Goal: Task Accomplishment & Management: Manage account settings

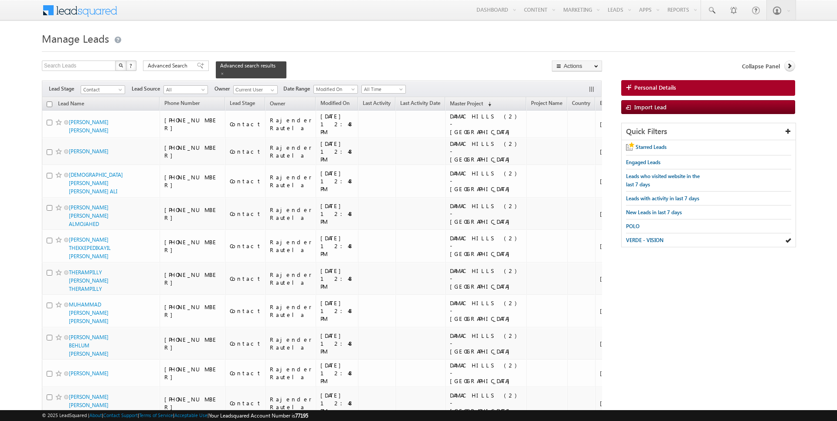
click at [49, 104] on input "checkbox" at bounding box center [50, 105] width 6 height 6
checkbox input "true"
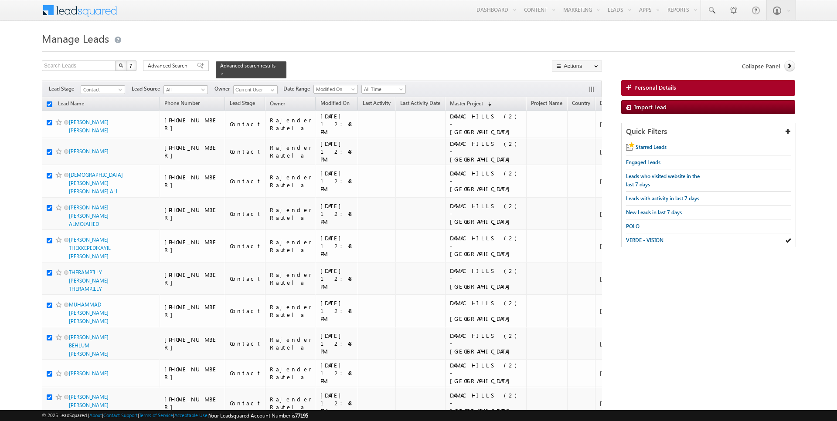
checkbox input "true"
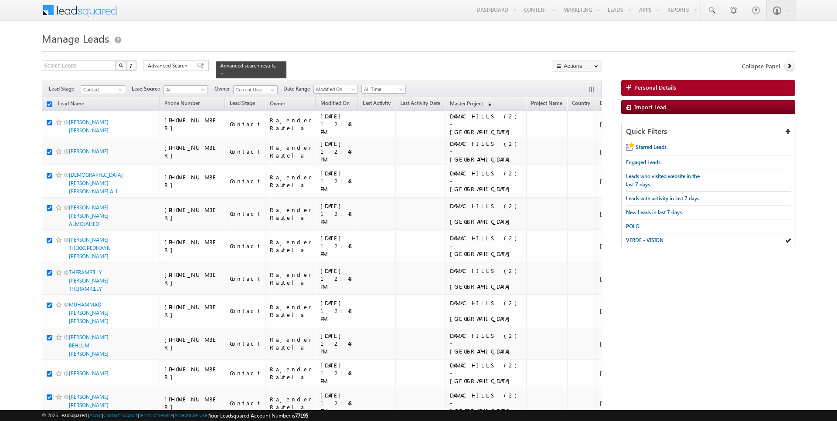
checkbox input "true"
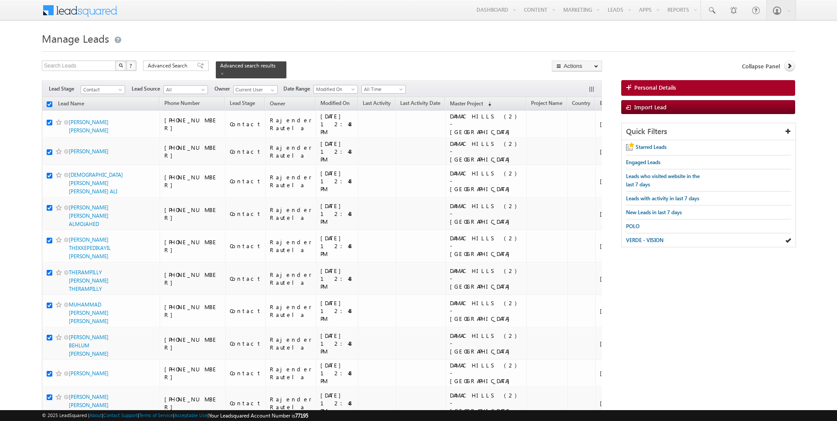
checkbox input "true"
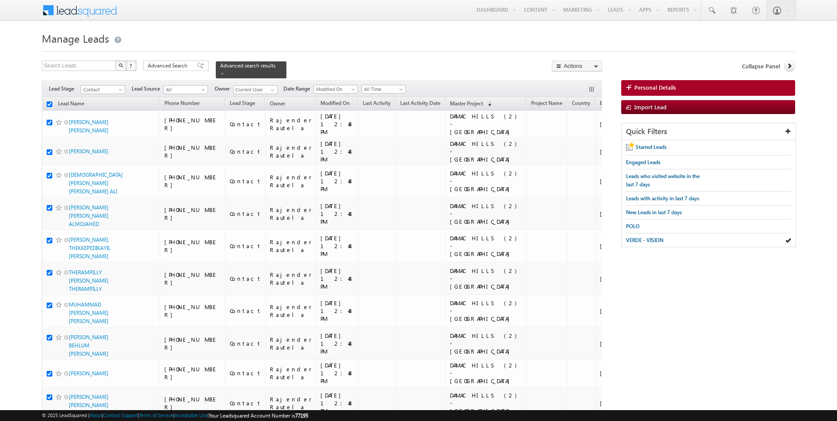
checkbox input "true"
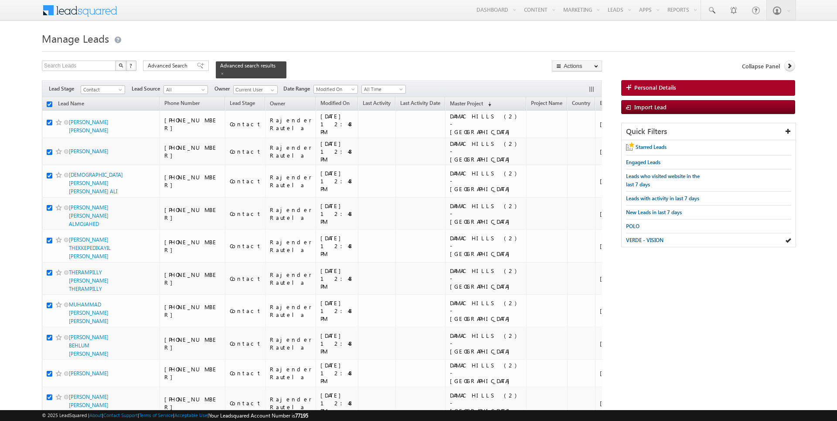
checkbox input "true"
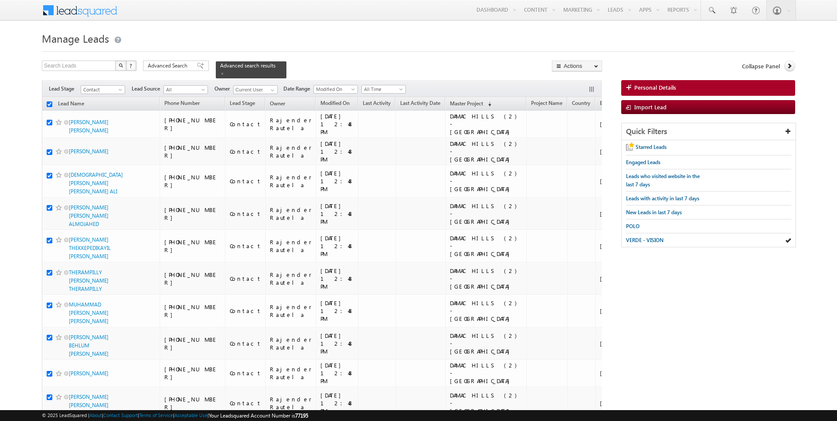
checkbox input "true"
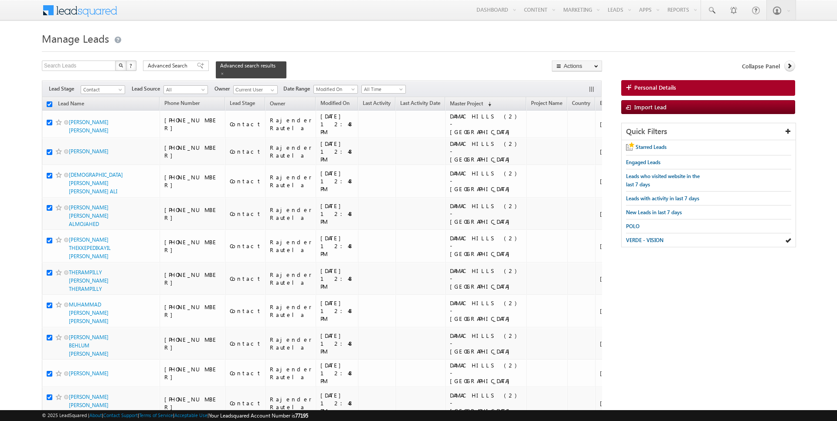
checkbox input "true"
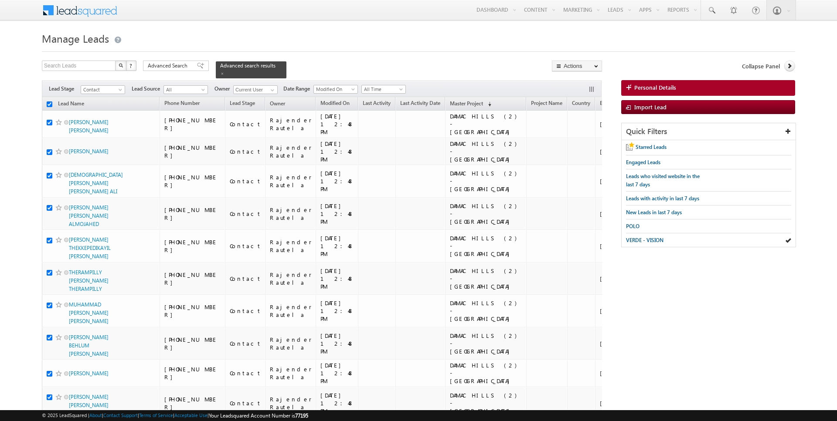
checkbox input "true"
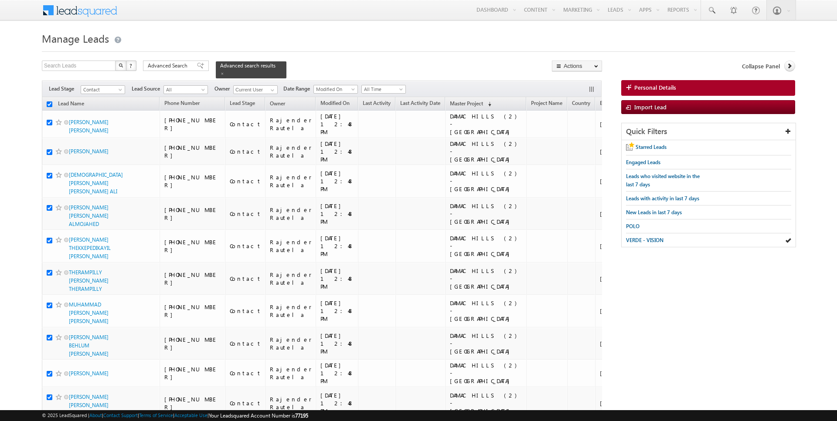
checkbox input "true"
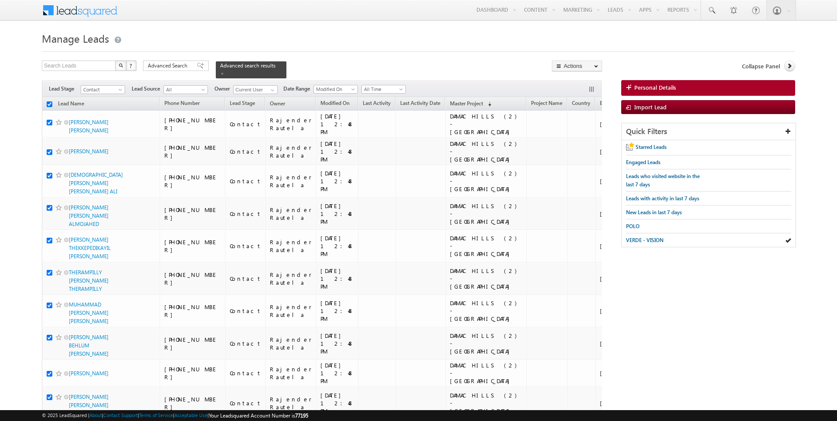
checkbox input "true"
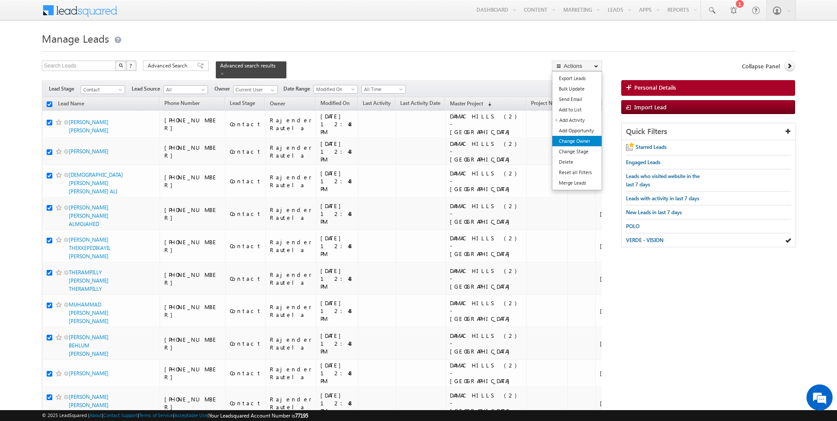
click at [578, 141] on link "Change Owner" at bounding box center [576, 141] width 49 height 10
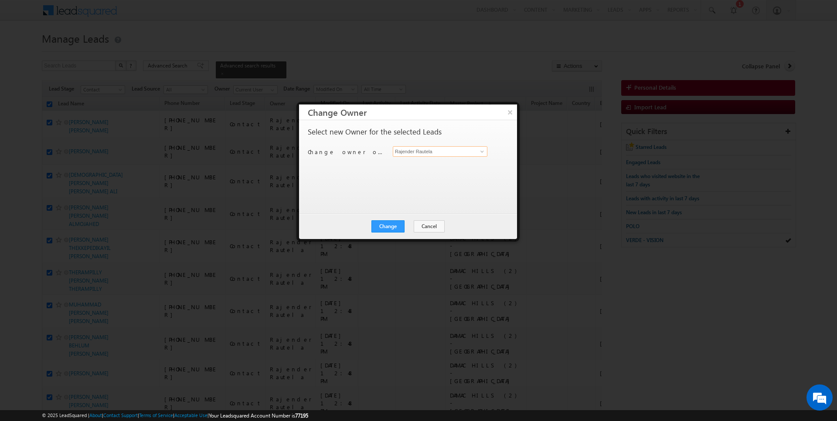
click at [439, 153] on input "Rajender Rautela" at bounding box center [440, 151] width 95 height 10
type input "Kartik Sharma"
click at [387, 225] on button "Change" at bounding box center [387, 227] width 33 height 12
click at [405, 228] on button "Close" at bounding box center [409, 227] width 28 height 12
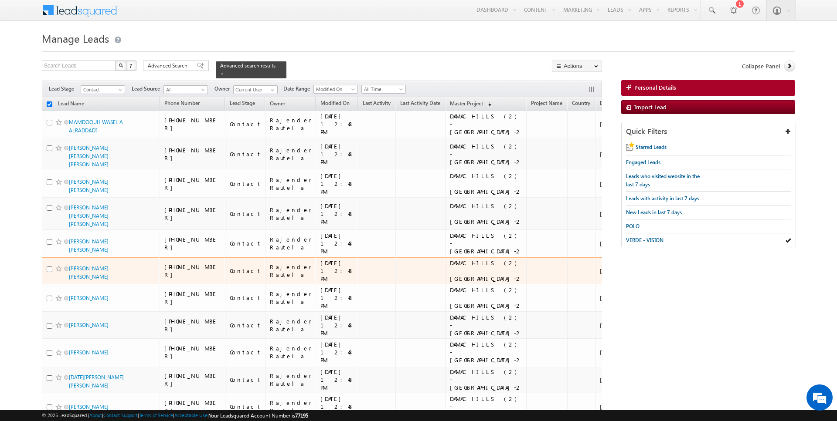
checkbox input "false"
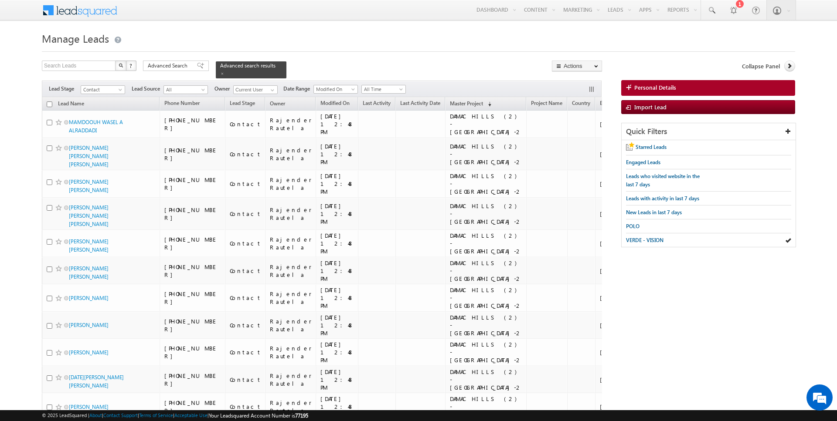
click at [49, 103] on input "checkbox" at bounding box center [50, 105] width 6 height 6
checkbox input "true"
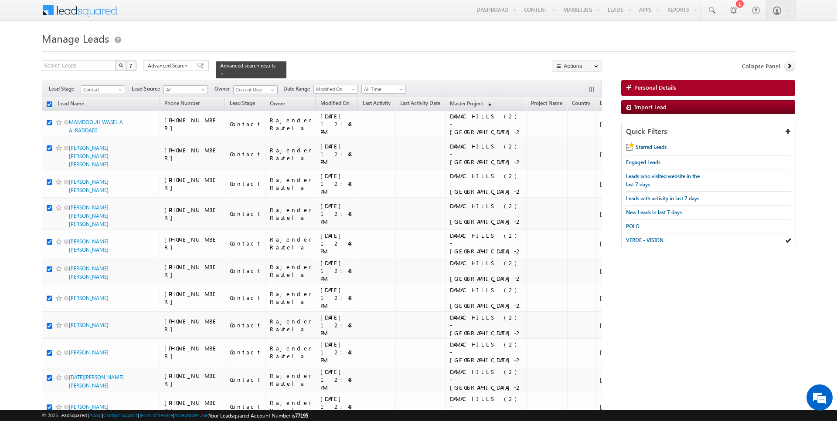
checkbox input "true"
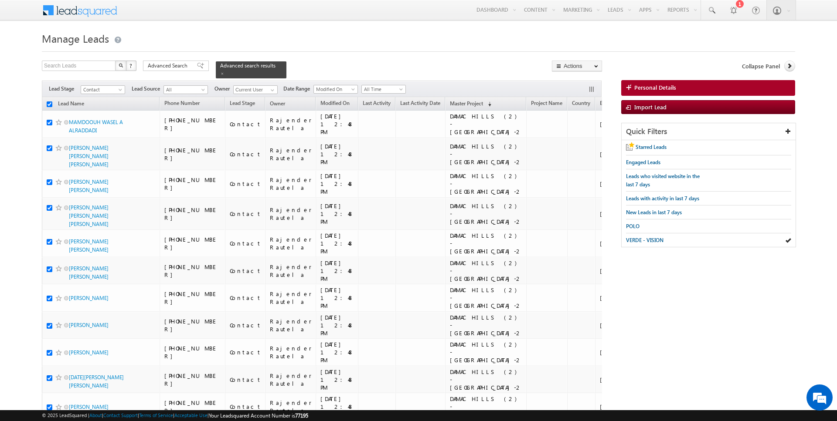
checkbox input "true"
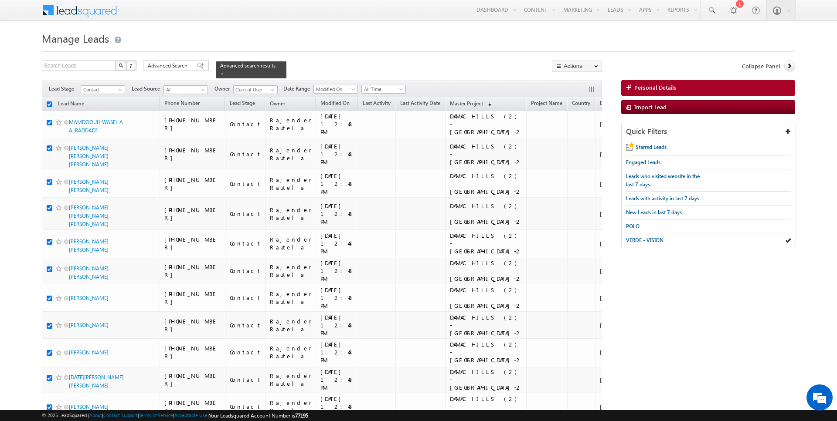
checkbox input "true"
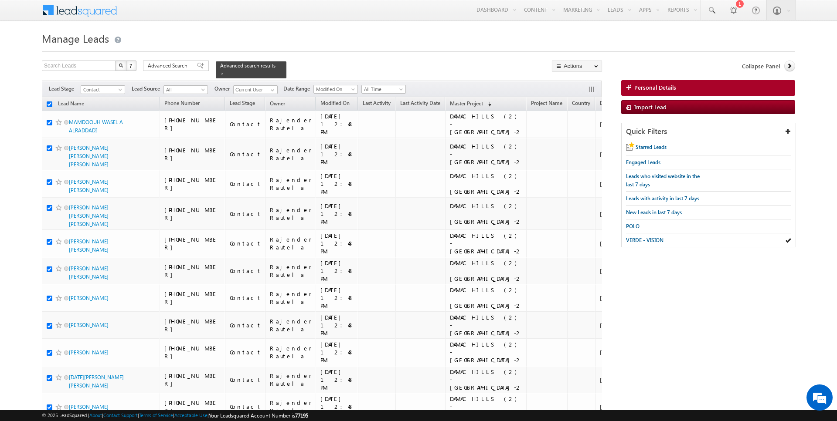
checkbox input "true"
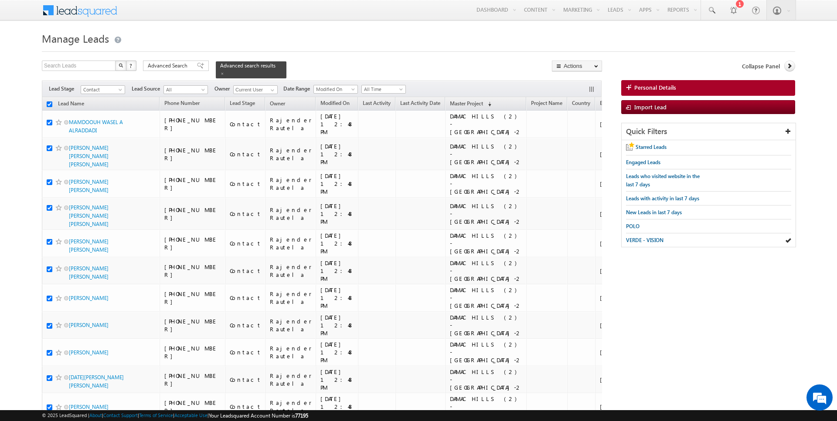
checkbox input "true"
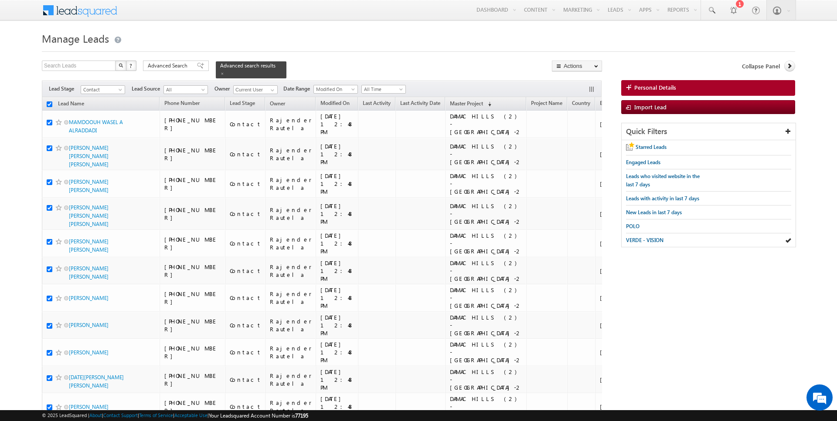
checkbox input "true"
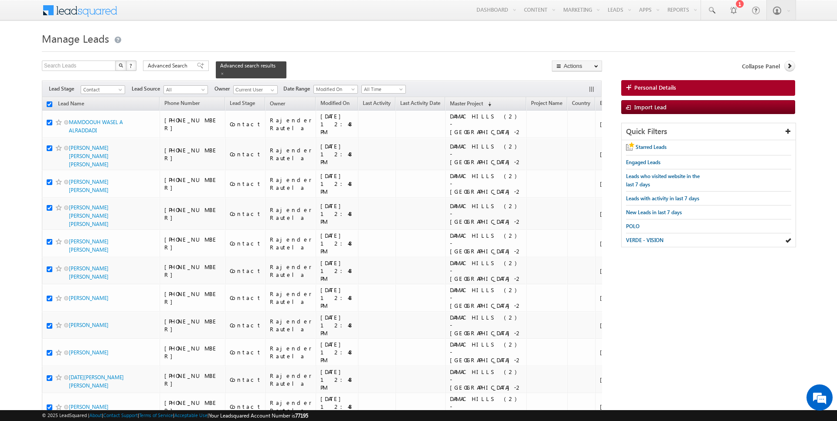
checkbox input "true"
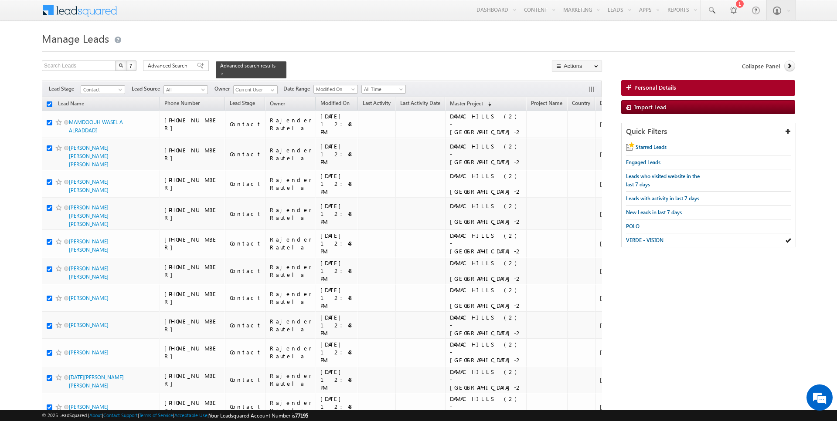
checkbox input "true"
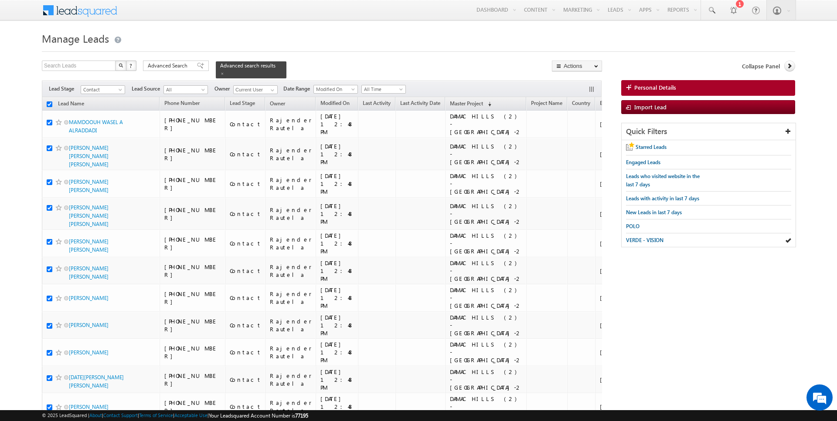
checkbox input "true"
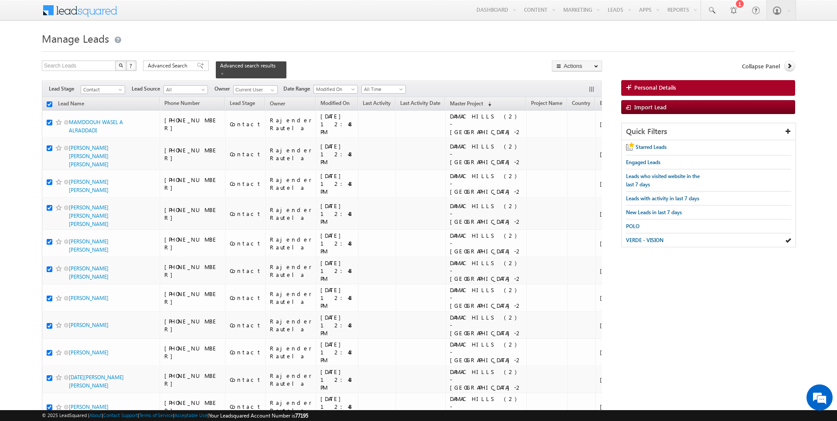
checkbox input "true"
click at [579, 139] on link "Change Owner" at bounding box center [576, 141] width 49 height 10
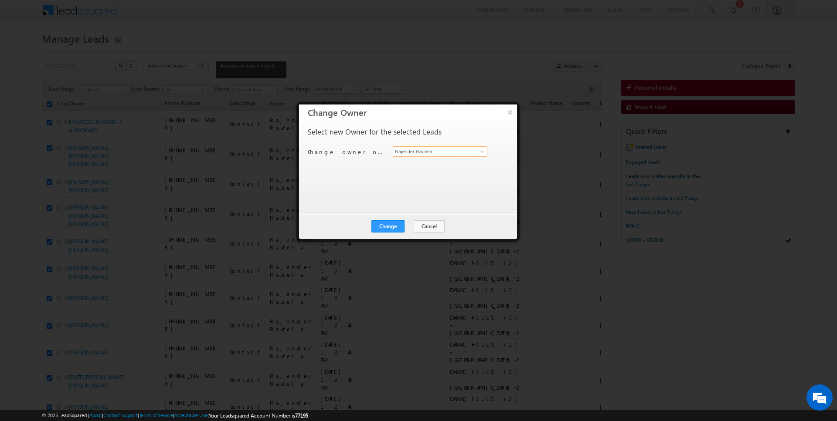
click at [442, 152] on input "Rajender Rautela" at bounding box center [440, 151] width 95 height 10
type input "[PERSON_NAME]"
click at [426, 224] on button "Cancel" at bounding box center [429, 227] width 31 height 12
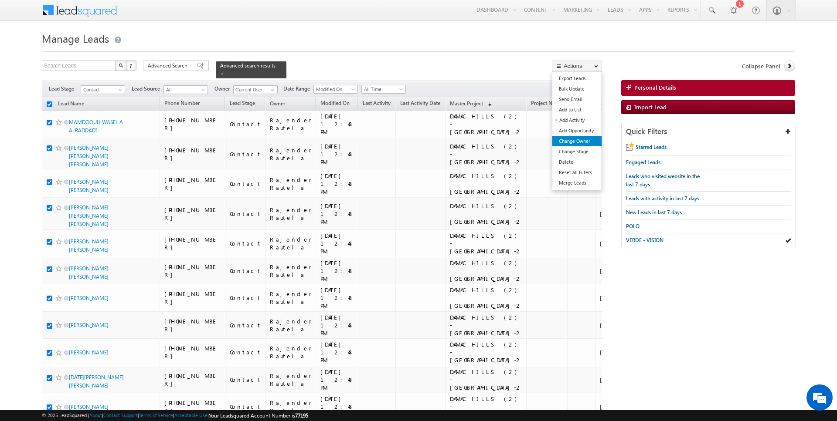
click at [578, 142] on link "Change Owner" at bounding box center [576, 141] width 49 height 10
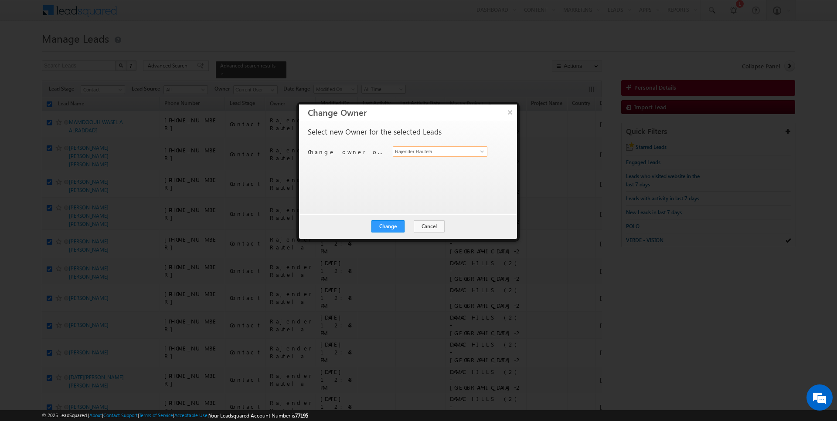
click at [419, 148] on input "Rajender Rautela" at bounding box center [440, 151] width 95 height 10
type input "[PERSON_NAME]"
click at [383, 221] on button "Change" at bounding box center [387, 227] width 33 height 12
click at [405, 225] on button "Close" at bounding box center [409, 227] width 28 height 12
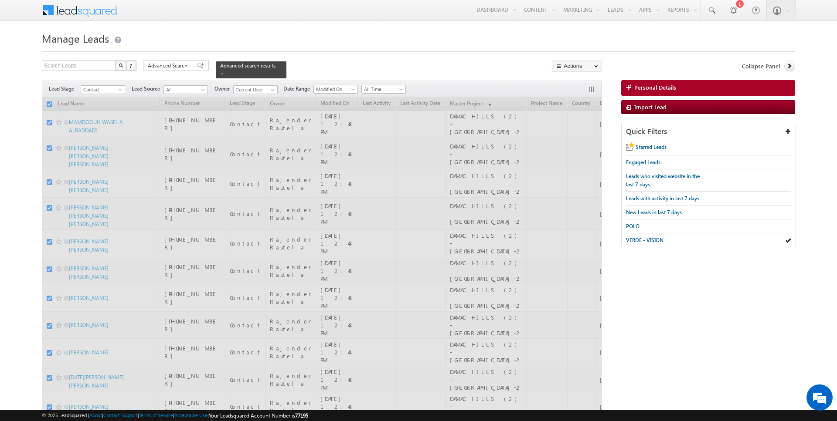
checkbox input "false"
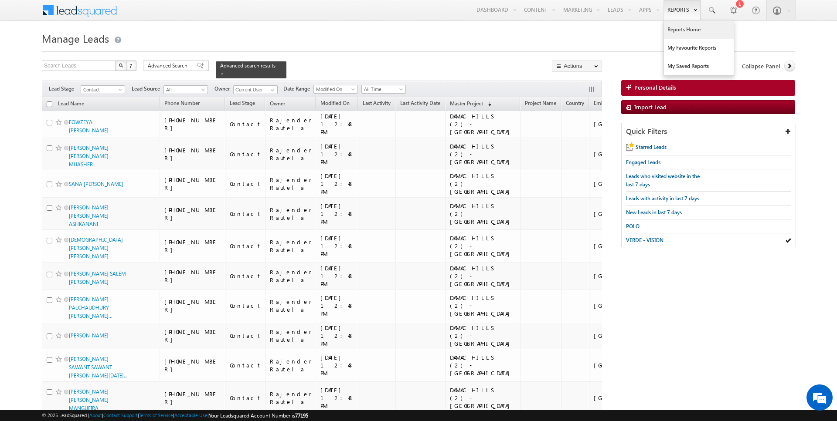
click at [688, 34] on link "Reports Home" at bounding box center [699, 29] width 70 height 18
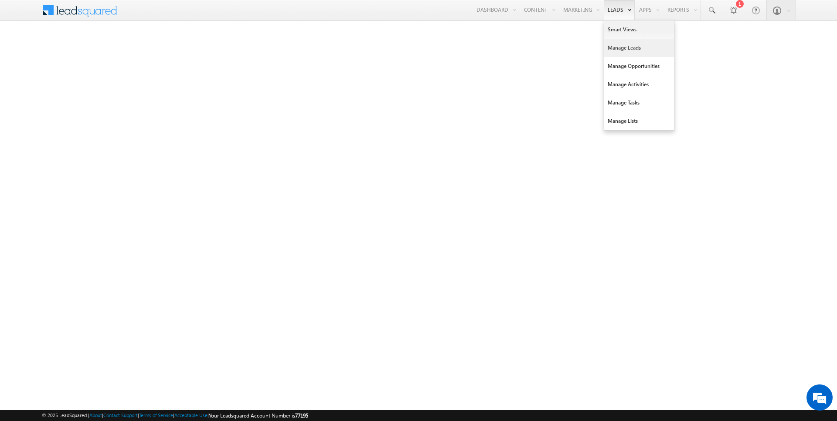
click at [625, 48] on link "Manage Leads" at bounding box center [639, 48] width 70 height 18
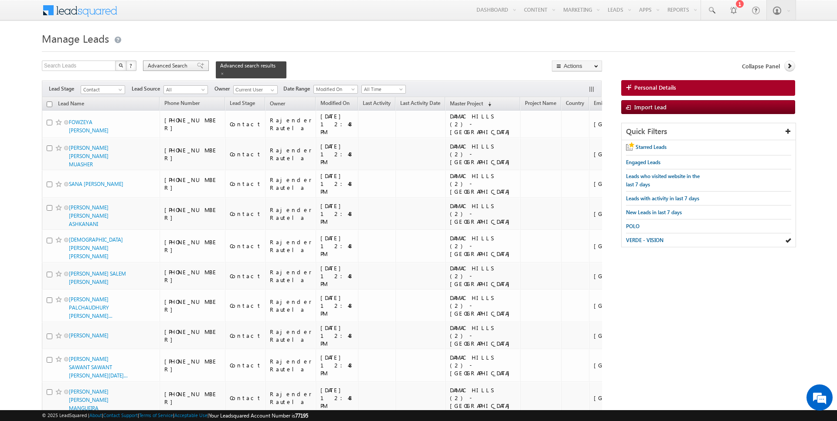
click at [176, 64] on span "Advanced Search" at bounding box center [169, 66] width 42 height 8
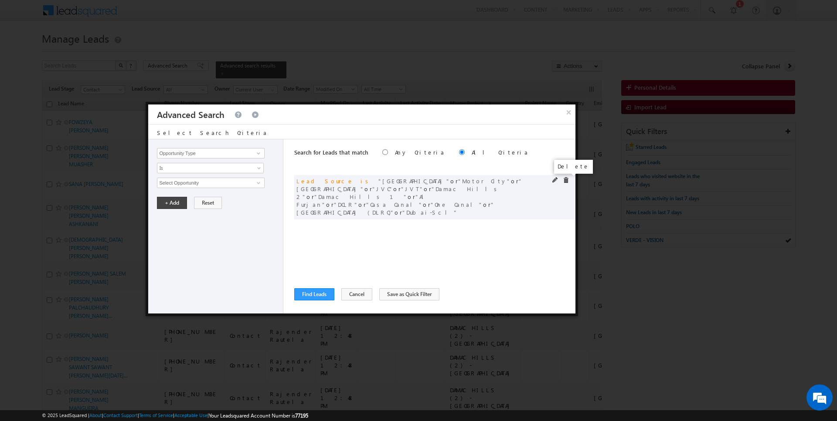
click at [567, 179] on span at bounding box center [566, 180] width 6 height 6
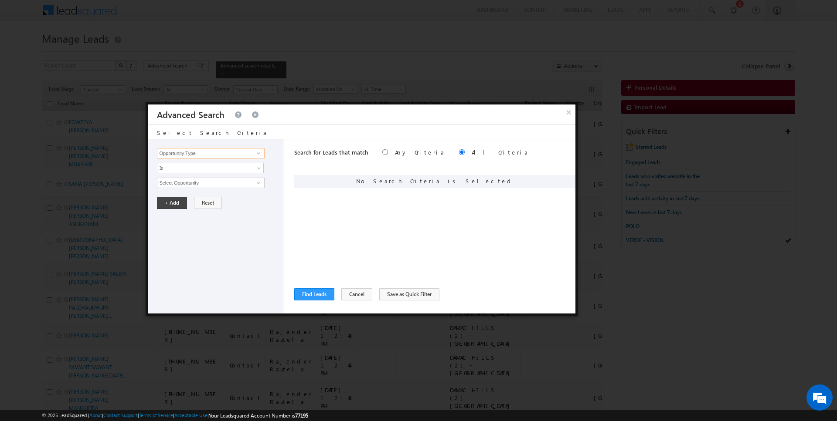
click at [247, 149] on input "Opportunity Type" at bounding box center [210, 153] width 107 height 10
type input "Lead Activity"
click at [211, 167] on span "Is" at bounding box center [204, 168] width 95 height 8
click at [192, 184] on link "Is Not" at bounding box center [210, 186] width 106 height 8
click at [192, 183] on input "Select Activity" at bounding box center [210, 183] width 107 height 10
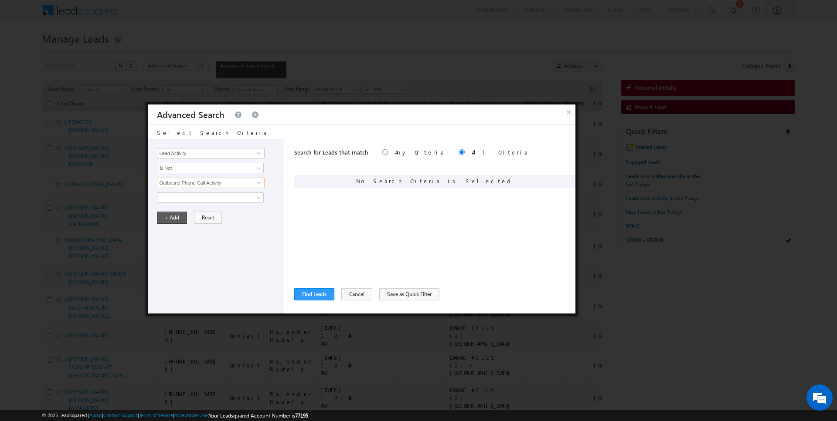
type input "Outbound Phone Call Activity"
click at [166, 218] on button "+ Add" at bounding box center [172, 218] width 30 height 12
click at [186, 157] on input "Opportunity Type" at bounding box center [210, 153] width 107 height 10
type input "Modified On"
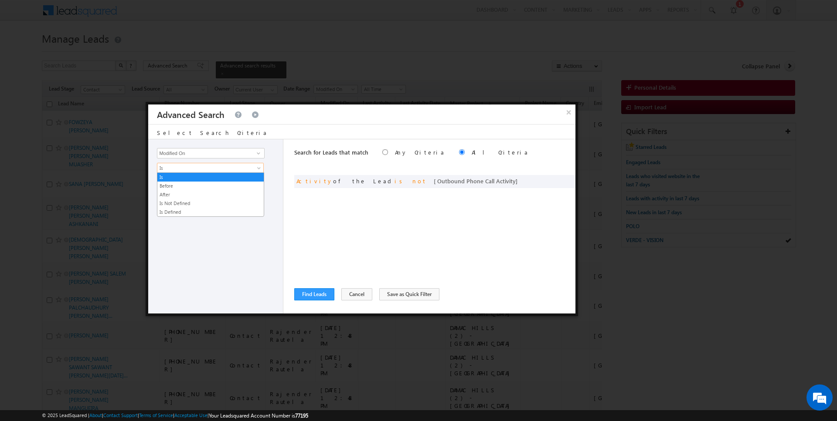
click at [180, 164] on span "Is" at bounding box center [204, 168] width 95 height 8
click at [179, 175] on link "Is" at bounding box center [210, 177] width 106 height 8
click at [179, 186] on span "All Time" at bounding box center [204, 183] width 95 height 8
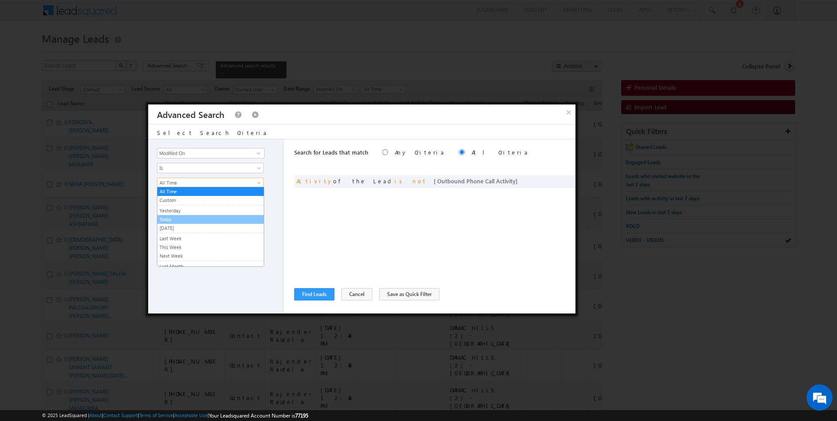
click at [177, 218] on link "Today" at bounding box center [210, 220] width 106 height 8
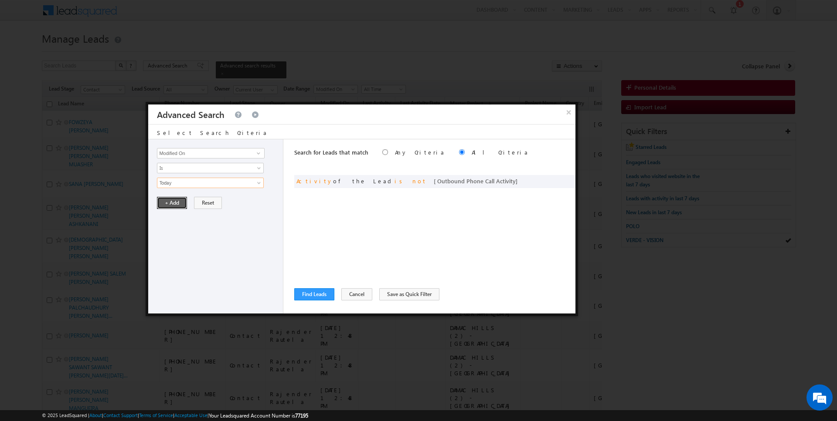
click at [177, 206] on button "+ Add" at bounding box center [172, 203] width 30 height 12
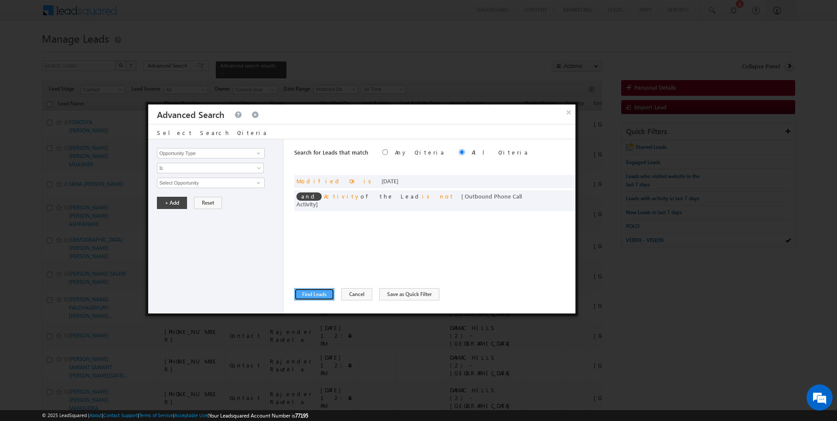
click at [306, 296] on button "Find Leads" at bounding box center [314, 295] width 40 height 12
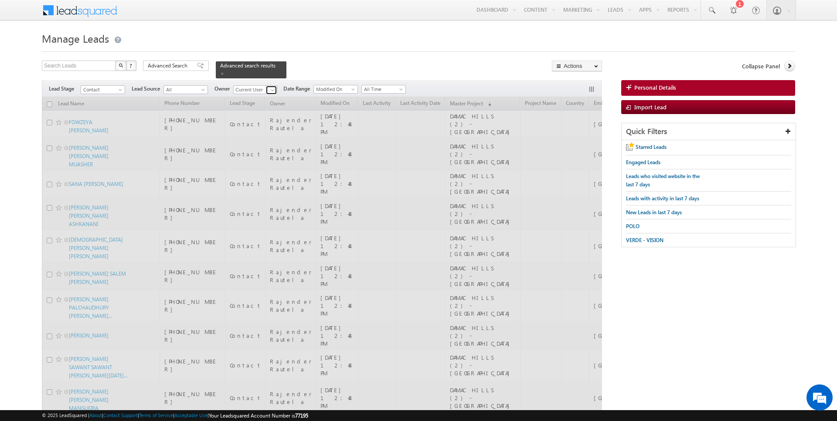
click at [272, 91] on span at bounding box center [272, 90] width 7 height 7
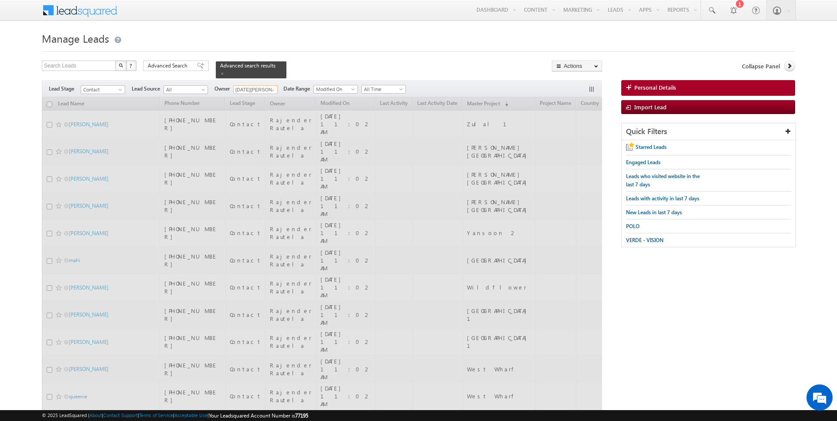
type input "[DATE][PERSON_NAME]"
click at [359, 34] on h1 "Manage Leads" at bounding box center [418, 37] width 753 height 17
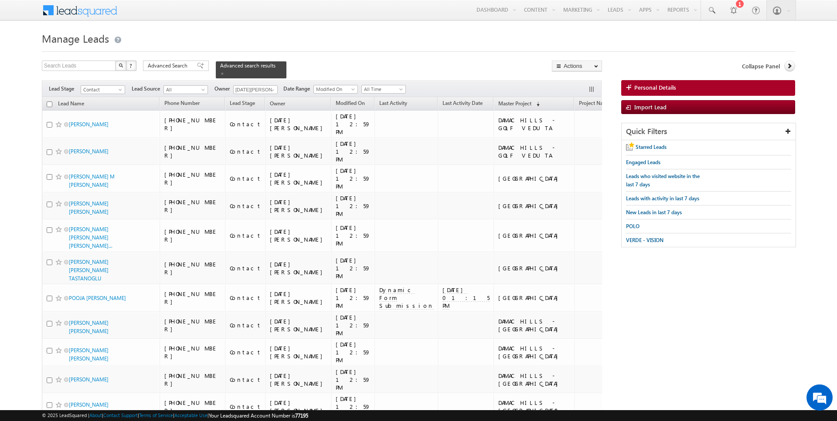
click at [51, 103] on input "checkbox" at bounding box center [50, 105] width 6 height 6
checkbox input "true"
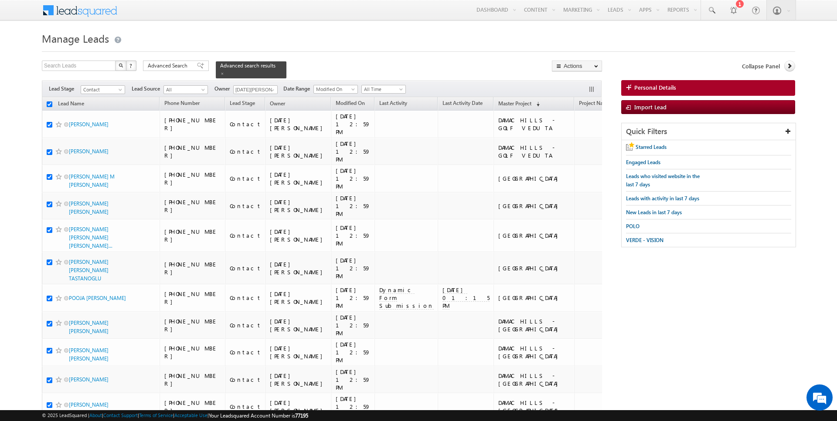
checkbox input "true"
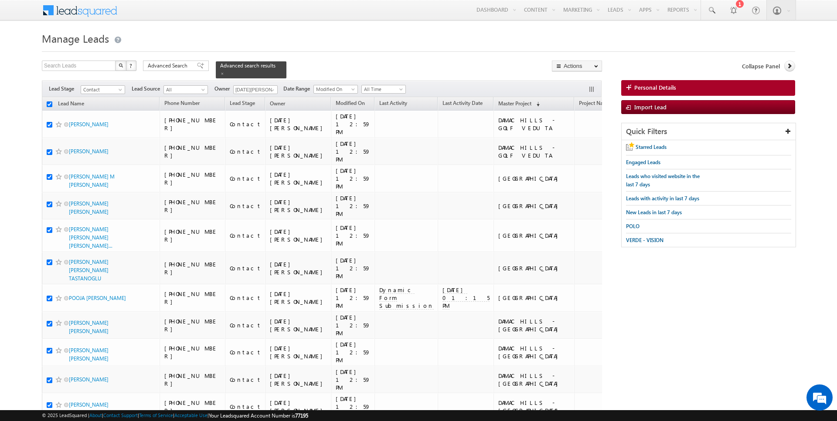
checkbox input "true"
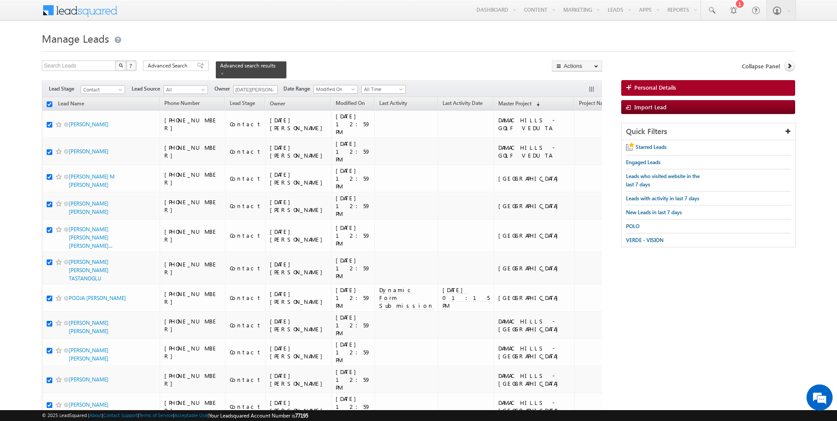
checkbox input "true"
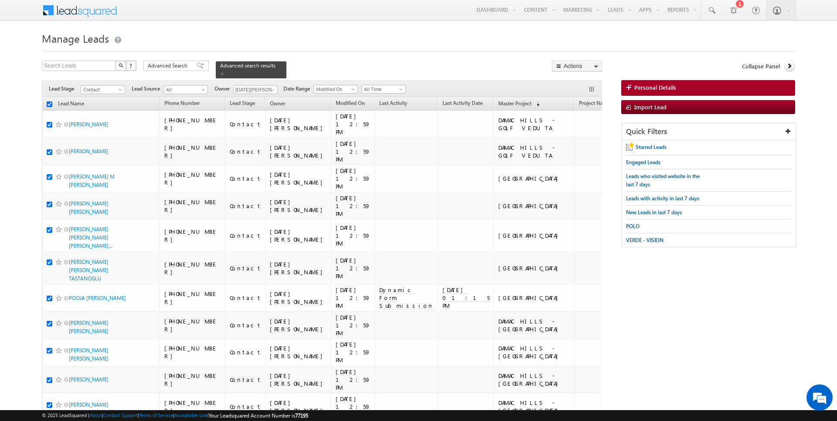
checkbox input "true"
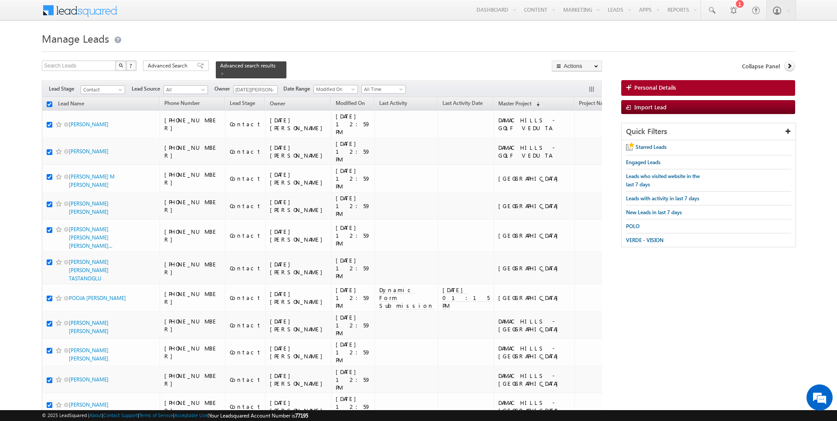
checkbox input "true"
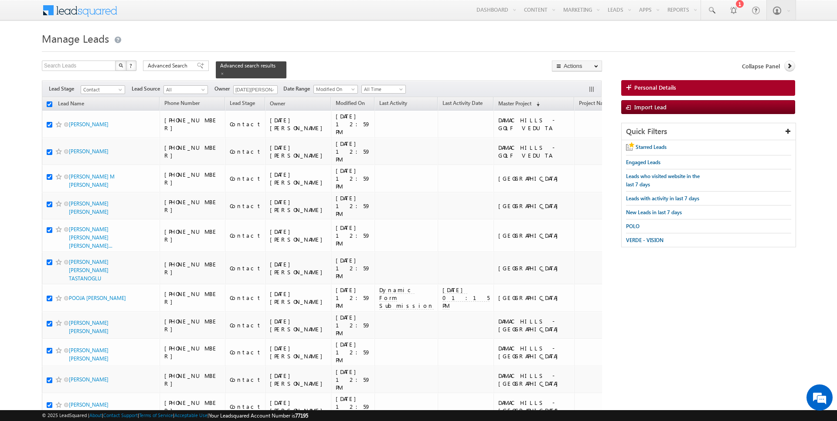
checkbox input "true"
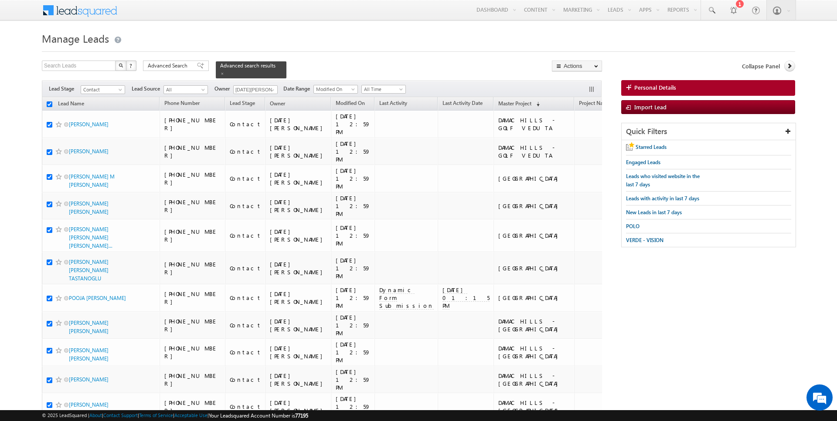
checkbox input "true"
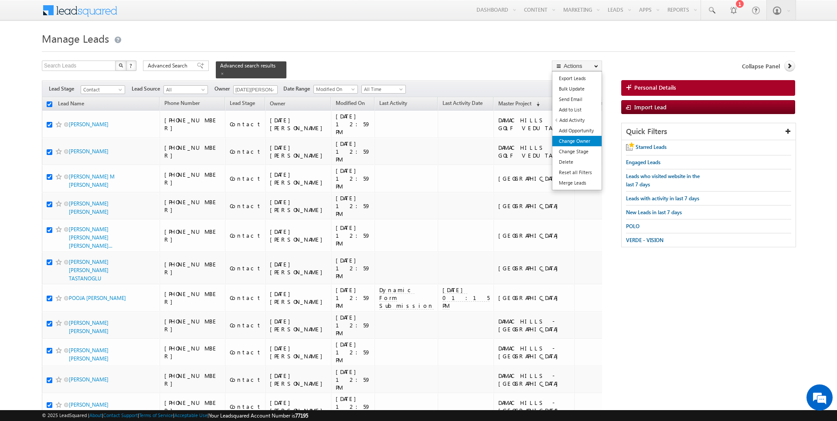
click at [583, 141] on link "Change Owner" at bounding box center [576, 141] width 49 height 10
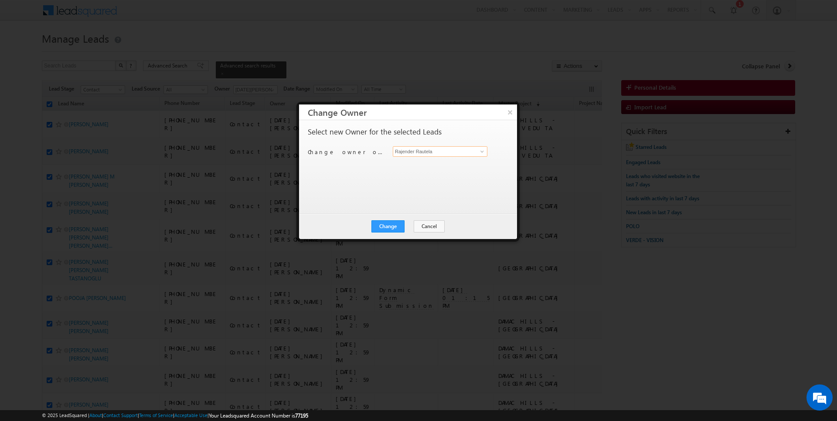
click at [461, 151] on input "Rajender Rautela" at bounding box center [440, 151] width 95 height 10
type input "[DATE][PERSON_NAME]"
click at [392, 231] on button "Change" at bounding box center [387, 227] width 33 height 12
click at [407, 230] on button "Close" at bounding box center [409, 227] width 28 height 12
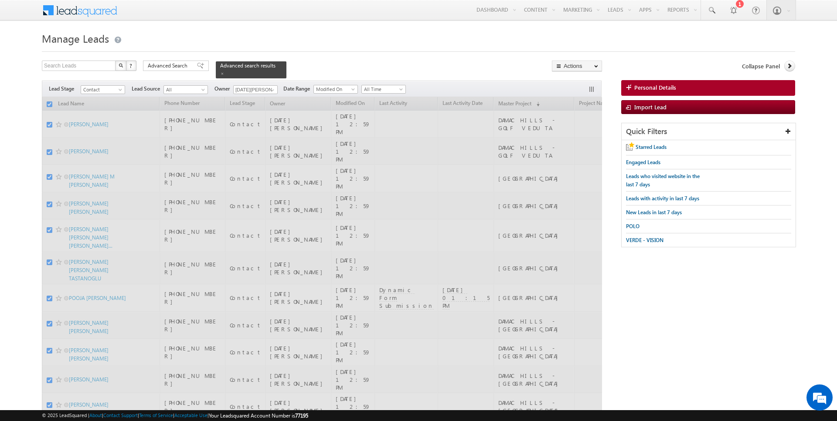
checkbox input "false"
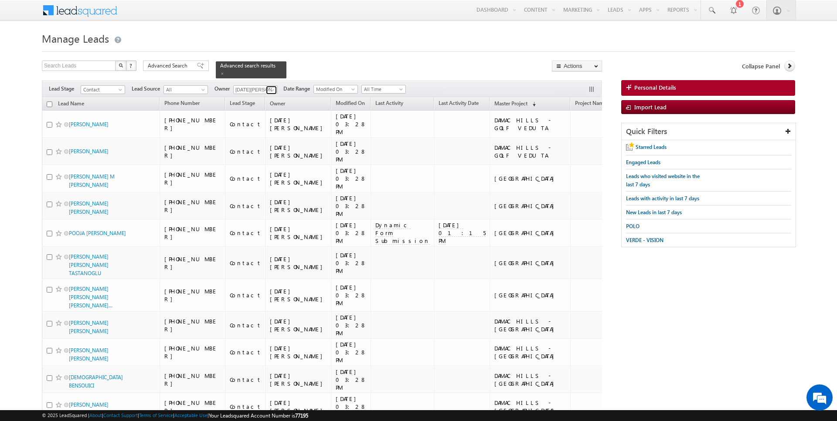
click at [272, 87] on span at bounding box center [272, 90] width 7 height 7
type input "AmanSingh Yadav"
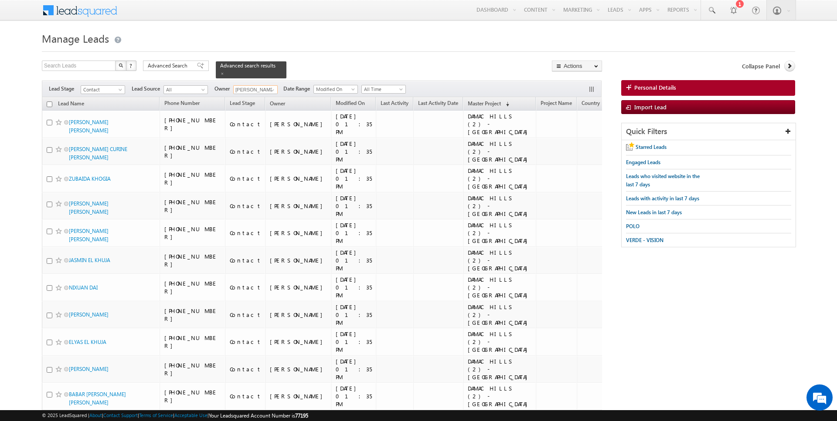
click at [50, 104] on input "checkbox" at bounding box center [50, 105] width 6 height 6
checkbox input "true"
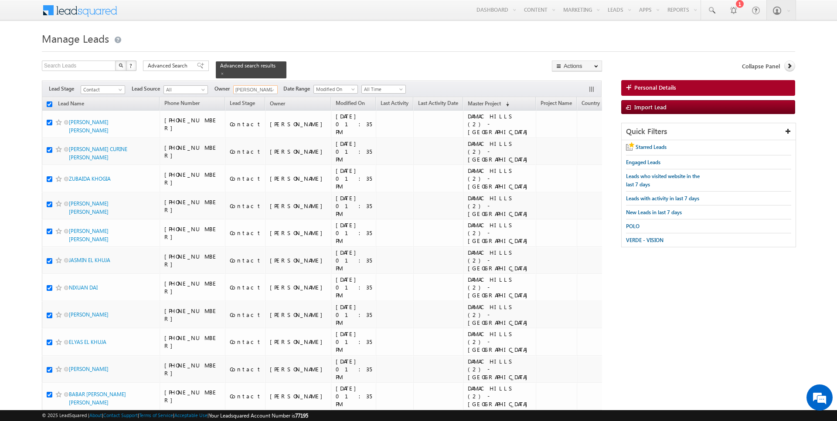
checkbox input "true"
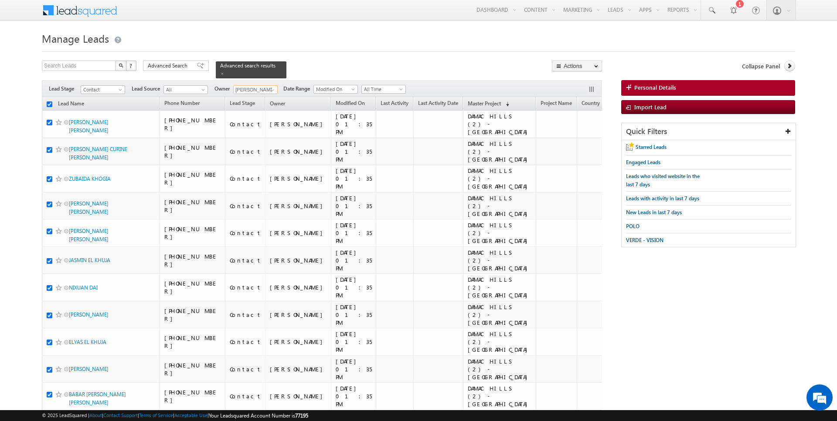
checkbox input "true"
type input "AmanSingh Yadav"
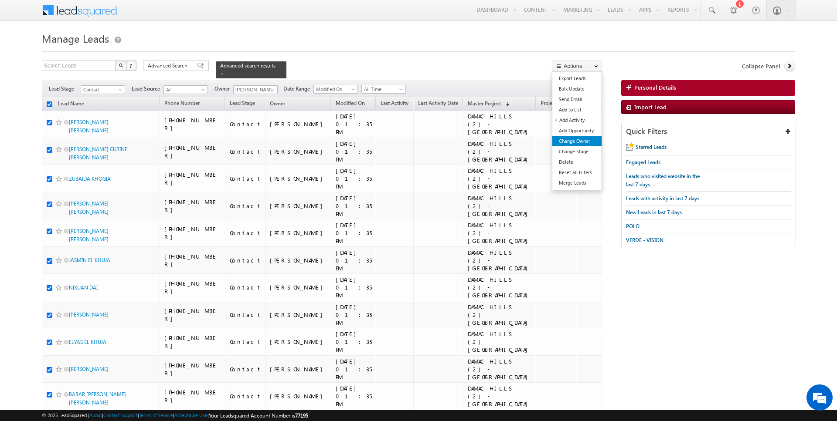
click at [581, 143] on link "Change Owner" at bounding box center [576, 141] width 49 height 10
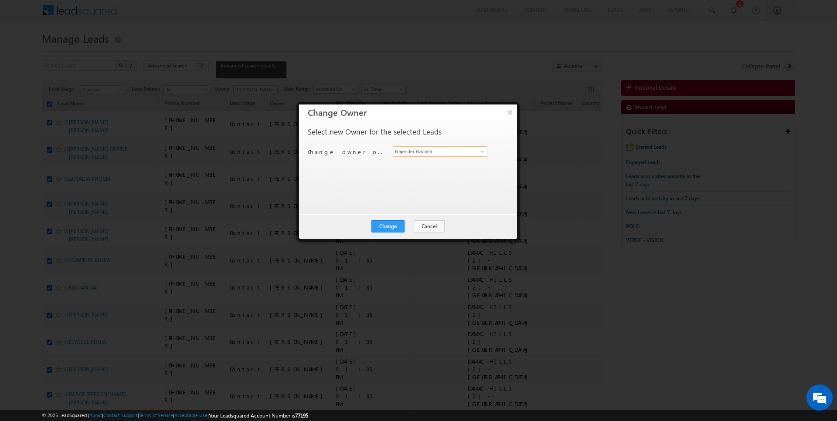
click at [424, 153] on input "Rajender Rautela" at bounding box center [440, 151] width 95 height 10
type input "AmanSingh Yadav"
click at [390, 221] on button "Change" at bounding box center [387, 227] width 33 height 12
click at [406, 231] on button "Close" at bounding box center [409, 227] width 28 height 12
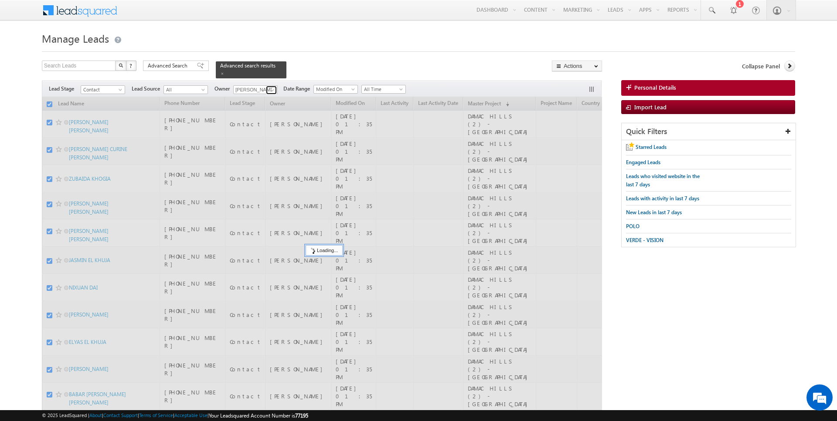
click at [271, 89] on span at bounding box center [272, 90] width 7 height 7
type input "hrisha"
checkbox input "false"
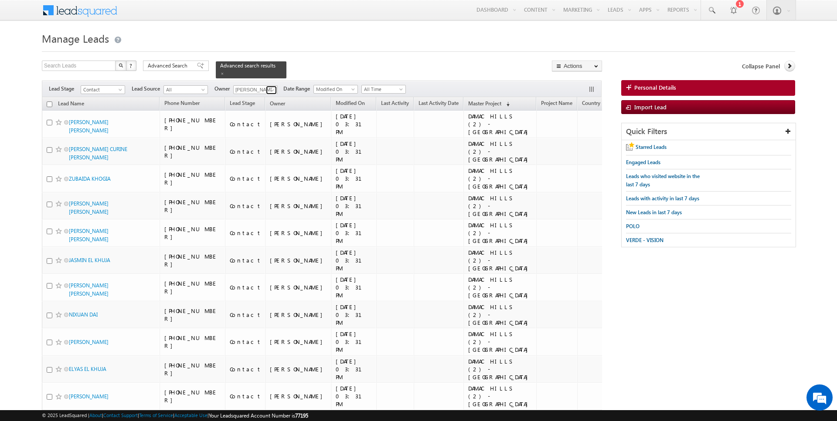
click at [272, 88] on span at bounding box center [272, 90] width 7 height 7
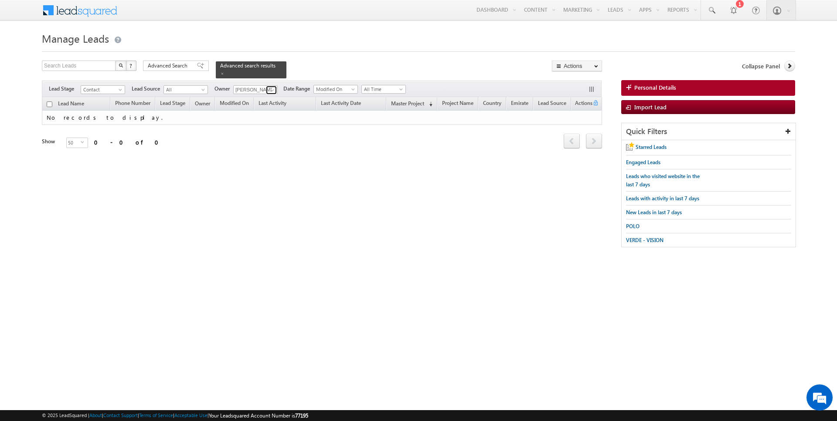
click at [269, 89] on span at bounding box center [272, 90] width 7 height 7
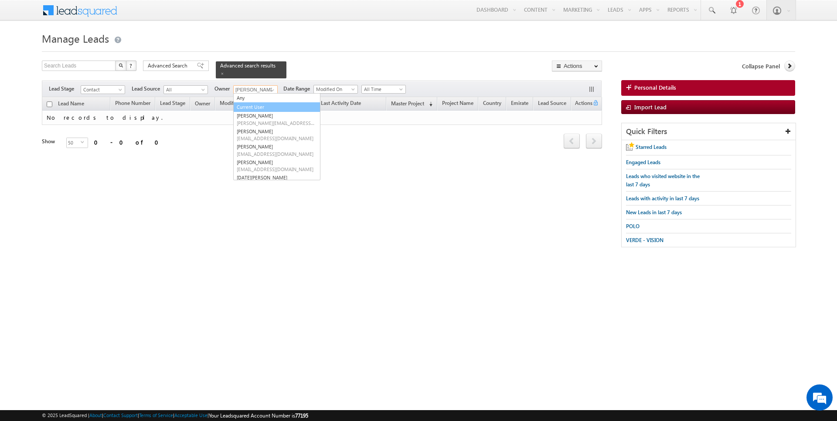
click at [257, 105] on link "Current User" at bounding box center [276, 107] width 87 height 10
type input "Current User"
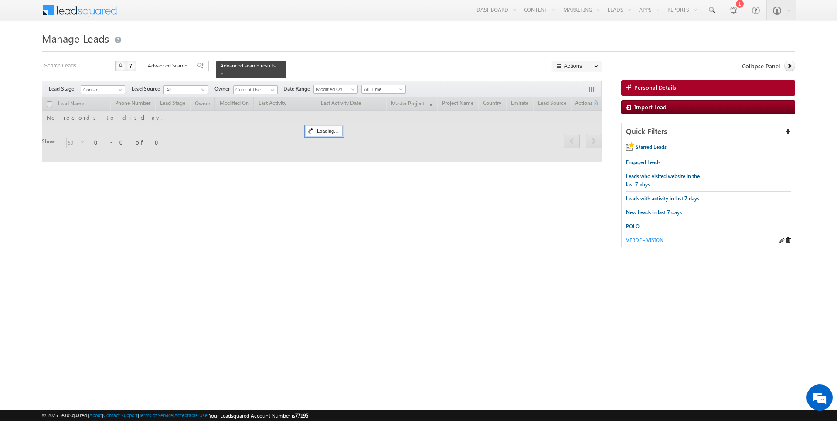
click at [642, 238] on span "VERDE - VISION" at bounding box center [644, 240] width 37 height 7
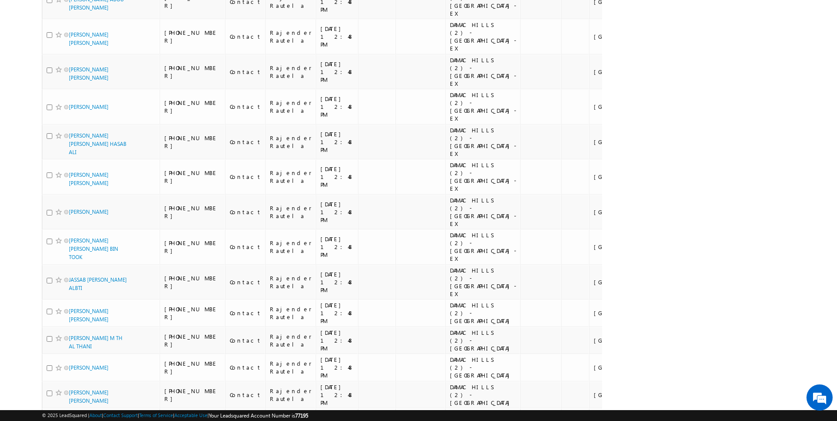
scroll to position [99, 0]
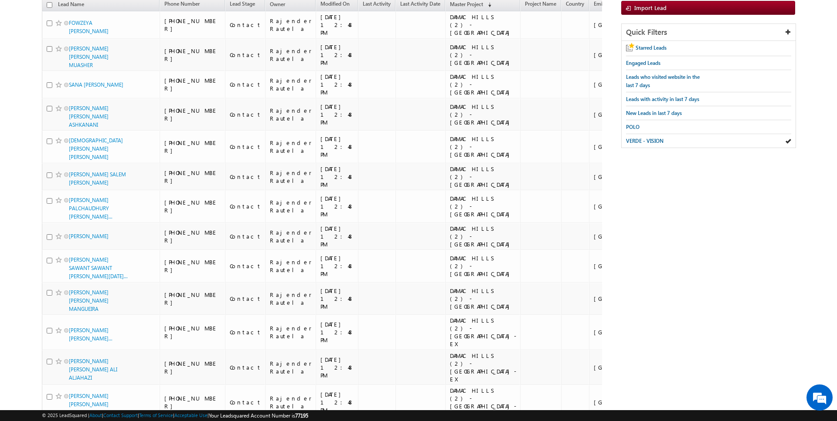
click at [49, 4] on input "checkbox" at bounding box center [50, 5] width 6 height 6
checkbox input "true"
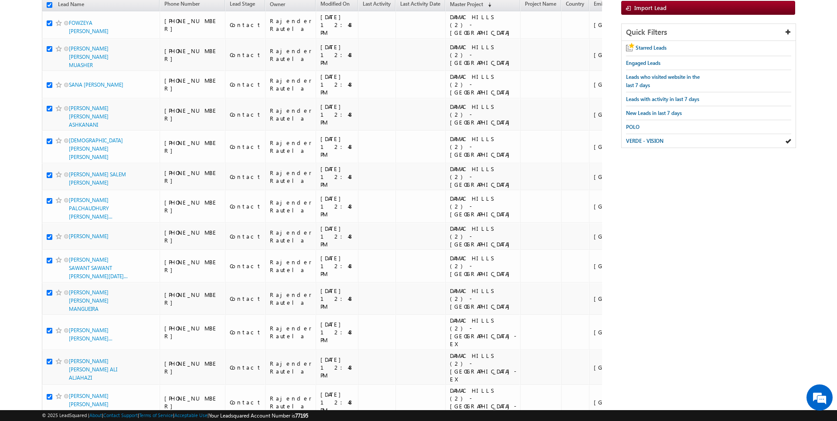
checkbox input "true"
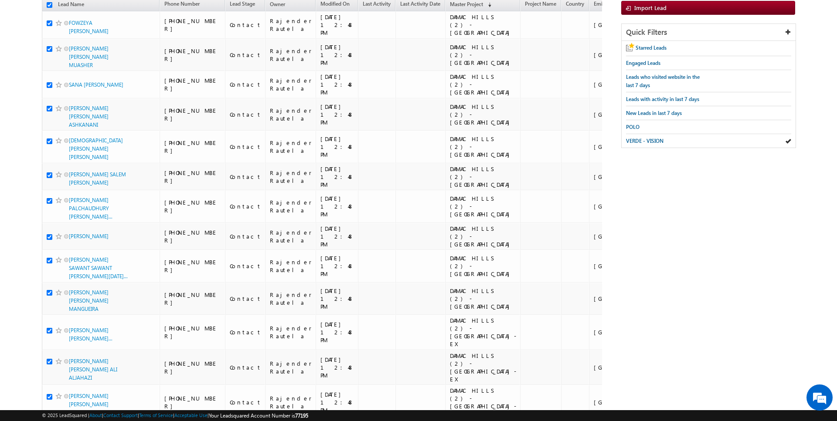
checkbox input "true"
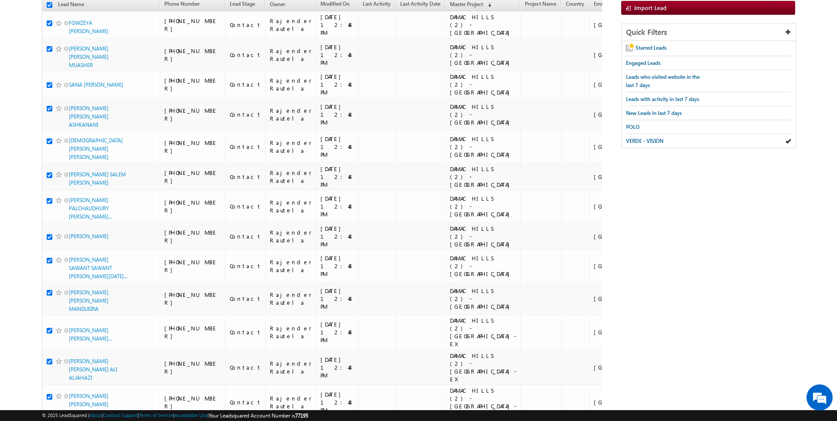
checkbox input "true"
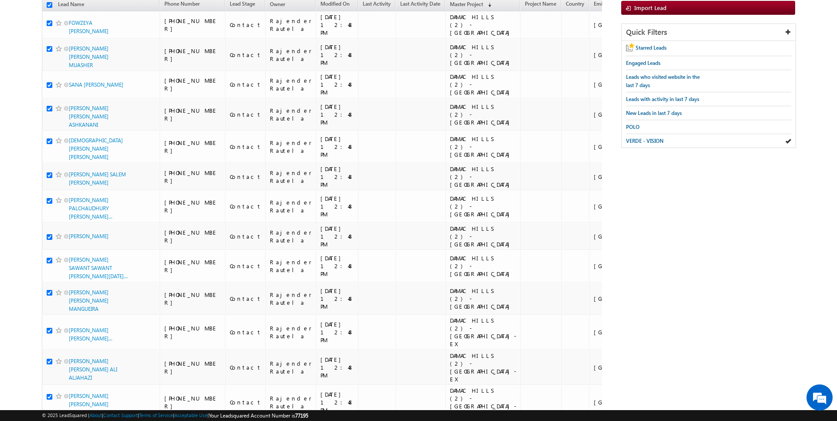
checkbox input "true"
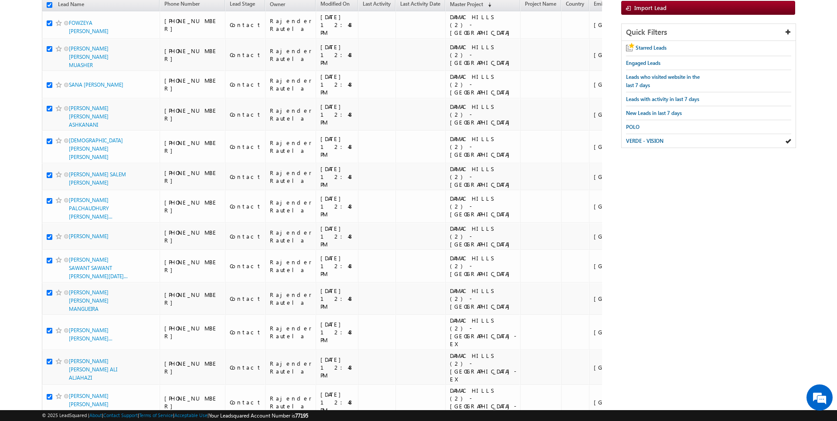
checkbox input "true"
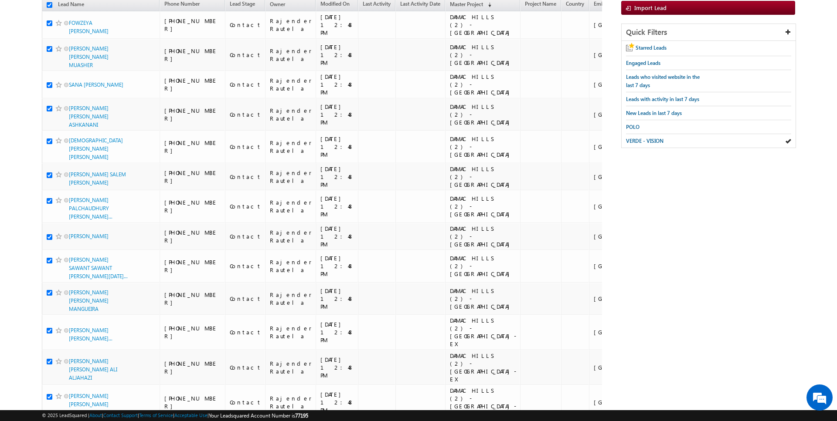
checkbox input "true"
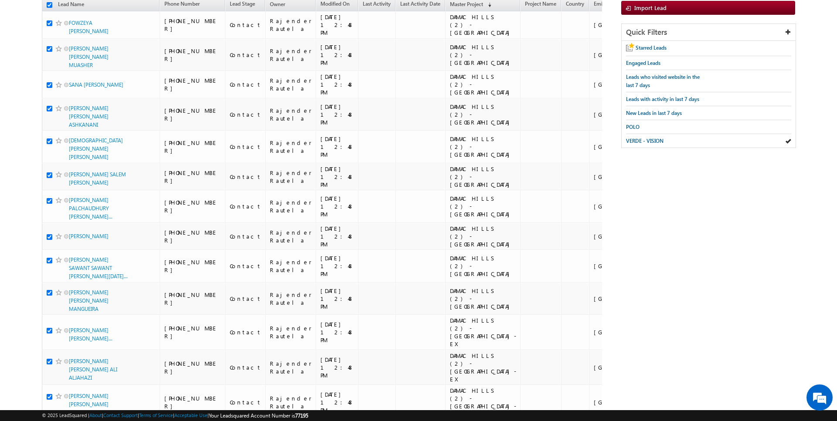
checkbox input "true"
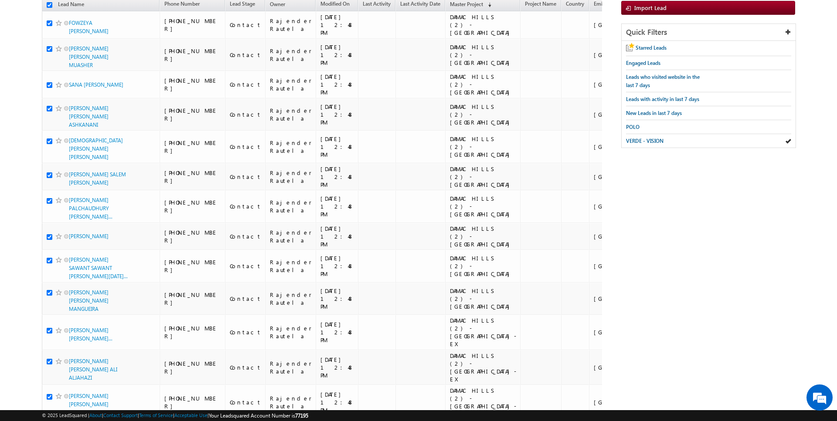
checkbox input "true"
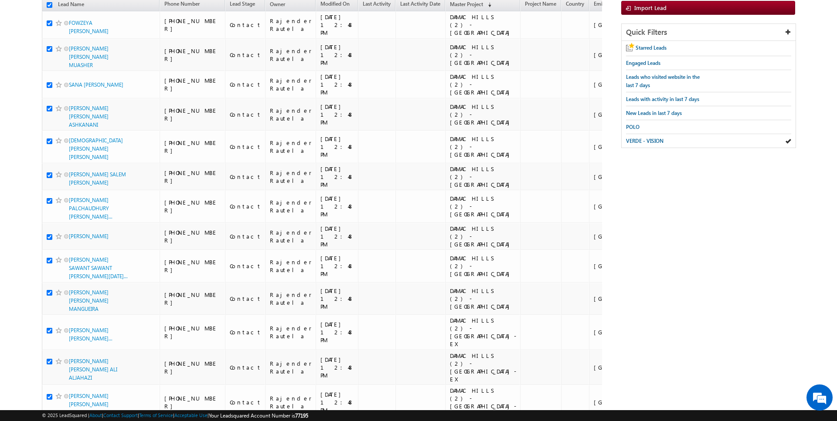
checkbox input "true"
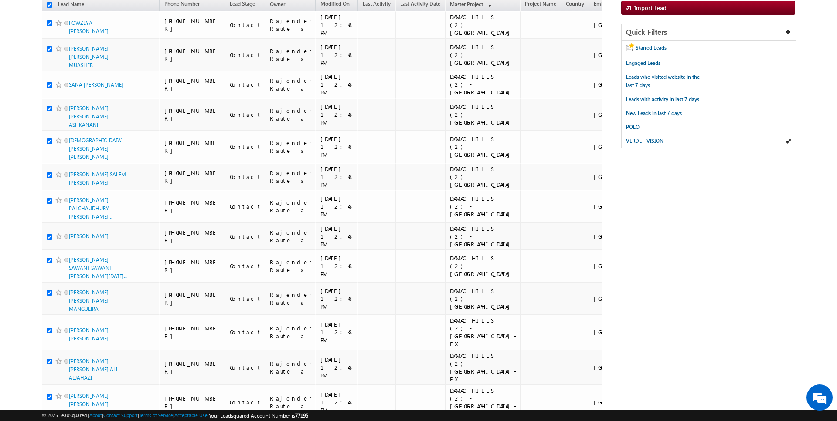
checkbox input "true"
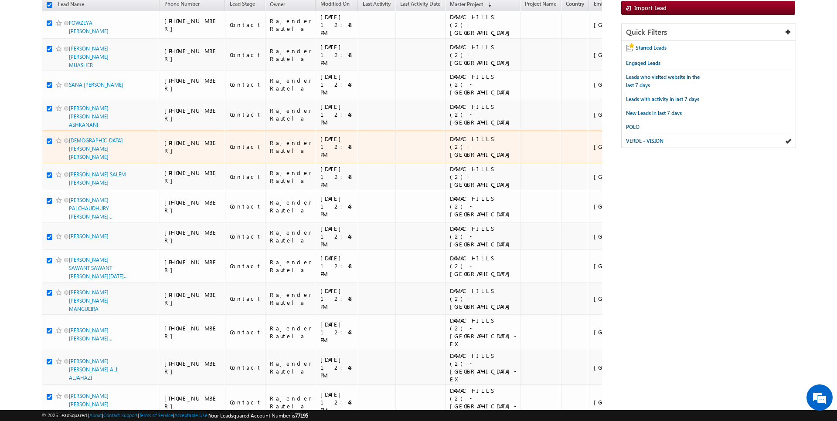
scroll to position [0, 0]
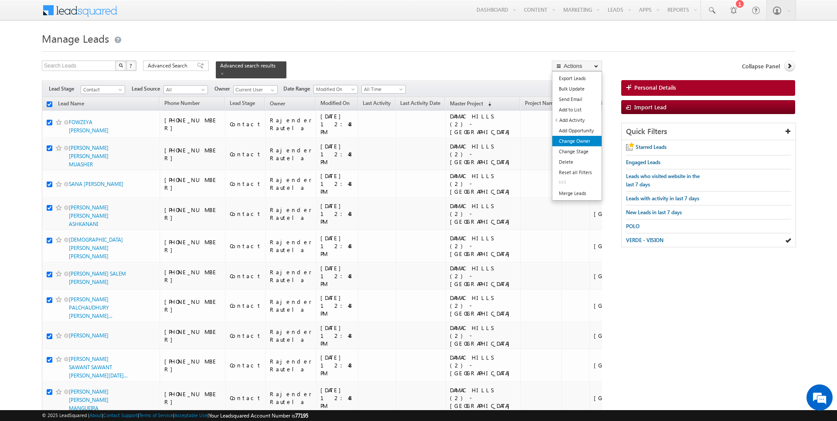
click at [579, 141] on link "Change Owner" at bounding box center [576, 141] width 49 height 10
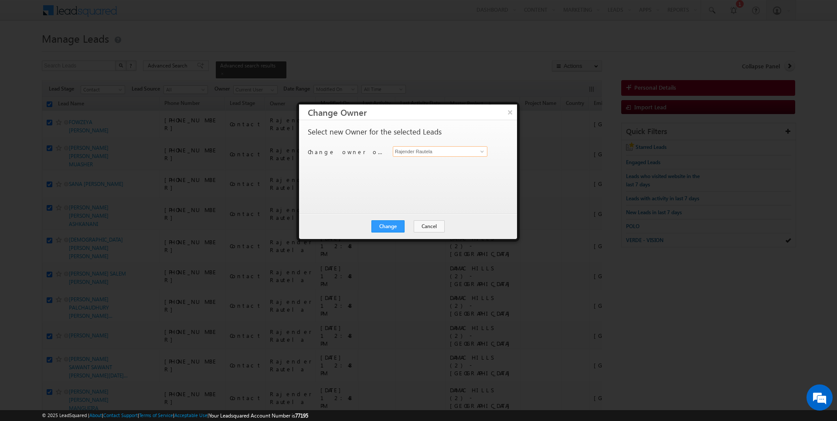
click at [427, 153] on input "Rajender Rautela" at bounding box center [440, 151] width 95 height 10
click at [420, 162] on link "Hrishav Rana hrishav.rana@indglobal.ae" at bounding box center [440, 164] width 95 height 17
type input "[PERSON_NAME]"
click at [394, 227] on button "Change" at bounding box center [387, 227] width 33 height 12
click at [404, 232] on div "Change Cancel Close" at bounding box center [408, 226] width 218 height 25
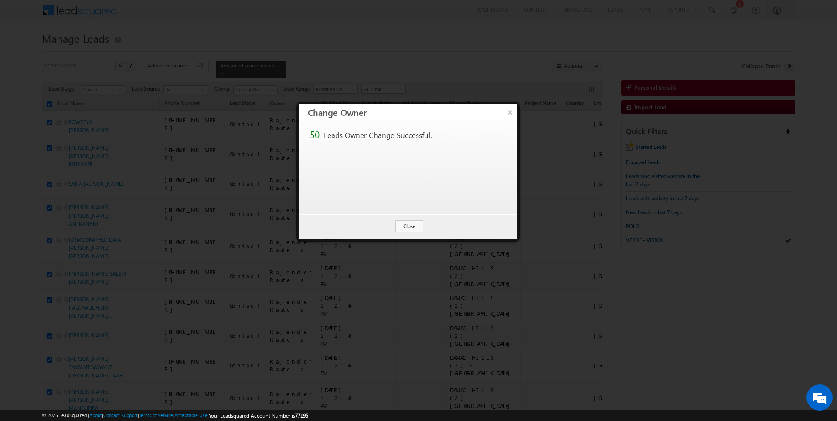
click at [423, 226] on div "Change Cancel Close" at bounding box center [408, 226] width 218 height 25
click at [413, 226] on button "Close" at bounding box center [409, 227] width 28 height 12
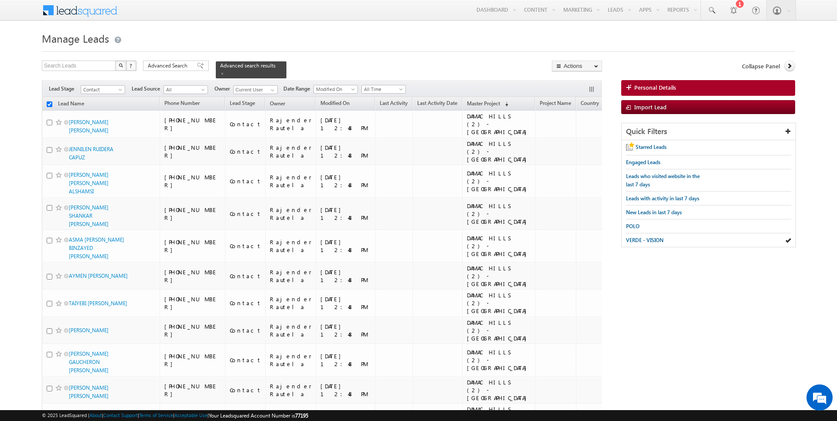
checkbox input "false"
click at [49, 102] on input "checkbox" at bounding box center [50, 105] width 6 height 6
checkbox input "true"
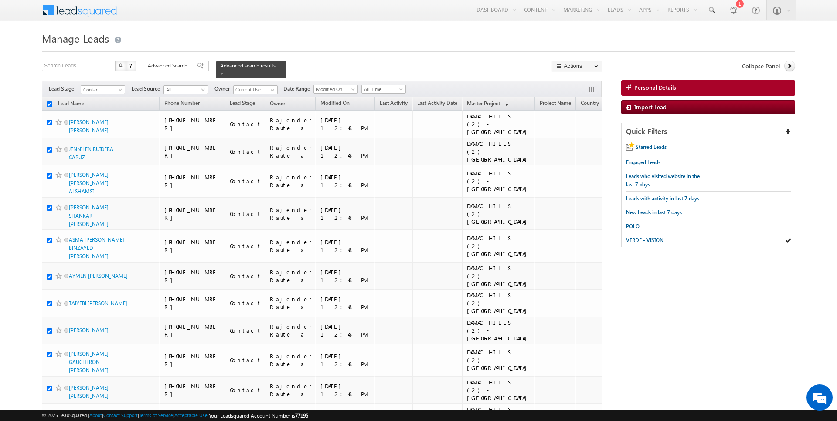
checkbox input "true"
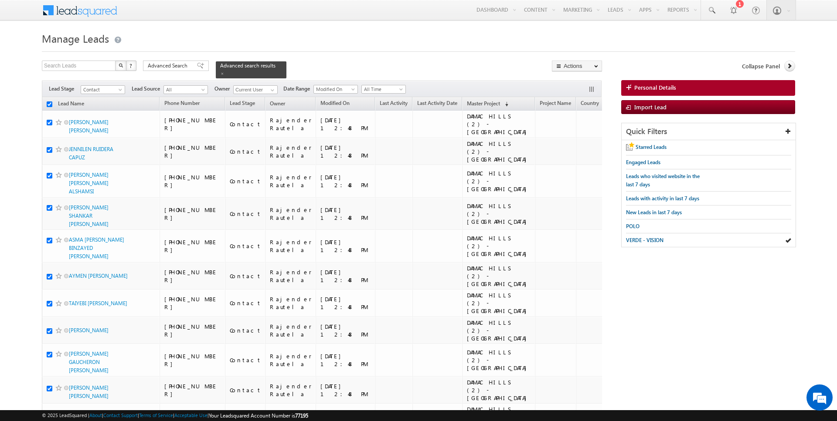
checkbox input "true"
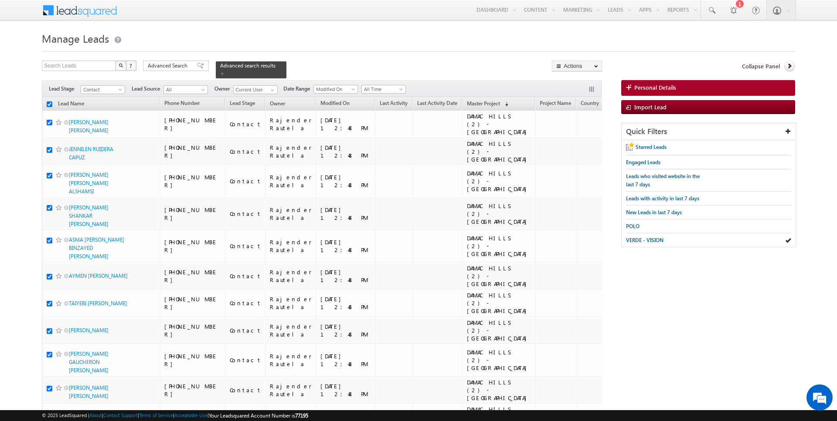
checkbox input "true"
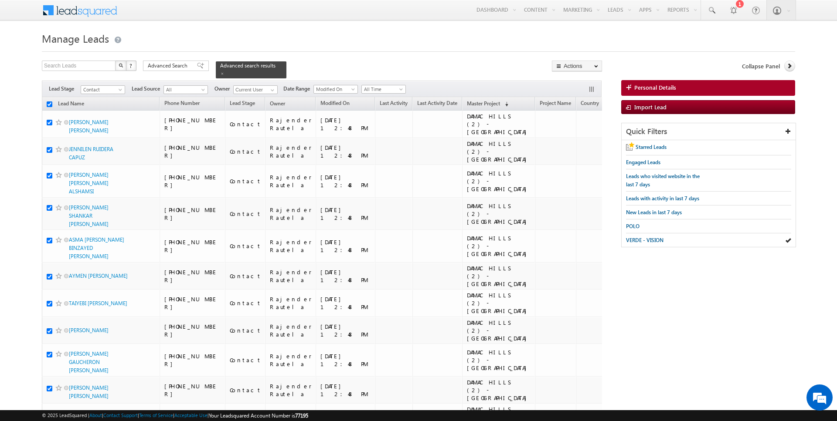
checkbox input "true"
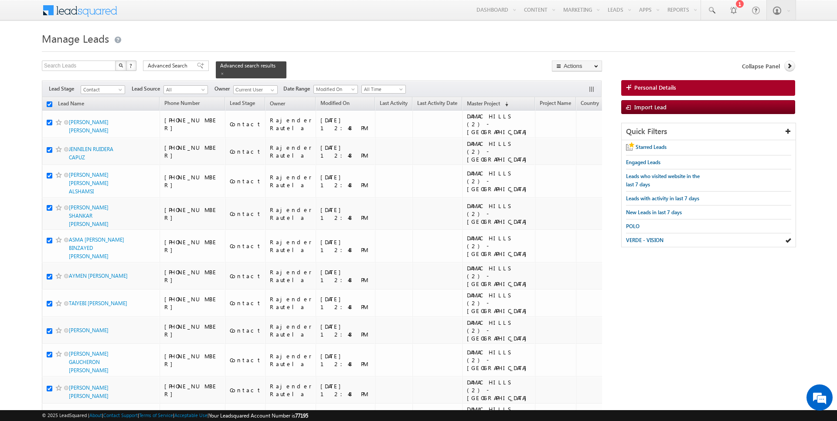
checkbox input "true"
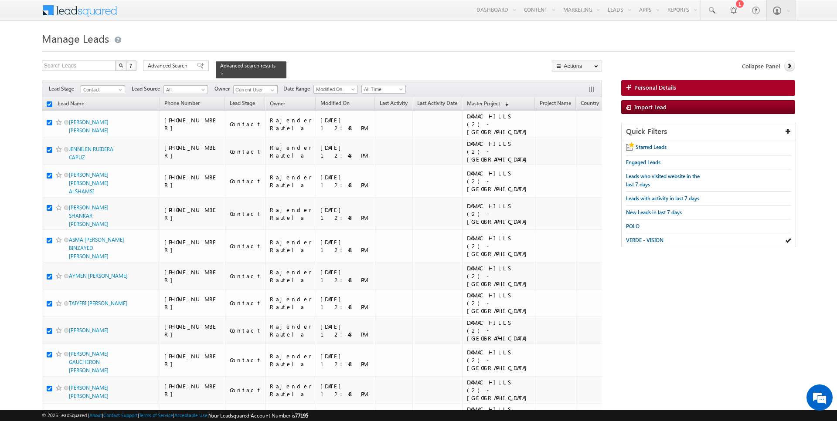
checkbox input "true"
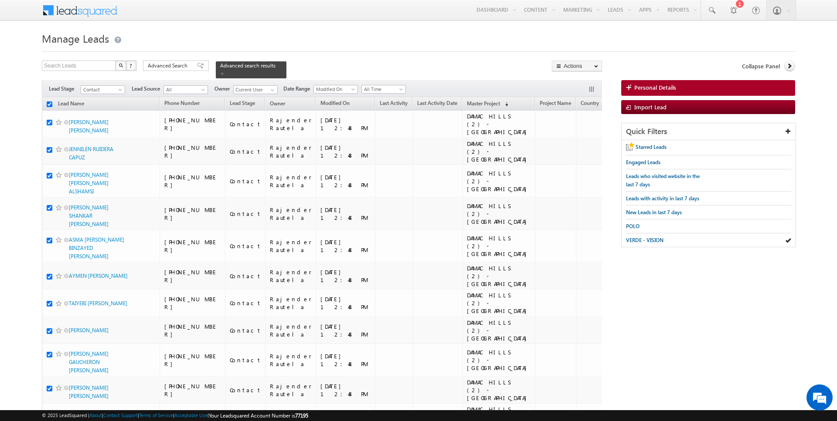
checkbox input "true"
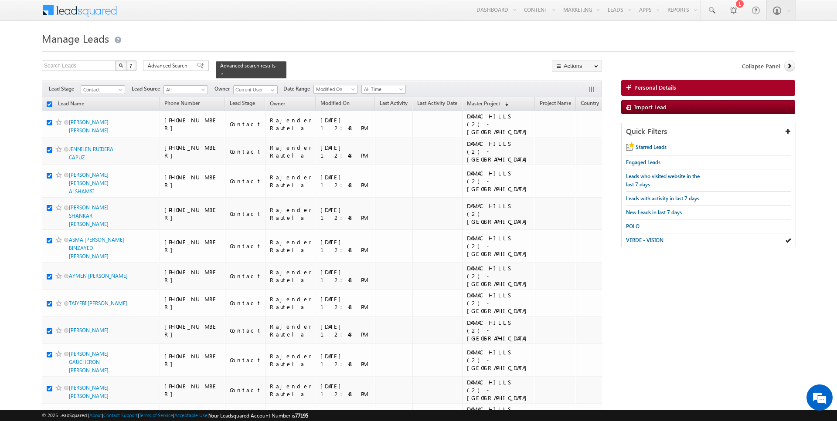
checkbox input "true"
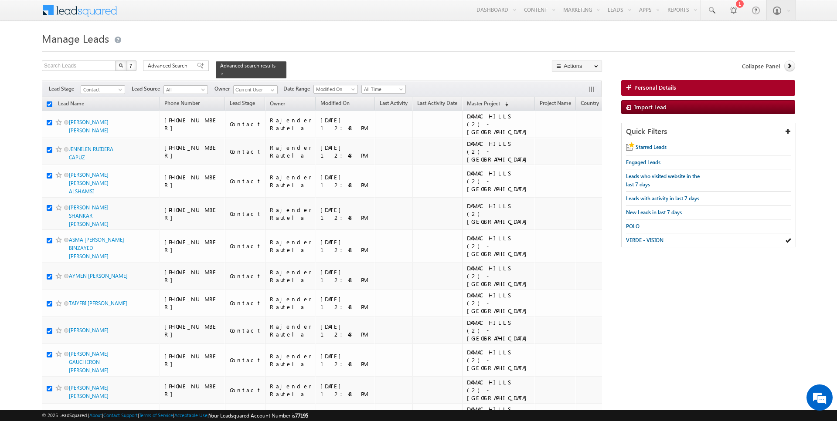
checkbox input "true"
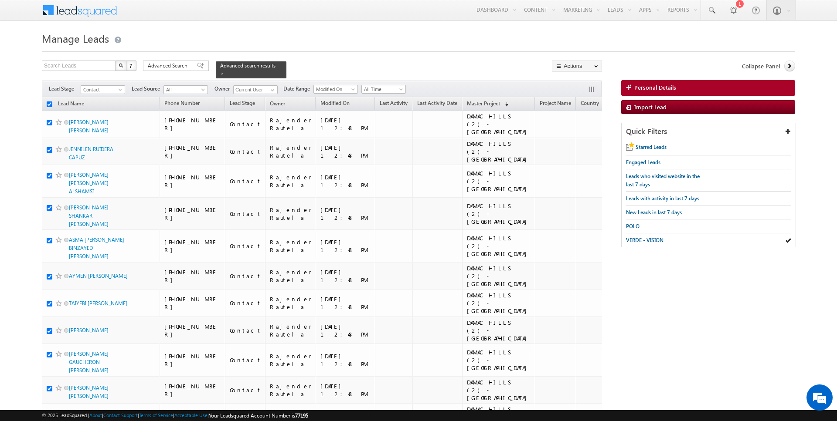
checkbox input "true"
click at [578, 142] on link "Change Owner" at bounding box center [576, 141] width 49 height 10
click at [582, 141] on link "Change Owner" at bounding box center [576, 141] width 49 height 10
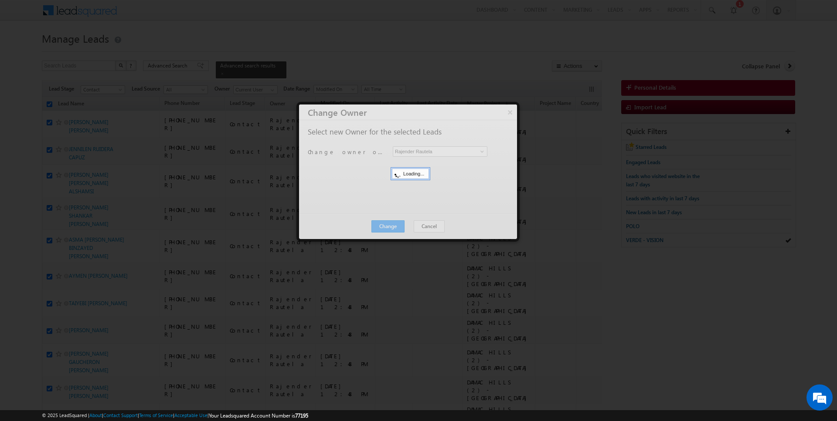
click at [425, 147] on div at bounding box center [408, 172] width 218 height 135
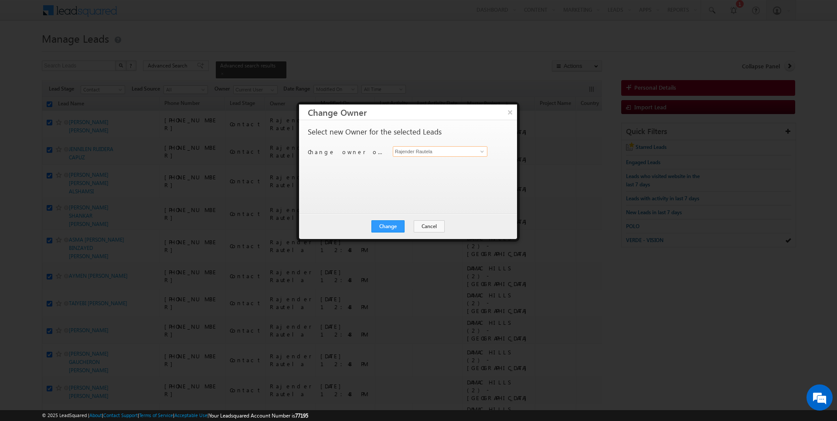
click at [441, 150] on input "Rajender Rautela" at bounding box center [440, 151] width 95 height 10
type input "[PERSON_NAME]"
click at [391, 230] on button "Change" at bounding box center [387, 227] width 33 height 12
click at [407, 226] on button "Close" at bounding box center [409, 227] width 28 height 12
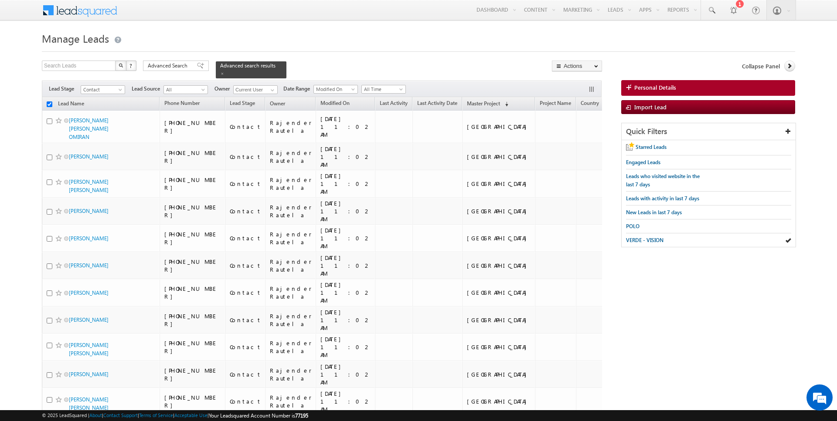
checkbox input "false"
click at [716, 11] on span at bounding box center [711, 10] width 9 height 9
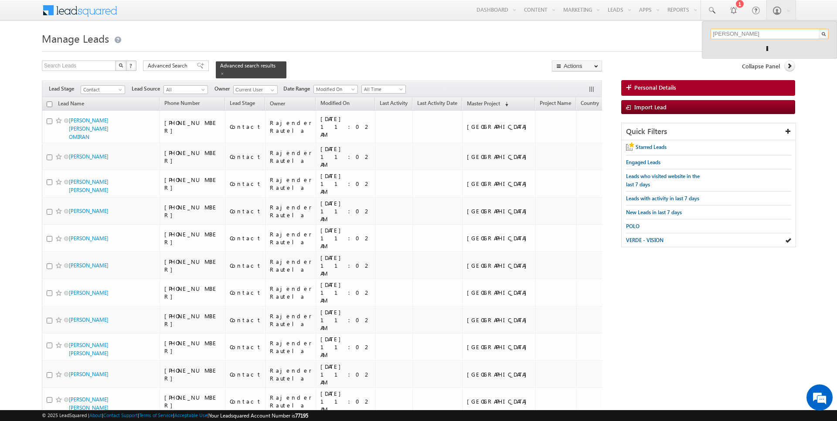
click at [759, 34] on input "[PERSON_NAME]" at bounding box center [769, 34] width 118 height 10
type input "[PERSON_NAME]"
click at [71, 65] on input "text" at bounding box center [79, 66] width 75 height 10
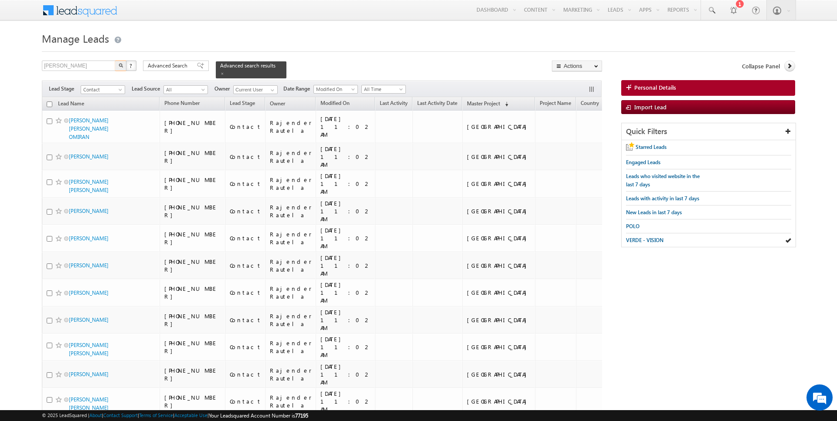
click at [119, 69] on button "button" at bounding box center [120, 66] width 11 height 10
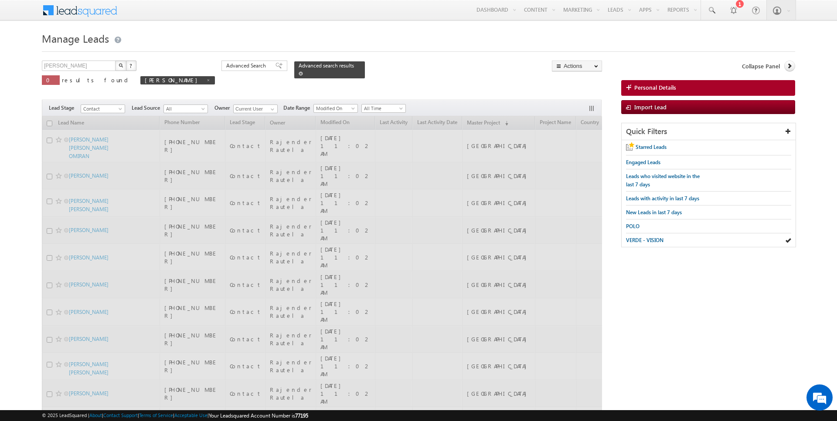
click at [299, 74] on span at bounding box center [301, 73] width 4 height 4
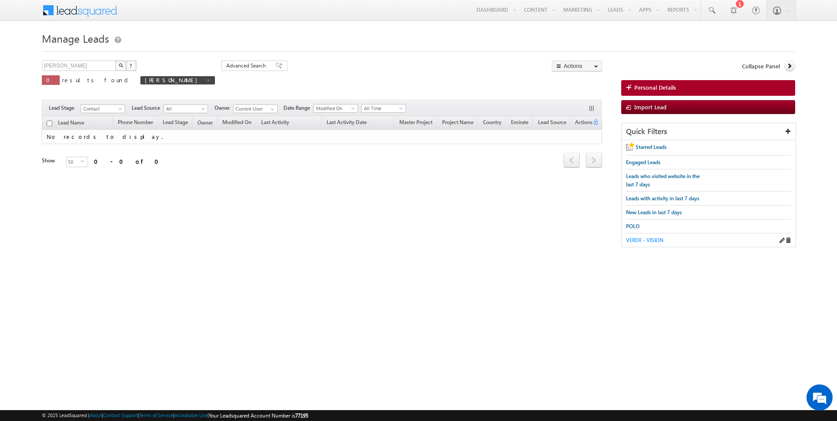
click at [653, 241] on span "VERDE - VISION" at bounding box center [644, 240] width 37 height 7
type input "Search Leads"
click at [206, 79] on span at bounding box center [208, 80] width 4 height 4
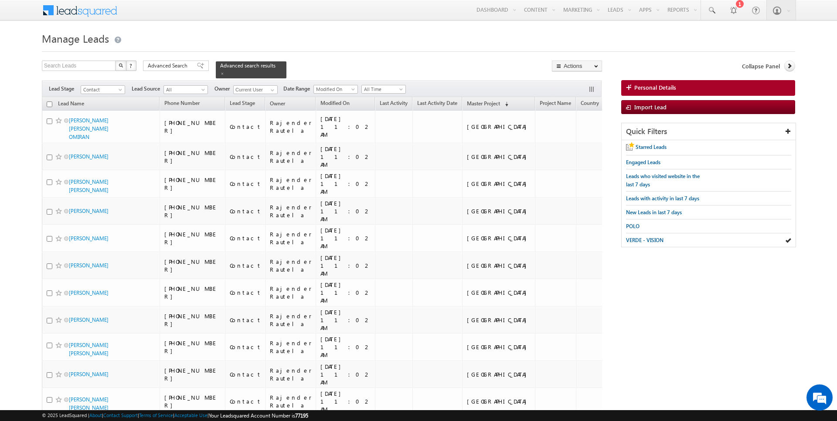
click at [49, 105] on input "checkbox" at bounding box center [50, 105] width 6 height 6
checkbox input "true"
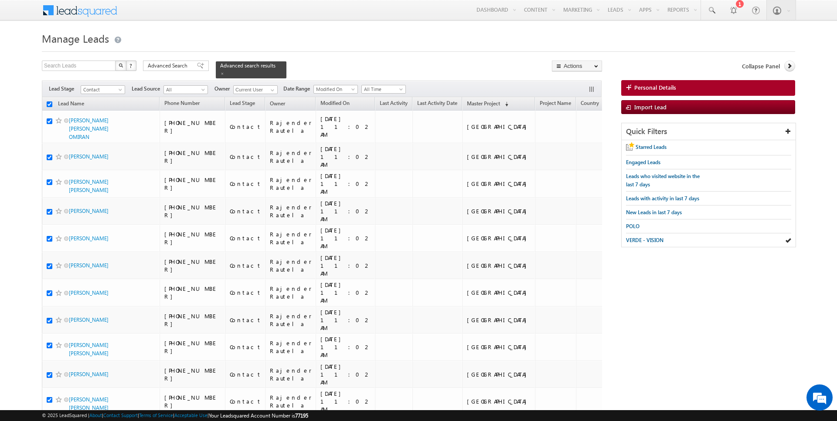
checkbox input "true"
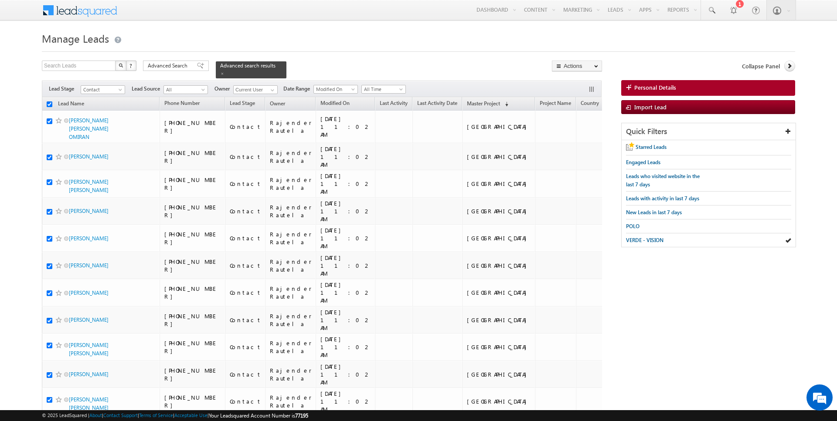
checkbox input "true"
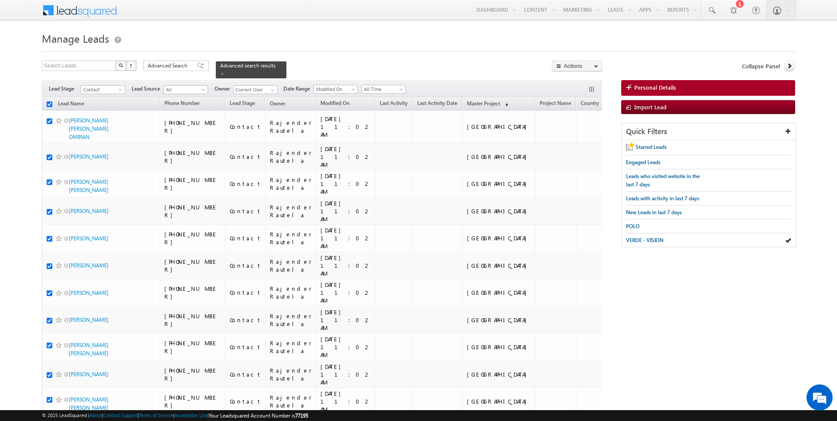
checkbox input "true"
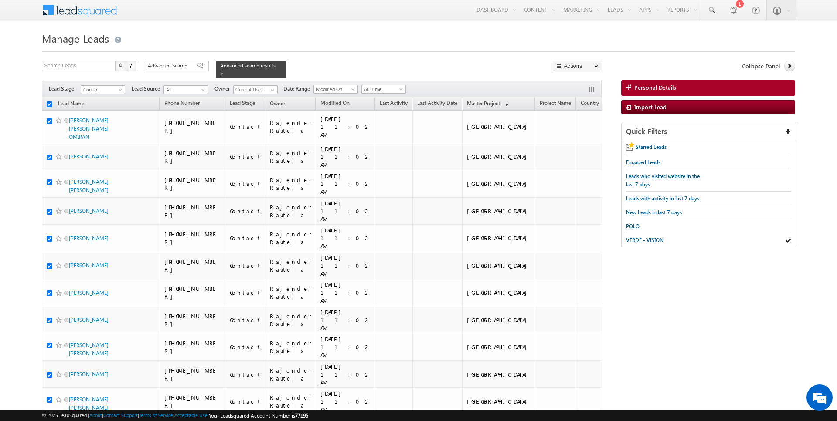
checkbox input "true"
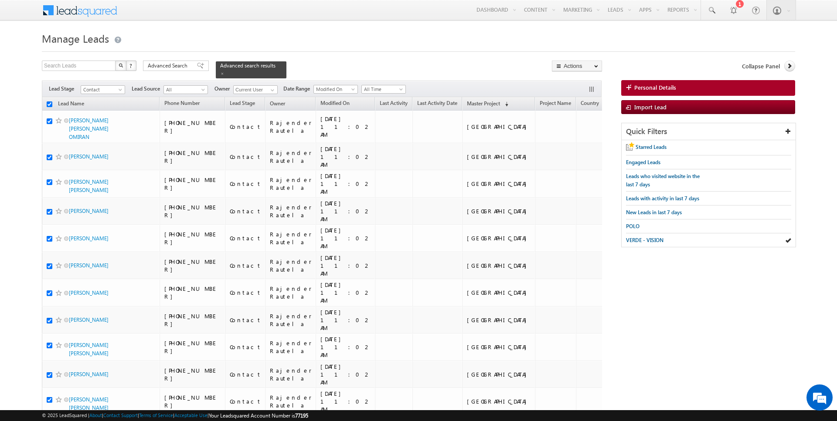
checkbox input "true"
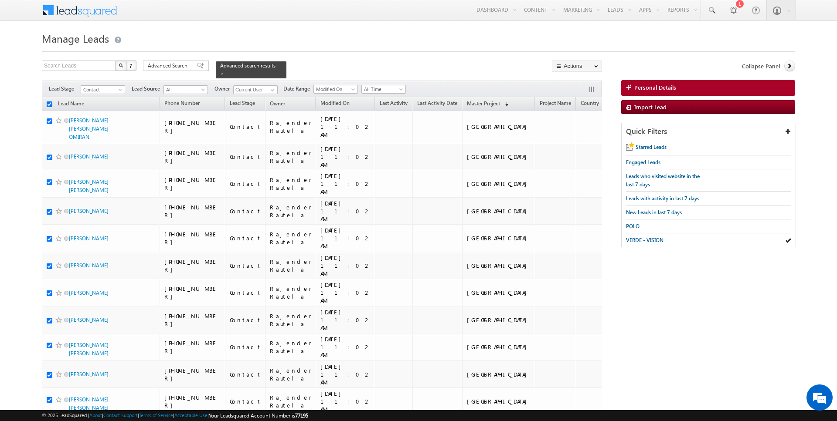
checkbox input "true"
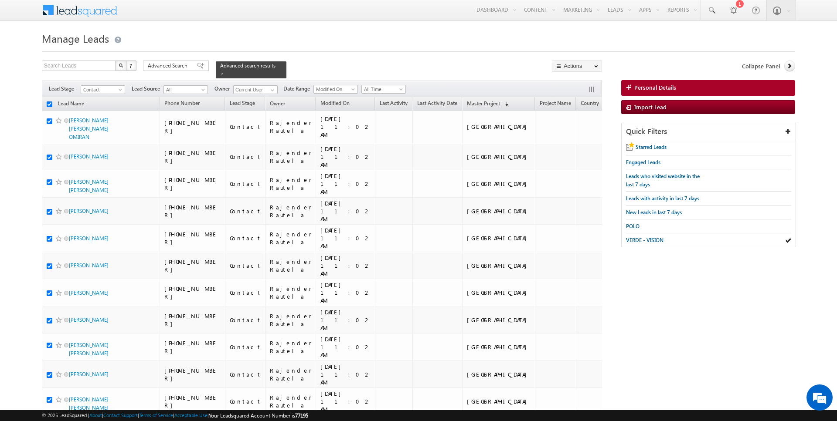
checkbox input "true"
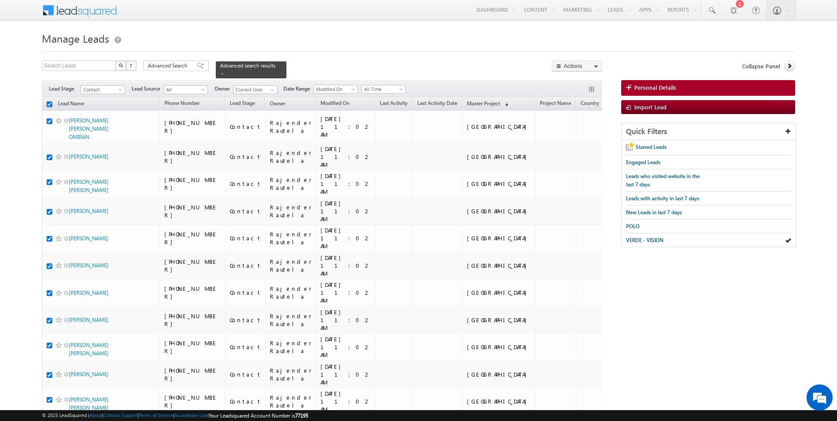
checkbox input "true"
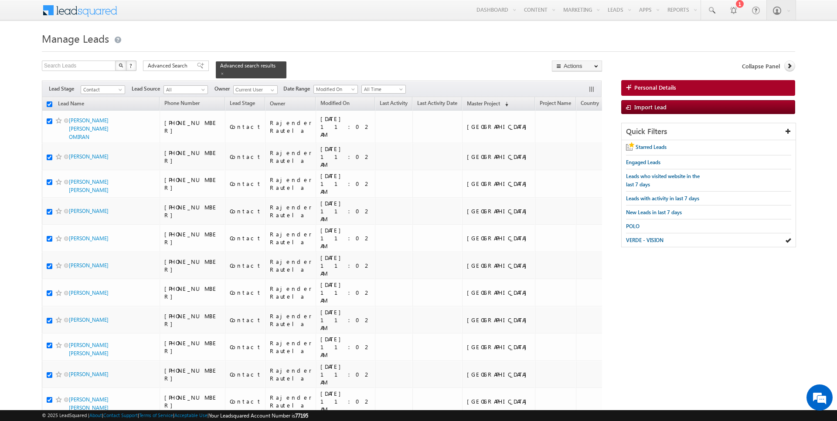
checkbox input "true"
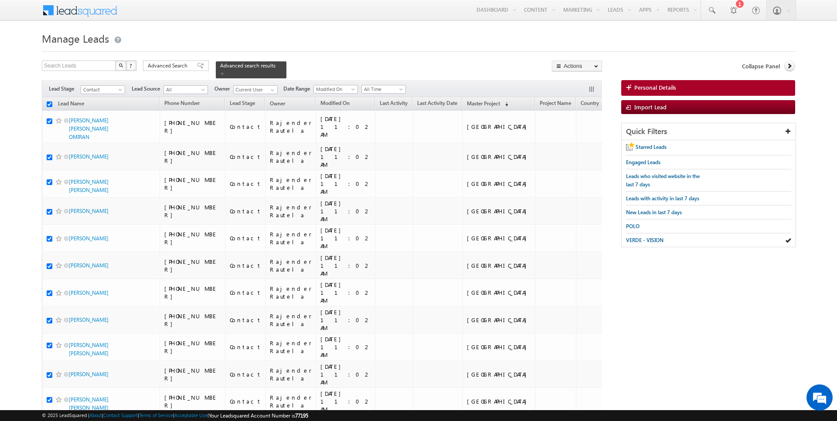
checkbox input "true"
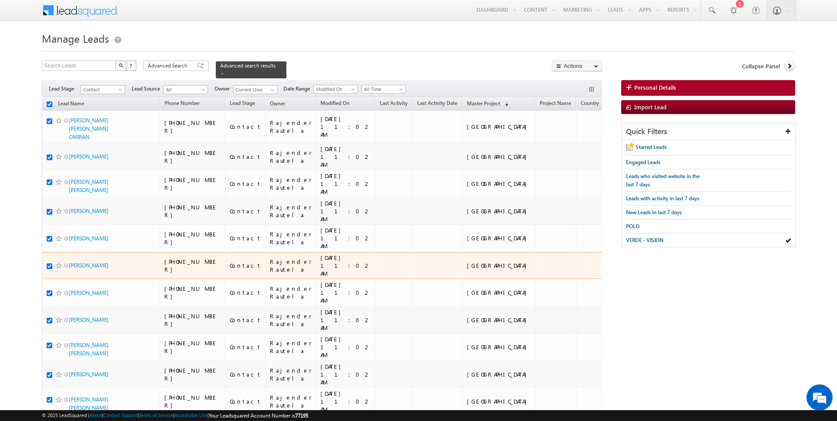
scroll to position [898, 0]
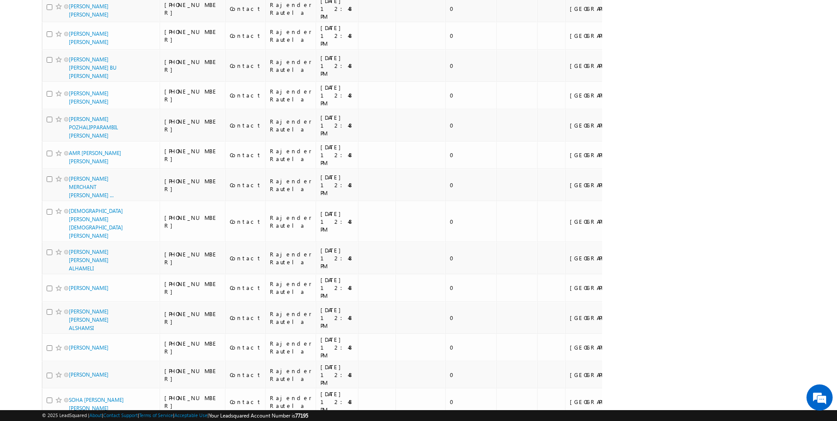
scroll to position [908, 0]
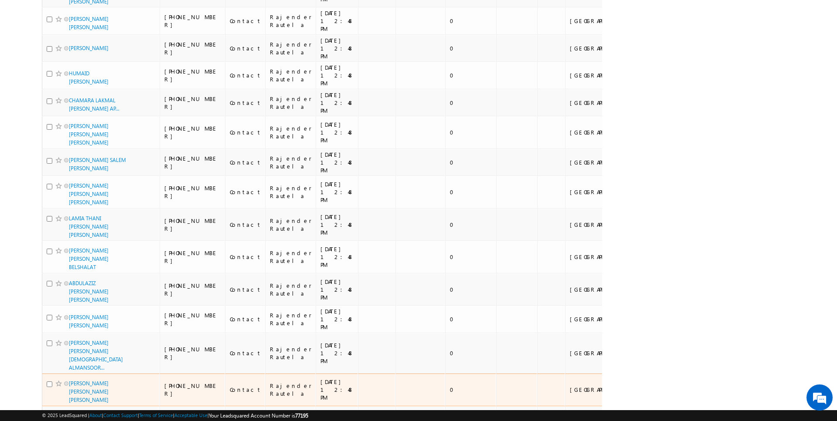
scroll to position [933, 0]
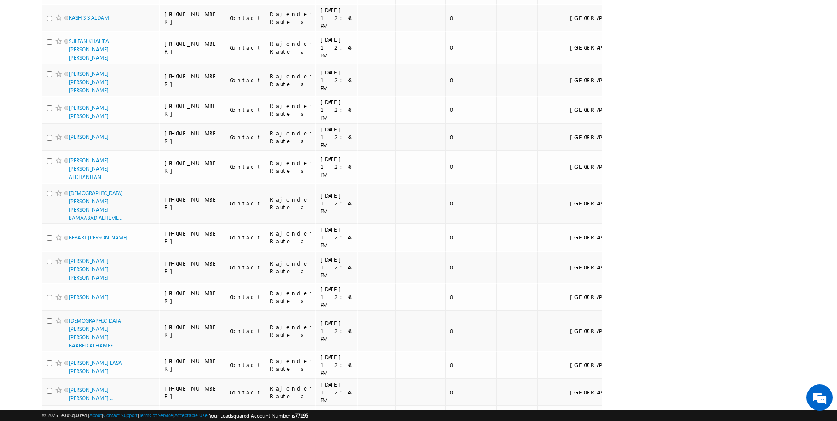
scroll to position [961, 0]
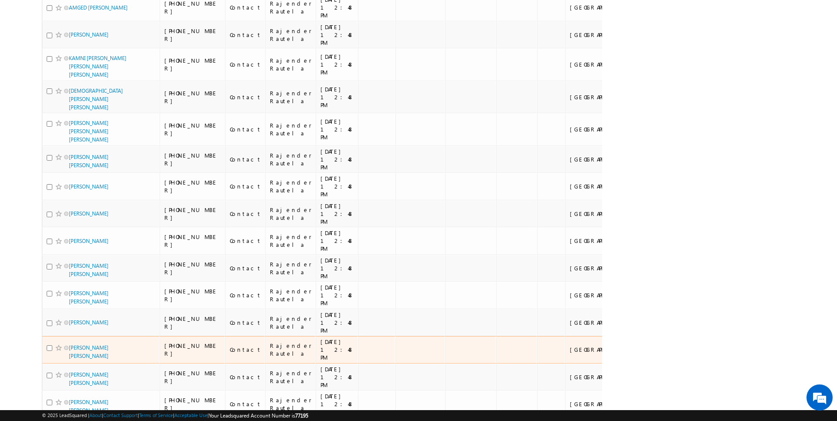
scroll to position [0, 0]
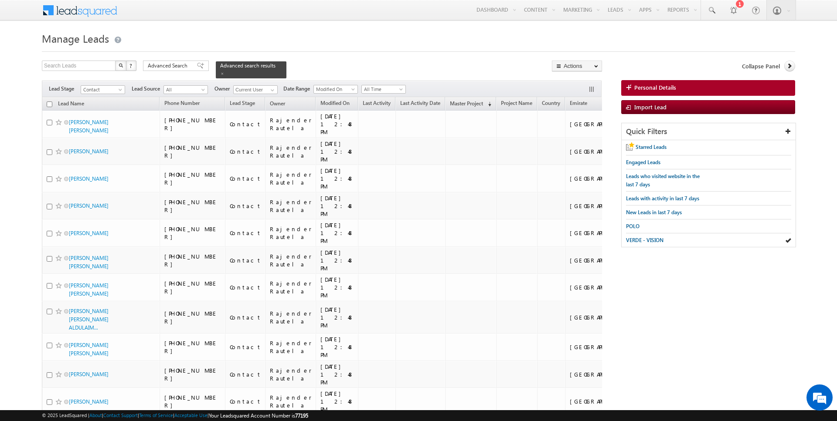
click at [51, 103] on input "checkbox" at bounding box center [50, 105] width 6 height 6
checkbox input "true"
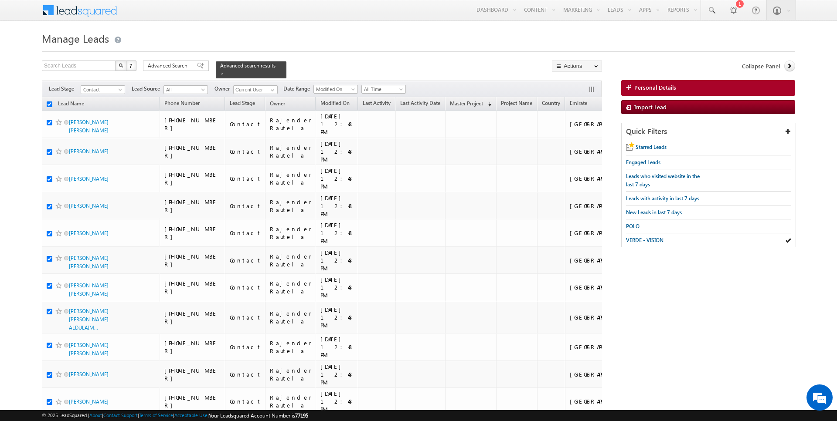
checkbox input "true"
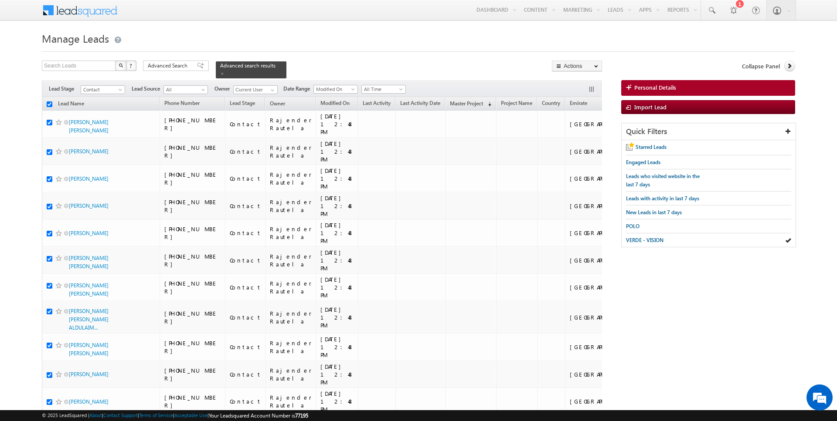
checkbox input "true"
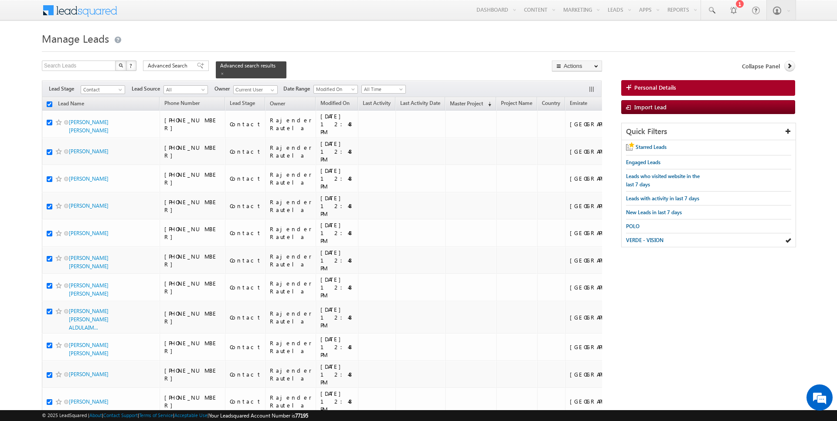
checkbox input "true"
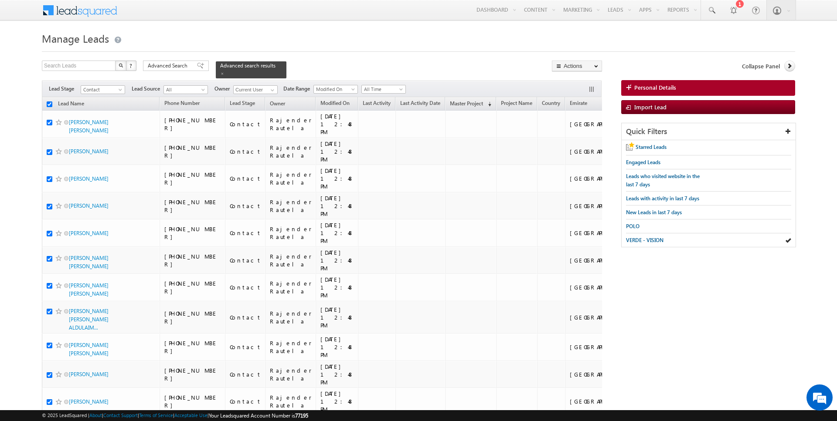
checkbox input "true"
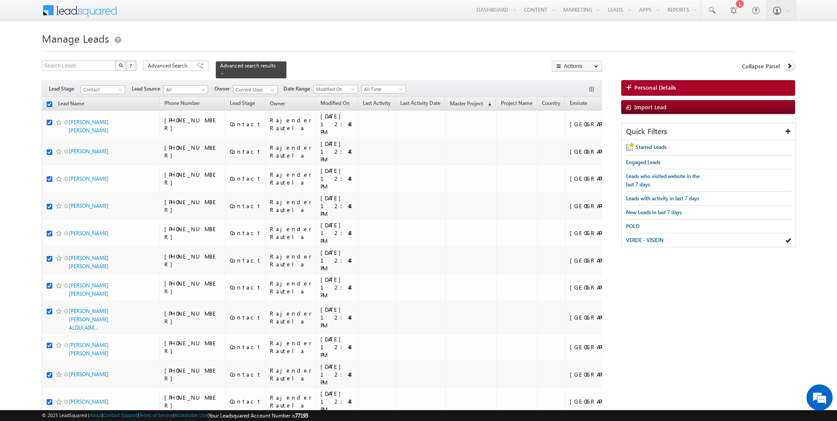
checkbox input "true"
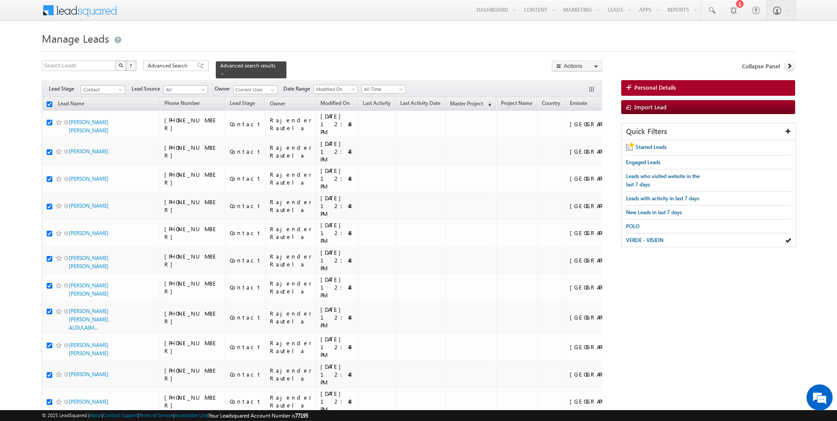
checkbox input "true"
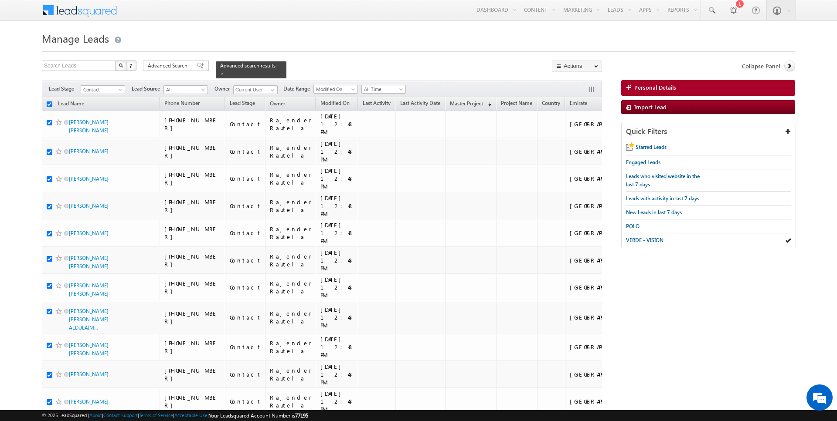
checkbox input "true"
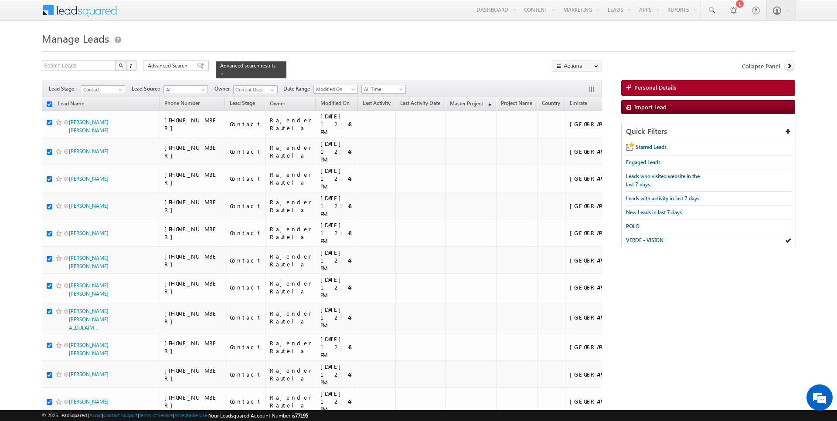
checkbox input "true"
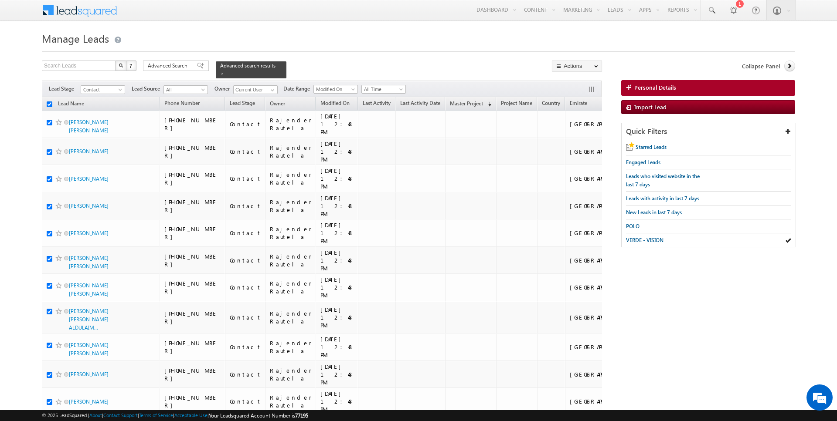
checkbox input "true"
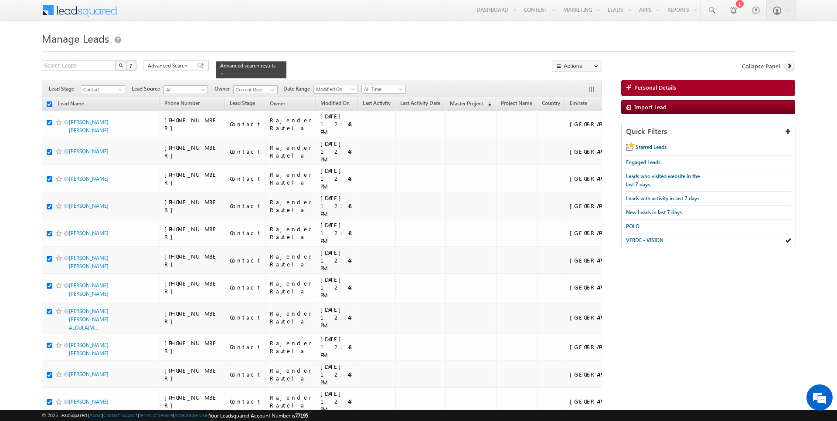
checkbox input "true"
click at [578, 142] on link "Change Owner" at bounding box center [576, 141] width 49 height 10
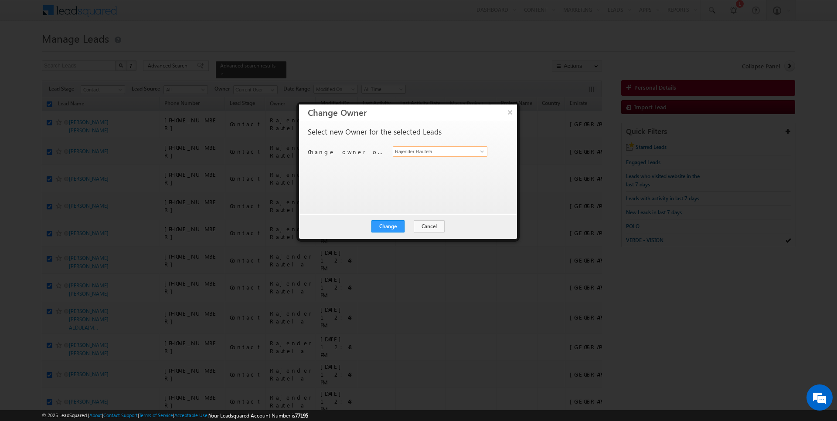
click at [431, 154] on input "Rajender Rautela" at bounding box center [440, 151] width 95 height 10
type input "[PERSON_NAME]"
click at [381, 230] on button "Change" at bounding box center [387, 227] width 33 height 12
click at [408, 224] on button "Close" at bounding box center [409, 227] width 28 height 12
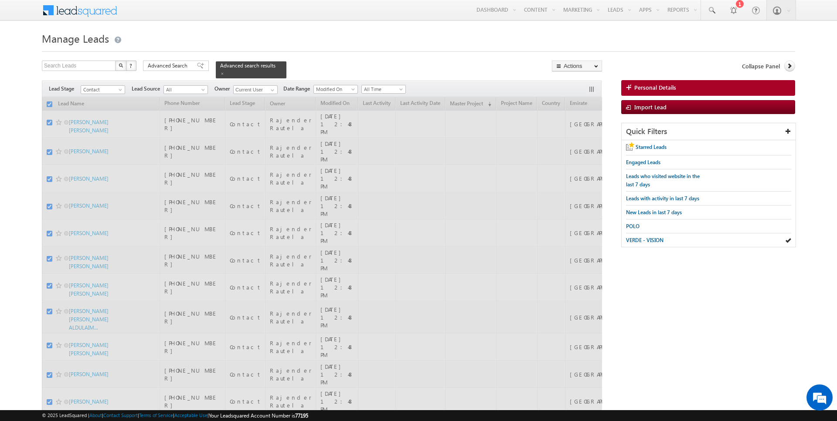
checkbox input "false"
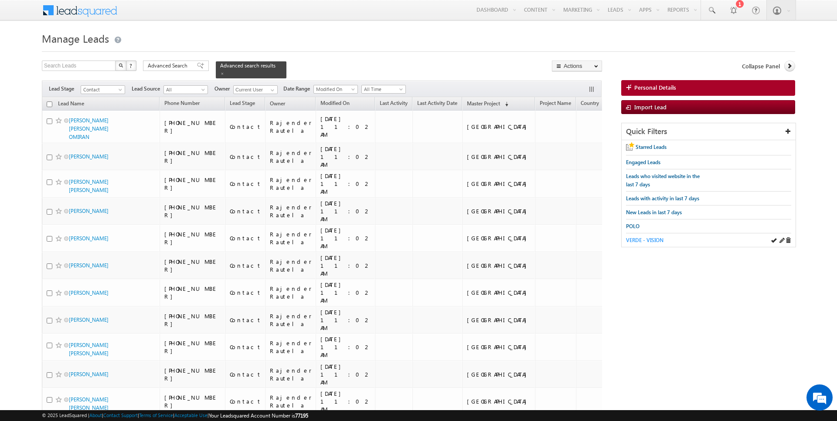
click at [653, 237] on span "VERDE - VISION" at bounding box center [644, 240] width 37 height 7
click at [178, 66] on span "Advanced Search" at bounding box center [169, 66] width 42 height 8
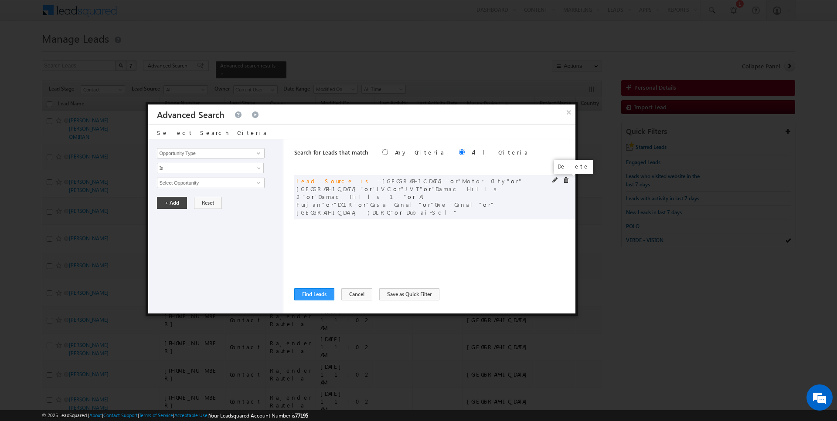
click at [568, 180] on span at bounding box center [566, 180] width 6 height 6
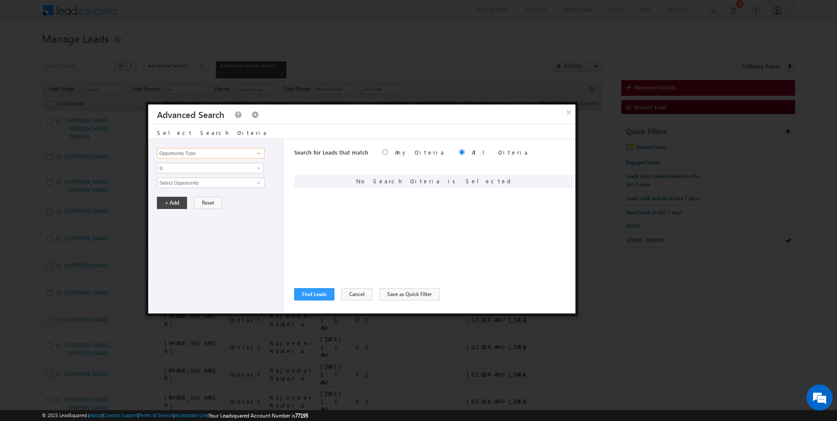
click at [183, 156] on input "Opportunity Type" at bounding box center [210, 153] width 107 height 10
type input "Lead Source"
click at [169, 168] on span "Is" at bounding box center [204, 168] width 95 height 8
click at [181, 178] on link "Is" at bounding box center [210, 177] width 106 height 8
click at [177, 187] on span "None Selected" at bounding box center [206, 183] width 99 height 10
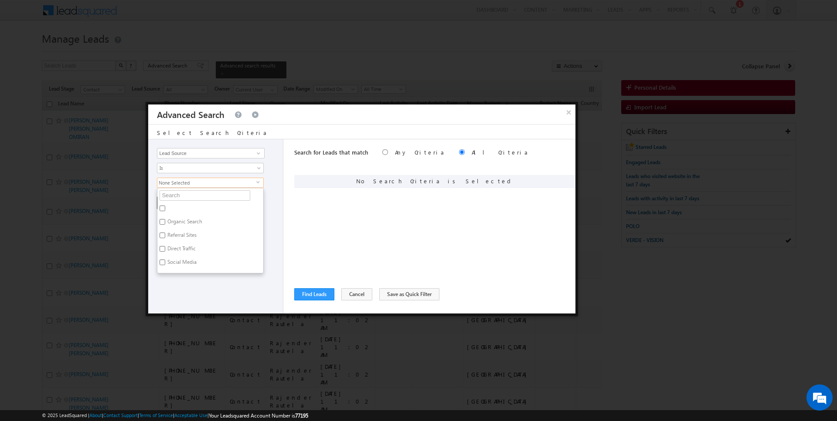
click at [177, 182] on span "None Selected" at bounding box center [206, 183] width 99 height 10
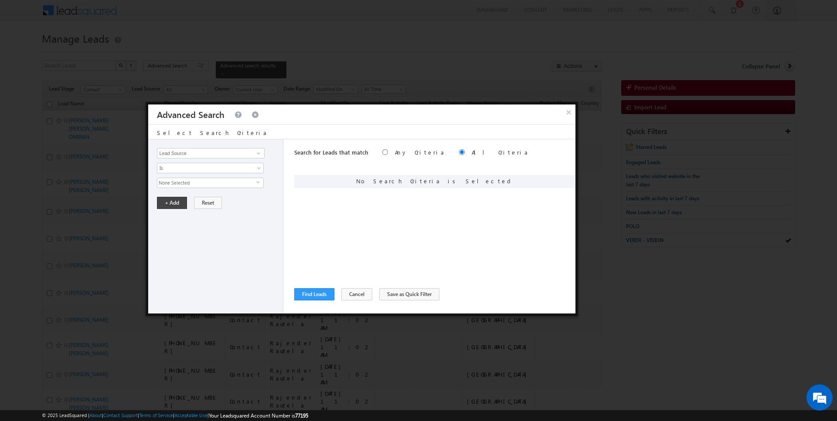
click at [177, 184] on span "None Selected" at bounding box center [206, 183] width 99 height 10
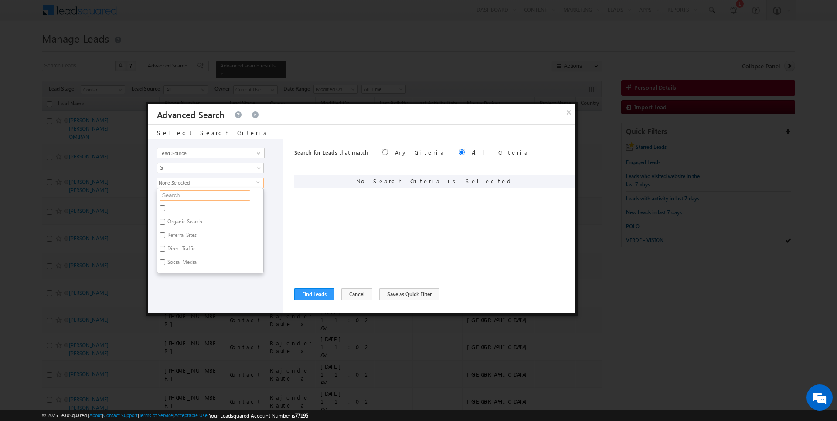
click at [177, 194] on input "text" at bounding box center [205, 195] width 91 height 10
type input "city"
click at [175, 227] on label "City Walk" at bounding box center [177, 224] width 40 height 14
click at [165, 225] on input "City Walk" at bounding box center [163, 222] width 6 height 6
checkbox input "true"
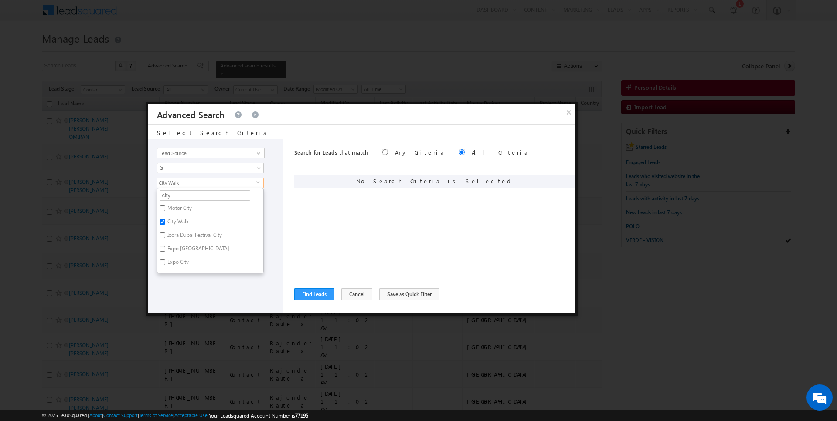
click at [402, 224] on div "Search for Leads that match Any Criteria All Criteria Note that the current tri…" at bounding box center [434, 226] width 281 height 174
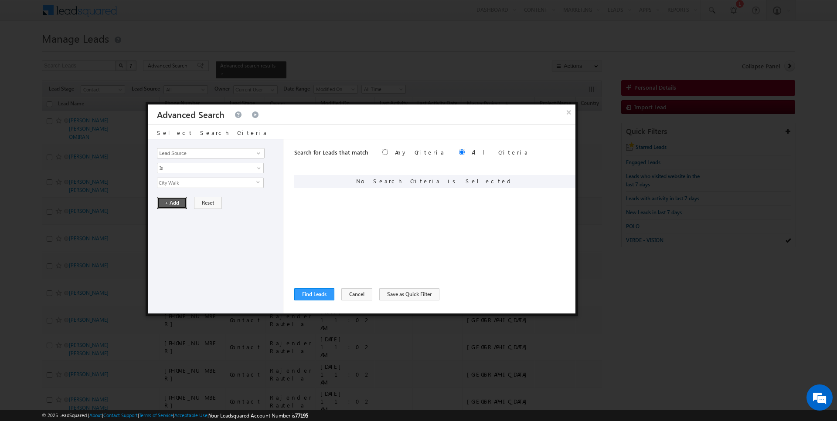
click at [176, 203] on button "+ Add" at bounding box center [172, 203] width 30 height 12
click at [312, 287] on div "Search for Leads that match Any Criteria All Criteria Note that the current tri…" at bounding box center [434, 226] width 281 height 174
click at [309, 292] on button "Find Leads" at bounding box center [314, 295] width 40 height 12
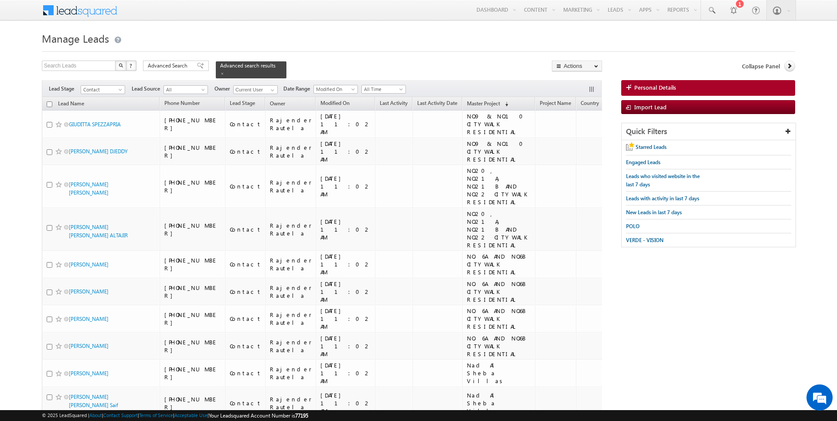
click at [49, 103] on input "checkbox" at bounding box center [50, 105] width 6 height 6
checkbox input "true"
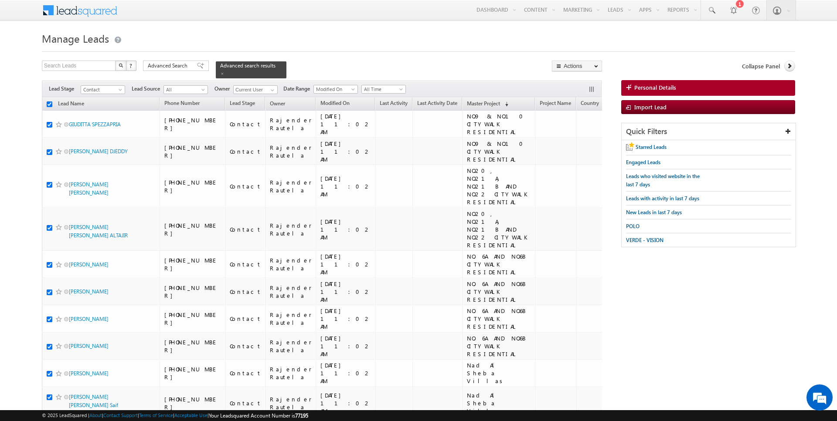
checkbox input "true"
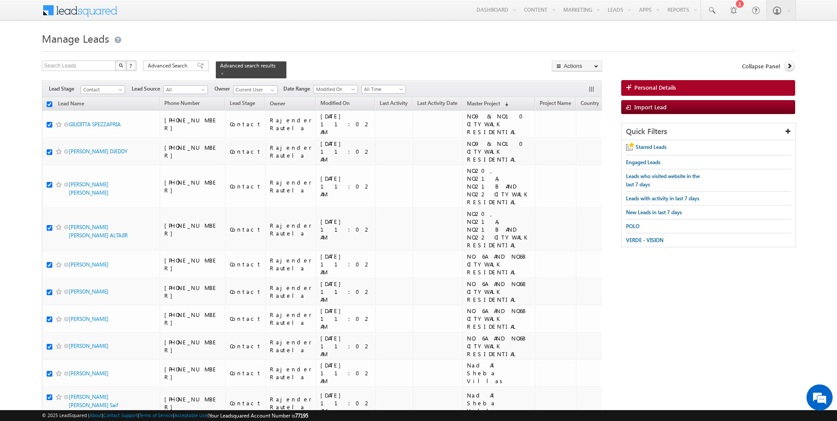
checkbox input "true"
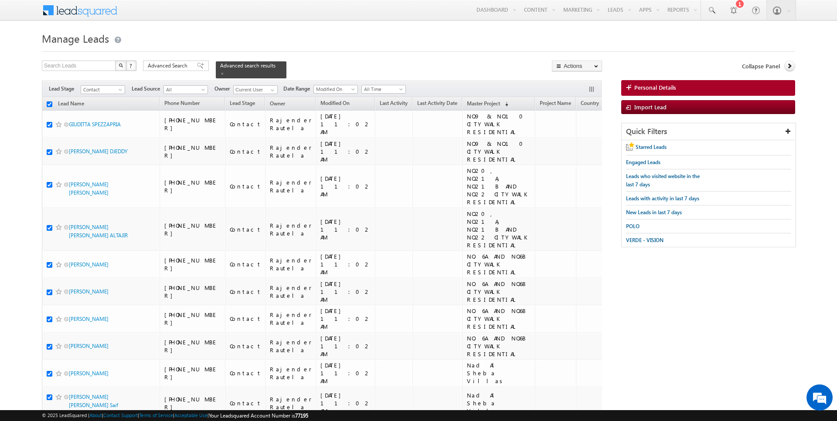
checkbox input "true"
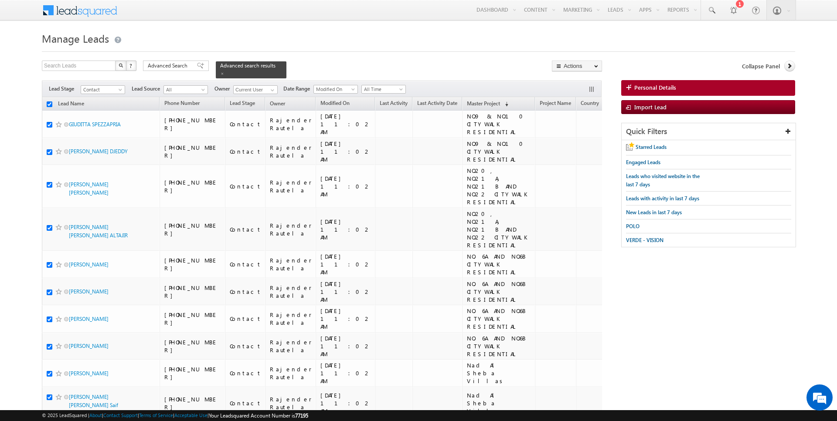
checkbox input "true"
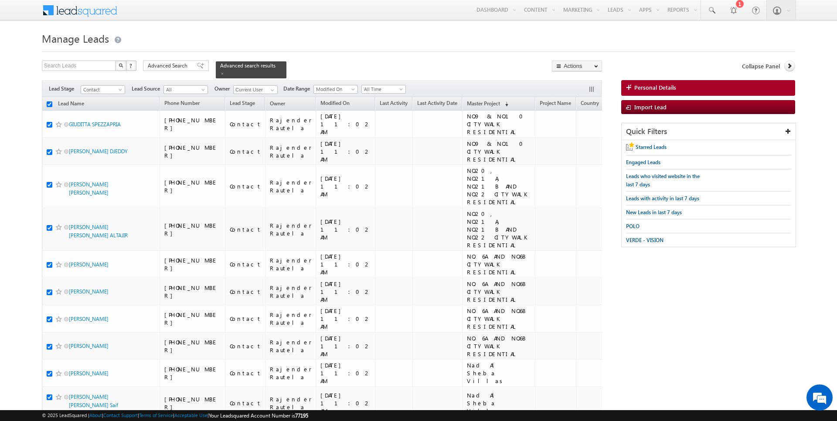
checkbox input "true"
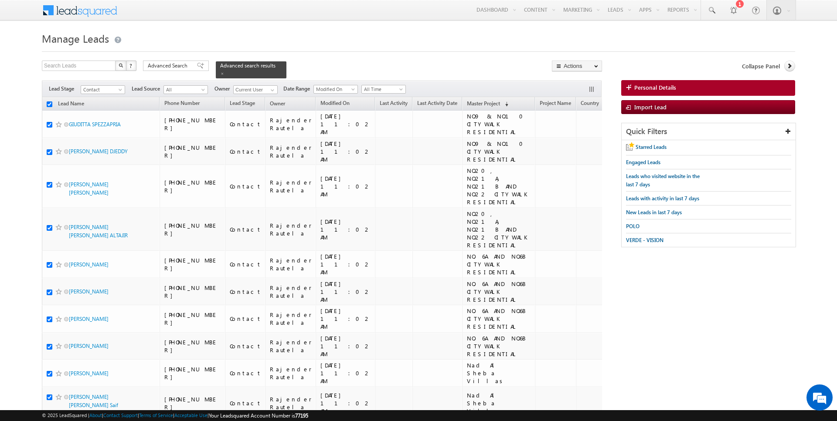
checkbox input "true"
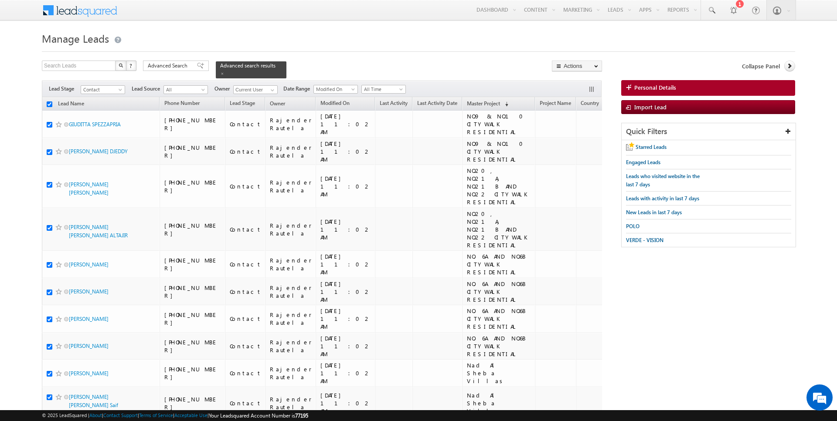
checkbox input "true"
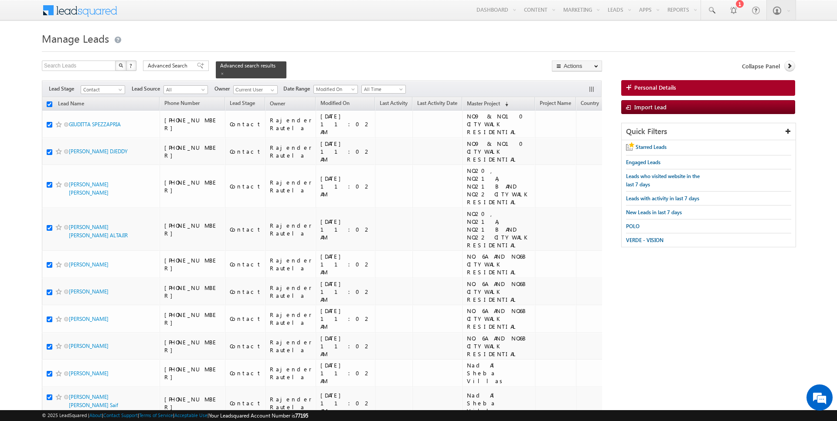
checkbox input "true"
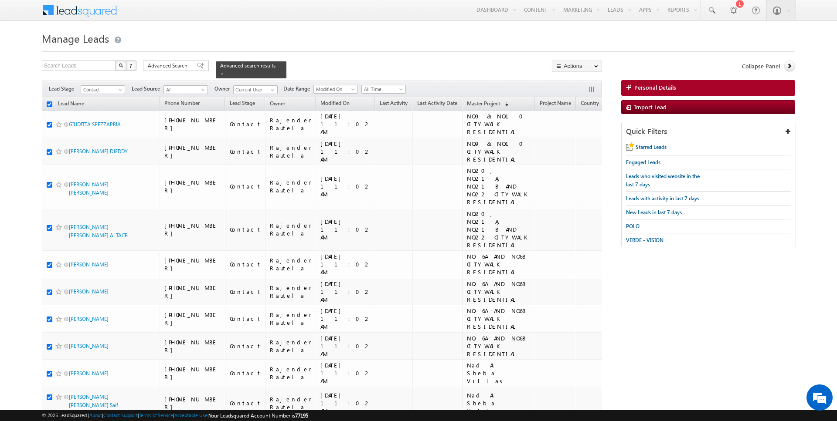
checkbox input "true"
click at [572, 139] on link "Change Owner" at bounding box center [576, 141] width 49 height 10
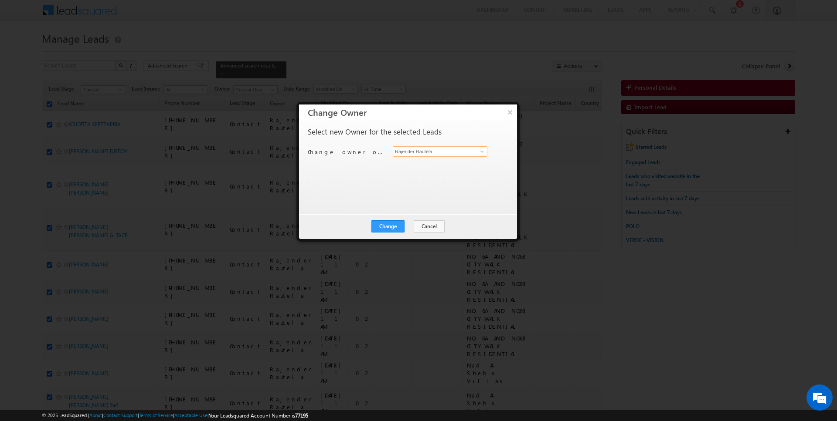
click at [423, 151] on input "Rajender Rautela" at bounding box center [440, 151] width 95 height 10
type input "[DATE][PERSON_NAME]"
click at [395, 228] on button "Change" at bounding box center [387, 227] width 33 height 12
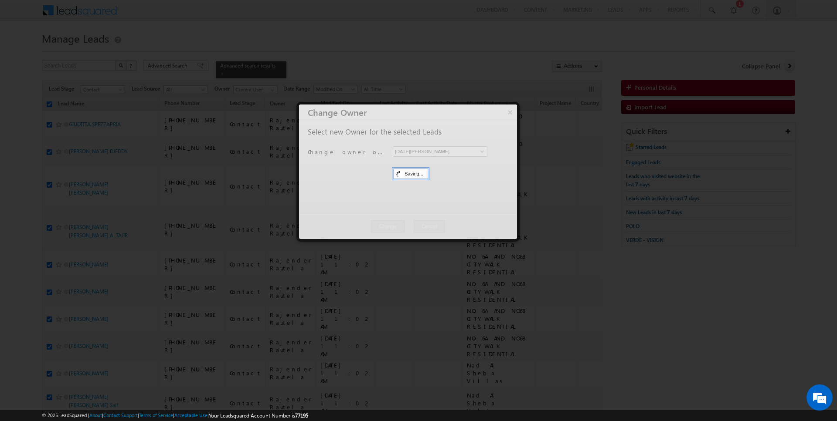
click at [411, 228] on div at bounding box center [408, 172] width 218 height 135
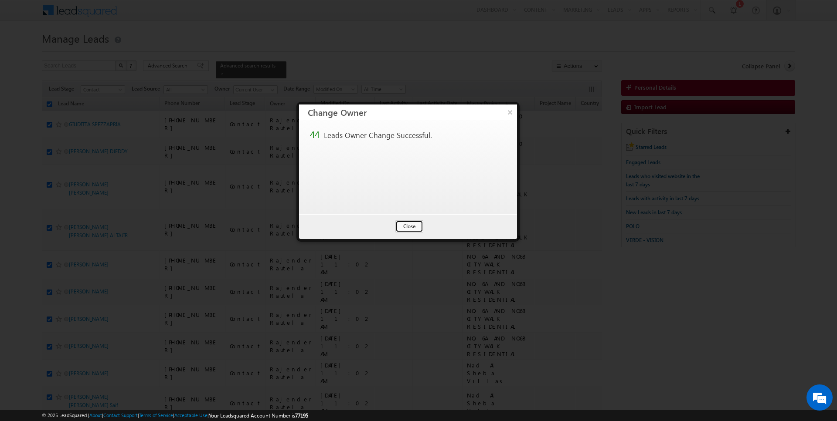
click at [411, 228] on button "Close" at bounding box center [409, 227] width 28 height 12
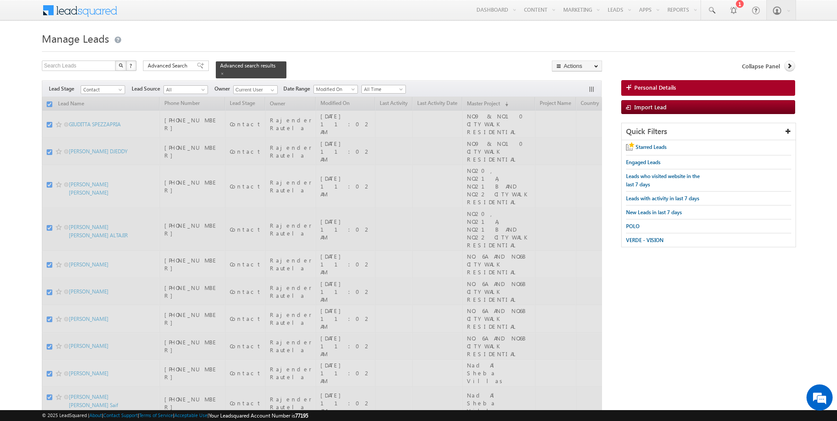
checkbox input "false"
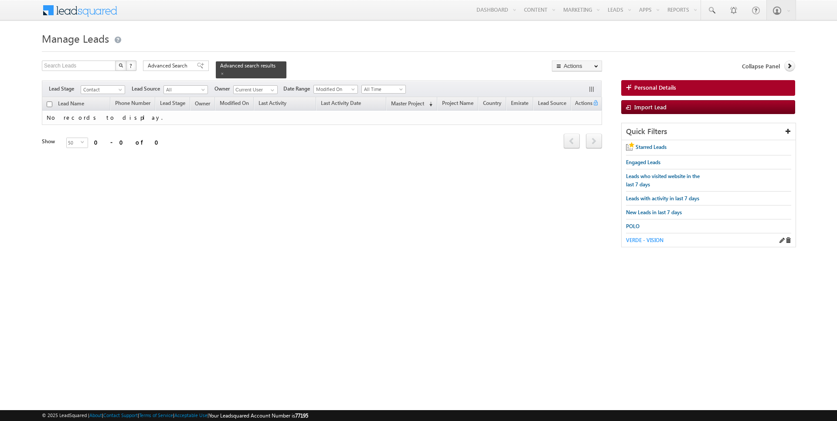
click at [637, 237] on span "VERDE - VISION" at bounding box center [644, 240] width 37 height 7
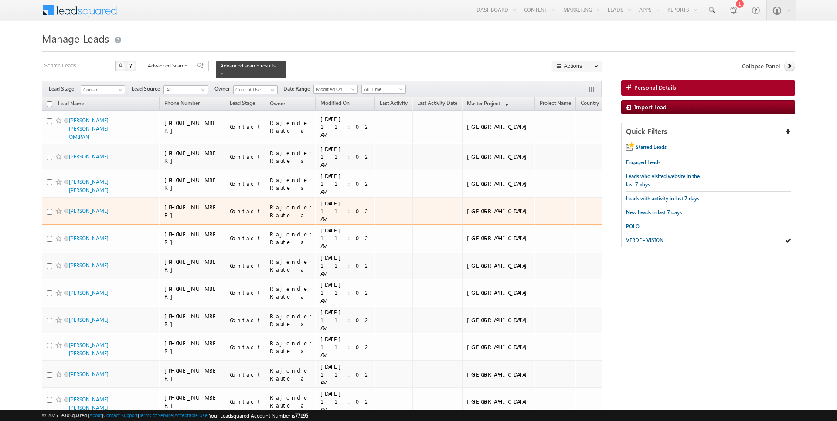
click at [276, 231] on div "Rajender Rautela" at bounding box center [291, 239] width 42 height 16
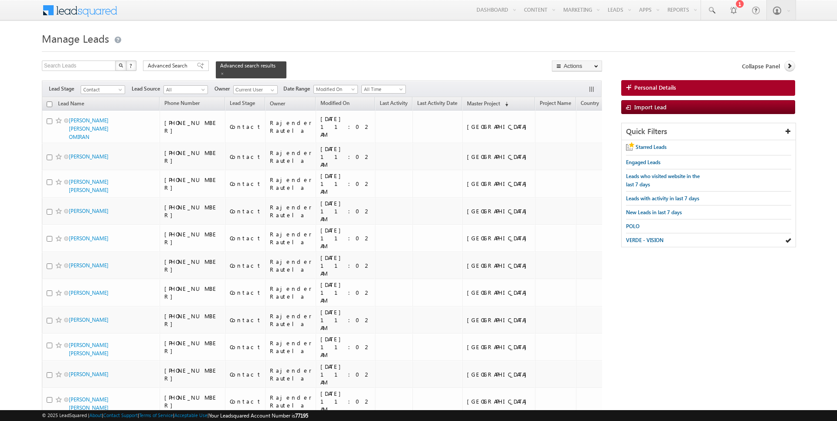
click at [48, 103] on input "checkbox" at bounding box center [50, 105] width 6 height 6
checkbox input "true"
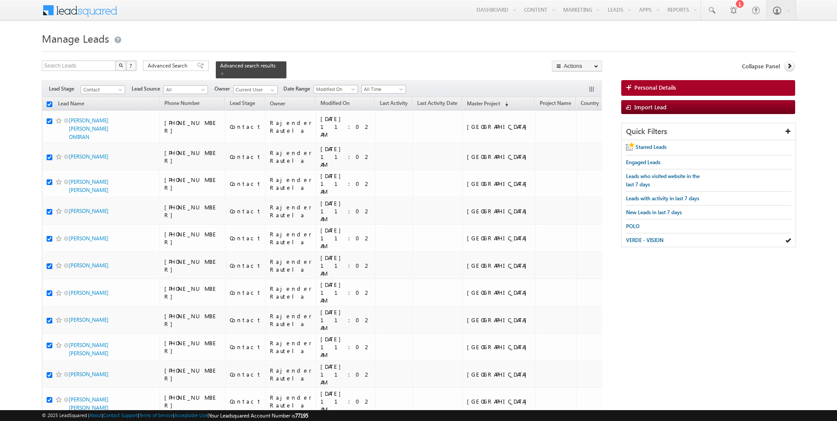
checkbox input "true"
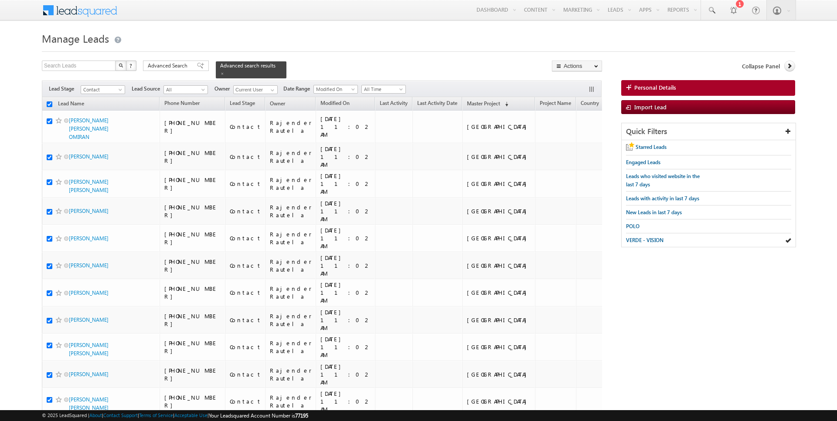
checkbox input "true"
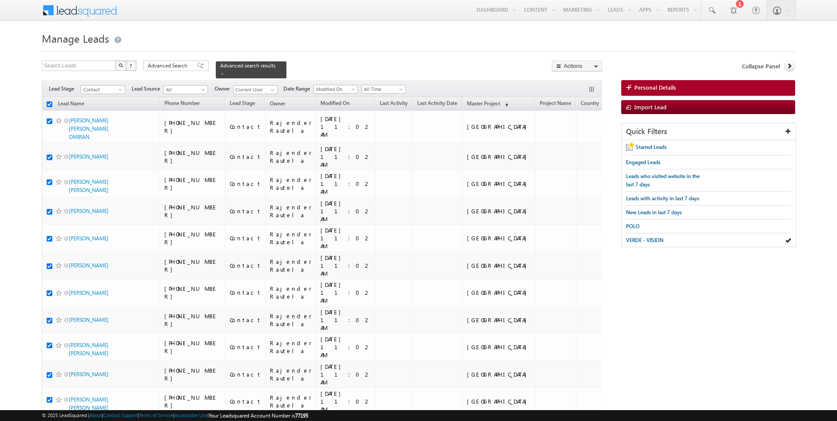
checkbox input "true"
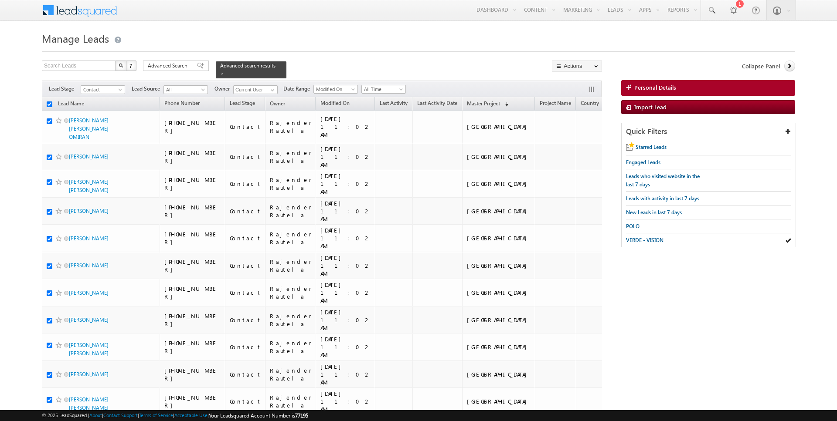
checkbox input "true"
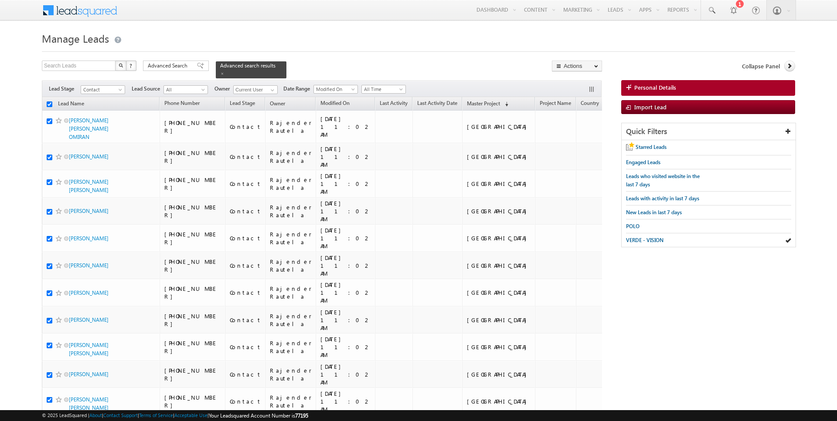
checkbox input "true"
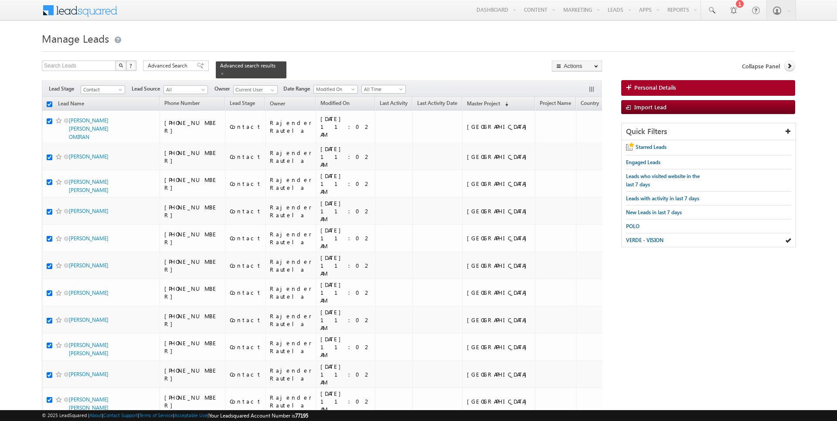
checkbox input "true"
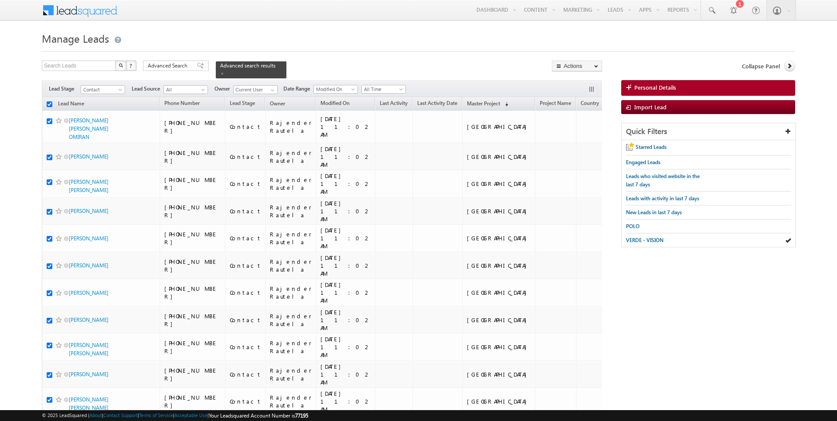
checkbox input "true"
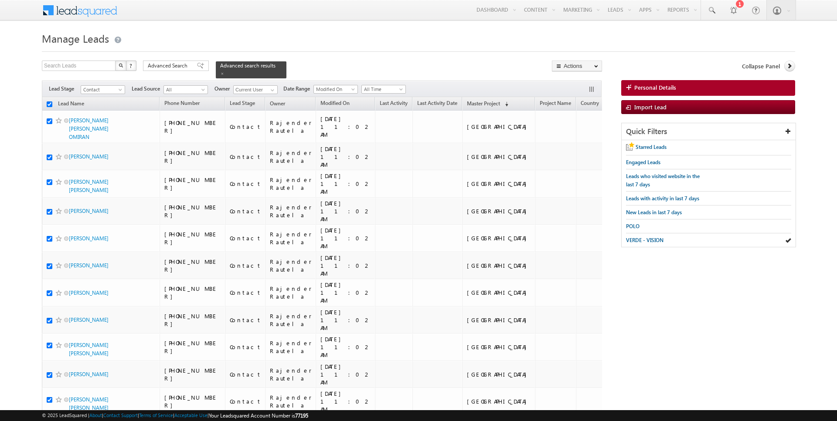
checkbox input "true"
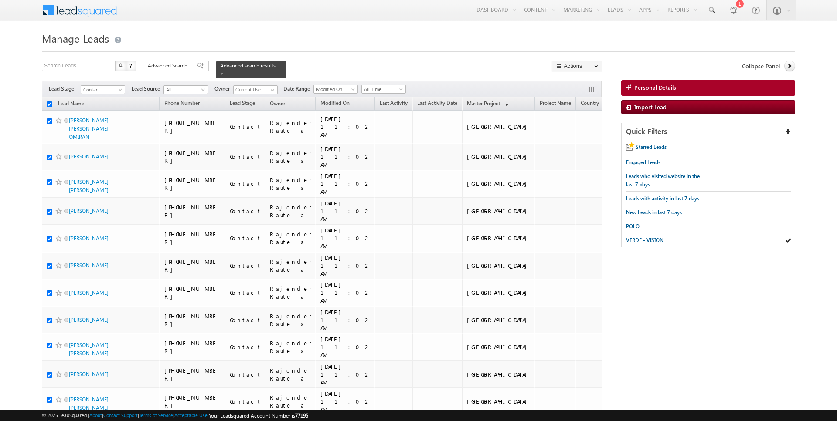
checkbox input "true"
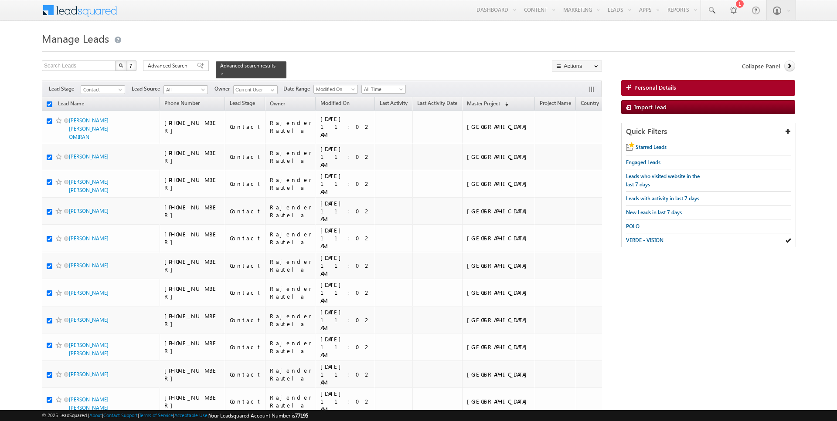
checkbox input "true"
click at [168, 64] on span "Advanced Search" at bounding box center [169, 66] width 42 height 8
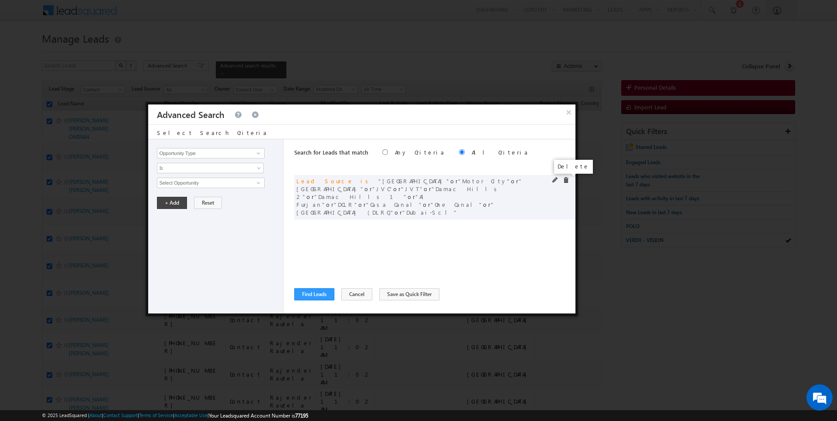
click at [566, 179] on span at bounding box center [566, 180] width 6 height 6
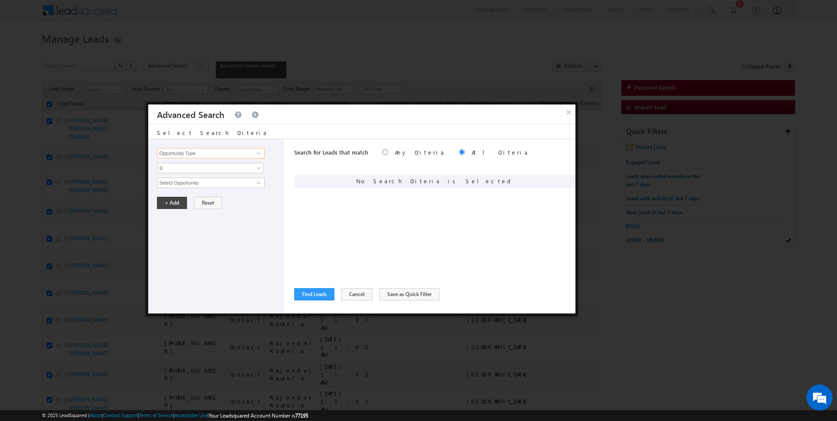
click at [230, 153] on input "Opportunity Type" at bounding box center [210, 153] width 107 height 10
type input "Lead Activity"
click at [214, 167] on span "Is" at bounding box center [204, 168] width 95 height 8
click at [197, 182] on link "Is Not" at bounding box center [210, 186] width 106 height 8
click at [197, 182] on input "Select Activity" at bounding box center [210, 183] width 107 height 10
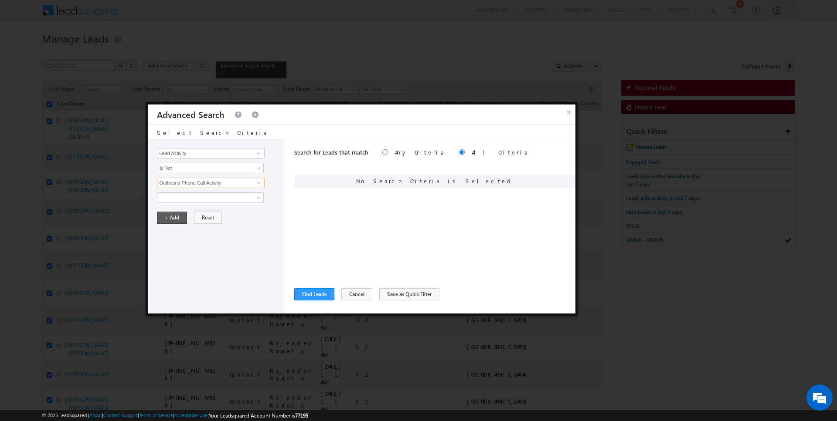
type input "Outbound Phone Call Activity"
click at [169, 219] on button "+ Add" at bounding box center [172, 218] width 30 height 12
click at [206, 153] on input "Opportunity Type" at bounding box center [210, 153] width 107 height 10
type input "Modified On"
click at [194, 186] on link "All Time" at bounding box center [210, 183] width 107 height 10
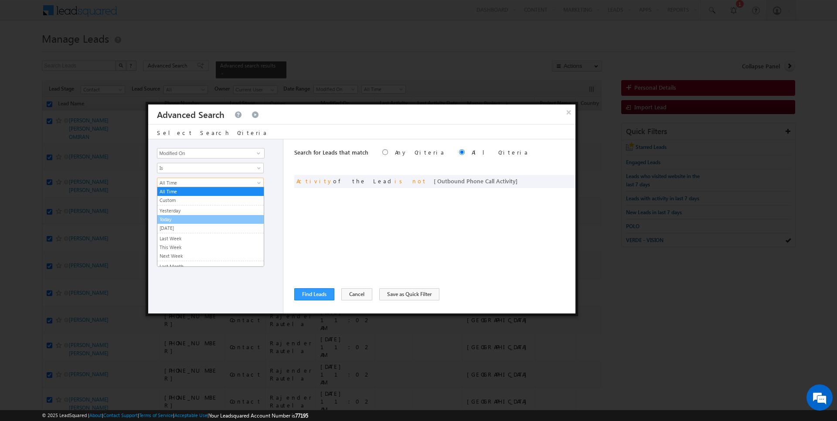
click at [177, 217] on link "Today" at bounding box center [210, 220] width 106 height 8
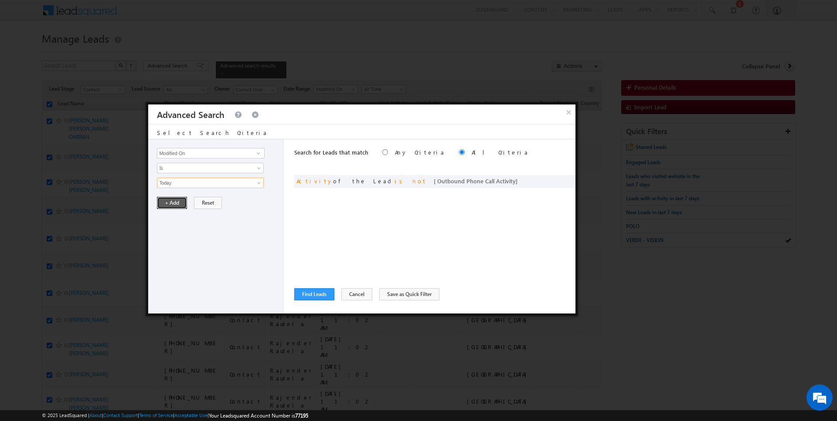
click at [174, 203] on button "+ Add" at bounding box center [172, 203] width 30 height 12
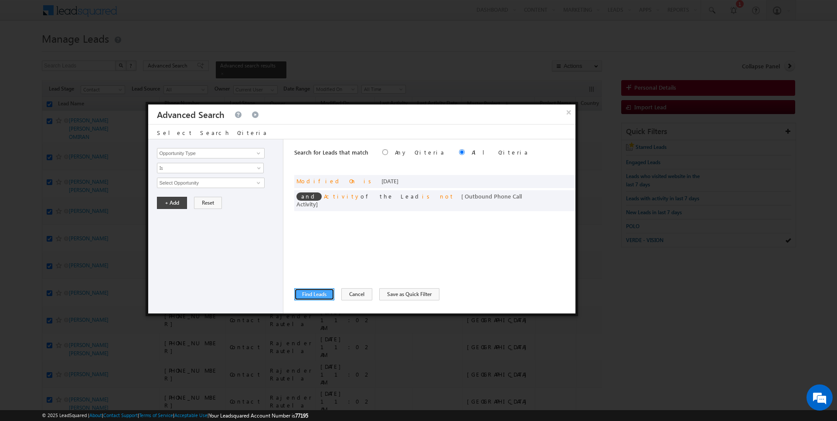
click at [311, 296] on button "Find Leads" at bounding box center [314, 295] width 40 height 12
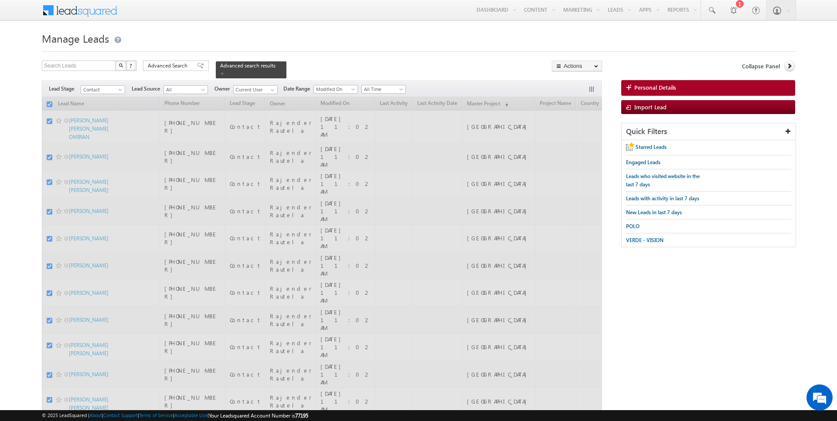
checkbox input "false"
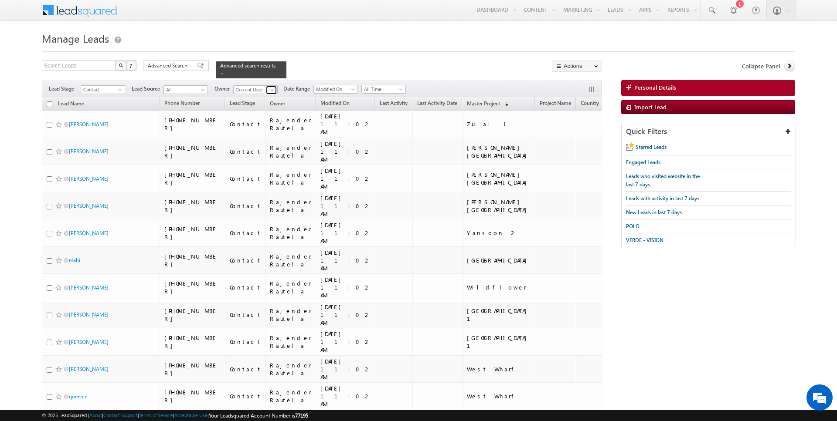
click at [268, 86] on link at bounding box center [271, 90] width 11 height 9
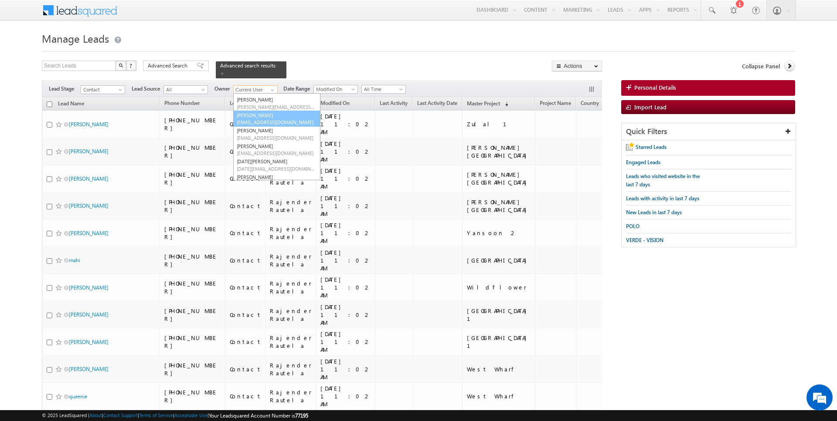
scroll to position [17, 0]
type input "[PERSON_NAME]"
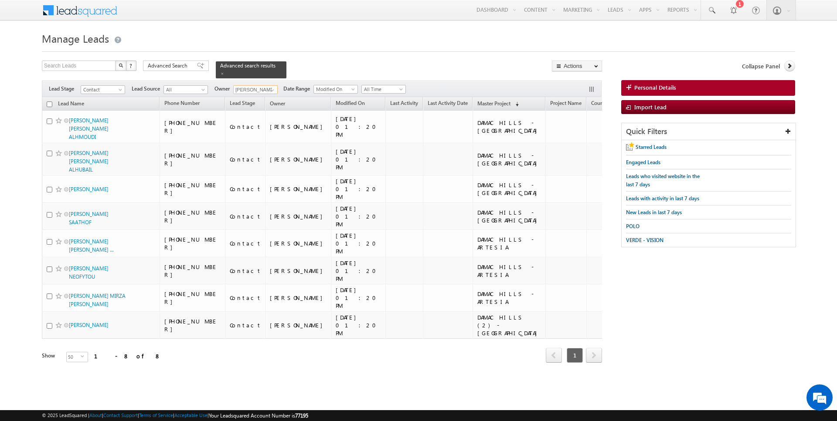
click at [51, 104] on input "checkbox" at bounding box center [50, 105] width 6 height 6
checkbox input "true"
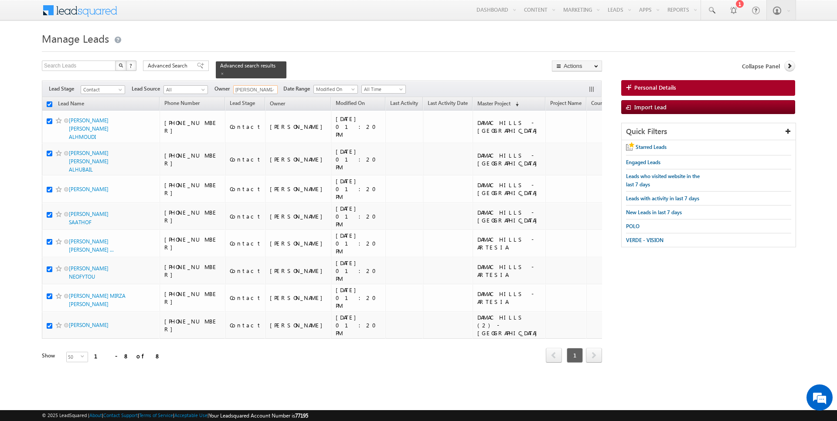
checkbox input "true"
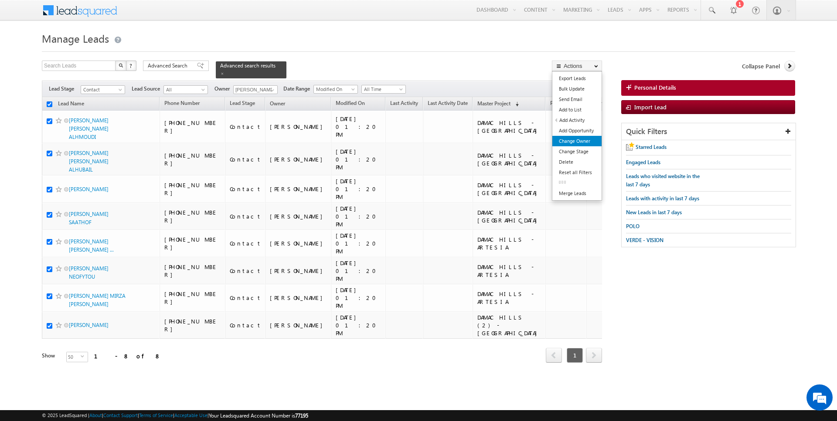
click at [577, 140] on link "Change Owner" at bounding box center [576, 141] width 49 height 10
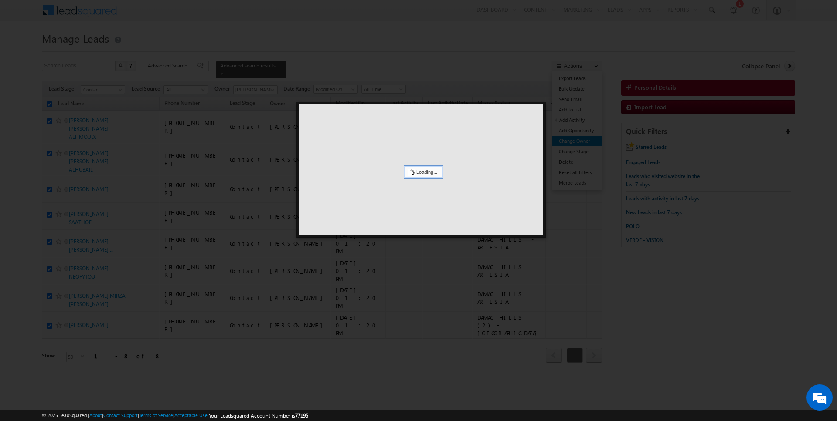
click at [576, 143] on div at bounding box center [418, 210] width 837 height 421
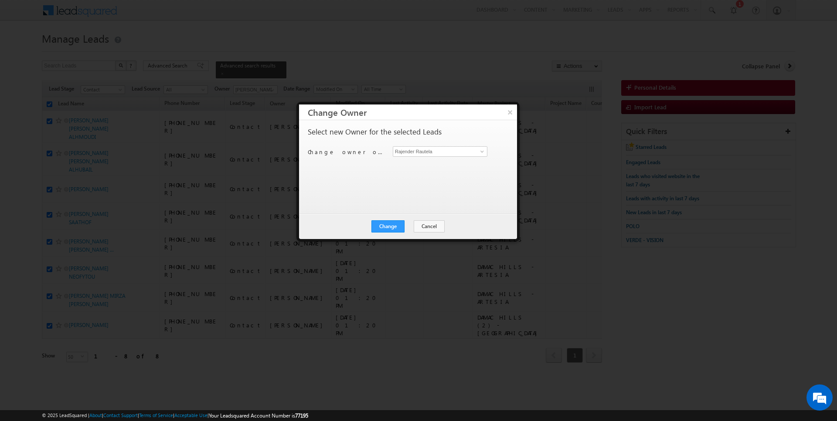
click at [429, 157] on div "Change owner of 8 leads to Rajender Rautela Rajender Rautela" at bounding box center [407, 153] width 199 height 14
click at [447, 150] on input "Rajender Rautela" at bounding box center [440, 151] width 95 height 10
type input "[PERSON_NAME]"
click at [392, 226] on button "Change" at bounding box center [387, 227] width 33 height 12
click at [413, 226] on button "Close" at bounding box center [409, 227] width 28 height 12
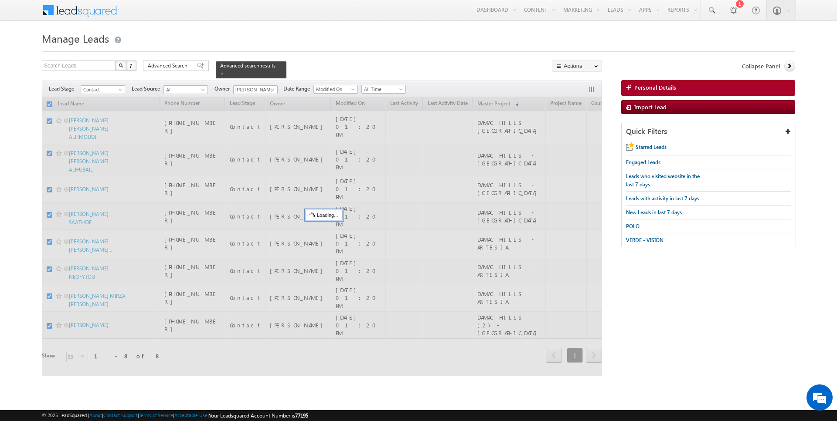
checkbox input "false"
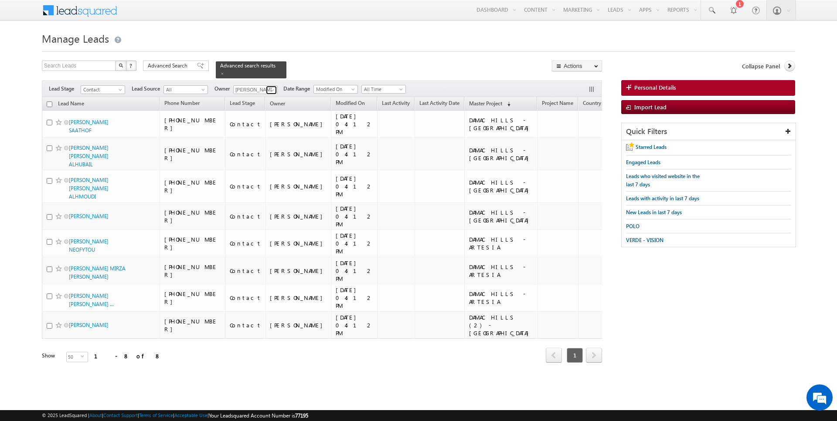
click at [269, 90] on span at bounding box center [272, 90] width 7 height 7
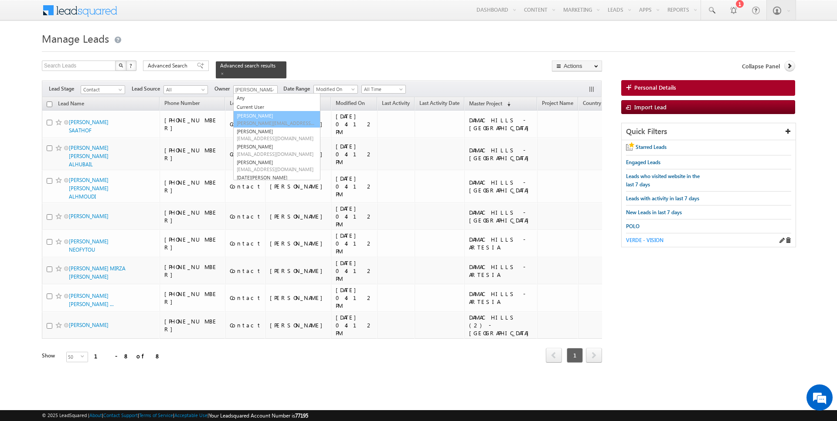
click at [659, 239] on span "VERDE - VISION" at bounding box center [644, 240] width 37 height 7
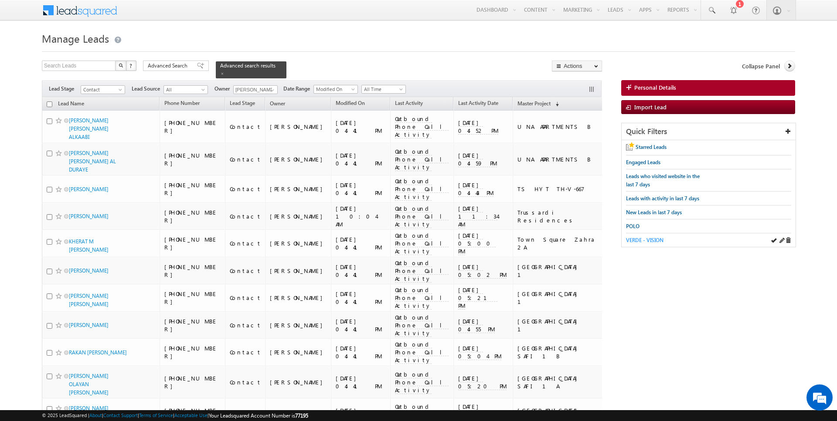
click at [645, 238] on span "VERDE - VISION" at bounding box center [644, 240] width 37 height 7
click at [271, 90] on span at bounding box center [272, 90] width 7 height 7
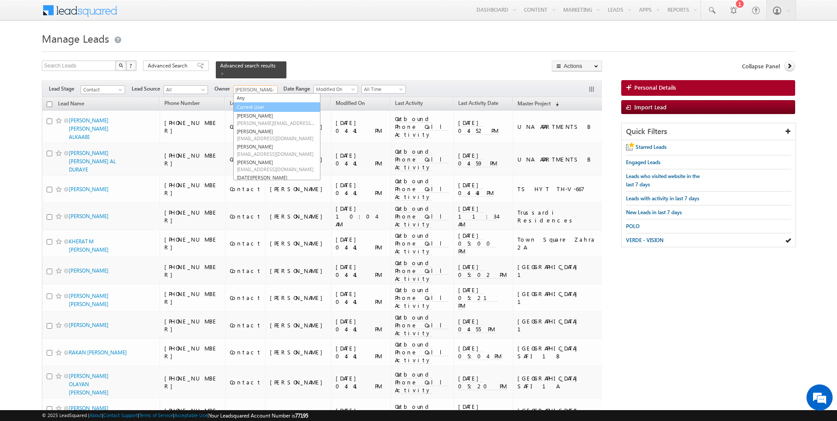
click at [257, 107] on link "Current User" at bounding box center [276, 107] width 87 height 10
type input "Current User"
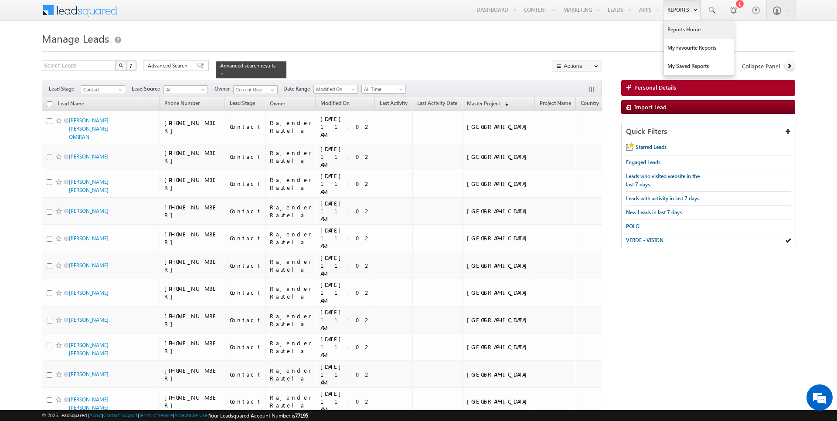
click at [677, 34] on link "Reports Home" at bounding box center [699, 29] width 70 height 18
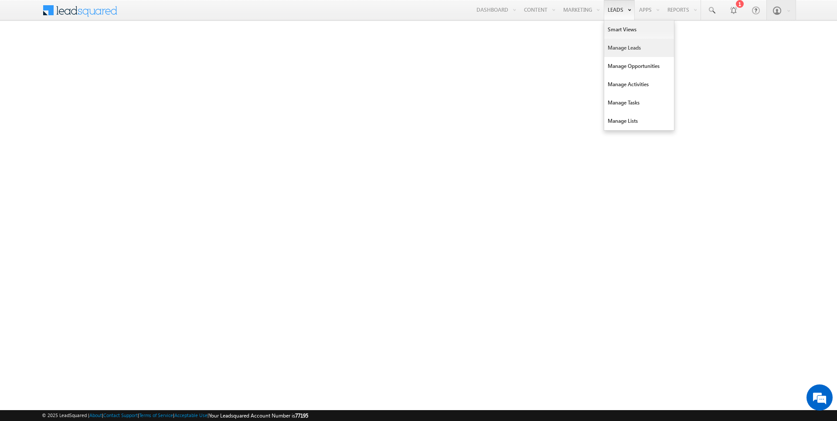
click at [622, 44] on link "Manage Leads" at bounding box center [639, 48] width 70 height 18
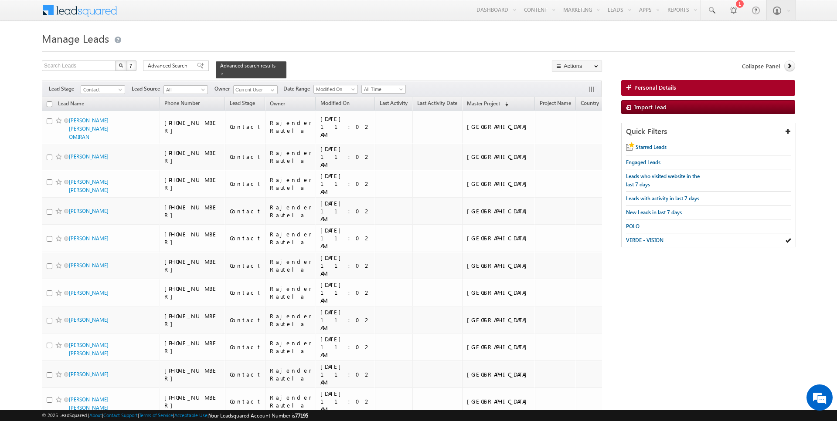
click at [49, 103] on input "checkbox" at bounding box center [50, 105] width 6 height 6
checkbox input "true"
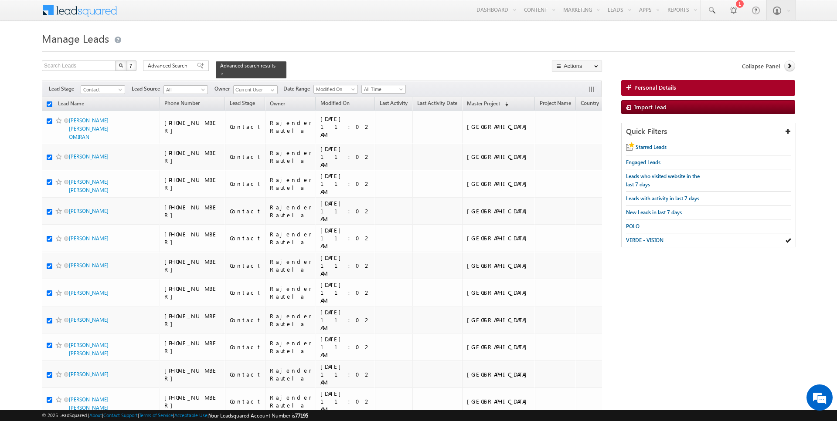
checkbox input "true"
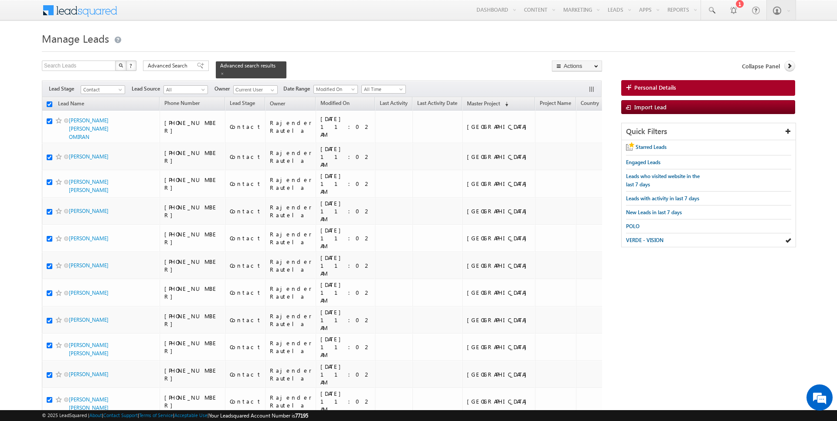
checkbox input "true"
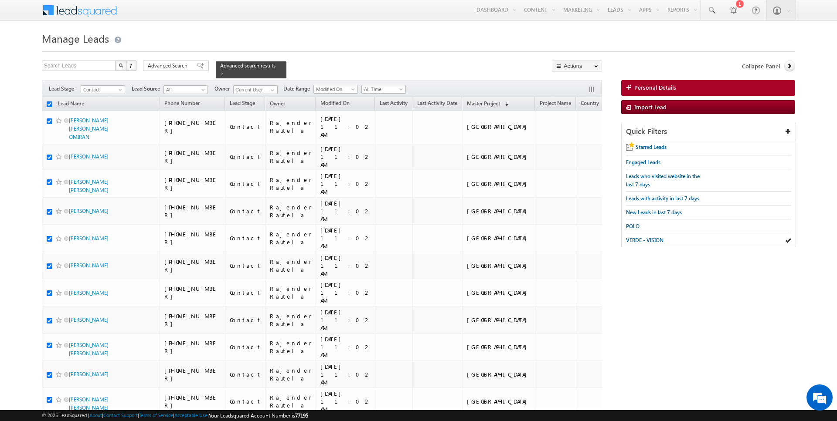
checkbox input "true"
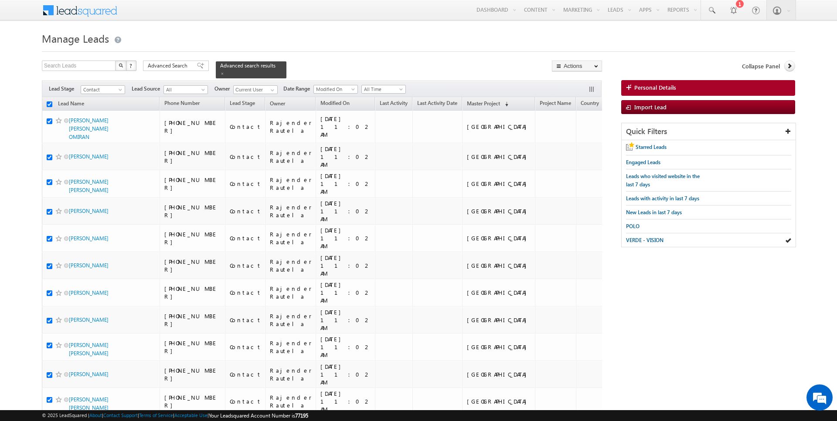
checkbox input "true"
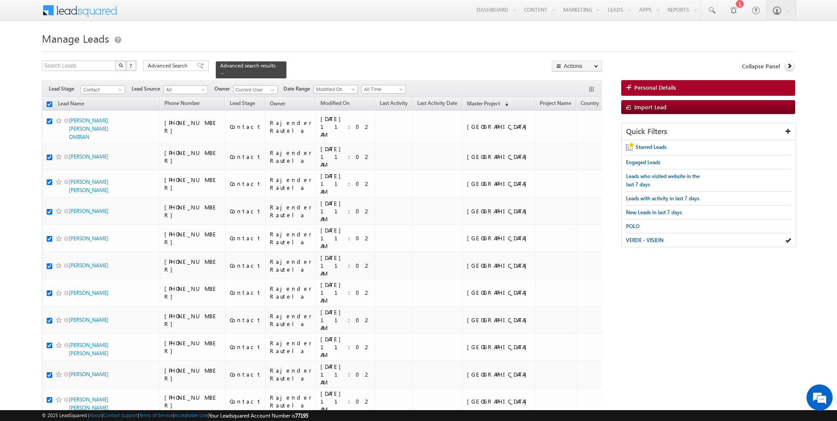
checkbox input "true"
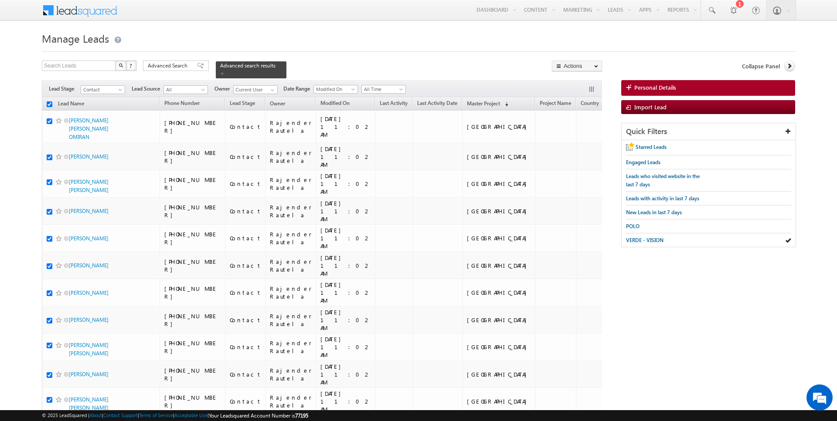
checkbox input "true"
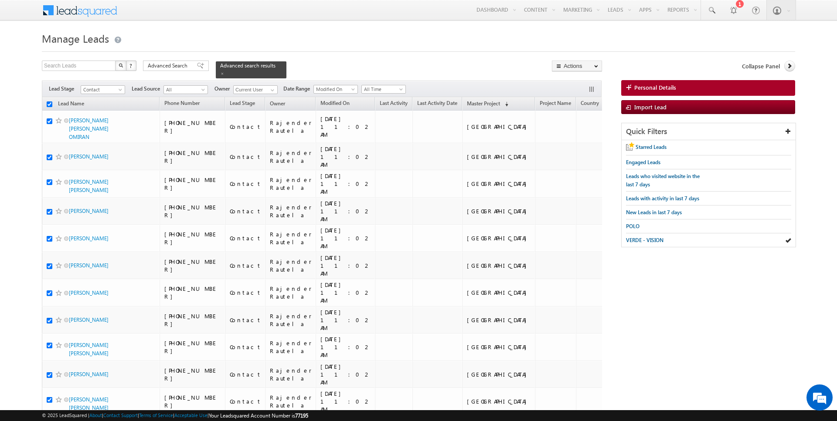
checkbox input "true"
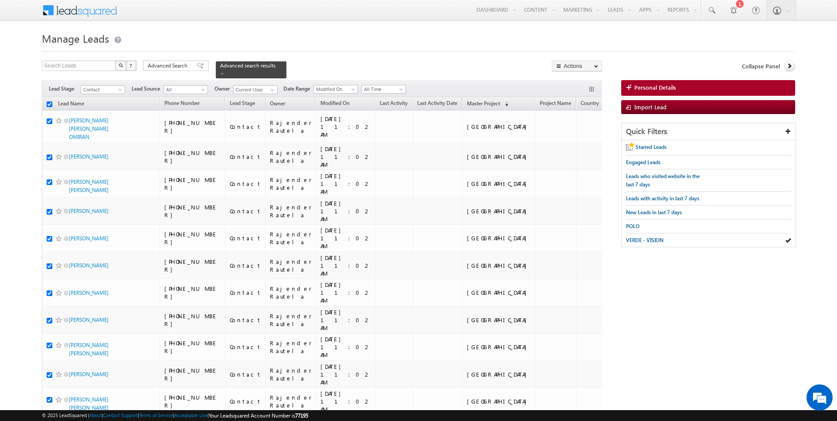
checkbox input "true"
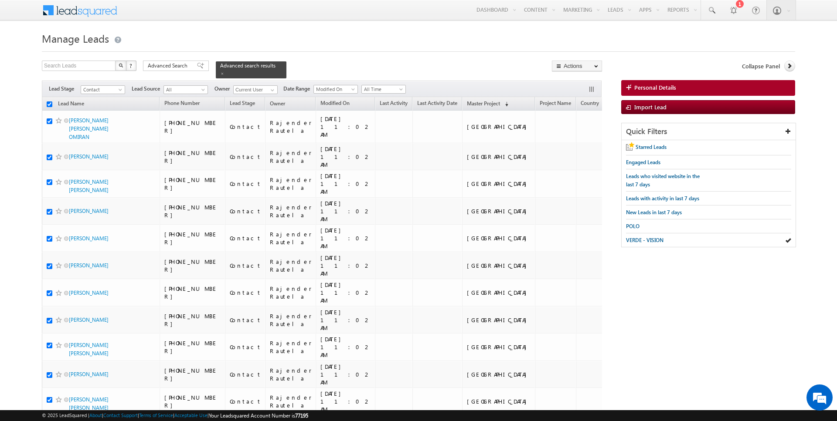
checkbox input "true"
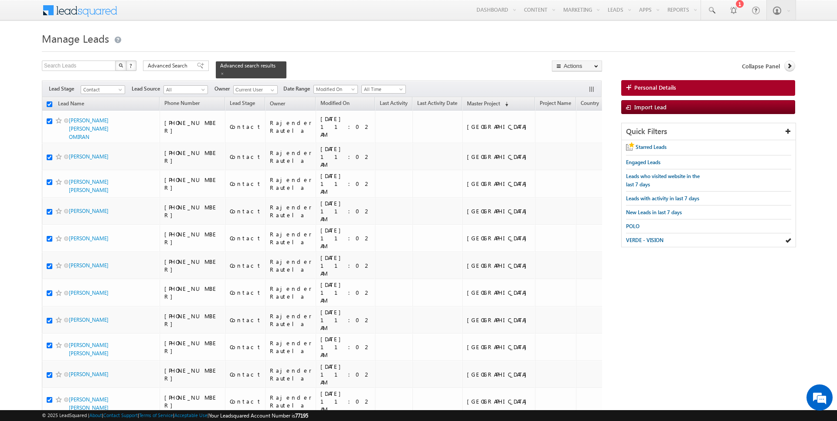
checkbox input "true"
click at [581, 141] on link "Change Owner" at bounding box center [576, 141] width 49 height 10
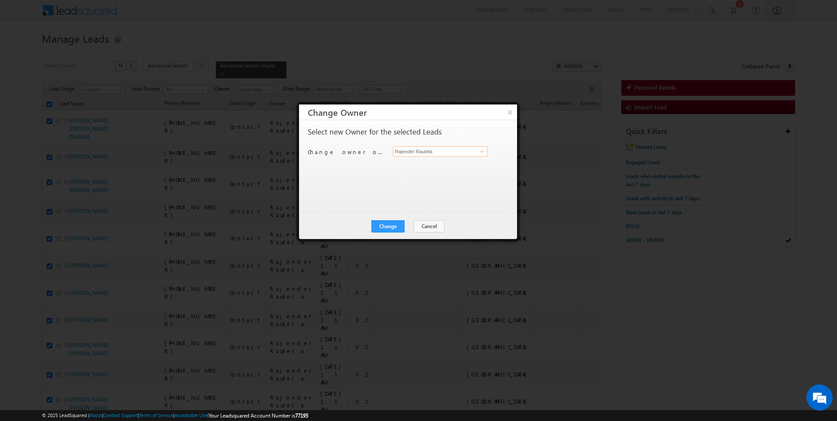
click at [437, 152] on input "Rajender Rautela" at bounding box center [440, 151] width 95 height 10
type input "[PERSON_NAME]"
click at [397, 230] on button "Change" at bounding box center [387, 227] width 33 height 12
click at [410, 223] on button "Close" at bounding box center [409, 227] width 28 height 12
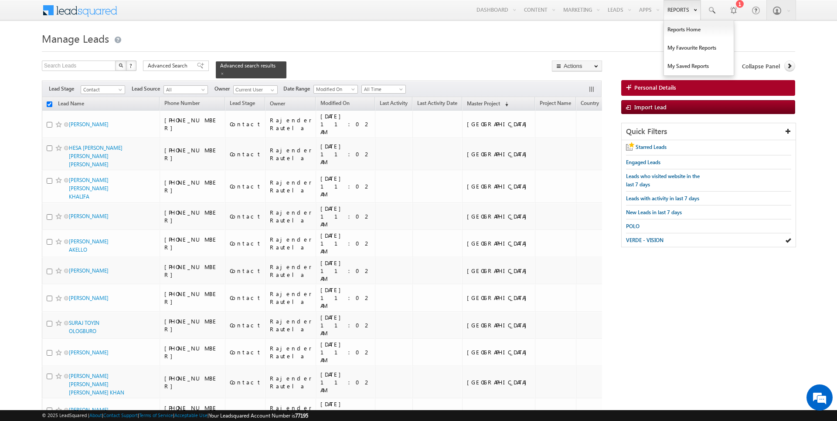
checkbox input "false"
click at [679, 33] on link "Reports Home" at bounding box center [699, 29] width 70 height 18
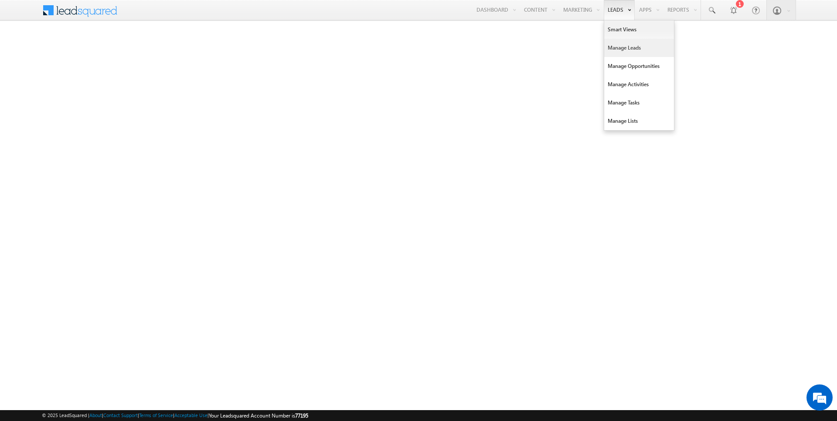
click at [632, 51] on link "Manage Leads" at bounding box center [639, 48] width 70 height 18
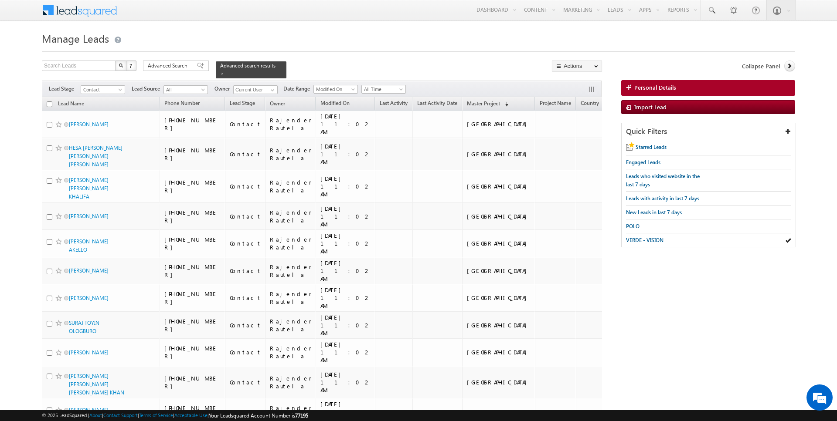
click at [50, 105] on input "checkbox" at bounding box center [50, 105] width 6 height 6
checkbox input "true"
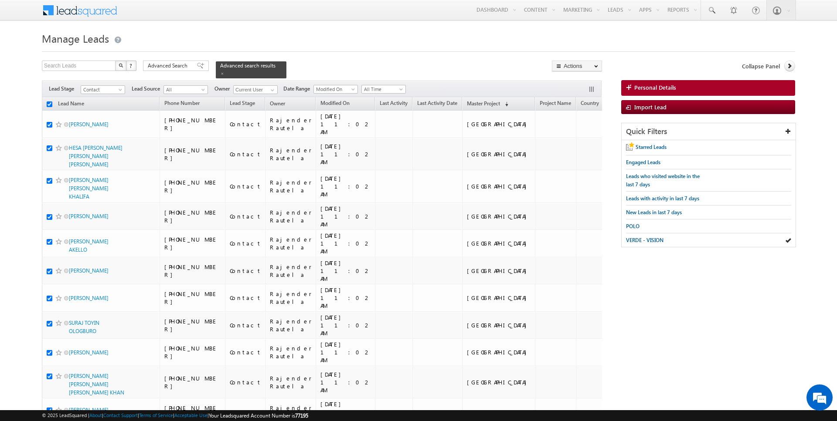
checkbox input "true"
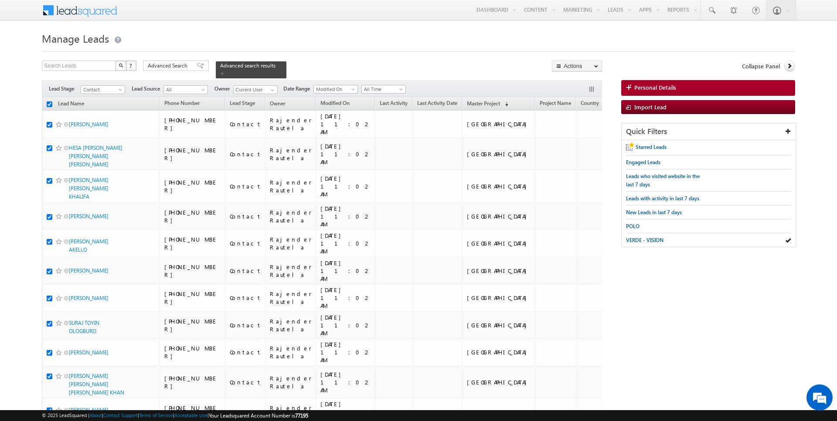
checkbox input "true"
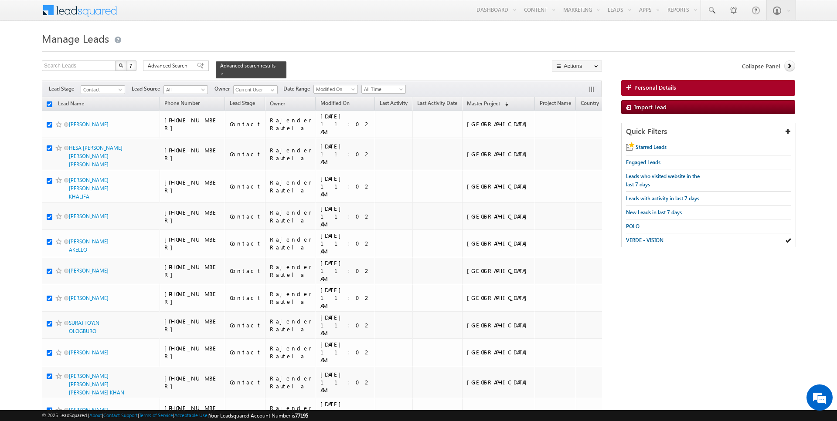
checkbox input "true"
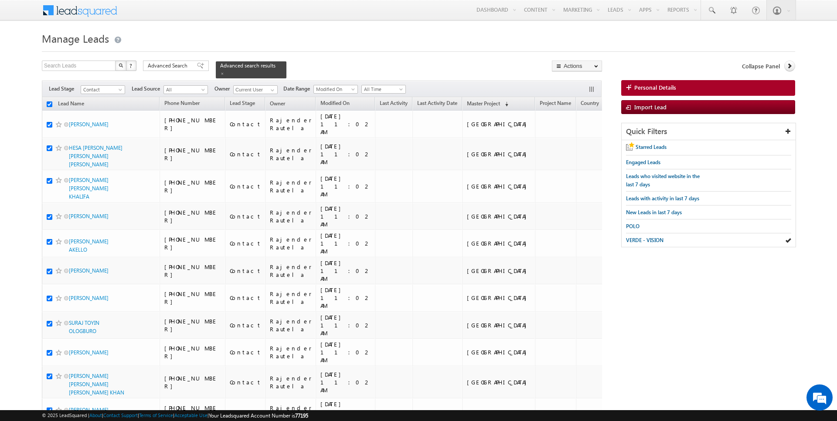
checkbox input "true"
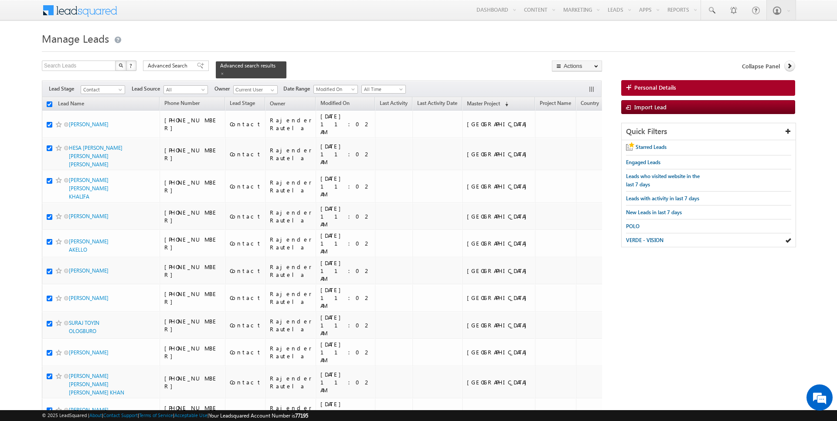
checkbox input "true"
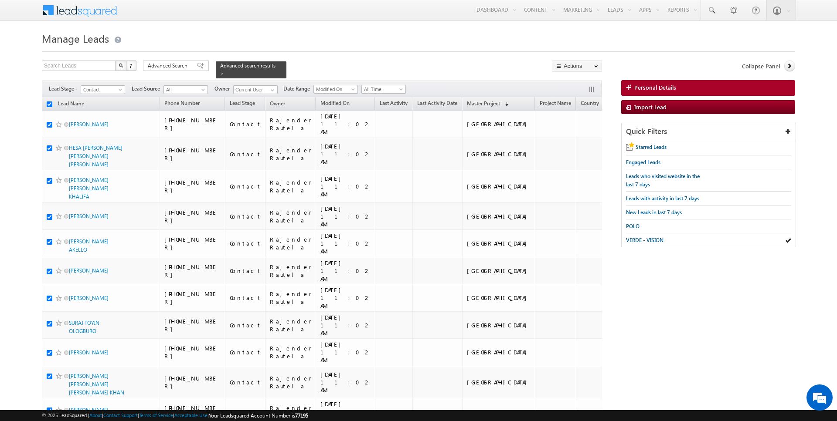
checkbox input "true"
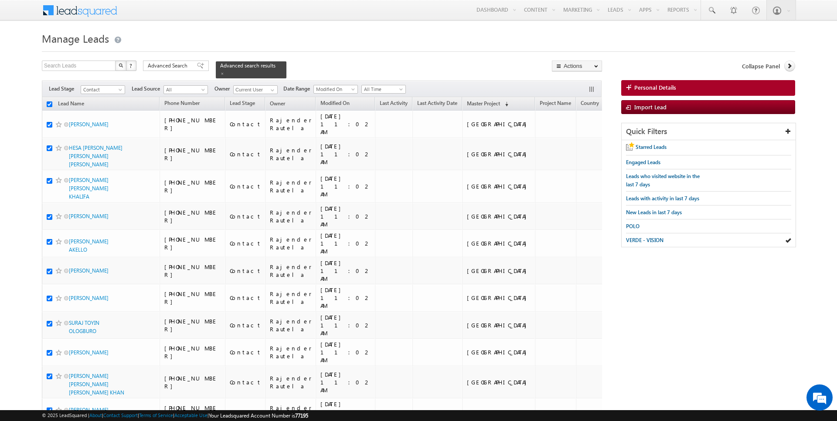
checkbox input "true"
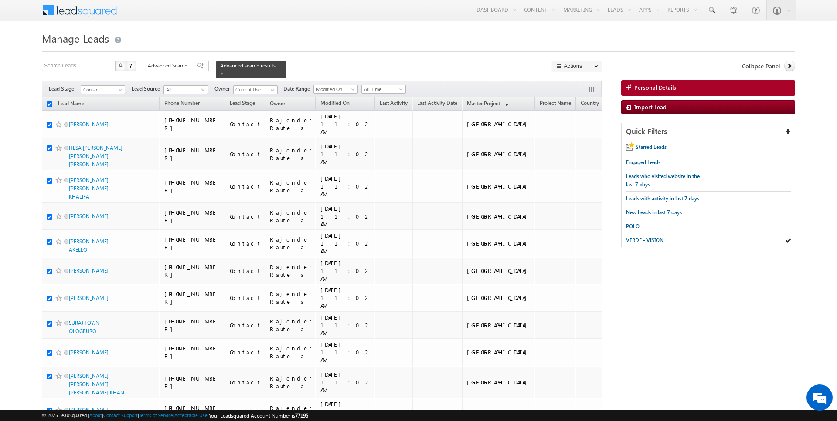
checkbox input "true"
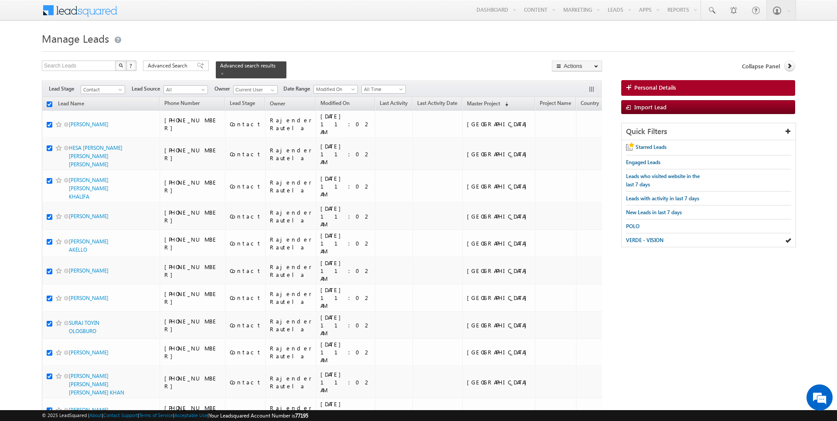
checkbox input "true"
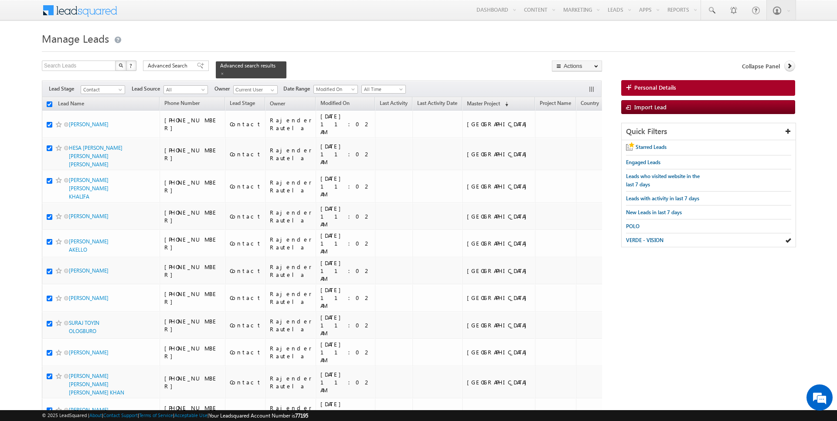
checkbox input "true"
click at [574, 137] on link "Change Owner" at bounding box center [576, 141] width 49 height 10
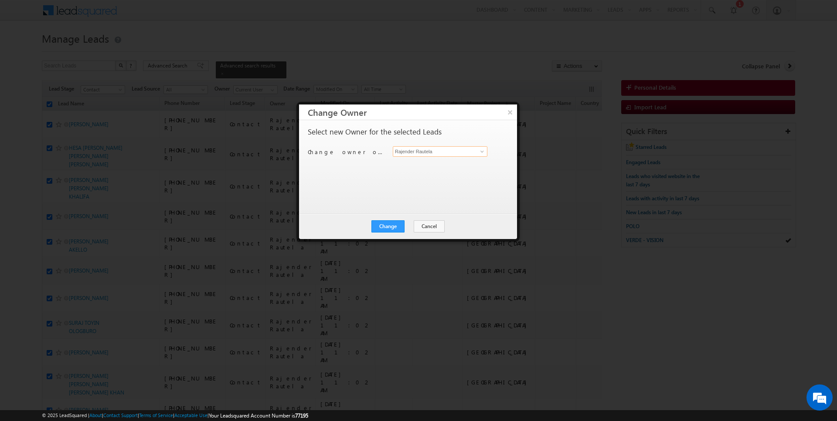
click at [428, 155] on input "Rajender Rautela" at bounding box center [440, 151] width 95 height 10
type input "[PERSON_NAME]"
click at [391, 221] on button "Change" at bounding box center [387, 227] width 33 height 12
click at [406, 225] on button "Close" at bounding box center [409, 227] width 28 height 12
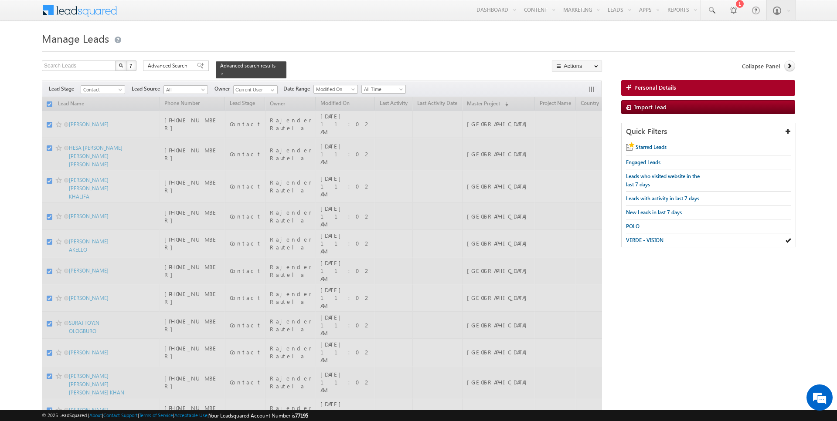
checkbox input "false"
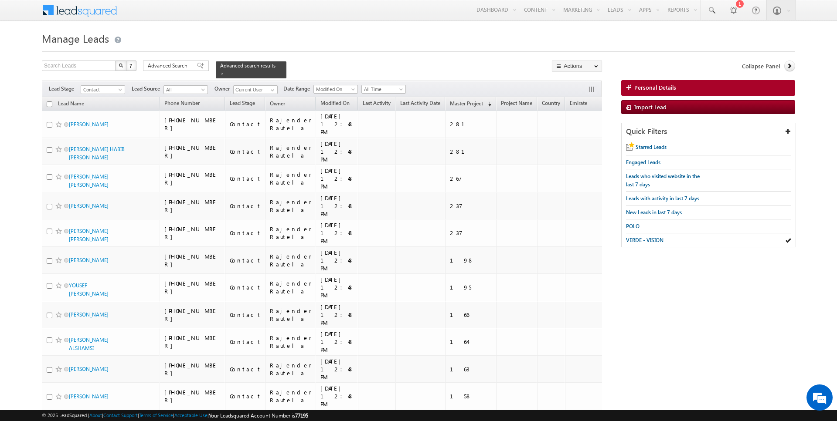
click at [50, 102] on input "checkbox" at bounding box center [50, 105] width 6 height 6
checkbox input "true"
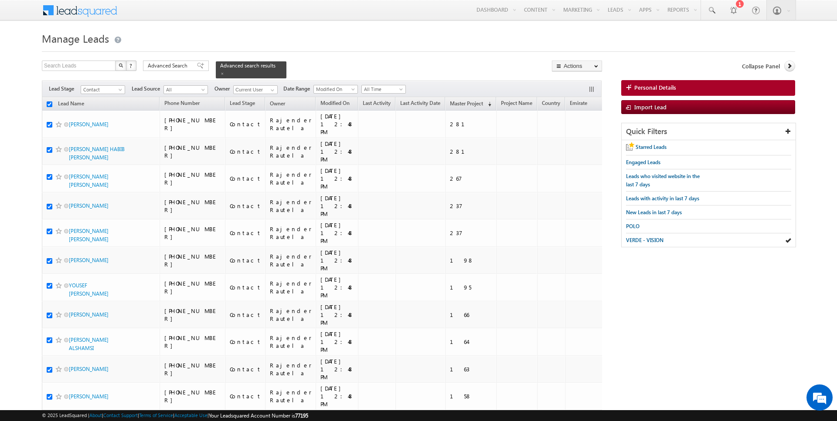
checkbox input "true"
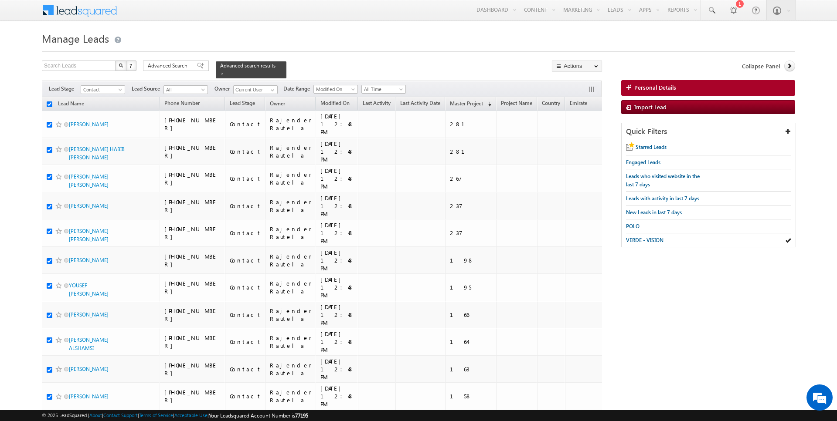
checkbox input "true"
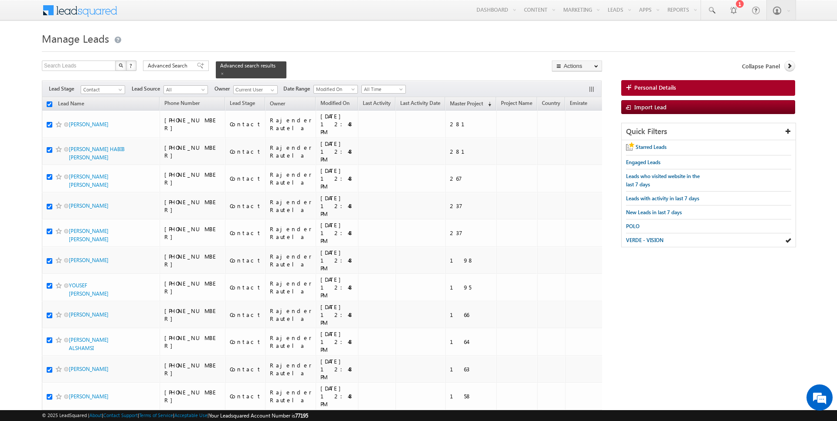
checkbox input "true"
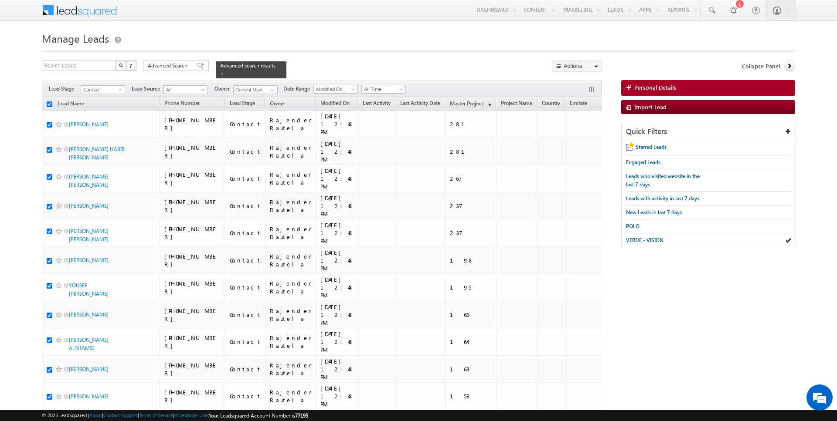
checkbox input "true"
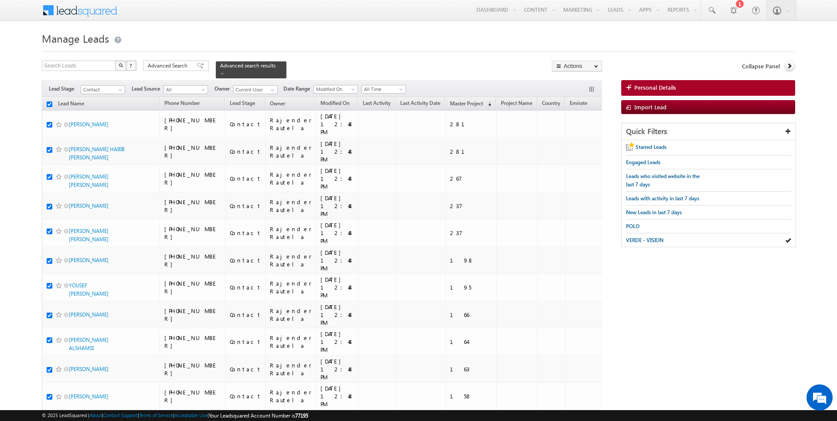
checkbox input "true"
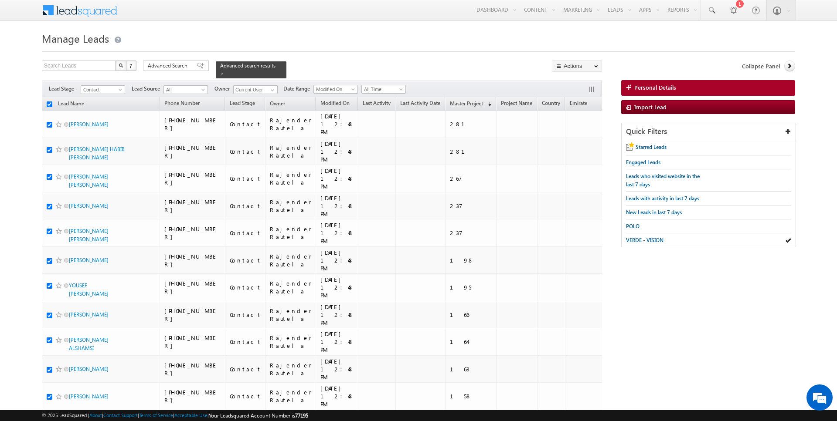
checkbox input "true"
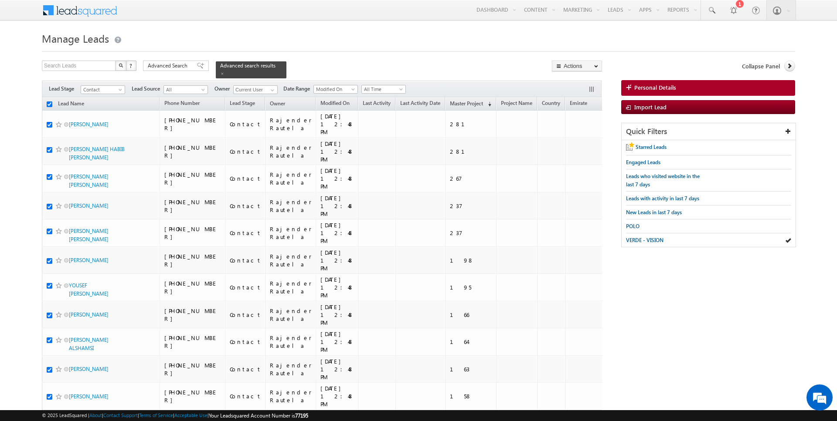
checkbox input "true"
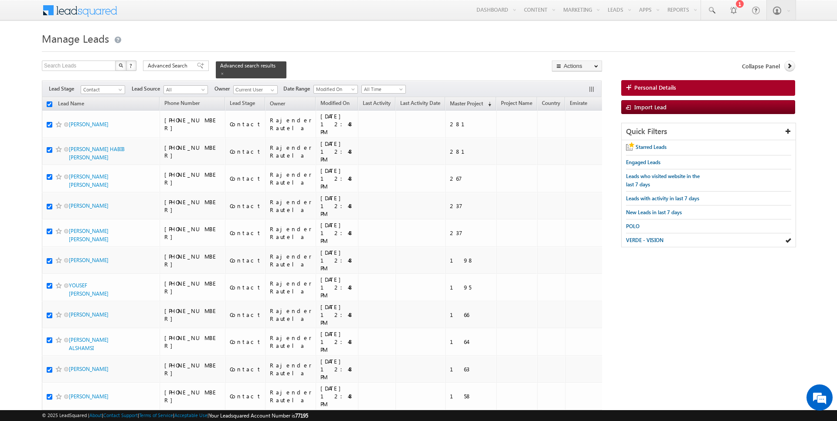
checkbox input "true"
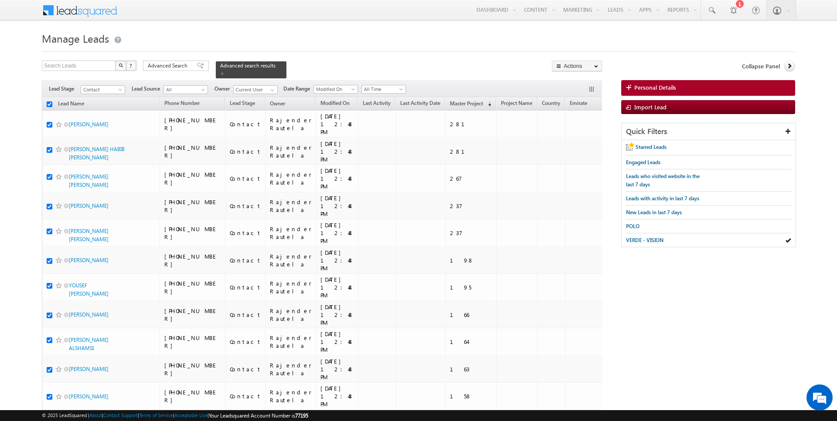
checkbox input "true"
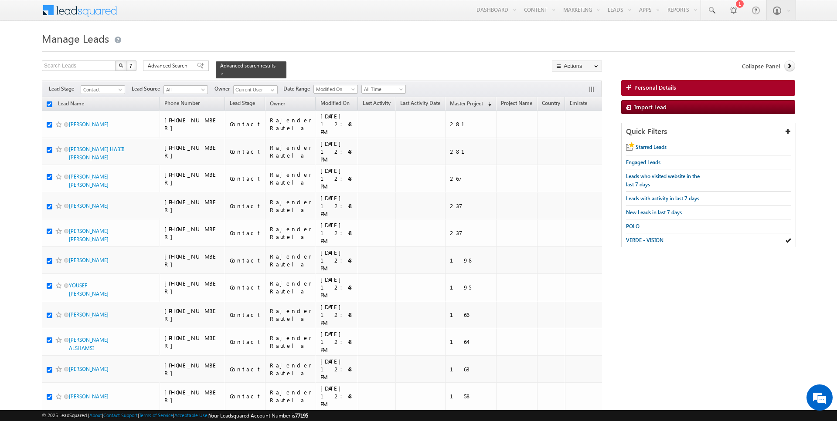
checkbox input "true"
click at [572, 141] on link "Change Owner" at bounding box center [576, 141] width 49 height 10
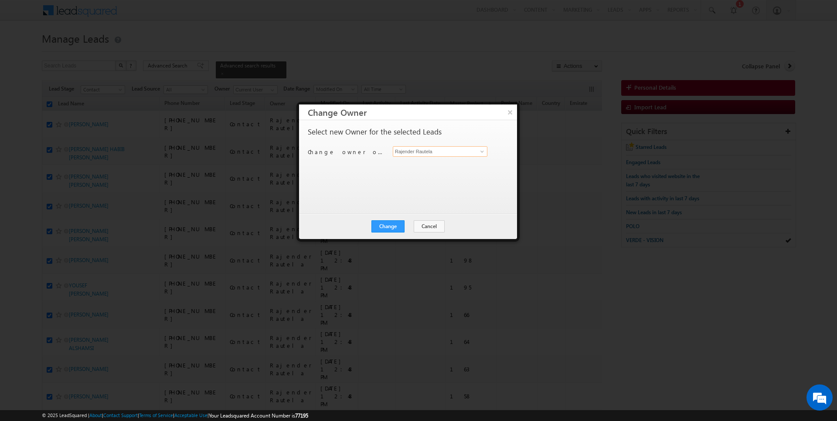
click at [450, 147] on input "Rajender Rautela" at bounding box center [440, 151] width 95 height 10
type input "Anuj Upadhyay"
click at [391, 228] on button "Change" at bounding box center [387, 227] width 33 height 12
click at [407, 227] on button "Close" at bounding box center [409, 227] width 28 height 12
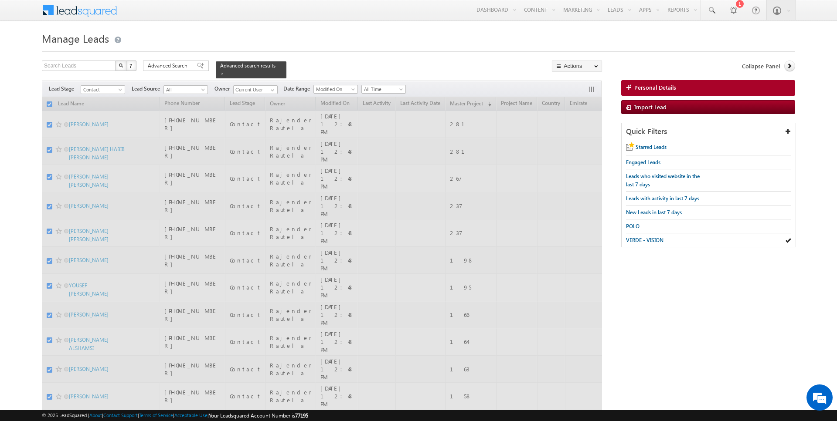
checkbox input "false"
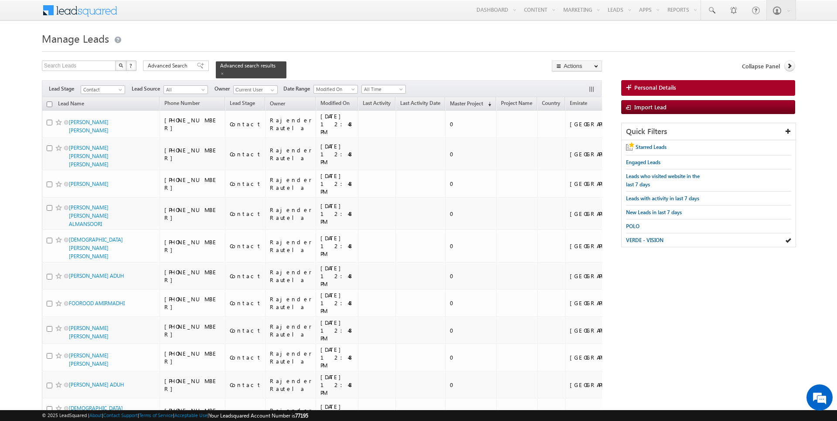
click at [49, 102] on input "checkbox" at bounding box center [50, 105] width 6 height 6
checkbox input "true"
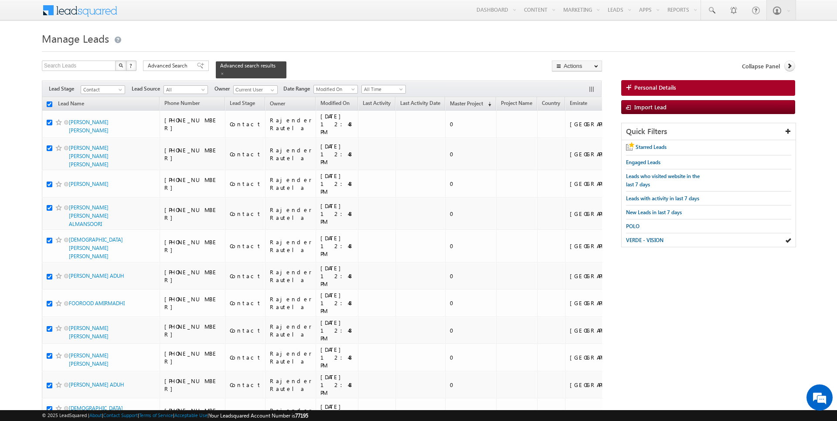
checkbox input "true"
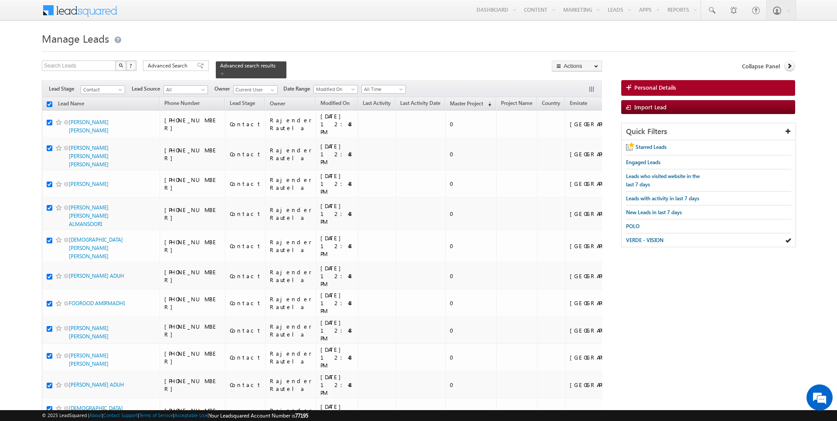
checkbox input "true"
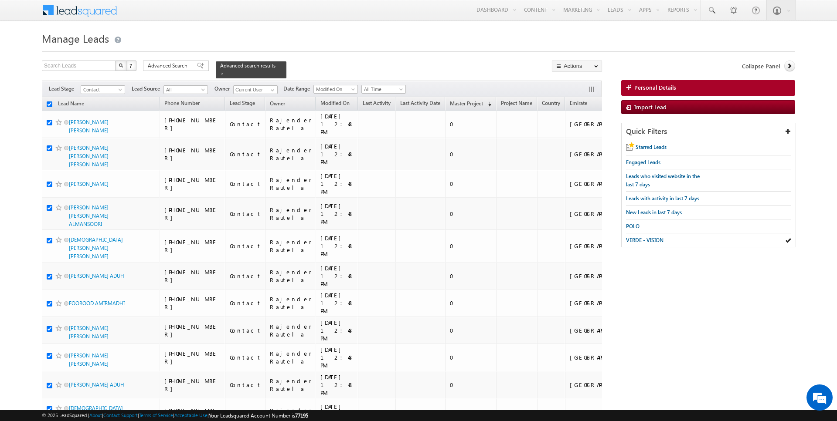
checkbox input "true"
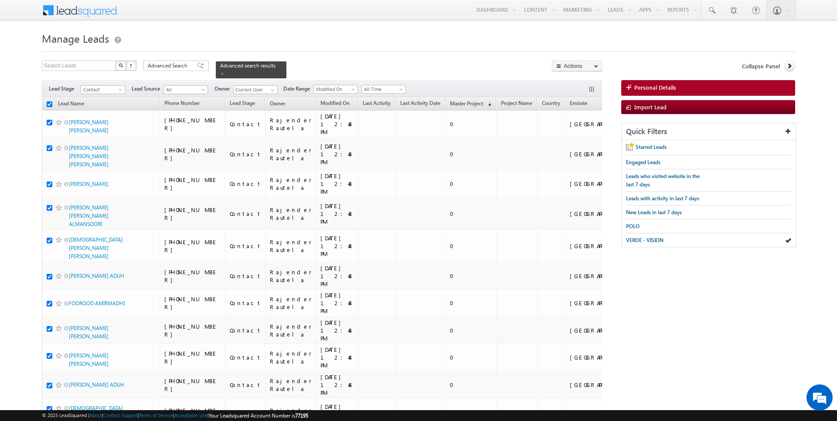
checkbox input "true"
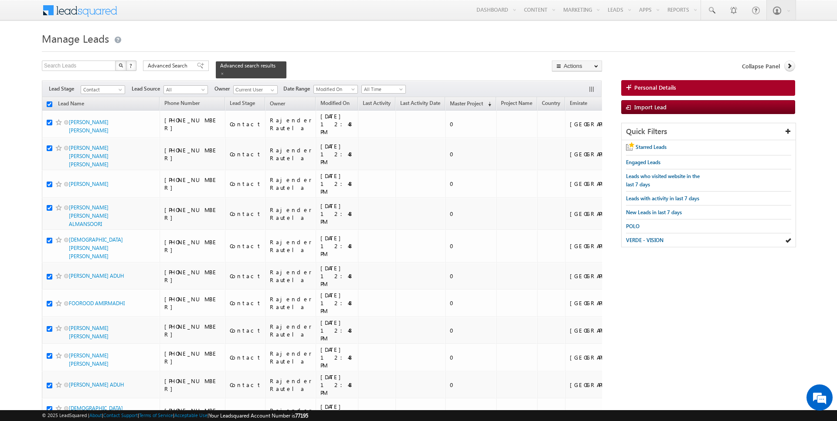
checkbox input "true"
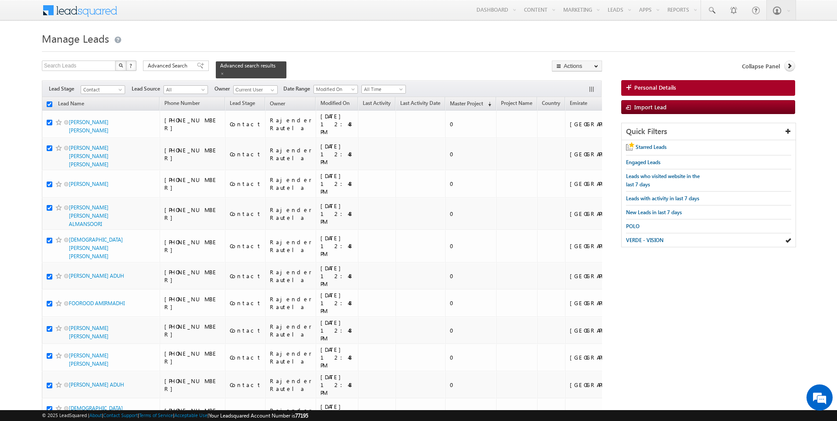
checkbox input "true"
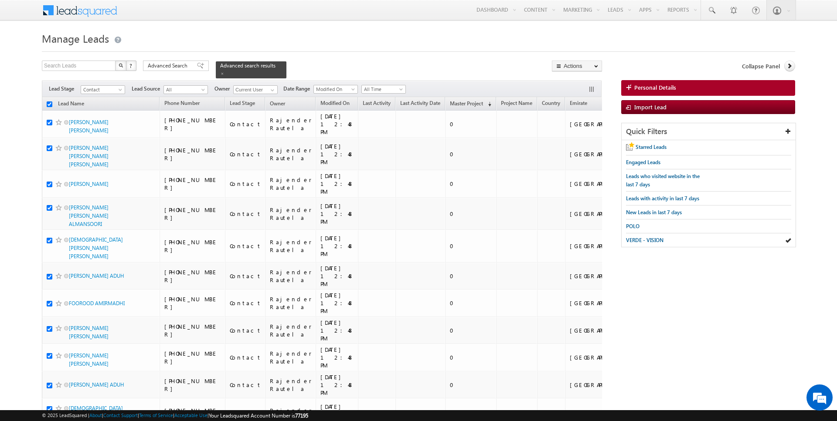
checkbox input "true"
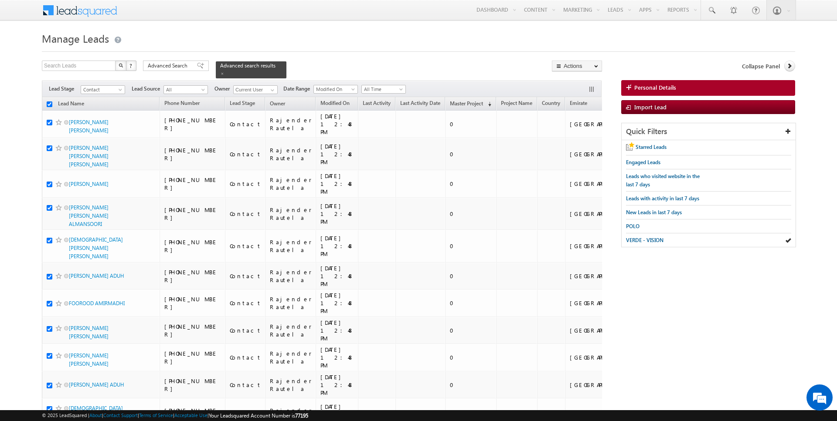
checkbox input "true"
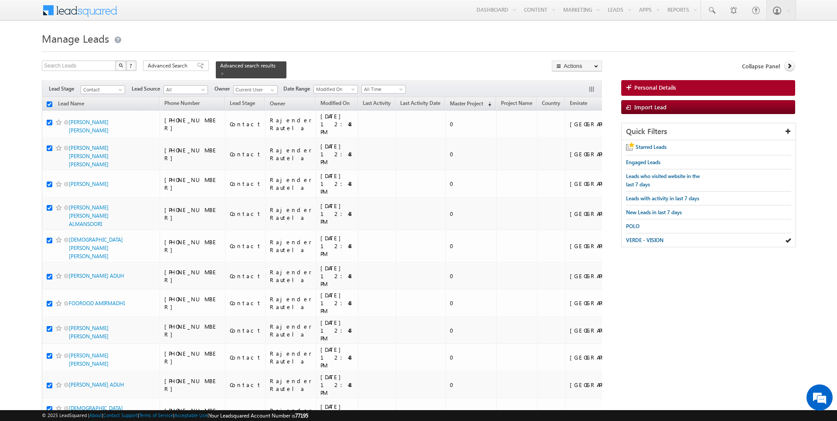
checkbox input "true"
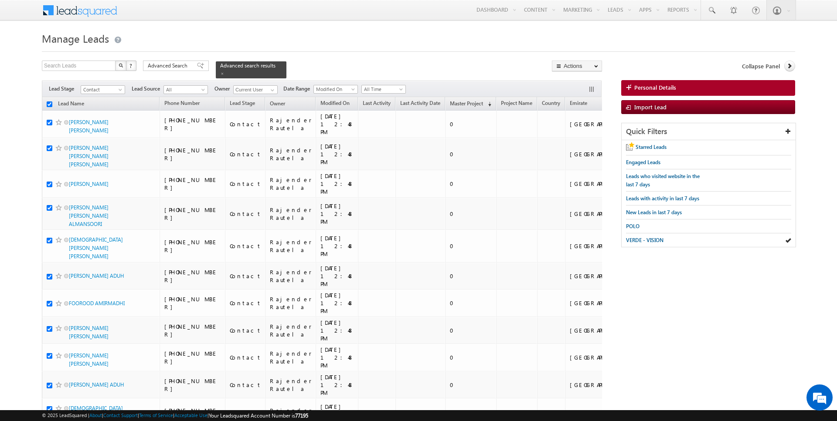
checkbox input "true"
click at [641, 239] on span "VERDE - VISION" at bounding box center [644, 240] width 37 height 7
click at [644, 237] on span "VERDE - VISION" at bounding box center [644, 240] width 37 height 7
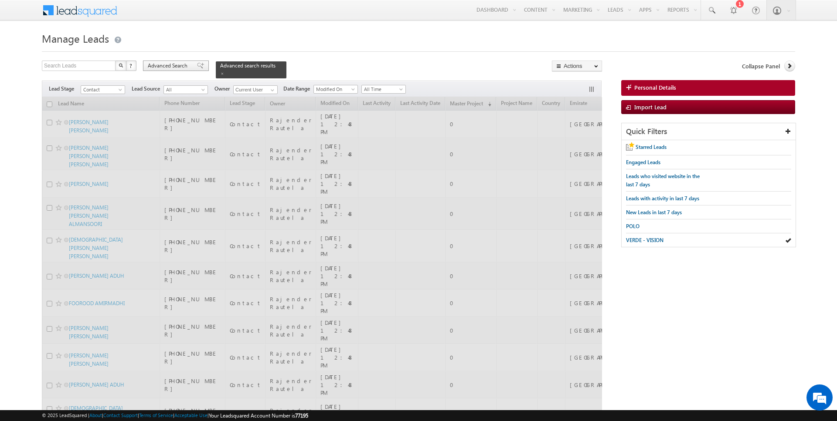
click at [177, 66] on span "Advanced Search" at bounding box center [169, 66] width 42 height 8
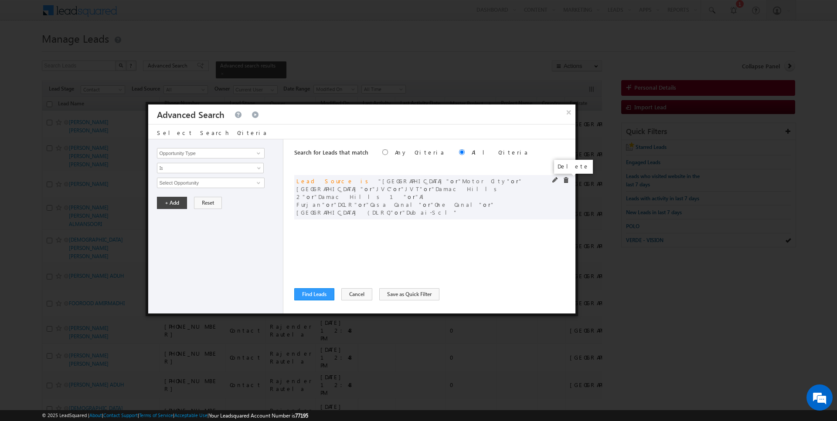
click at [565, 181] on span at bounding box center [566, 180] width 6 height 6
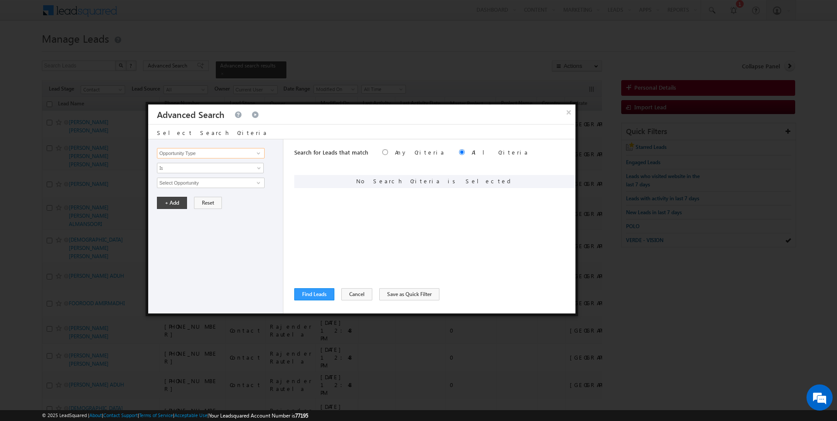
click at [211, 154] on input "Opportunity Type" at bounding box center [210, 153] width 107 height 10
type input "Lead Source"
click at [188, 178] on span "None Selected" at bounding box center [206, 183] width 99 height 10
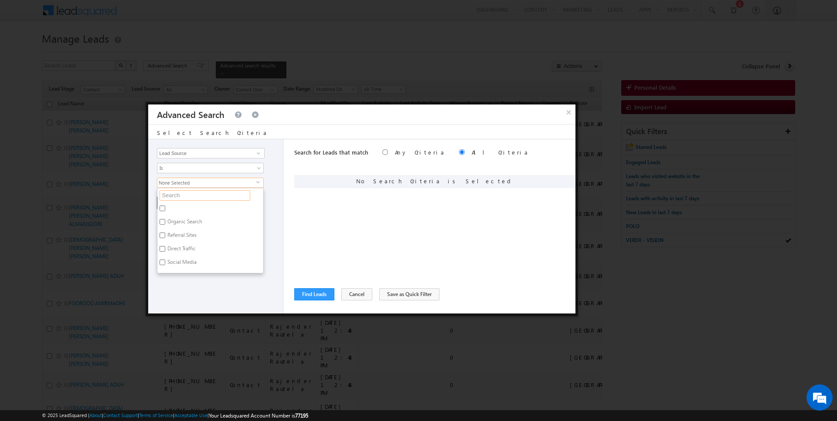
click at [179, 198] on input "text" at bounding box center [205, 195] width 91 height 10
type input "jv"
click at [173, 206] on label "JVC" at bounding box center [170, 210] width 27 height 14
click at [165, 206] on input "JVC" at bounding box center [163, 209] width 6 height 6
checkbox input "true"
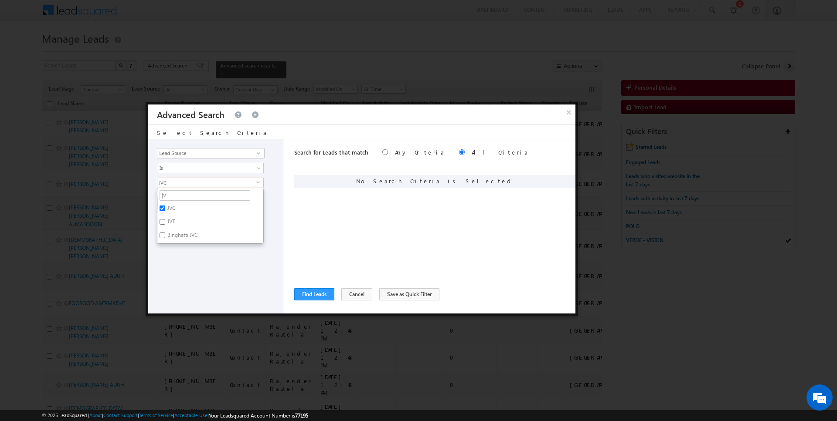
click at [172, 220] on label "JVT" at bounding box center [170, 224] width 26 height 14
click at [165, 220] on input "JVT" at bounding box center [163, 222] width 6 height 6
checkbox input "true"
click at [194, 272] on div "Opportunity Type Lead Activity Task Sales Group Prospect Id Address 1 Address 2…" at bounding box center [215, 226] width 135 height 174
click at [172, 202] on button "+ Add" at bounding box center [172, 203] width 30 height 12
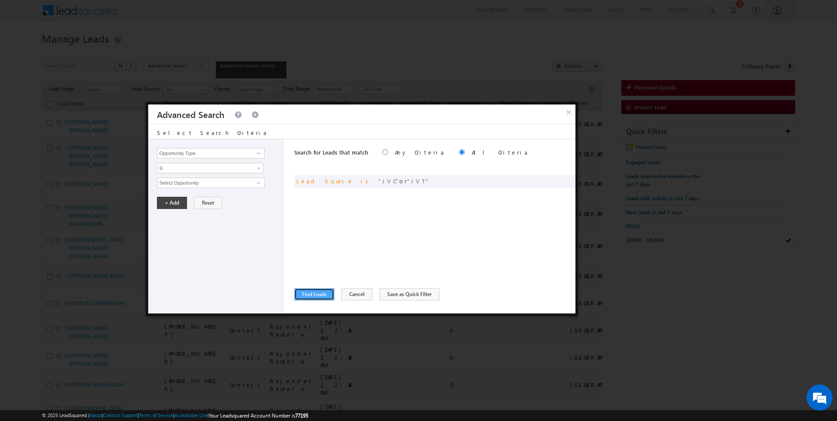
click at [309, 293] on button "Find Leads" at bounding box center [314, 295] width 40 height 12
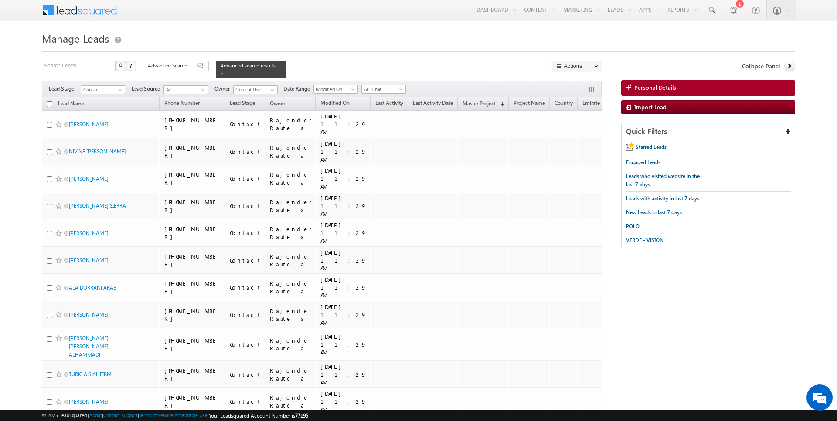
click at [50, 102] on input "checkbox" at bounding box center [50, 105] width 6 height 6
checkbox input "true"
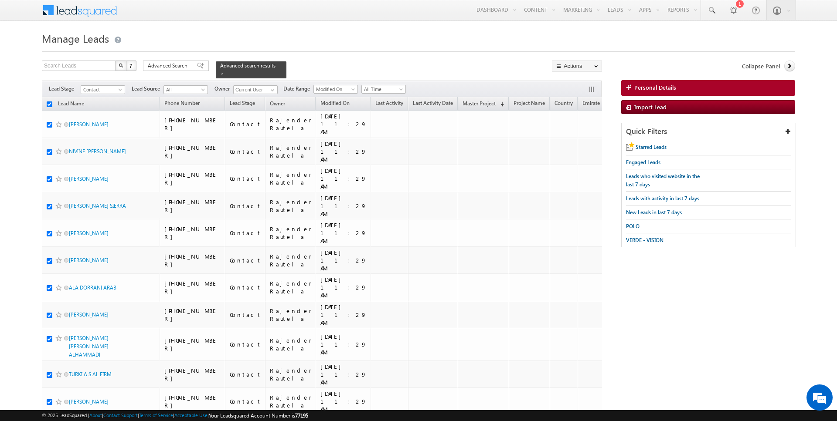
checkbox input "true"
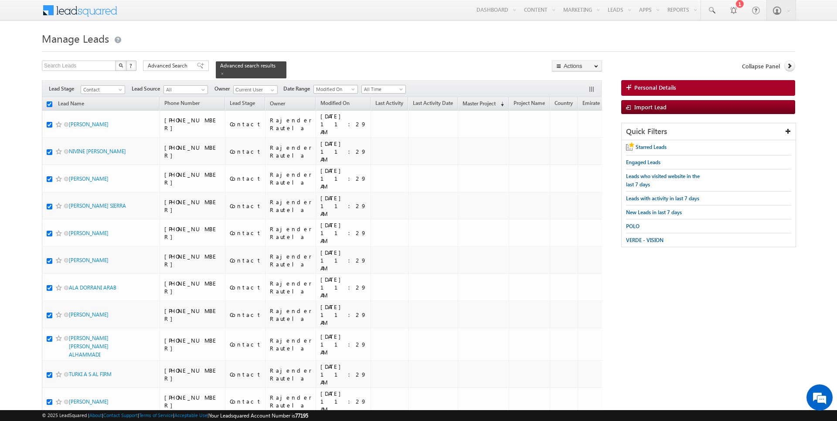
checkbox input "true"
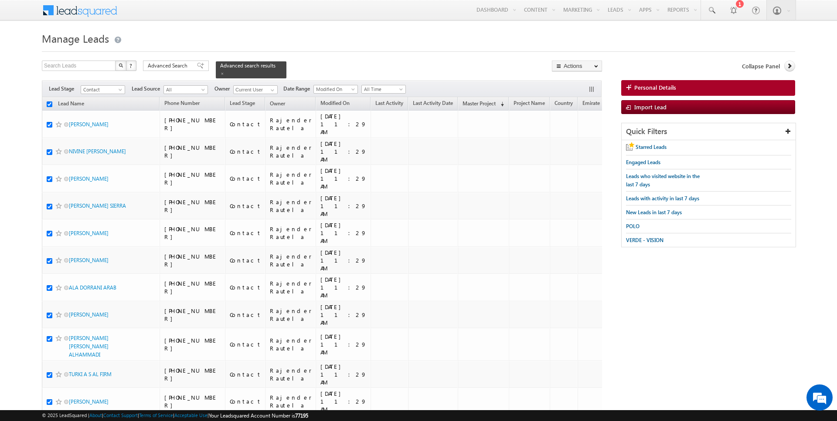
checkbox input "true"
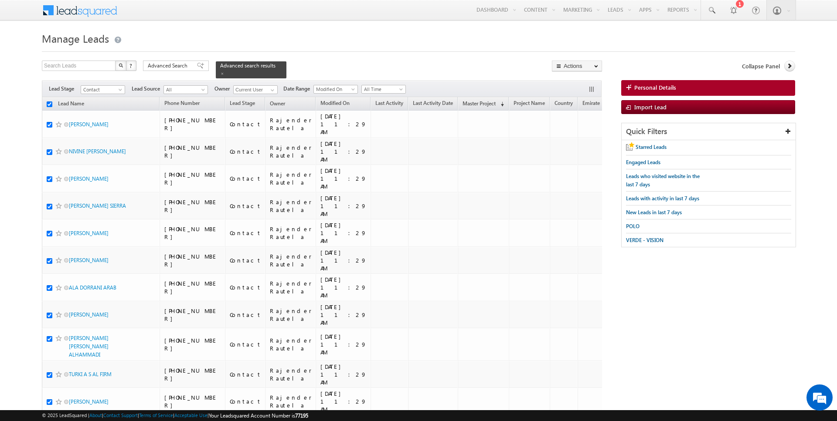
checkbox input "true"
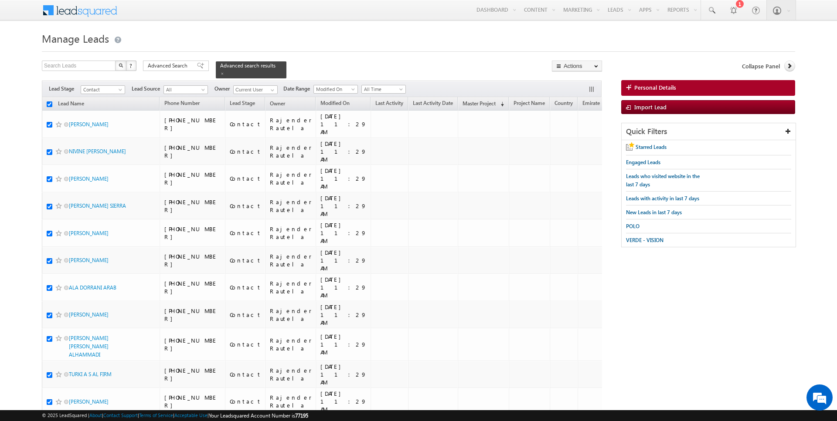
checkbox input "true"
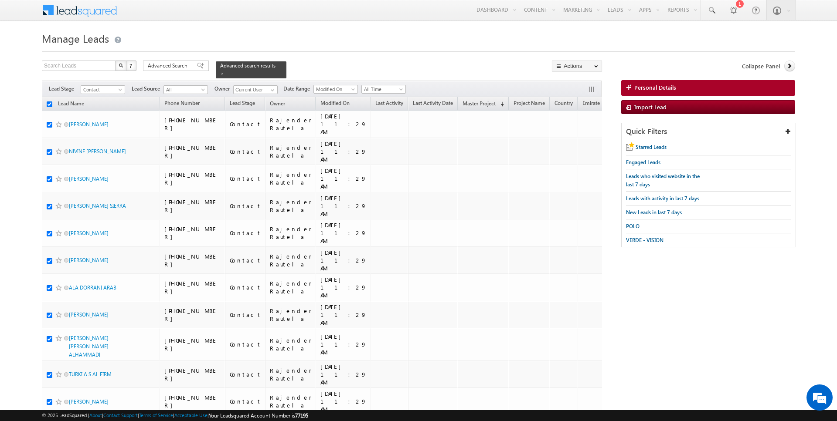
checkbox input "true"
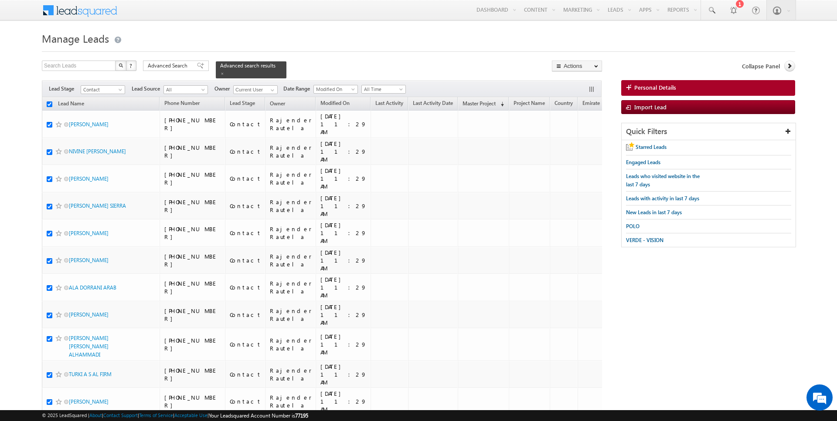
checkbox input "true"
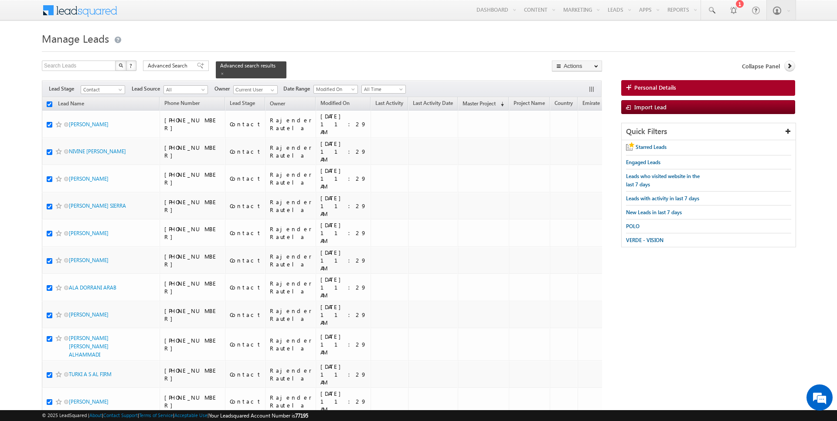
checkbox input "true"
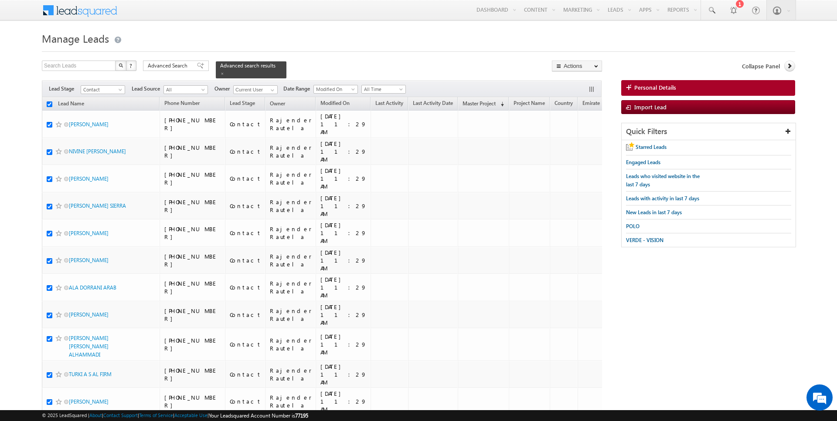
checkbox input "true"
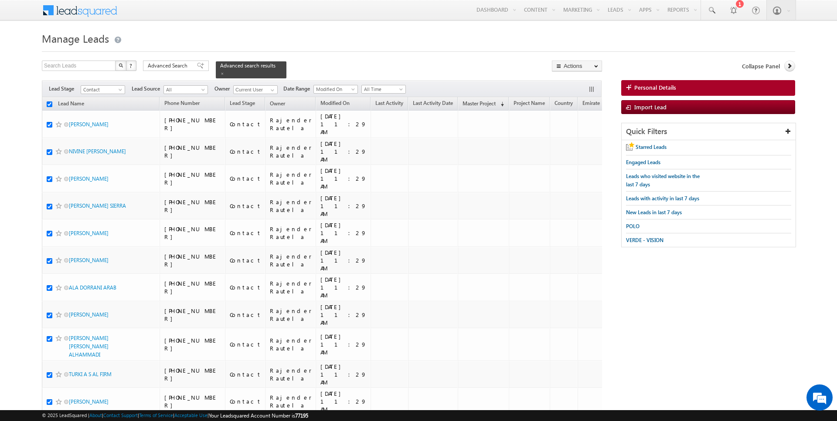
checkbox input "true"
click at [575, 137] on link "Change Owner" at bounding box center [576, 141] width 49 height 10
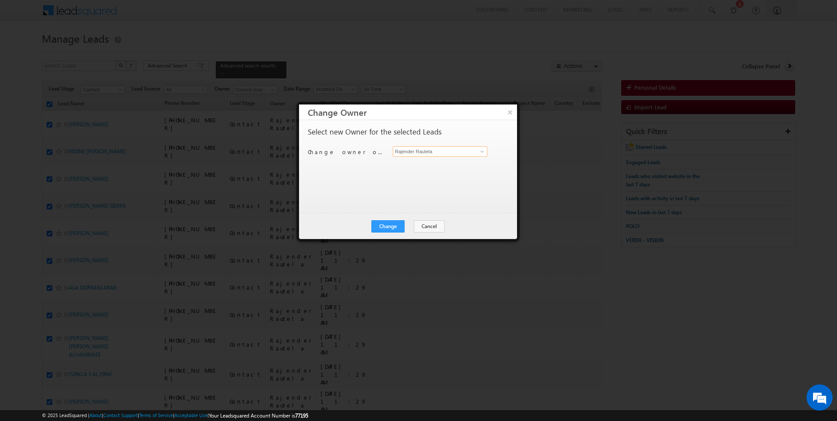
click at [421, 150] on input "Rajender Rautela" at bounding box center [440, 151] width 95 height 10
type input "[DATE][PERSON_NAME]"
click at [387, 225] on button "Change" at bounding box center [387, 227] width 33 height 12
click at [412, 225] on button "Close" at bounding box center [409, 227] width 28 height 12
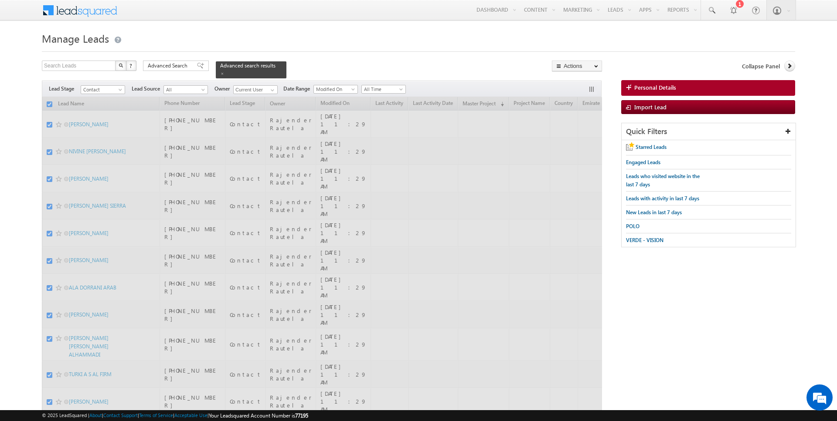
checkbox input "false"
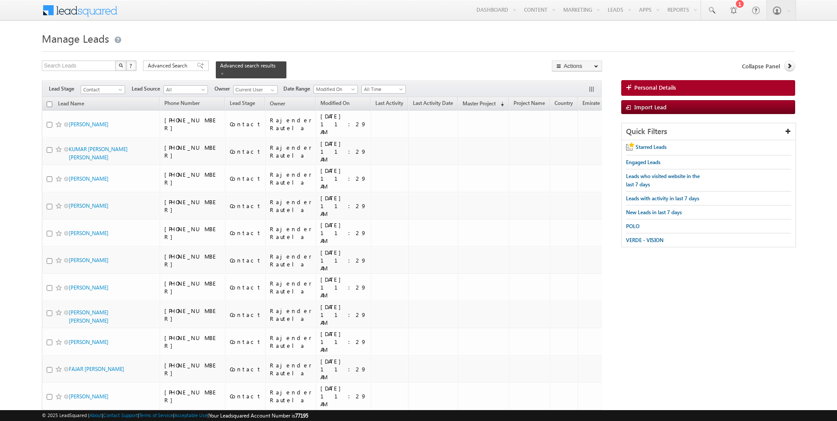
click at [50, 106] on input "checkbox" at bounding box center [50, 105] width 6 height 6
checkbox input "true"
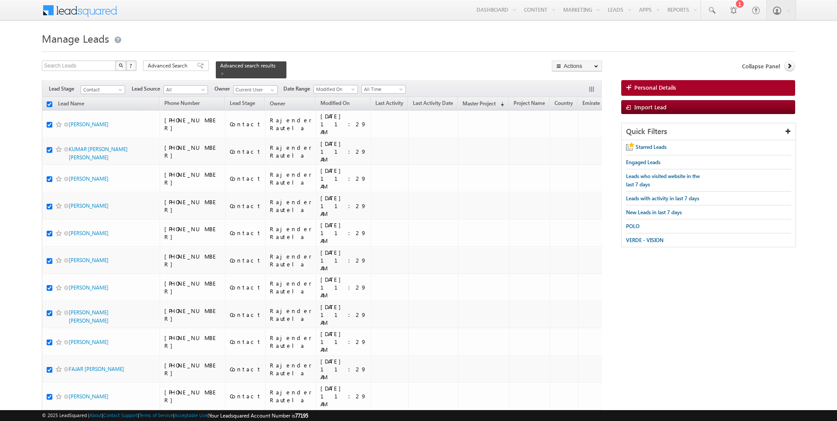
checkbox input "true"
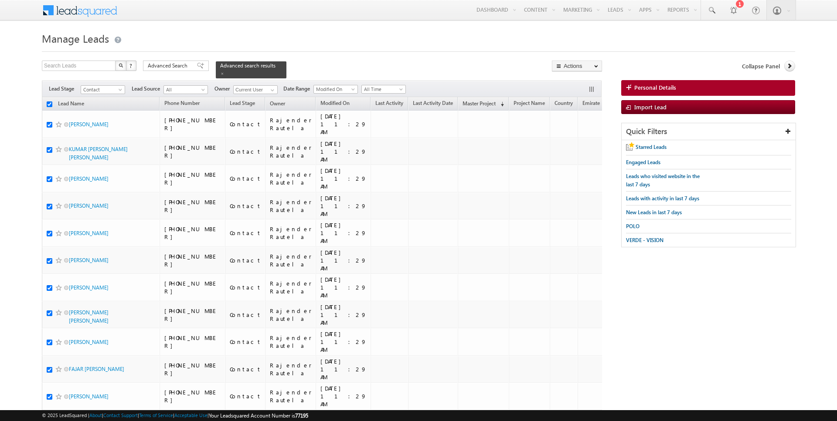
checkbox input "true"
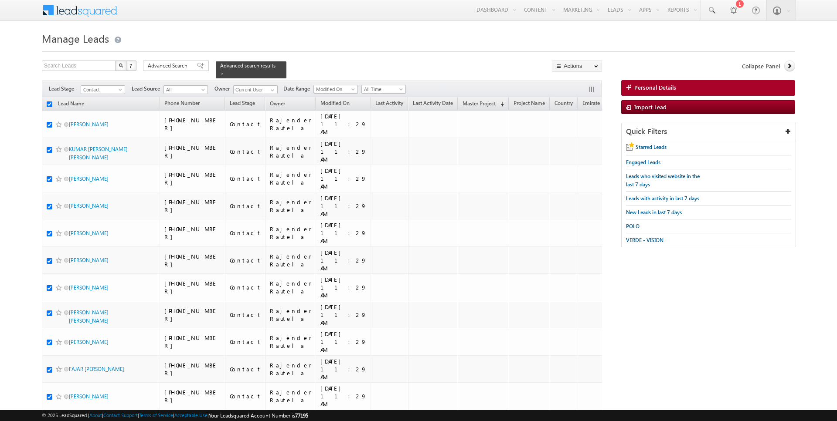
checkbox input "true"
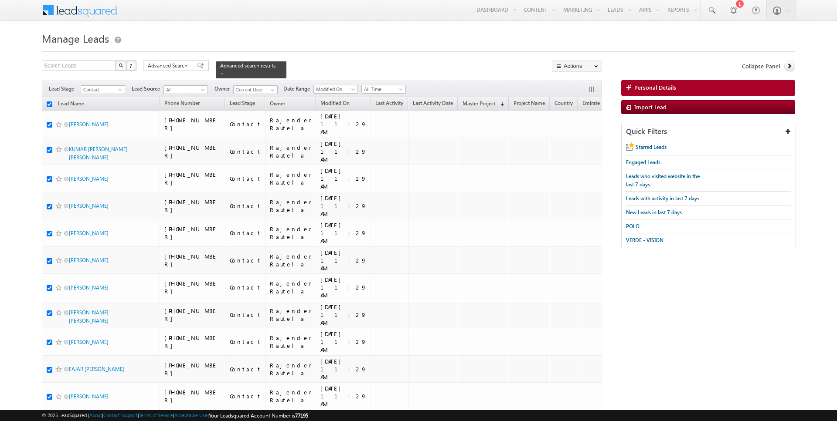
checkbox input "true"
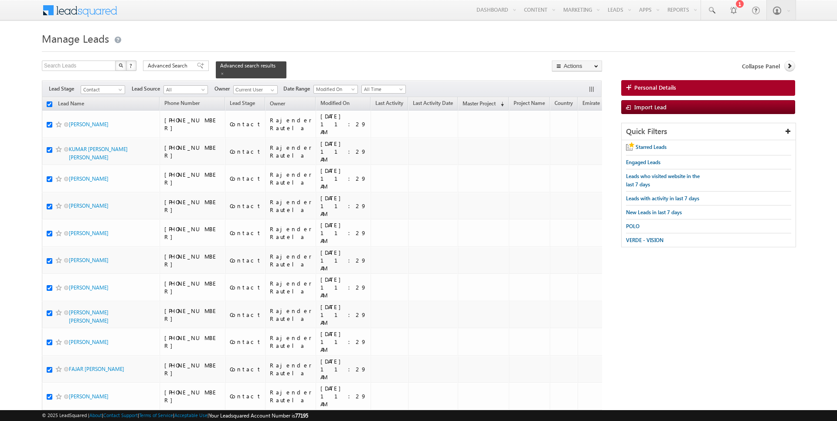
checkbox input "true"
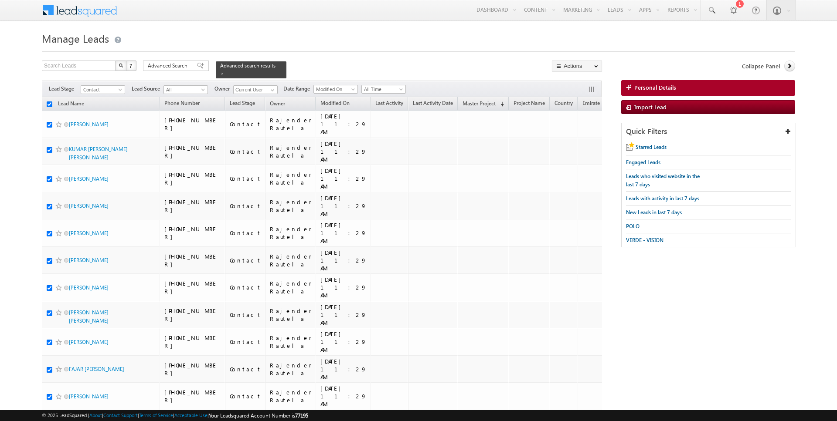
checkbox input "true"
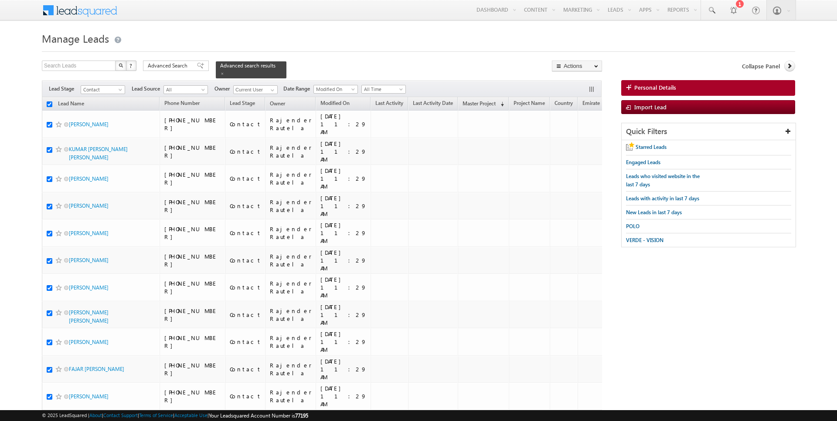
checkbox input "true"
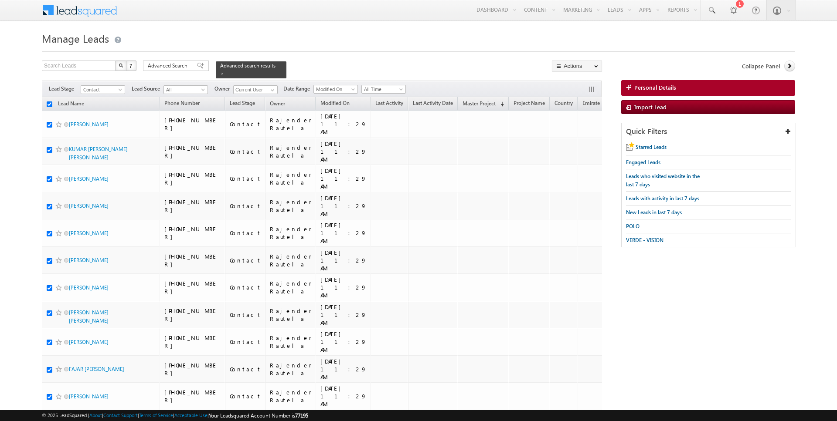
checkbox input "true"
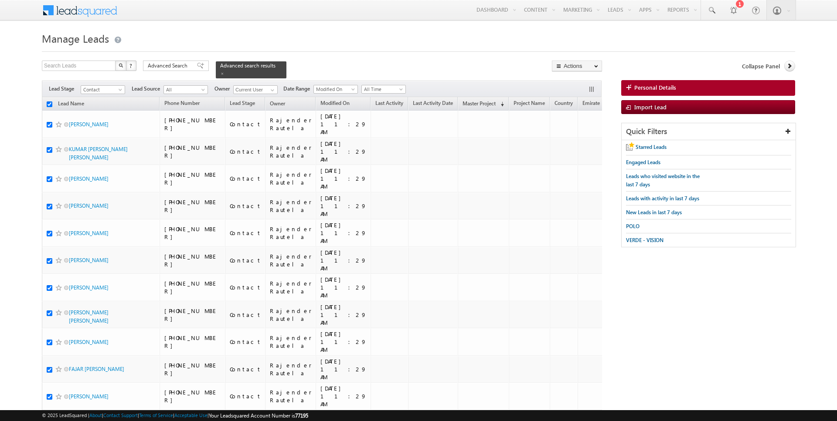
checkbox input "true"
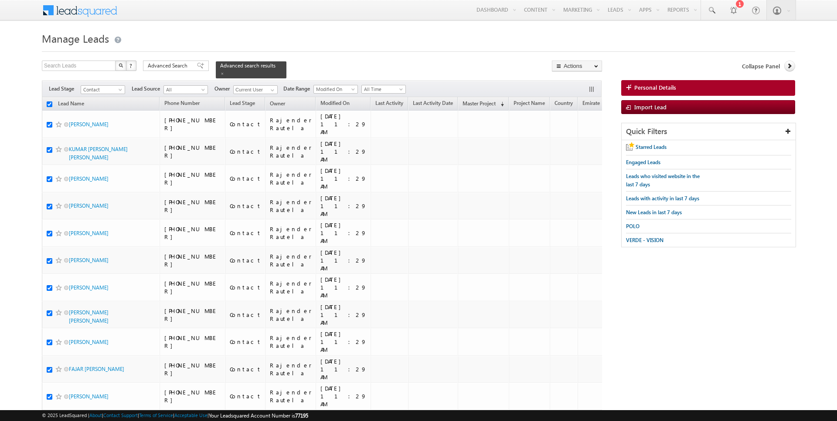
checkbox input "true"
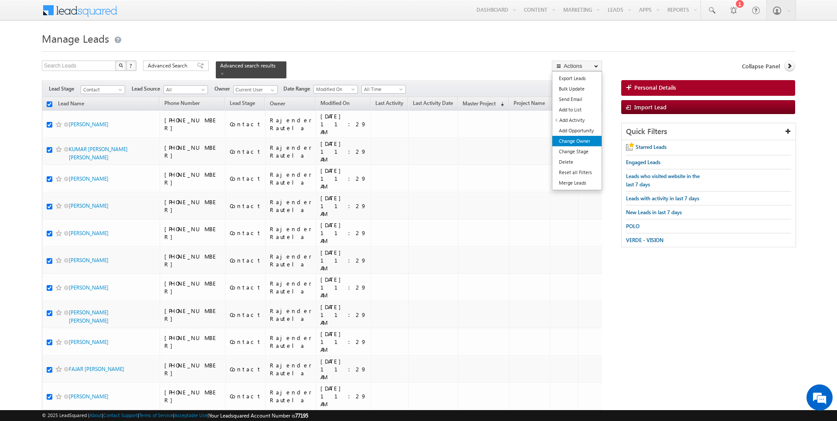
click at [581, 141] on link "Change Owner" at bounding box center [576, 141] width 49 height 10
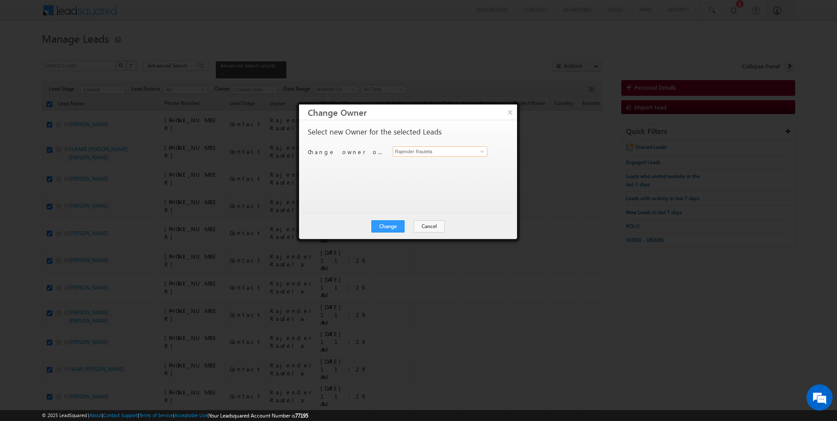
click at [447, 152] on input "Rajender Rautela" at bounding box center [440, 151] width 95 height 10
type input "[PERSON_NAME]"
click at [389, 231] on button "Change" at bounding box center [387, 227] width 33 height 12
click at [409, 224] on button "Close" at bounding box center [409, 227] width 28 height 12
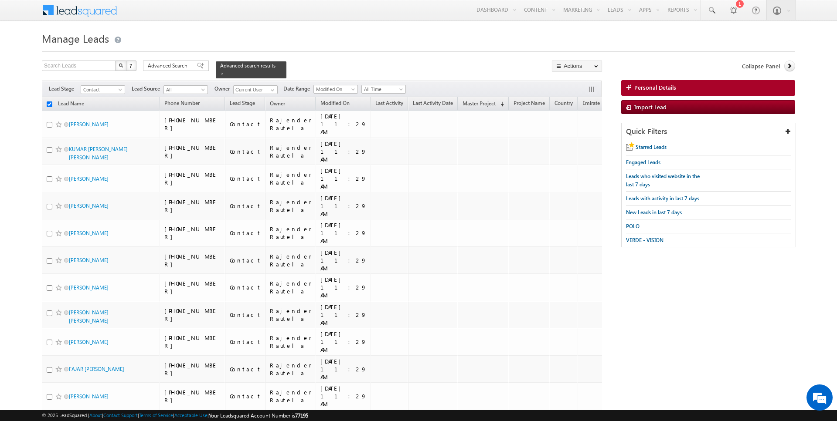
checkbox input "false"
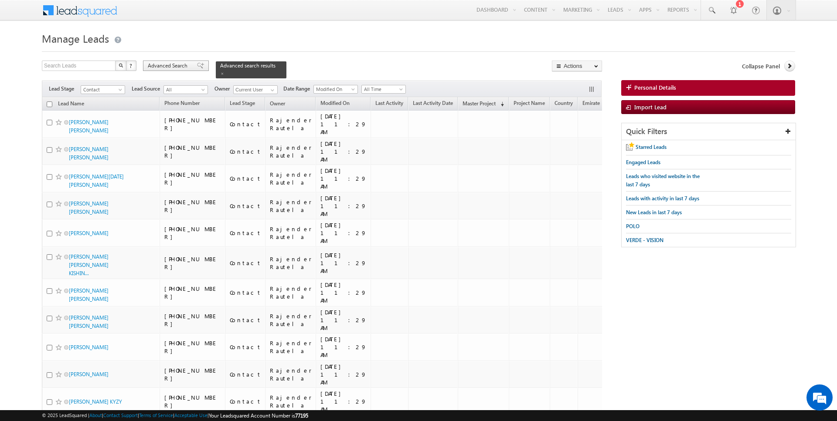
click at [164, 63] on span "Advanced Search" at bounding box center [169, 66] width 42 height 8
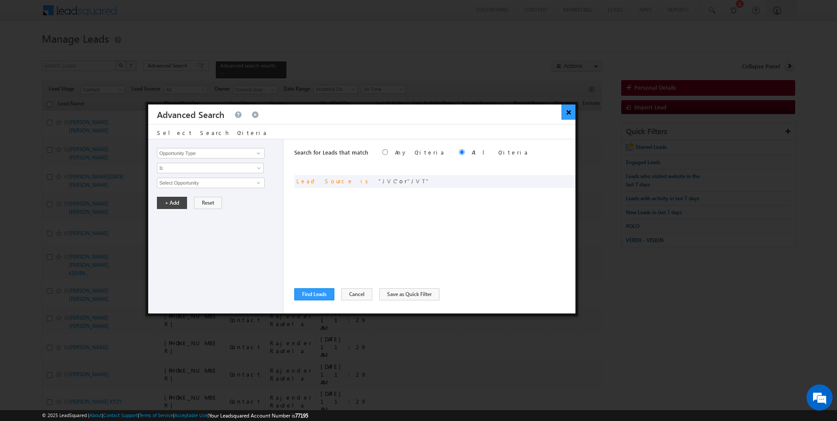
click at [566, 112] on button "×" at bounding box center [568, 112] width 14 height 15
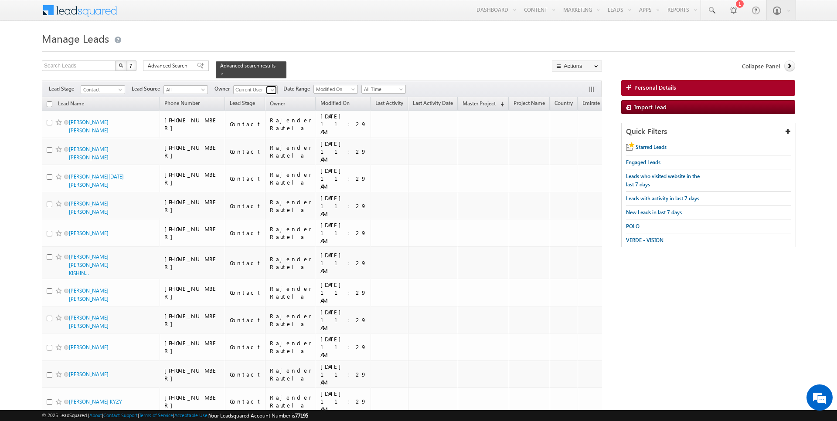
click at [269, 89] on span at bounding box center [272, 90] width 7 height 7
type input "[PERSON_NAME]"
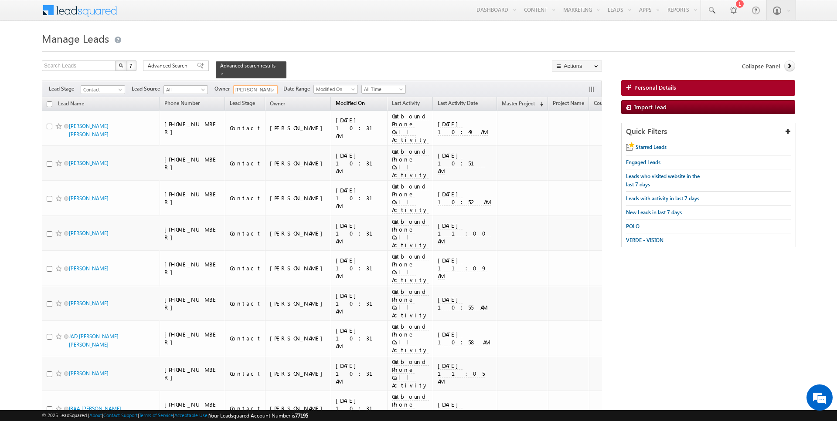
click at [336, 103] on span "Modified On" at bounding box center [350, 103] width 29 height 7
click at [331, 107] on link "Modified On (sorted ascending)" at bounding box center [354, 104] width 46 height 11
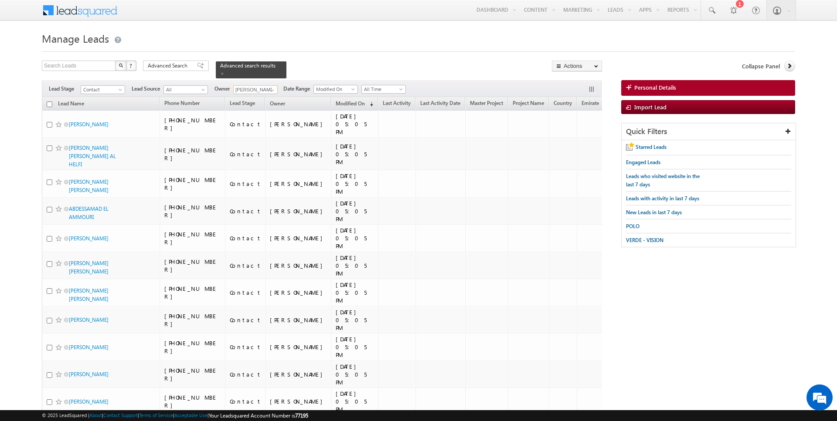
click at [48, 103] on input "checkbox" at bounding box center [50, 105] width 6 height 6
checkbox input "true"
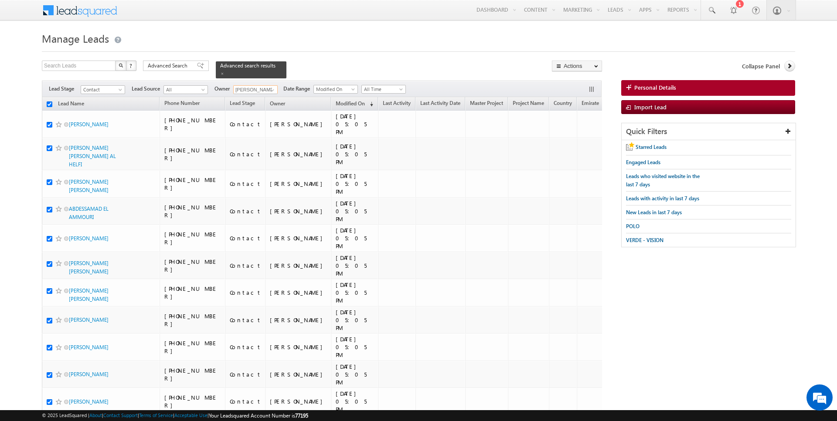
checkbox input "true"
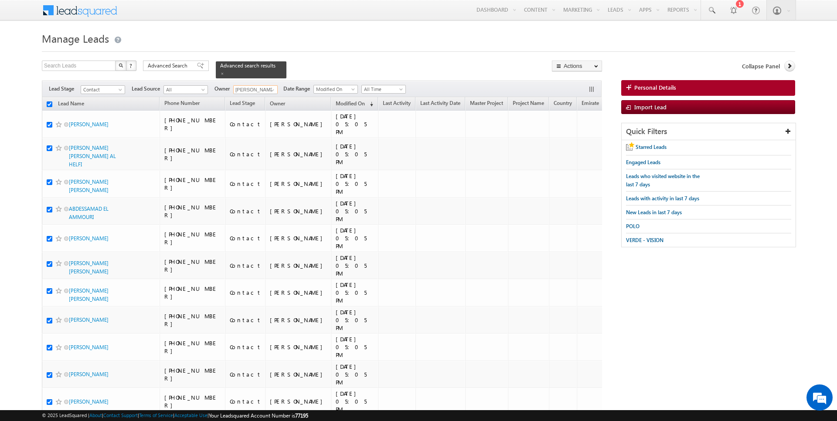
checkbox input "true"
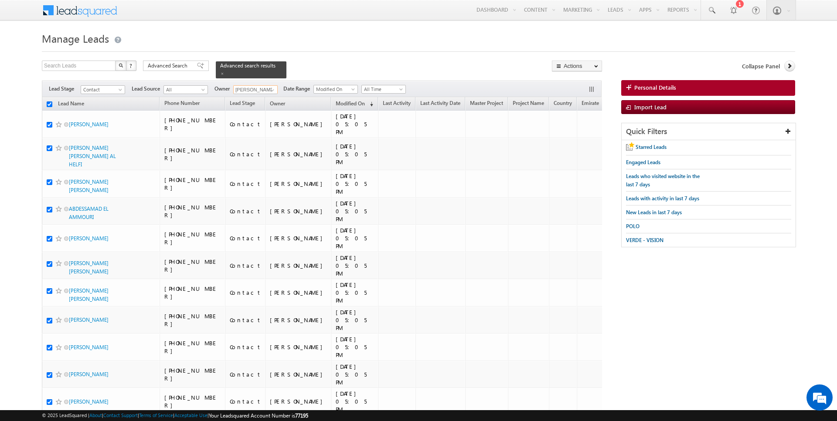
checkbox input "true"
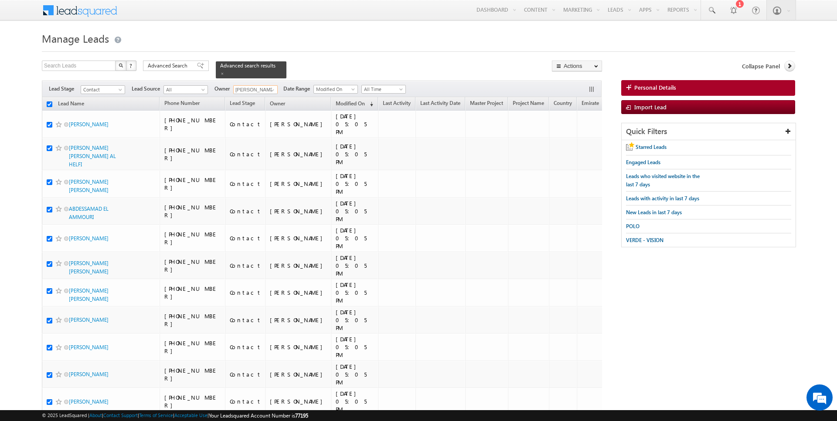
checkbox input "true"
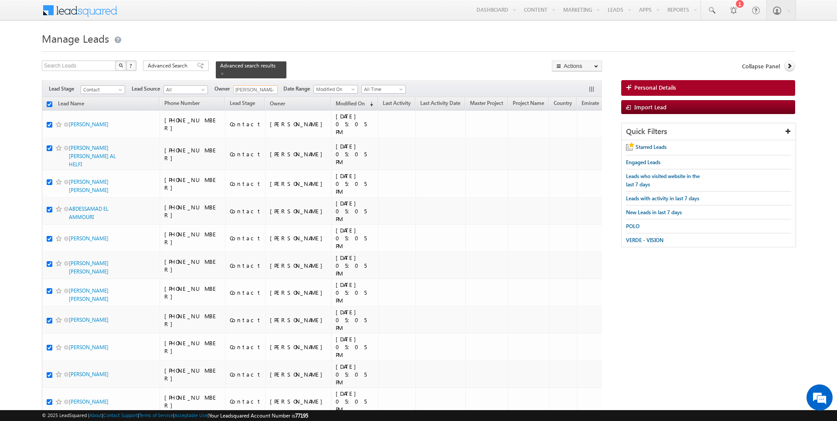
checkbox input "true"
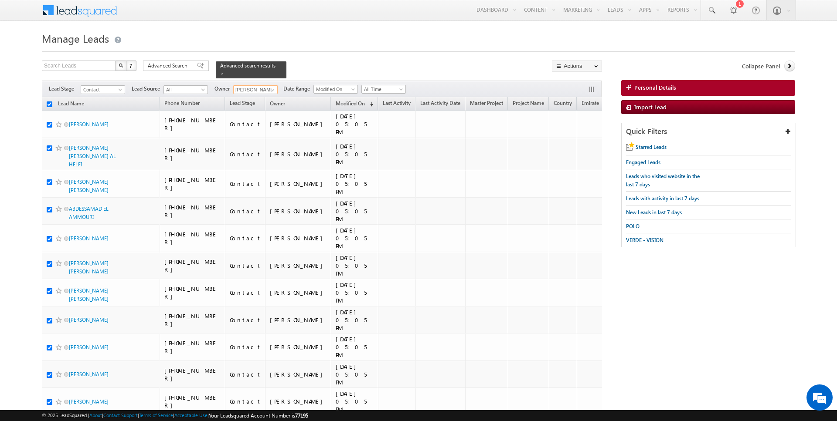
checkbox input "true"
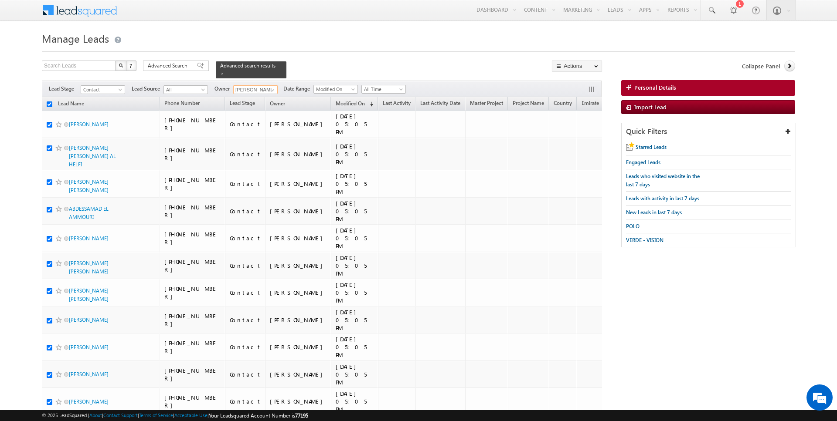
checkbox input "true"
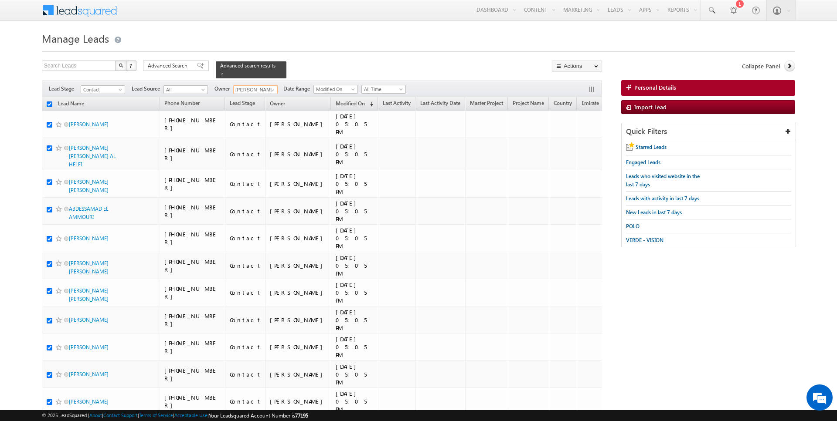
checkbox input "true"
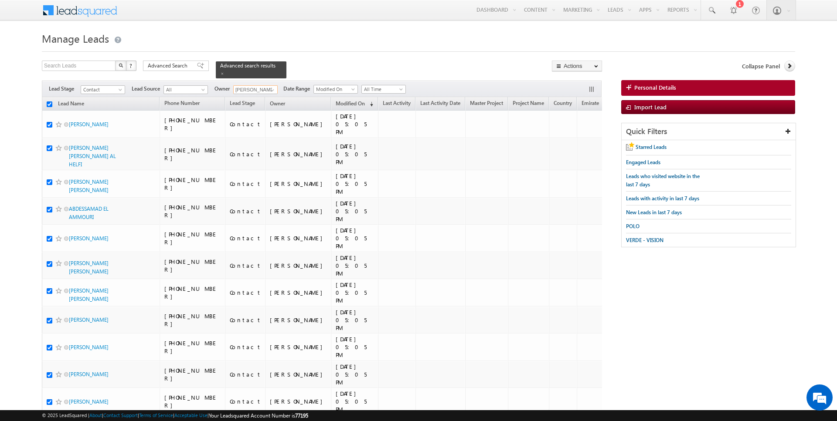
checkbox input "true"
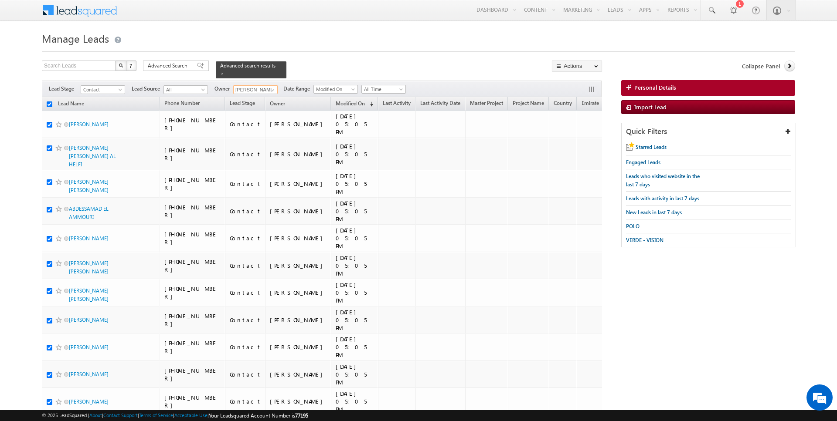
checkbox input "true"
type input "Siddharth Gambhir"
click at [582, 143] on link "Change Owner" at bounding box center [576, 141] width 49 height 10
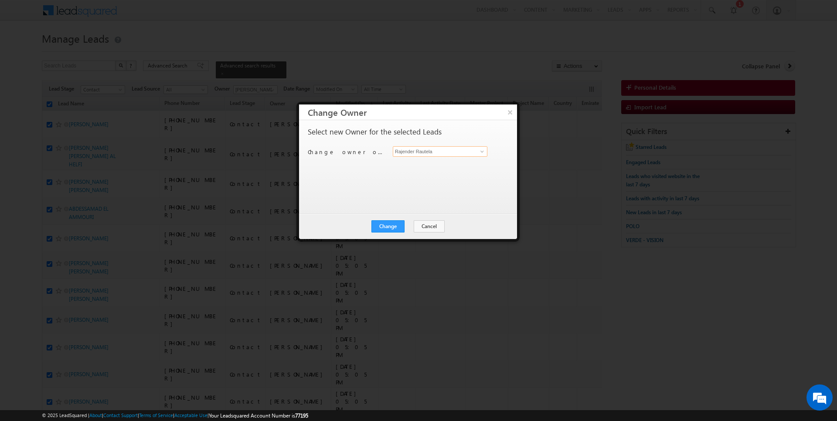
click at [422, 151] on input "Rajender Rautela" at bounding box center [440, 151] width 95 height 10
click at [393, 228] on button "Change" at bounding box center [387, 227] width 33 height 12
click at [411, 228] on button "Close" at bounding box center [409, 227] width 28 height 12
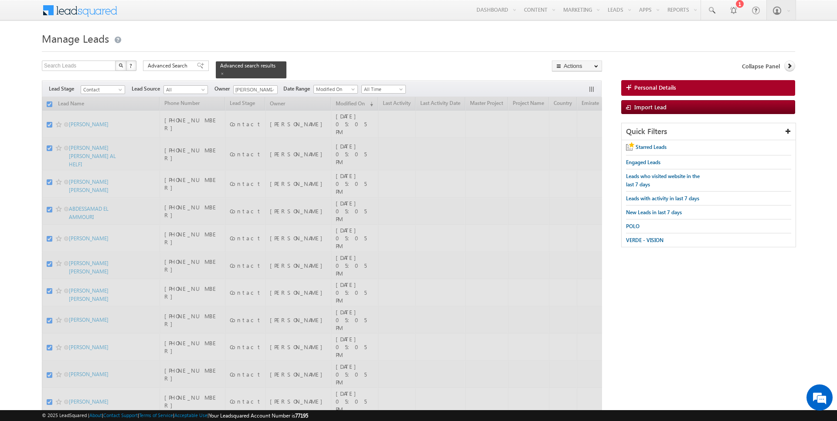
checkbox input "false"
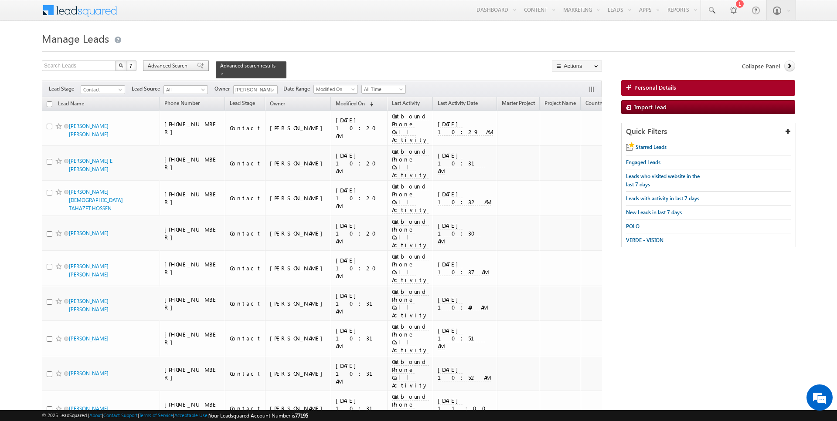
click at [173, 65] on span "Advanced Search" at bounding box center [169, 66] width 42 height 8
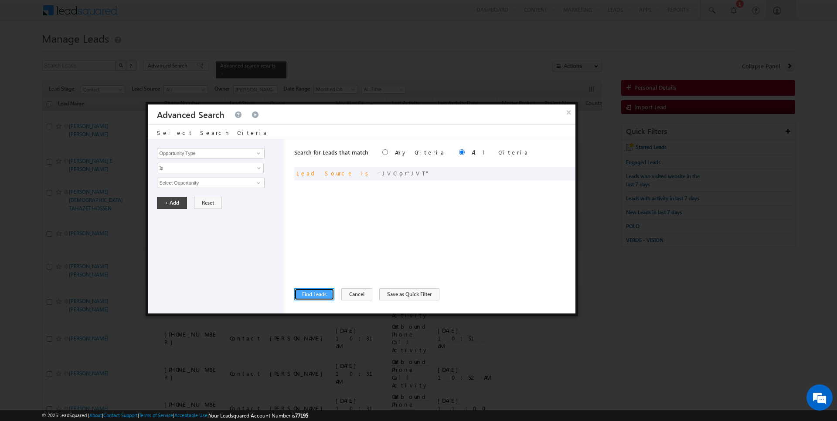
click at [303, 292] on button "Find Leads" at bounding box center [314, 295] width 40 height 12
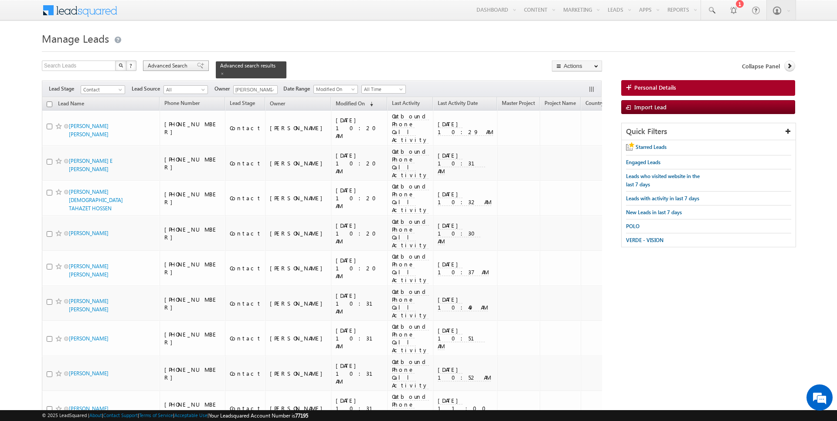
click at [164, 67] on span "Advanced Search" at bounding box center [169, 66] width 42 height 8
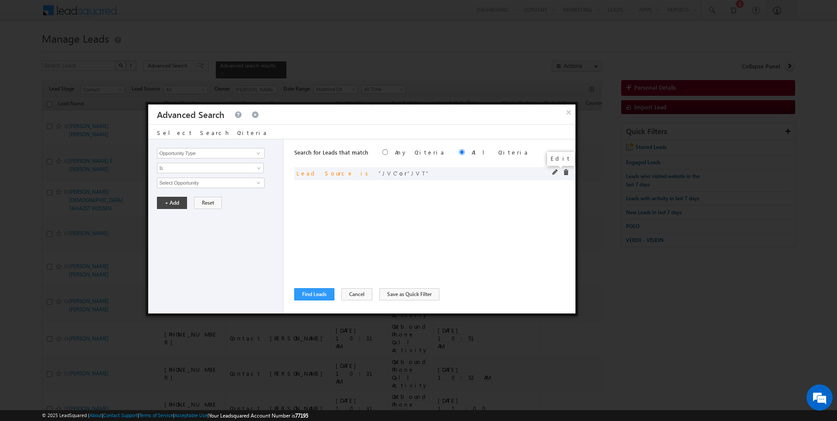
click at [554, 170] on span at bounding box center [555, 173] width 6 height 6
click at [191, 179] on span "2 selected" at bounding box center [206, 183] width 99 height 10
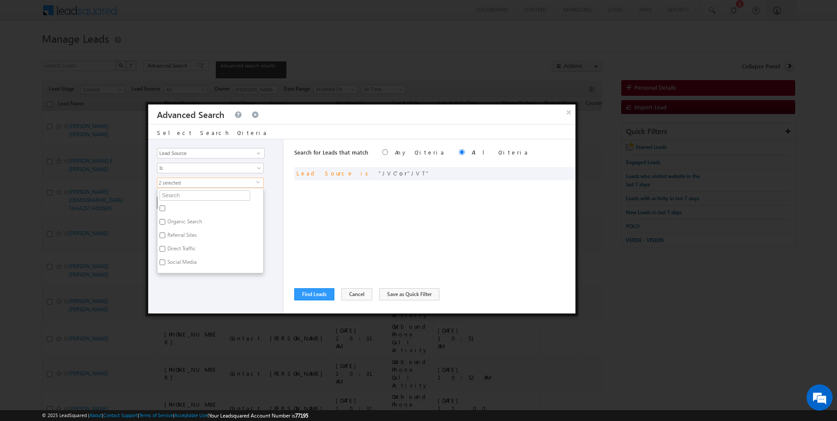
scroll to position [7, 0]
click at [181, 188] on input "text" at bounding box center [205, 189] width 91 height 10
type input "jvc"
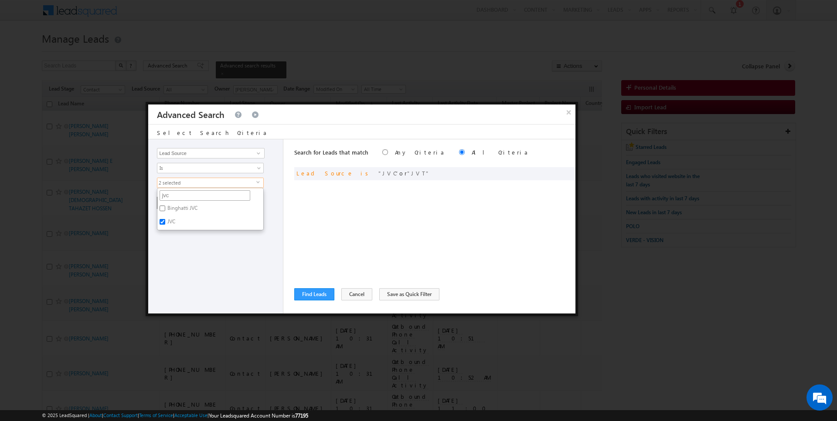
click at [179, 197] on input "jvc" at bounding box center [205, 195] width 91 height 10
type input "jv"
click at [169, 221] on label "JVC" at bounding box center [170, 224] width 27 height 14
click at [165, 221] on input "JVC" at bounding box center [163, 222] width 6 height 6
click at [165, 219] on input "JVC" at bounding box center [163, 222] width 6 height 6
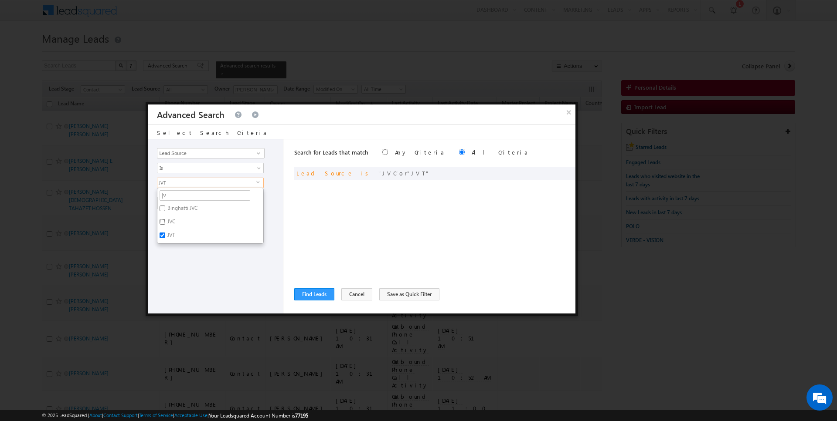
checkbox input "true"
click at [165, 234] on input "JVT" at bounding box center [163, 236] width 6 height 6
checkbox input "false"
click at [165, 253] on div "Opportunity Type Lead Activity Task Sales Group Prospect Id Address 1 Address 2…" at bounding box center [215, 226] width 135 height 174
click at [165, 201] on button "+ Add" at bounding box center [172, 203] width 30 height 12
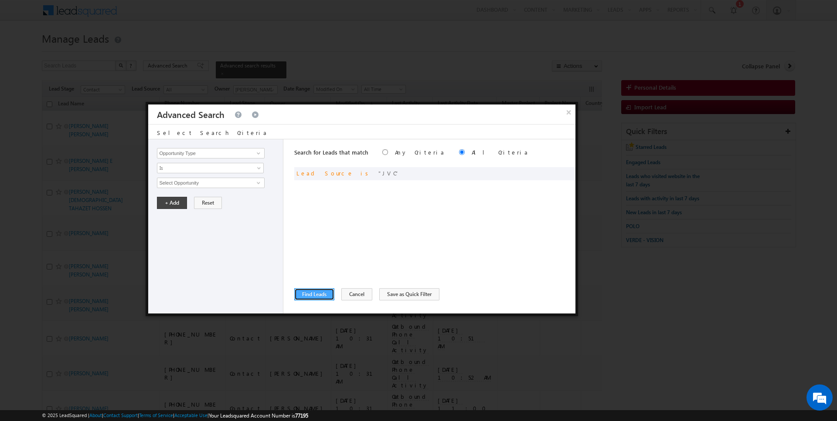
click at [309, 296] on button "Find Leads" at bounding box center [314, 295] width 40 height 12
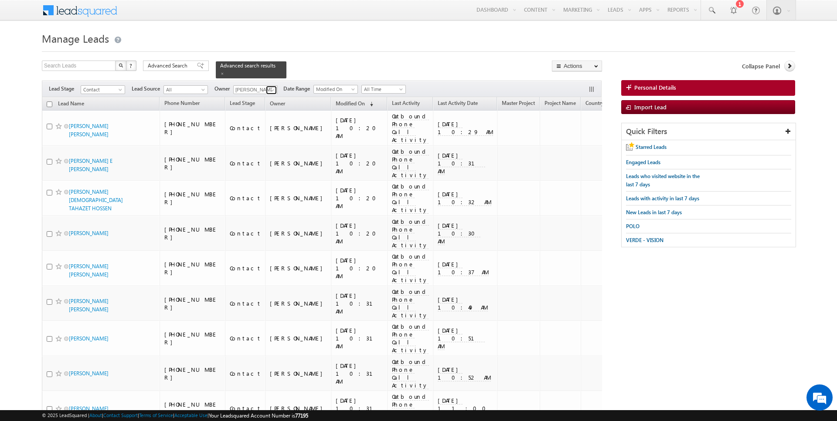
click at [269, 89] on span at bounding box center [272, 90] width 7 height 7
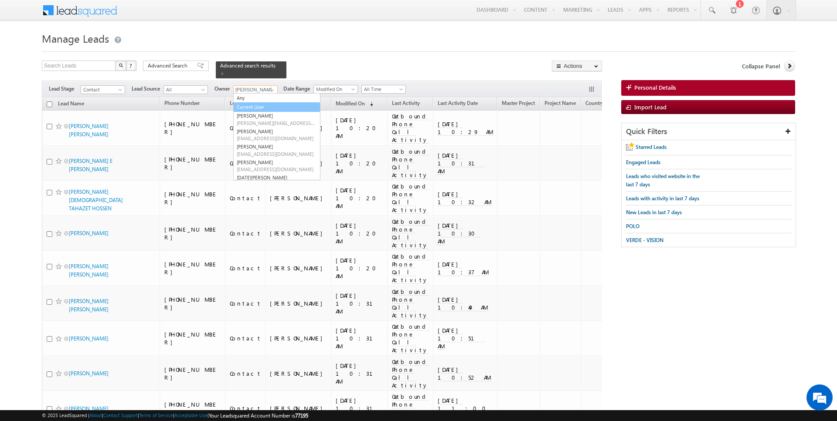
type input "Current User"
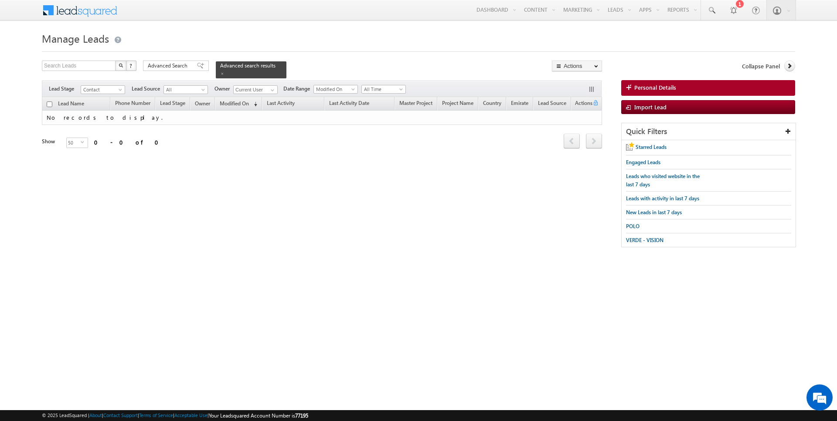
click at [335, 60] on form "Manage Leads Search Leads X ? 0 results found Advanced Search Advanced Search" at bounding box center [418, 142] width 753 height 227
click at [169, 62] on span "Advanced Search" at bounding box center [169, 66] width 42 height 8
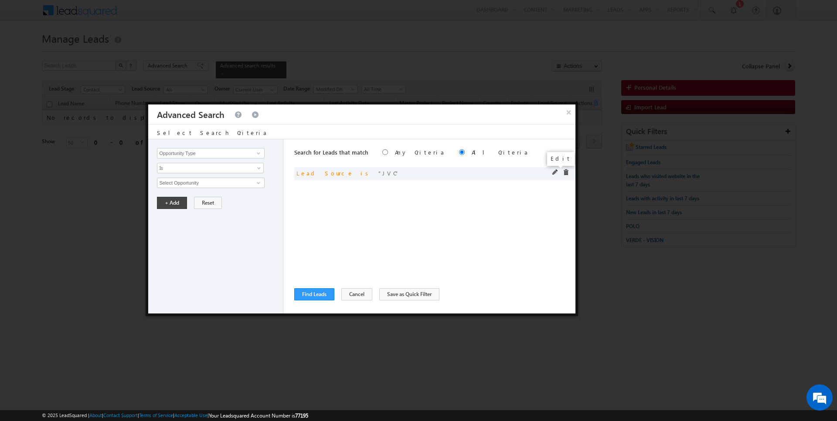
click at [556, 171] on span at bounding box center [555, 173] width 6 height 6
click at [242, 183] on span "JVC" at bounding box center [206, 183] width 99 height 10
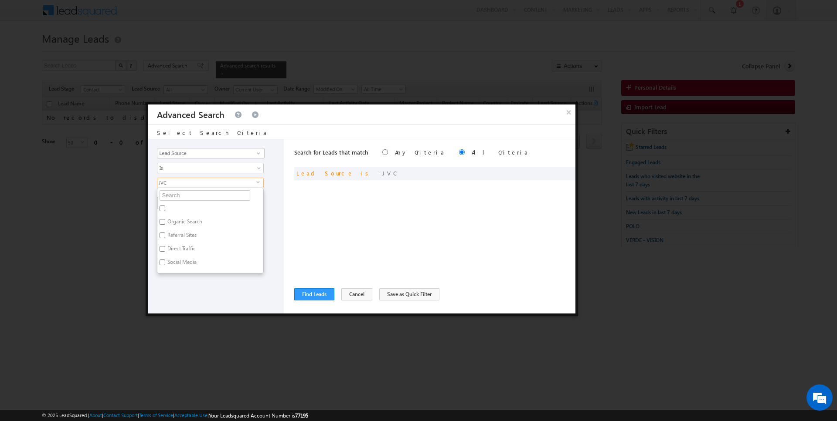
click at [180, 218] on label "Organic Search" at bounding box center [184, 224] width 54 height 14
click at [165, 219] on input "Organic Search" at bounding box center [163, 222] width 6 height 6
click at [179, 217] on label "Organic Search" at bounding box center [184, 224] width 54 height 14
click at [165, 219] on input "Organic Search" at bounding box center [163, 222] width 6 height 6
checkbox input "false"
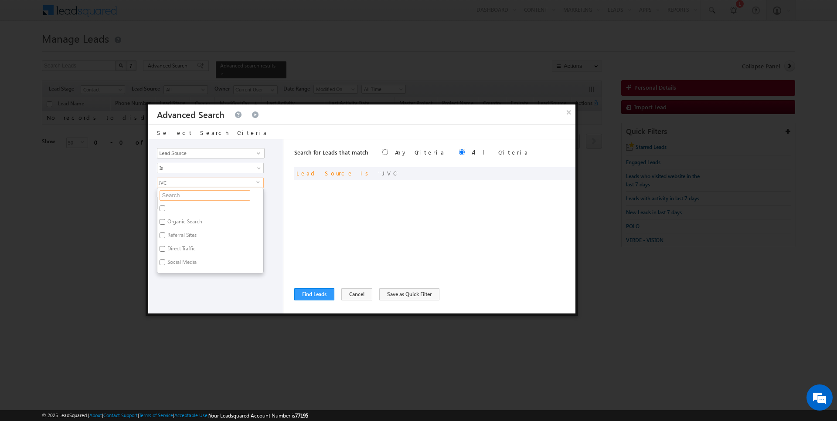
click at [179, 195] on input "text" at bounding box center [205, 195] width 91 height 10
type input "jv"
click at [166, 232] on label "JVC" at bounding box center [170, 237] width 27 height 14
click at [165, 233] on input "JVC" at bounding box center [163, 236] width 6 height 6
checkbox input "false"
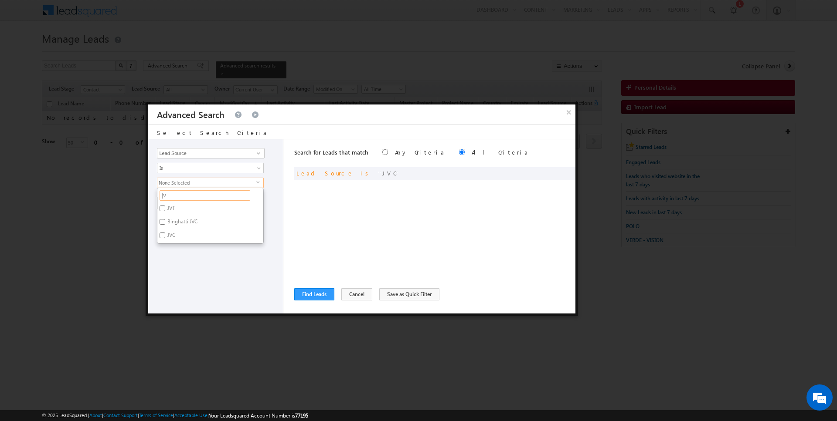
click at [171, 197] on input "jv" at bounding box center [205, 195] width 91 height 10
type input "duba"
type input "dubai s"
click at [179, 205] on label "Dubai South" at bounding box center [191, 210] width 68 height 14
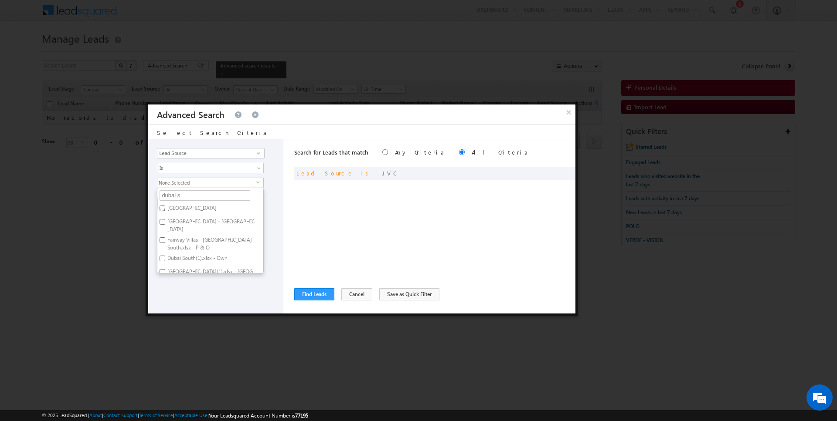
click at [165, 206] on input "Dubai South" at bounding box center [163, 209] width 6 height 6
checkbox input "true"
click at [355, 225] on div "Search for Leads that match Any Criteria All Criteria Note that the current tri…" at bounding box center [434, 226] width 281 height 174
click at [176, 206] on button "+ Add" at bounding box center [172, 203] width 30 height 12
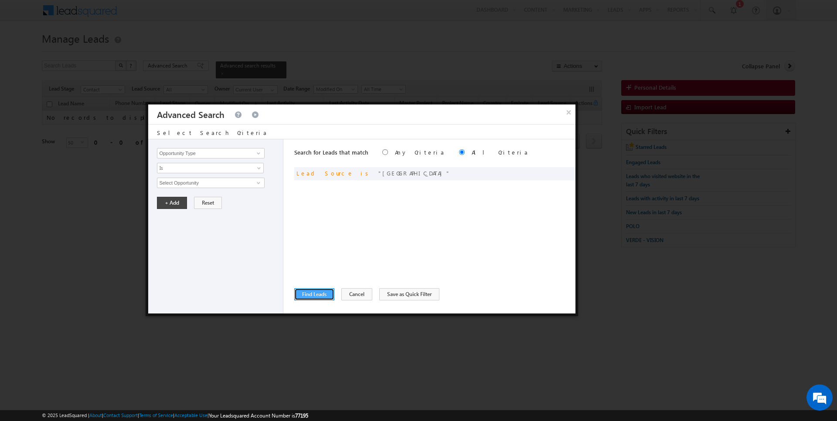
click at [302, 289] on button "Find Leads" at bounding box center [314, 295] width 40 height 12
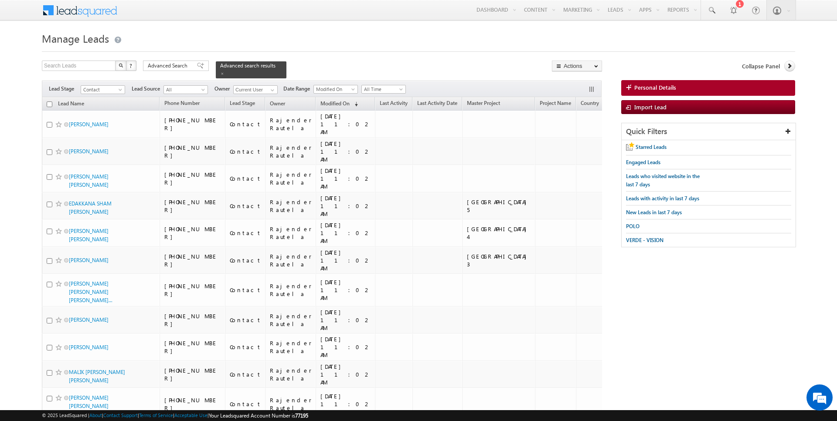
click at [50, 104] on input "checkbox" at bounding box center [50, 105] width 6 height 6
checkbox input "true"
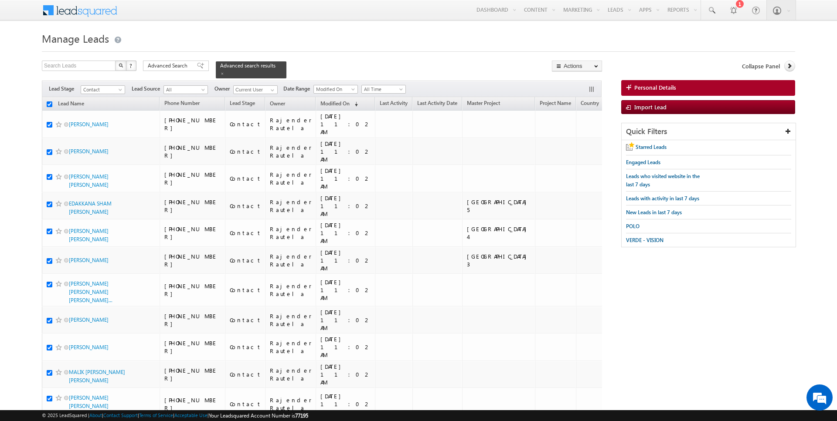
checkbox input "true"
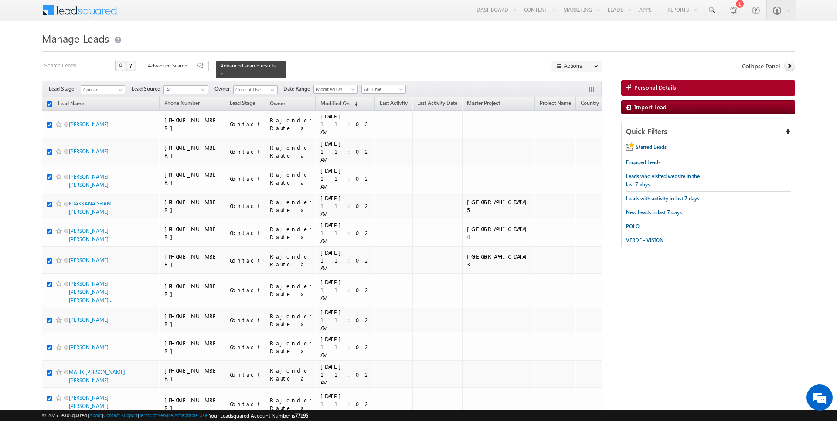
checkbox input "true"
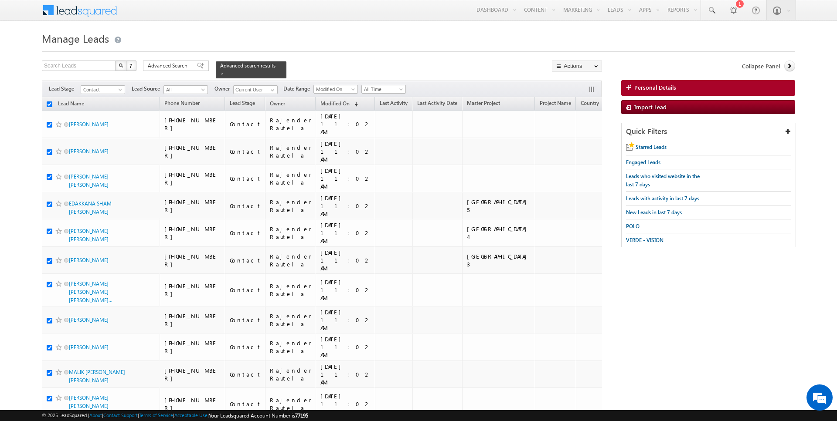
checkbox input "true"
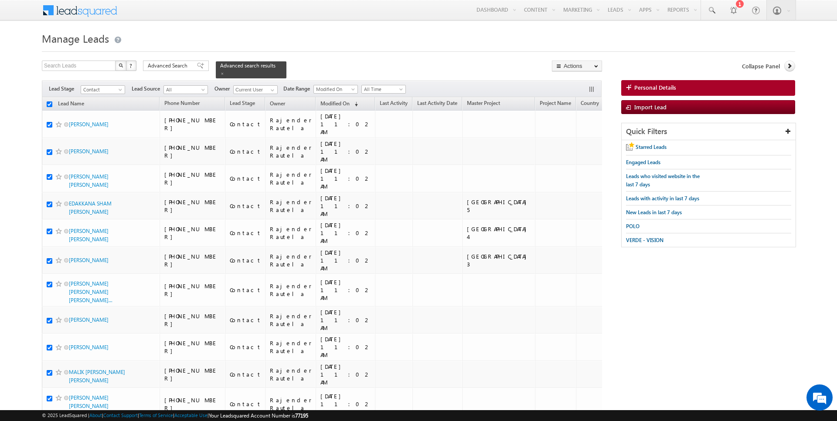
checkbox input "true"
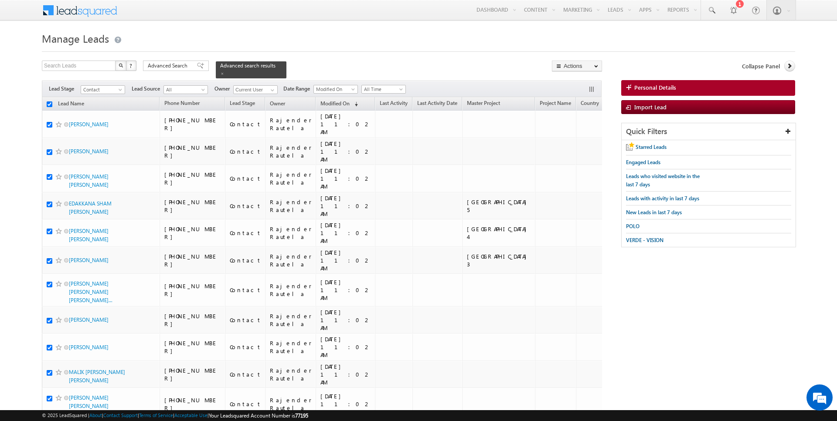
checkbox input "true"
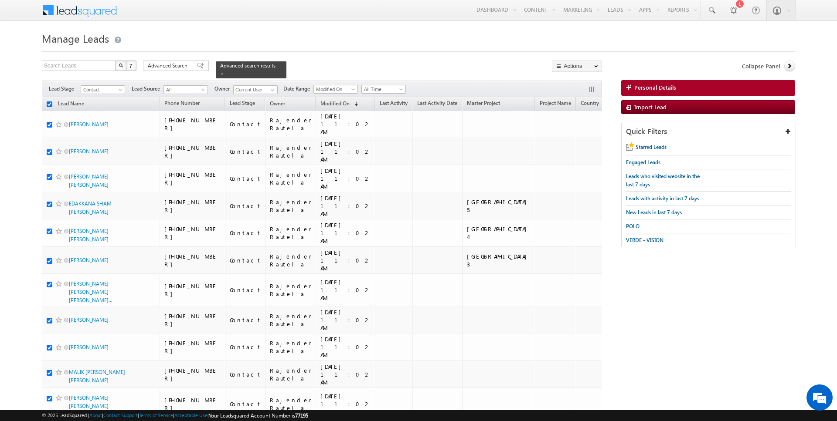
checkbox input "true"
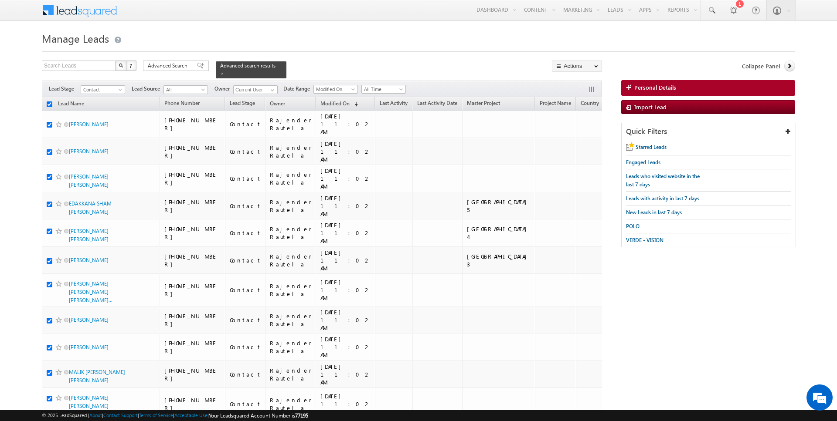
checkbox input "true"
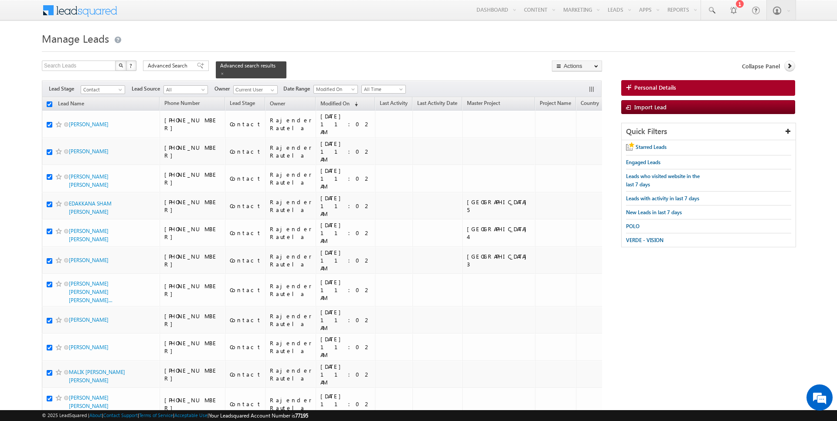
checkbox input "true"
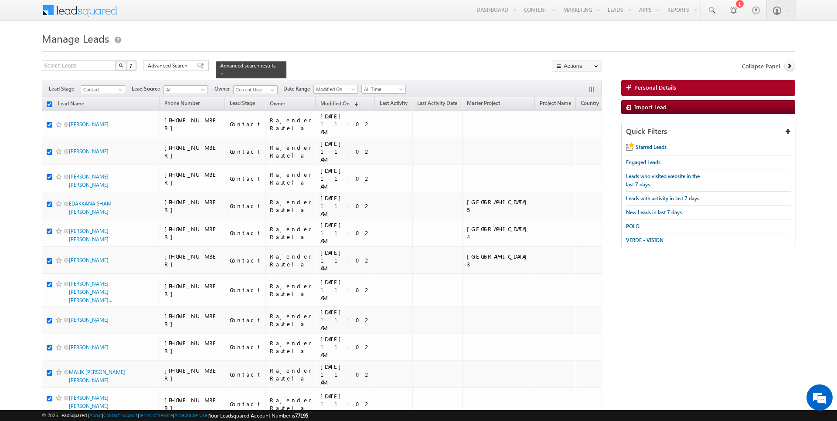
checkbox input "true"
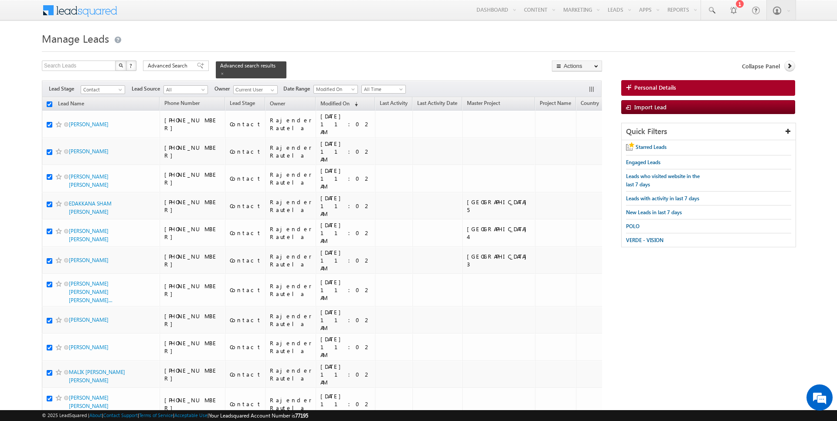
checkbox input "true"
click at [581, 138] on link "Change Owner" at bounding box center [576, 141] width 49 height 10
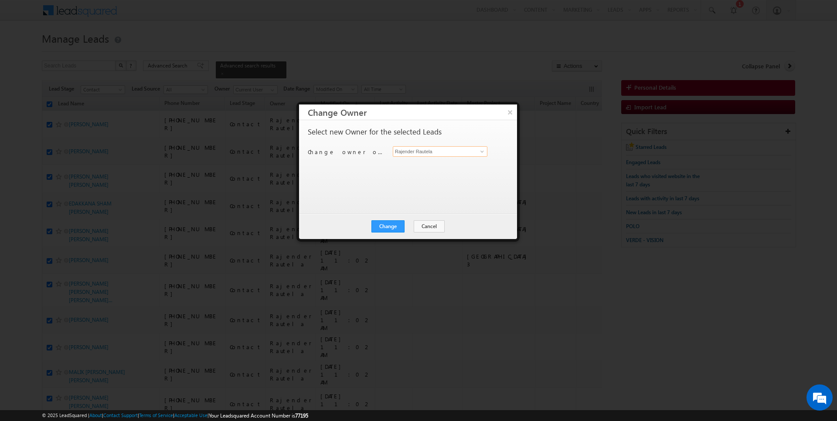
click at [433, 153] on input "Rajender Rautela" at bounding box center [440, 151] width 95 height 10
type input "[PERSON_NAME]"
click at [390, 234] on div "Change Cancel Close" at bounding box center [408, 226] width 218 height 25
click at [397, 225] on button "Change" at bounding box center [387, 227] width 33 height 12
click at [406, 226] on button "Close" at bounding box center [409, 227] width 28 height 12
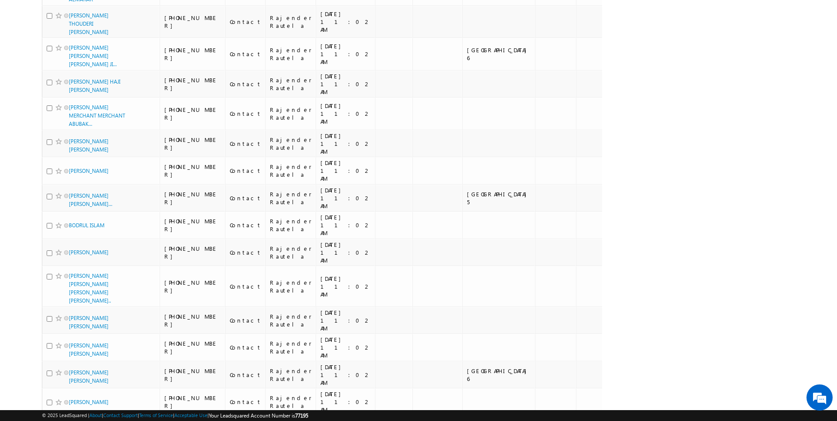
scroll to position [935, 0]
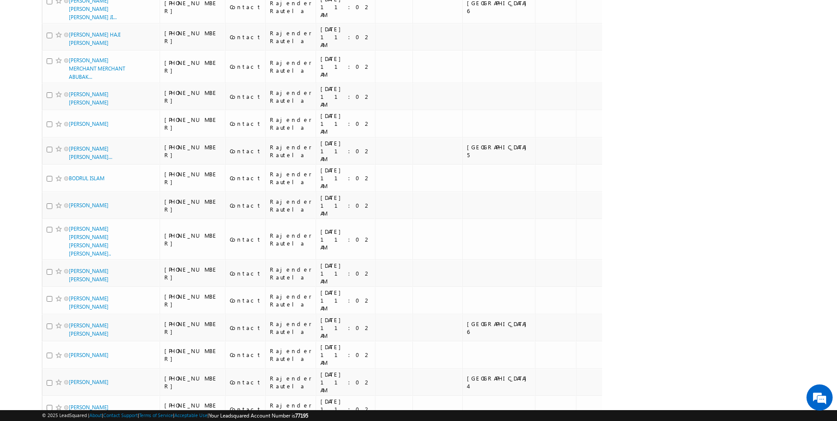
click at [74, 404] on li "100" at bounding box center [71, 405] width 21 height 9
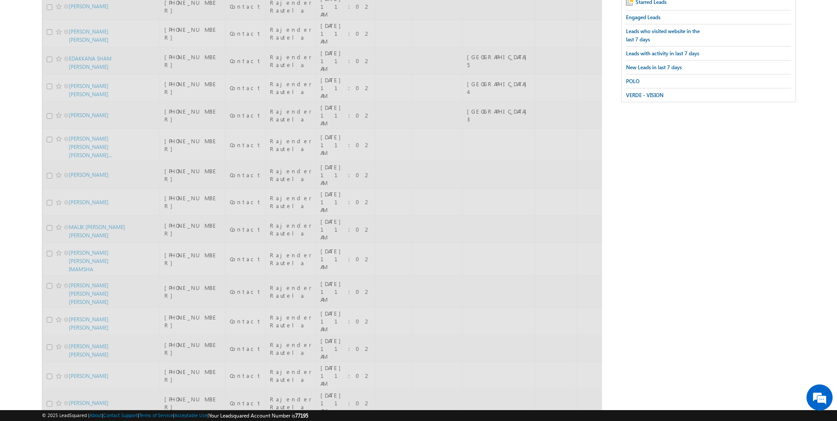
scroll to position [0, 0]
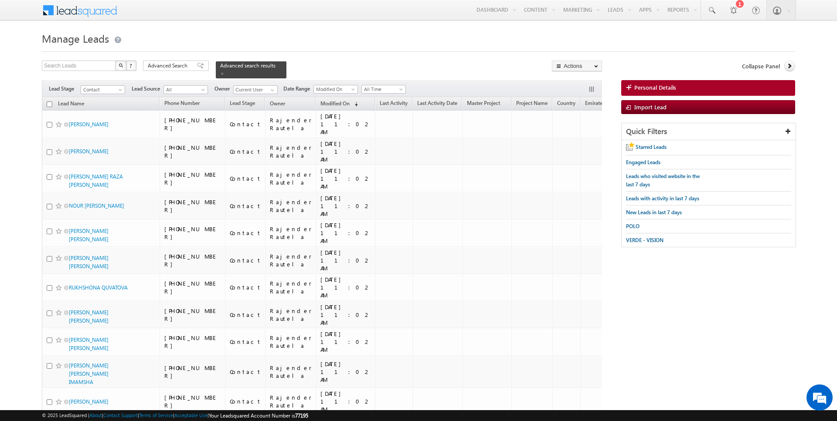
click at [49, 104] on input "checkbox" at bounding box center [50, 105] width 6 height 6
checkbox input "true"
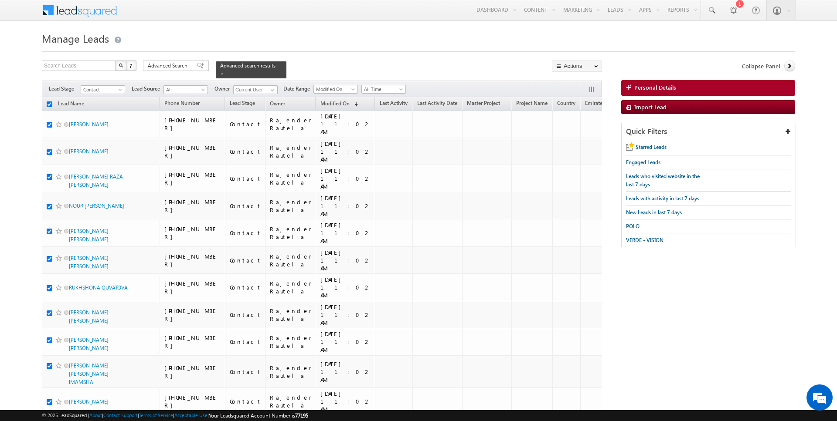
checkbox input "true"
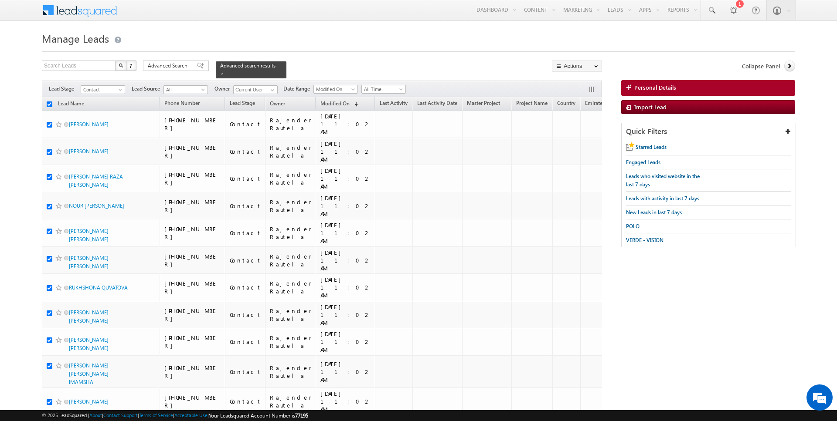
checkbox input "true"
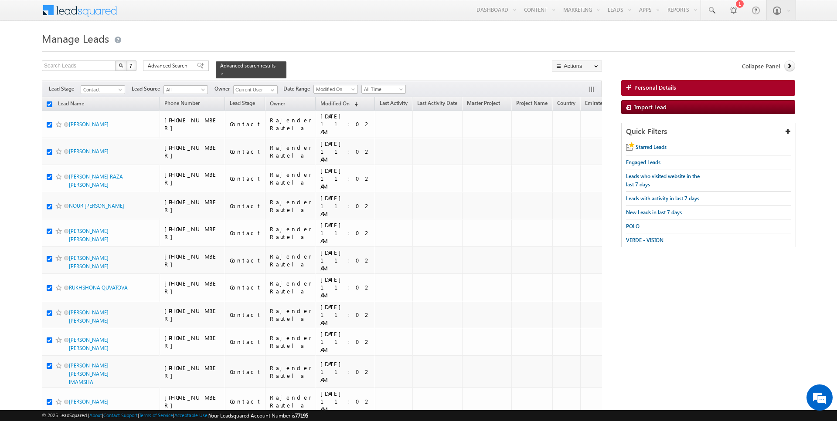
checkbox input "true"
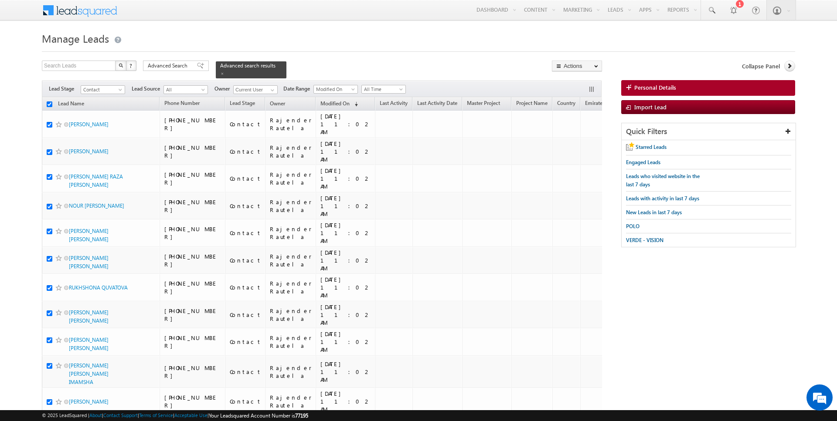
checkbox input "true"
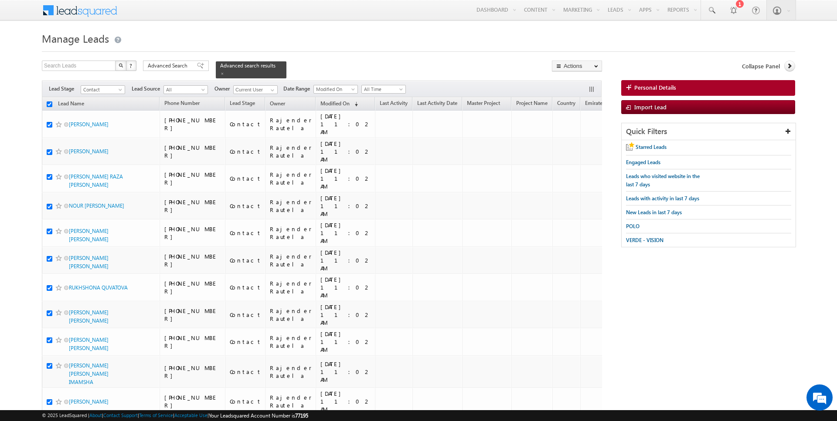
checkbox input "true"
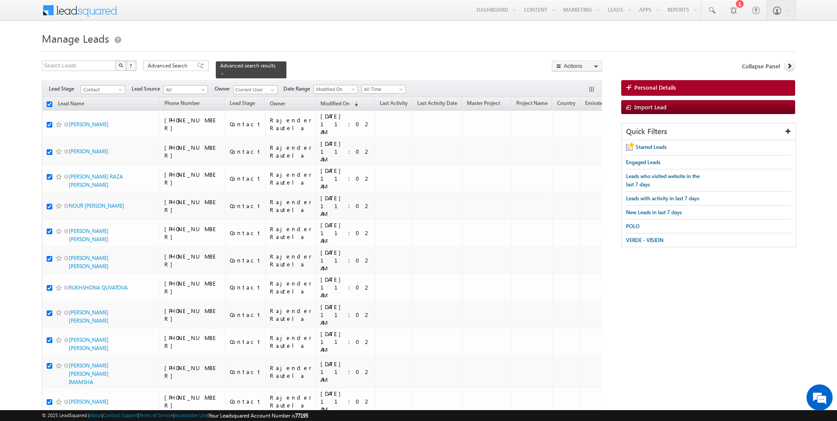
checkbox input "true"
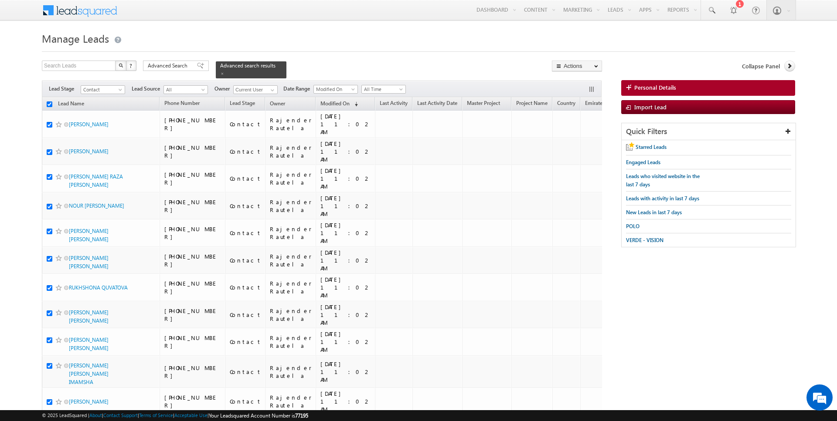
checkbox input "true"
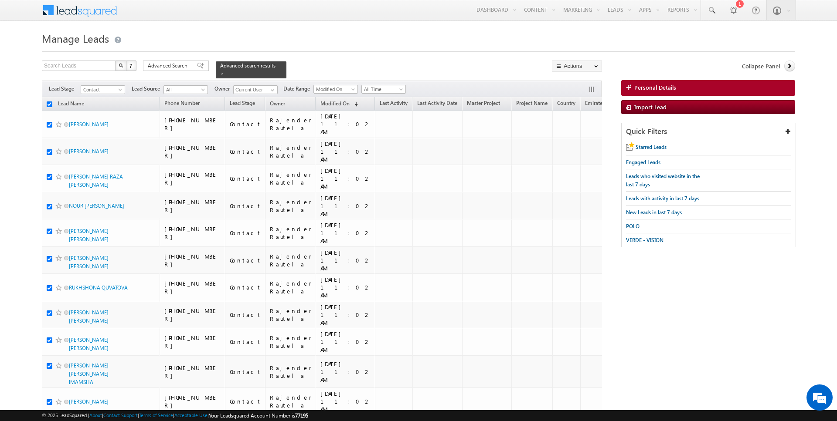
checkbox input "true"
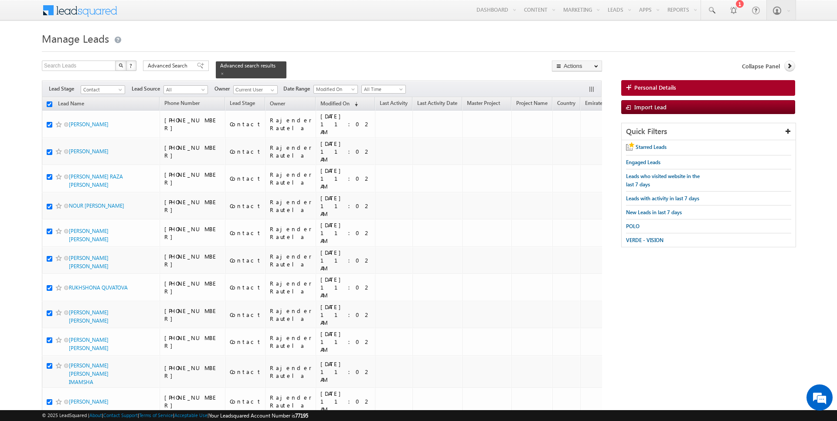
checkbox input "true"
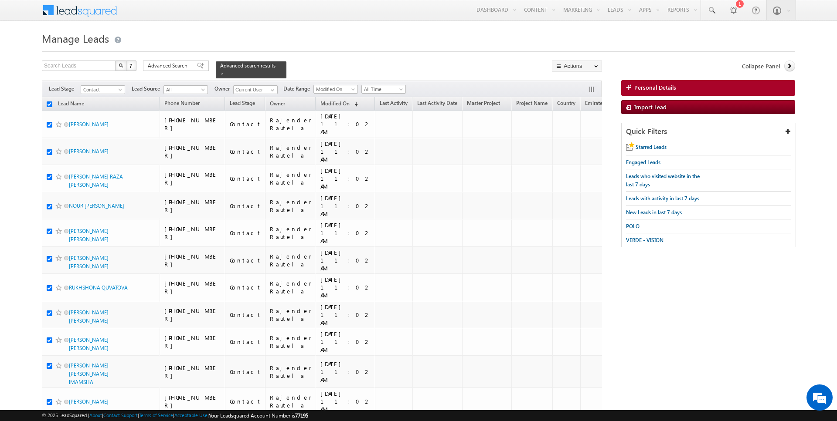
checkbox input "true"
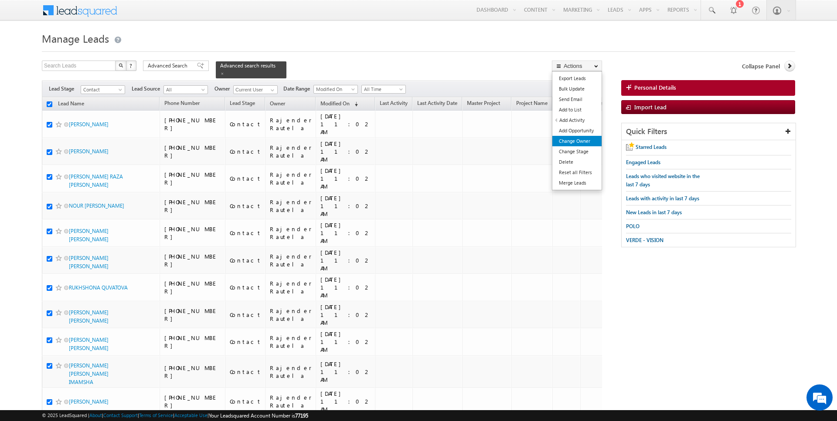
click at [573, 142] on link "Change Owner" at bounding box center [576, 141] width 49 height 10
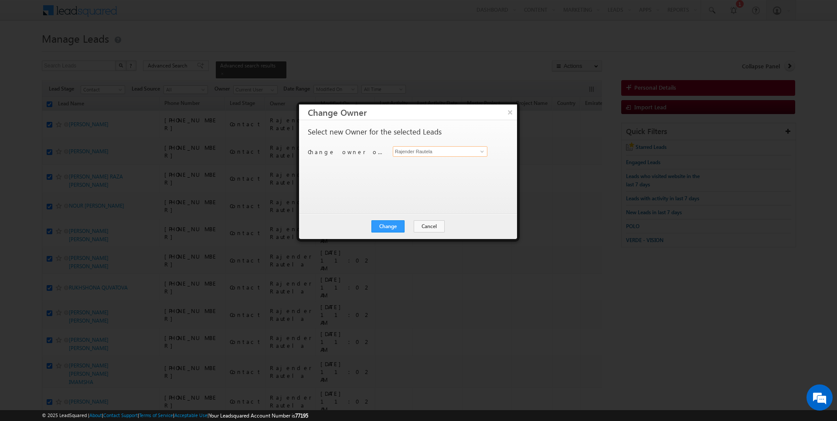
click at [450, 150] on input "Rajender Rautela" at bounding box center [440, 151] width 95 height 10
type input "[PERSON_NAME]"
click at [390, 232] on div "Change Cancel Close" at bounding box center [408, 226] width 218 height 25
click at [404, 228] on button "Change" at bounding box center [387, 227] width 33 height 12
click at [404, 228] on button "Close" at bounding box center [409, 227] width 28 height 12
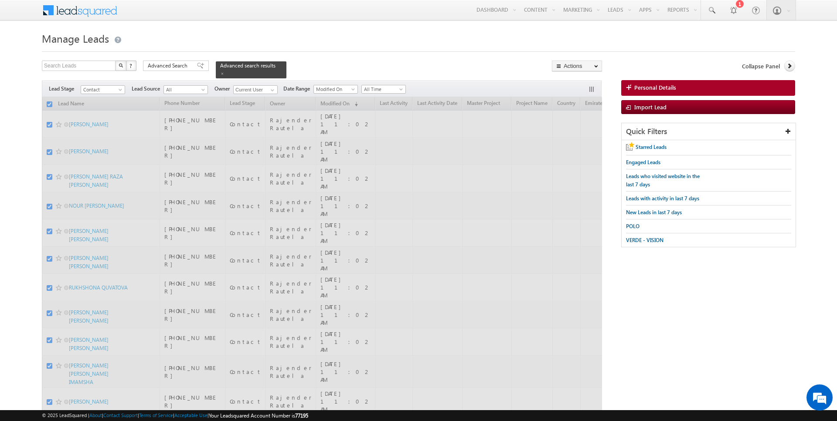
checkbox input "false"
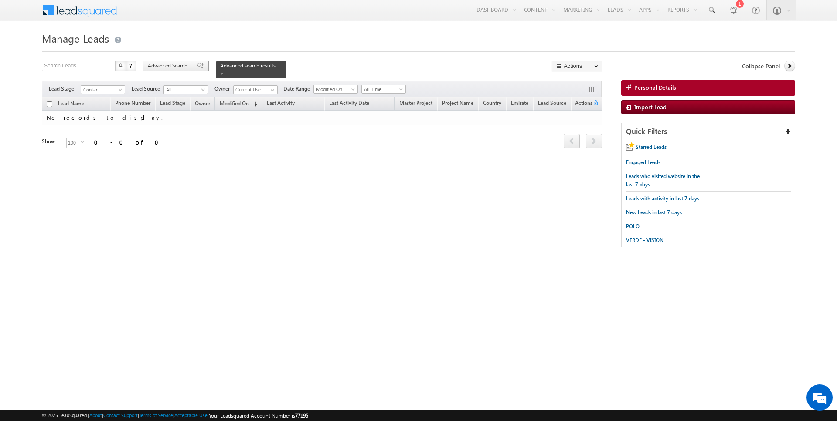
click at [169, 63] on span "Advanced Search" at bounding box center [169, 66] width 42 height 8
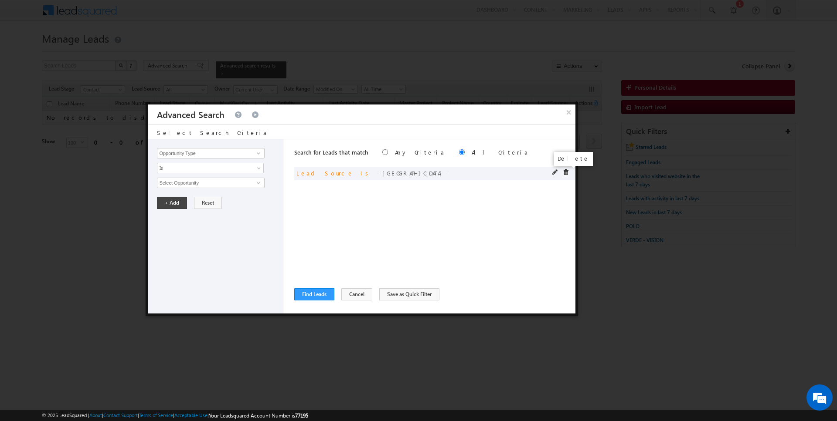
click at [567, 171] on span at bounding box center [566, 173] width 6 height 6
click at [357, 295] on button "Cancel" at bounding box center [356, 295] width 31 height 12
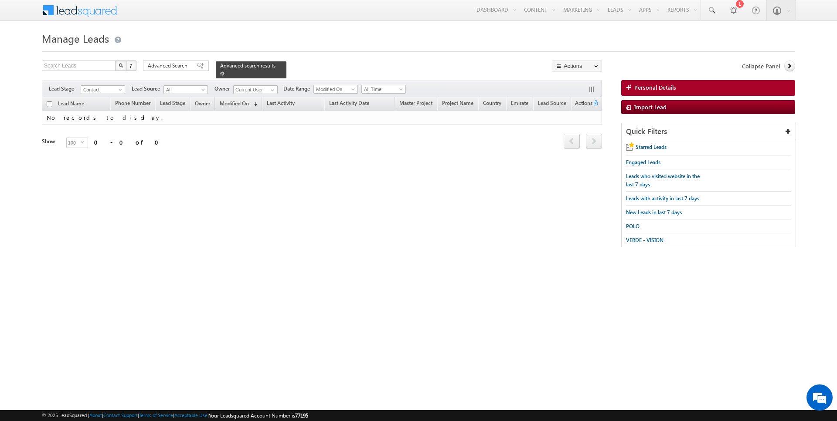
click at [220, 75] on link at bounding box center [222, 73] width 4 height 7
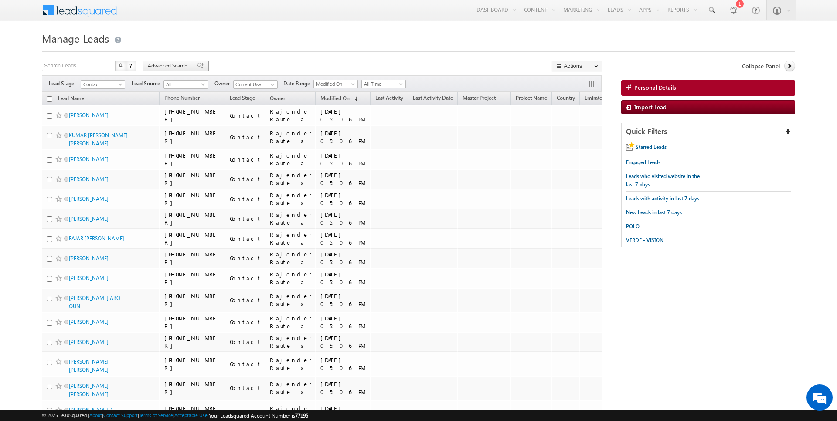
click at [177, 63] on span "Advanced Search" at bounding box center [169, 66] width 42 height 8
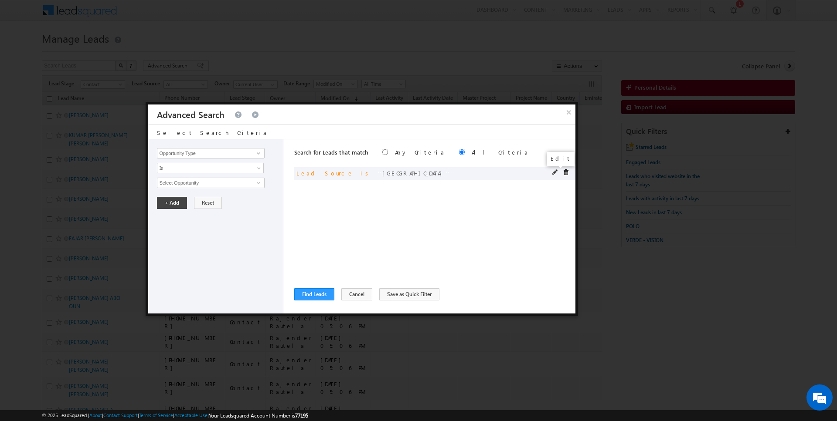
click at [553, 172] on span at bounding box center [555, 173] width 6 height 6
click at [214, 178] on span "Dubai South" at bounding box center [206, 183] width 99 height 10
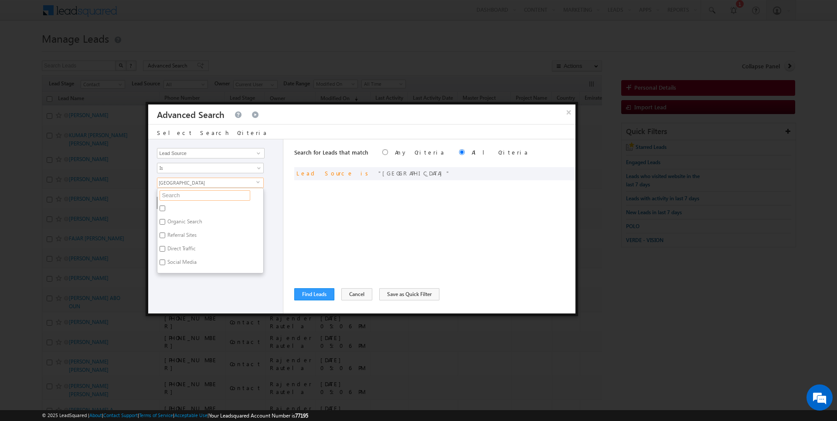
click at [174, 194] on input "text" at bounding box center [205, 195] width 91 height 10
type input "south"
click at [166, 208] on label "Emaar South" at bounding box center [181, 210] width 48 height 14
click at [165, 208] on input "Emaar South" at bounding box center [163, 209] width 6 height 6
click at [166, 208] on label "Emaar South" at bounding box center [181, 210] width 48 height 14
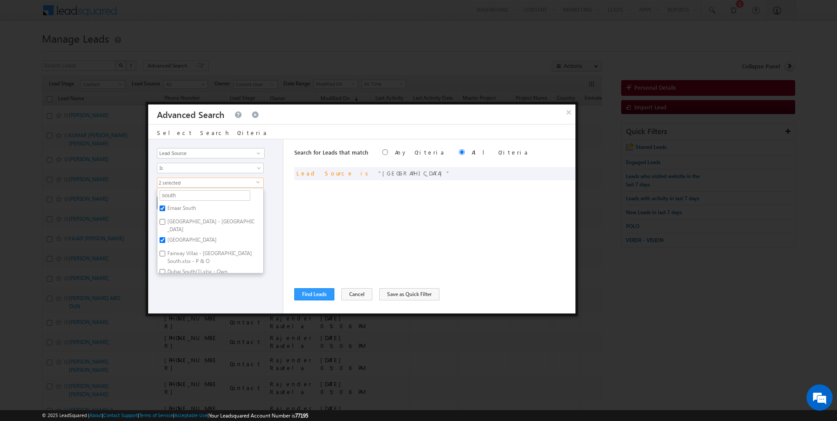
click at [165, 208] on input "Emaar South" at bounding box center [163, 209] width 6 height 6
checkbox input "false"
click at [164, 238] on input "Dubai South" at bounding box center [163, 241] width 6 height 6
checkbox input "false"
click at [183, 194] on input "south" at bounding box center [205, 195] width 91 height 10
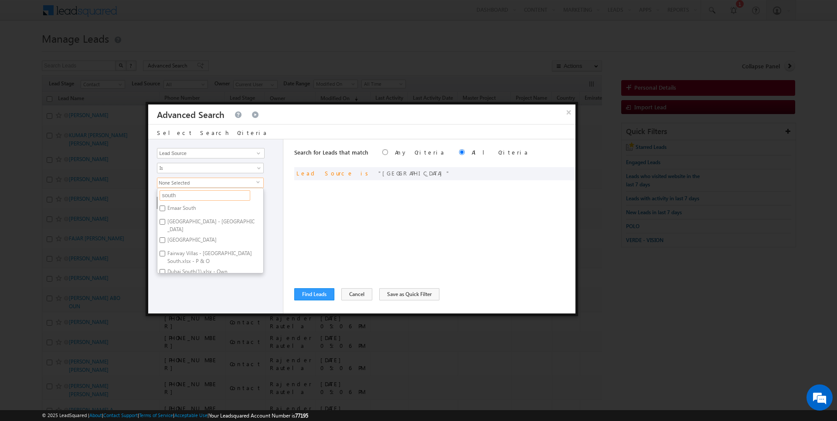
click at [183, 194] on input "south" at bounding box center [205, 195] width 91 height 10
type input "sili"
click at [183, 205] on label "Silicon and liwan DLD.xlsx - Sheet2" at bounding box center [206, 210] width 99 height 14
click at [165, 206] on input "Silicon and liwan DLD.xlsx - Sheet2" at bounding box center [163, 209] width 6 height 6
click at [183, 205] on label "Silicon and liwan DLD.xlsx - Sheet2" at bounding box center [206, 210] width 99 height 14
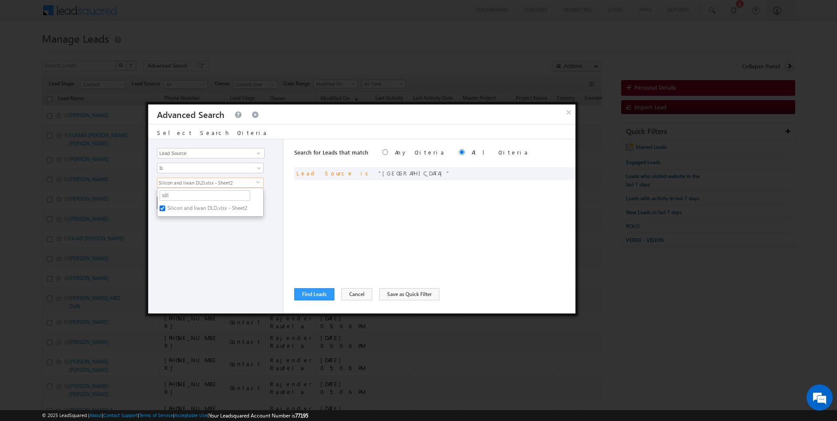
click at [165, 206] on input "Silicon and liwan DLD.xlsx - Sheet2" at bounding box center [163, 209] width 6 height 6
checkbox input "false"
click at [178, 192] on input "sili" at bounding box center [205, 195] width 91 height 10
type input "D"
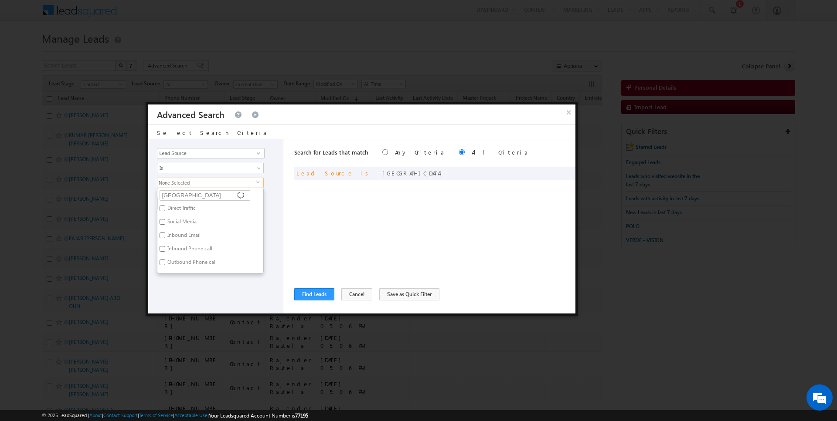
type input "[GEOGRAPHIC_DATA]"
click at [186, 197] on input "[GEOGRAPHIC_DATA]" at bounding box center [205, 195] width 91 height 10
type input "oasis"
click at [205, 194] on input "oasis" at bounding box center [205, 195] width 91 height 10
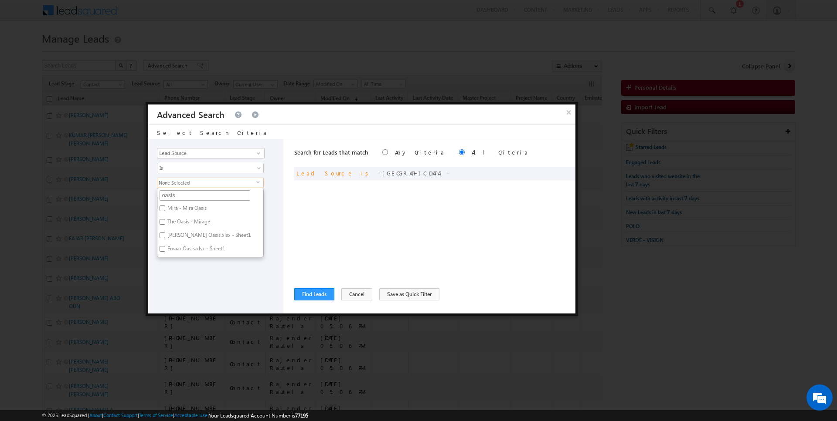
click at [205, 194] on input "oasis" at bounding box center [205, 195] width 91 height 10
type input "tilal"
click at [204, 276] on div "Opportunity Type Lead Activity Task Sales Group Prospect Id Address 1 Address 2…" at bounding box center [215, 226] width 135 height 174
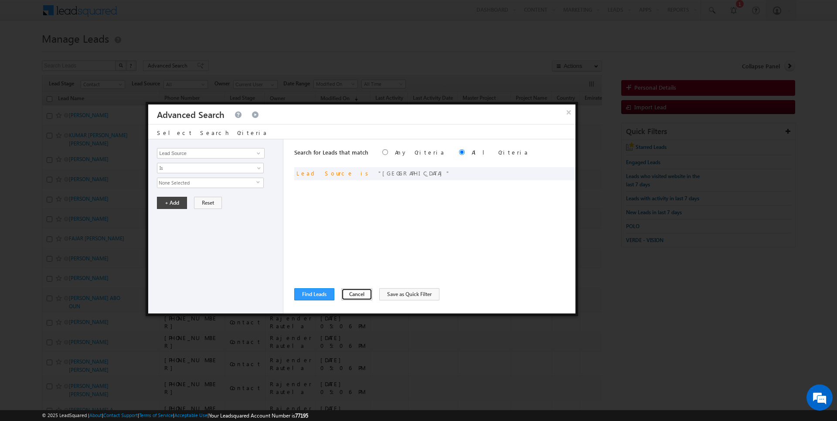
click at [353, 295] on button "Cancel" at bounding box center [356, 295] width 31 height 12
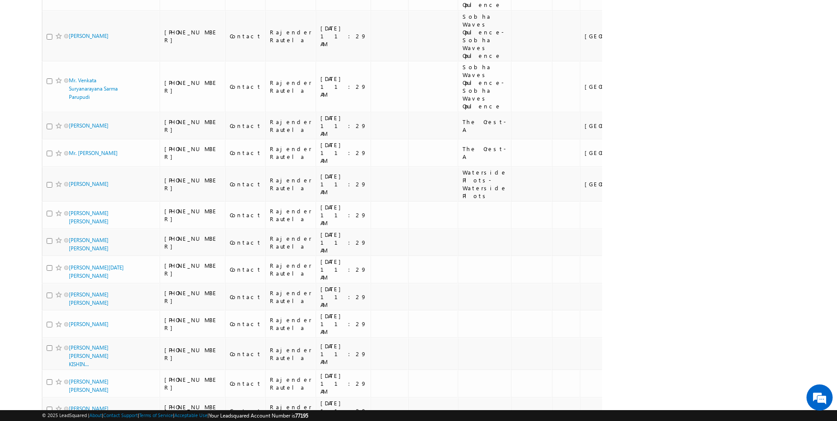
scroll to position [2066, 0]
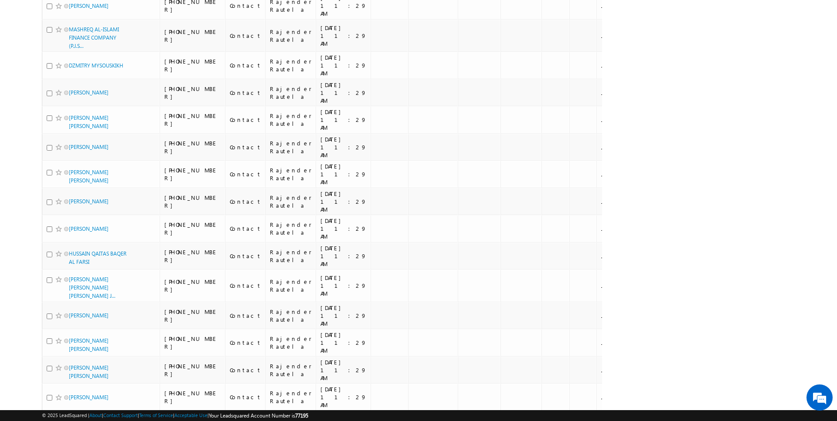
scroll to position [1948, 0]
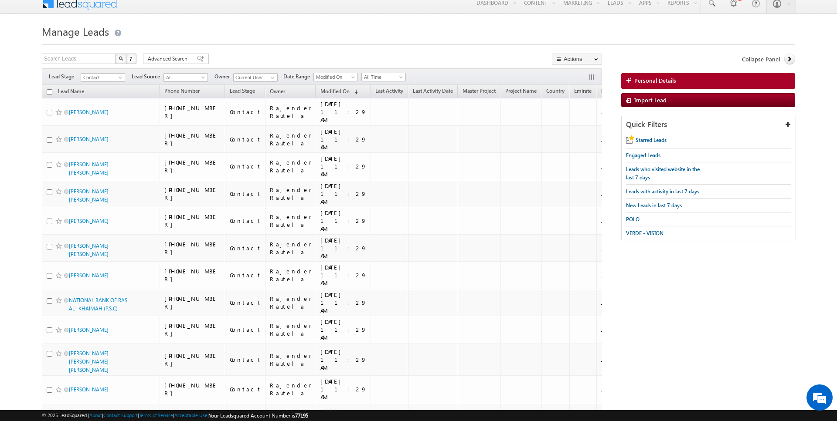
scroll to position [0, 0]
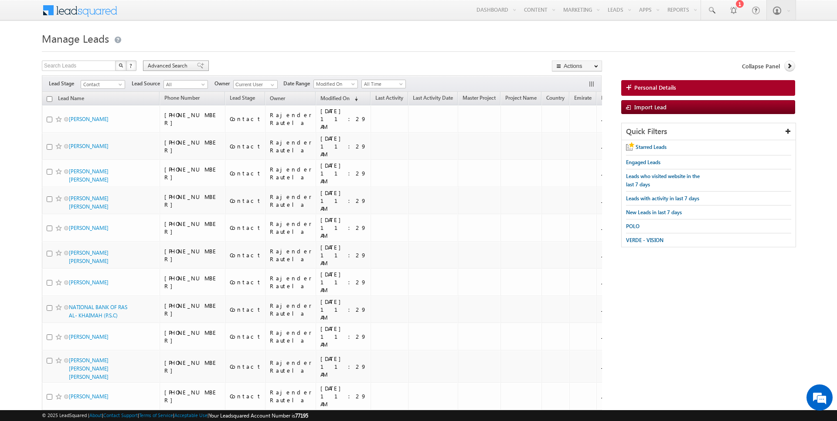
click at [181, 67] on span "Advanced Search" at bounding box center [169, 66] width 42 height 8
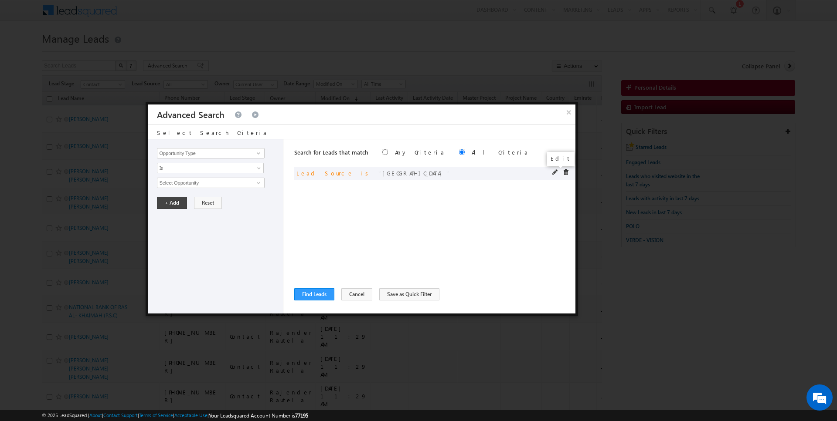
click at [554, 172] on span at bounding box center [555, 173] width 6 height 6
click at [554, 168] on div "and Lead Source is Dubai South" at bounding box center [434, 173] width 281 height 13
click at [250, 182] on span "Dubai South" at bounding box center [206, 183] width 99 height 10
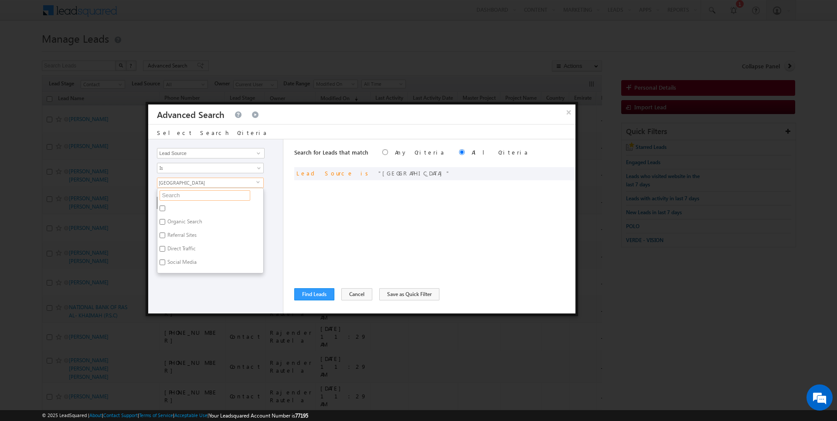
click at [178, 193] on input "text" at bounding box center [205, 195] width 91 height 10
type input "dubai"
click at [171, 212] on label "Dubai South" at bounding box center [191, 213] width 68 height 14
click at [165, 212] on input "Dubai South" at bounding box center [163, 211] width 6 height 6
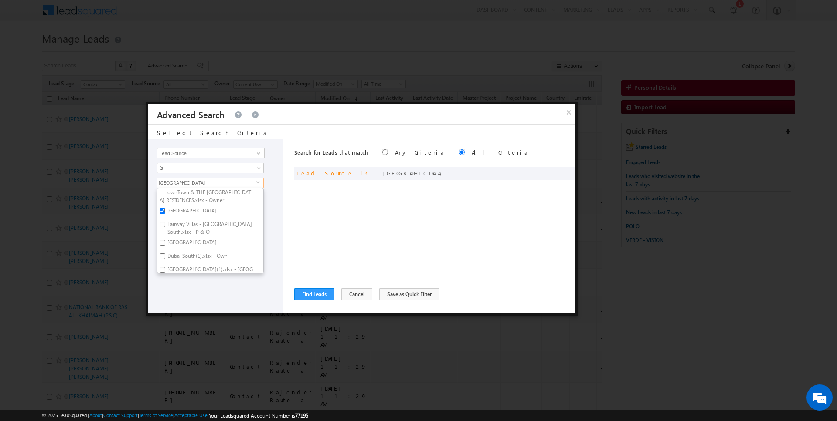
checkbox input "false"
click at [181, 191] on input "dubai" at bounding box center [205, 195] width 91 height 10
type input "jumeira"
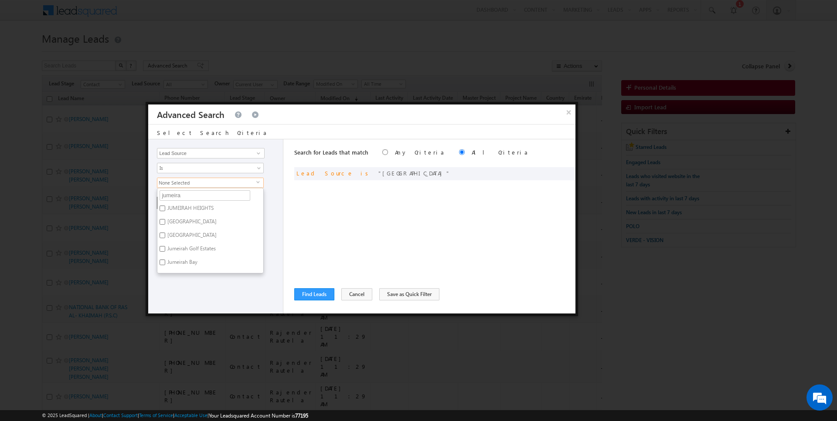
click at [177, 207] on label "JUMEIRAH HEIGHTS" at bounding box center [189, 210] width 65 height 14
click at [165, 207] on input "JUMEIRAH HEIGHTS" at bounding box center [163, 209] width 6 height 6
checkbox input "true"
click at [347, 217] on div "Search for Leads that match Any Criteria All Criteria Note that the current tri…" at bounding box center [434, 226] width 281 height 174
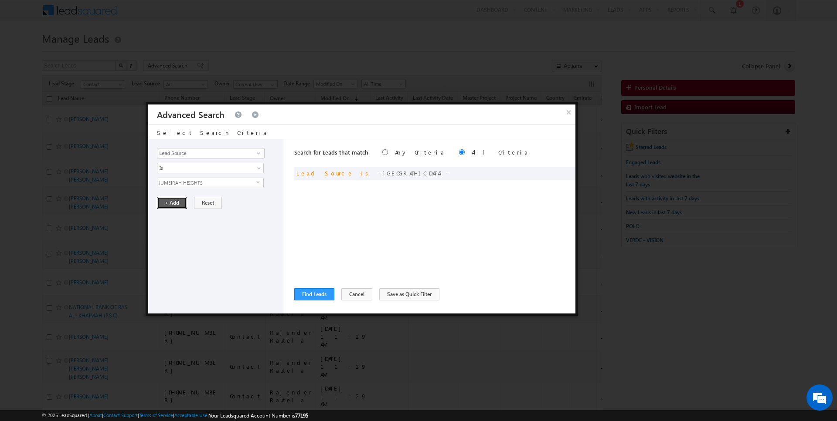
click at [178, 204] on button "+ Add" at bounding box center [172, 203] width 30 height 12
click at [314, 291] on button "Find Leads" at bounding box center [314, 295] width 40 height 12
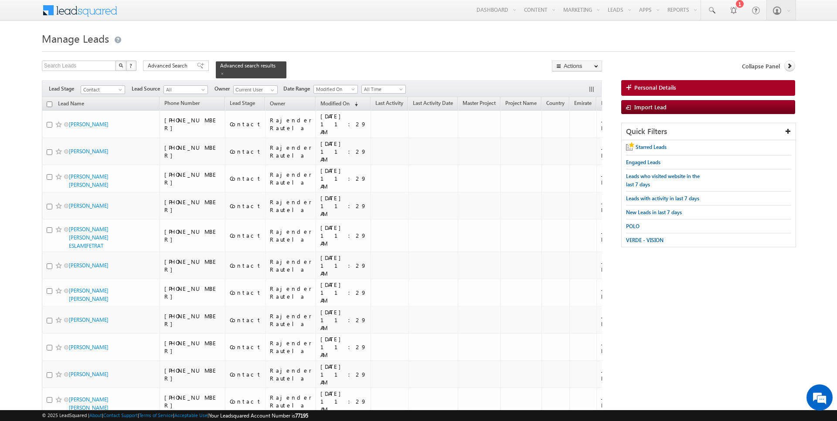
click at [49, 104] on input "checkbox" at bounding box center [50, 105] width 6 height 6
checkbox input "true"
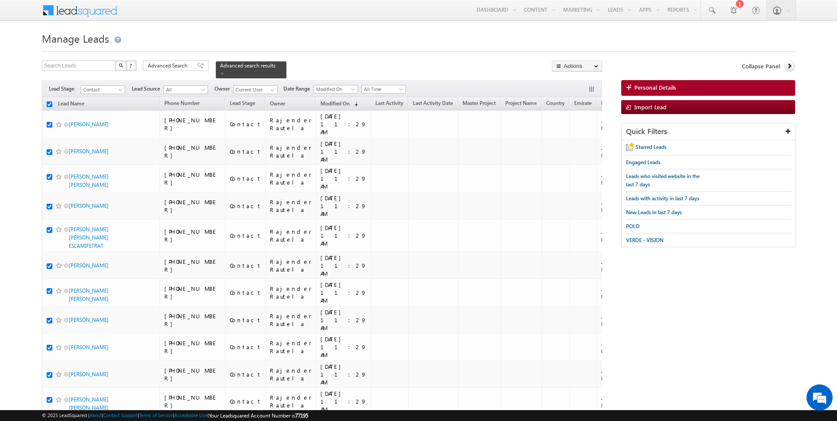
checkbox input "true"
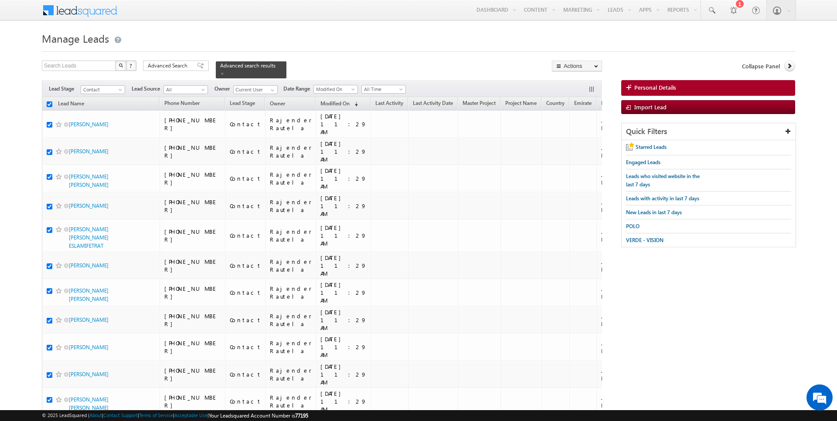
checkbox input "true"
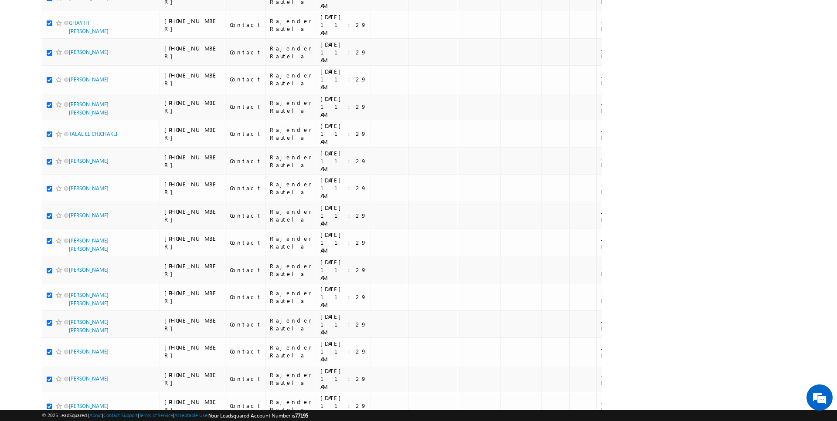
scroll to position [1411, 0]
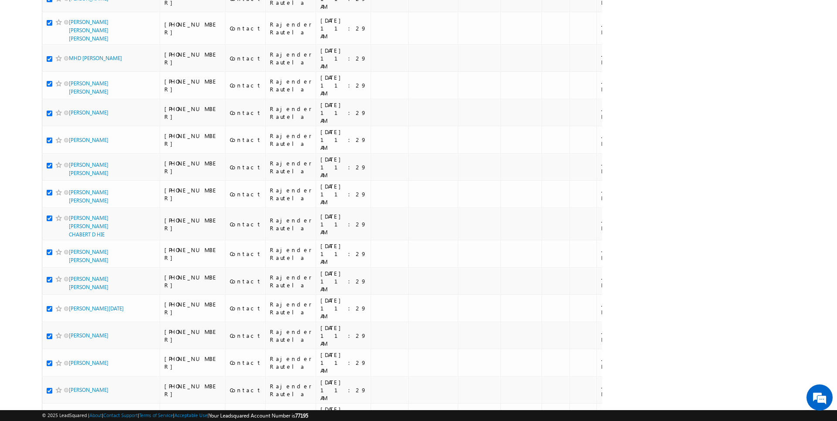
click at [69, 396] on li "50" at bounding box center [71, 396] width 21 height 9
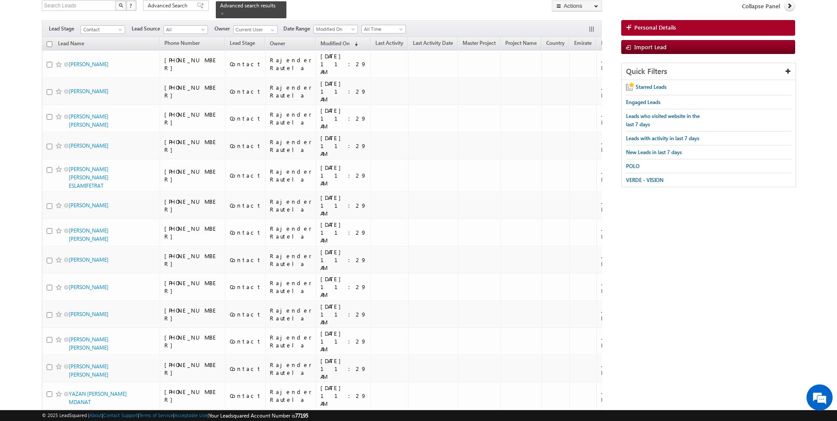
scroll to position [0, 0]
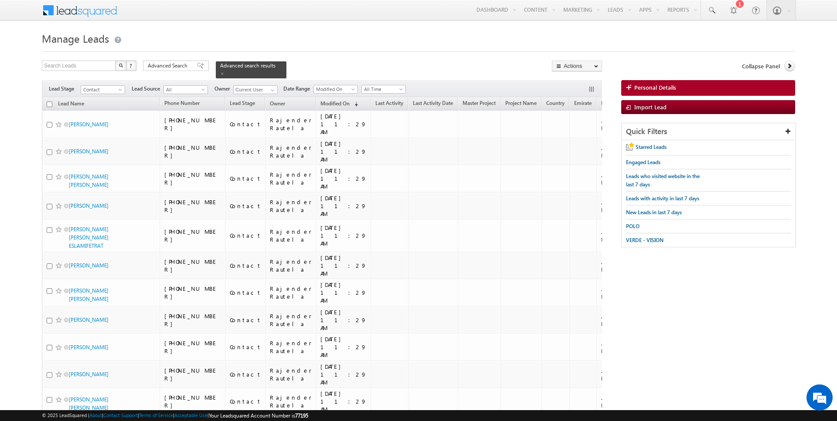
click at [48, 104] on input "checkbox" at bounding box center [50, 105] width 6 height 6
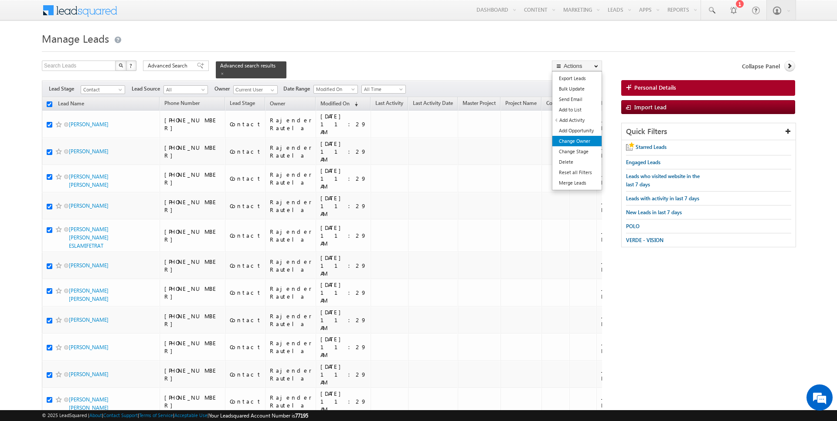
click at [578, 141] on link "Change Owner" at bounding box center [576, 141] width 49 height 10
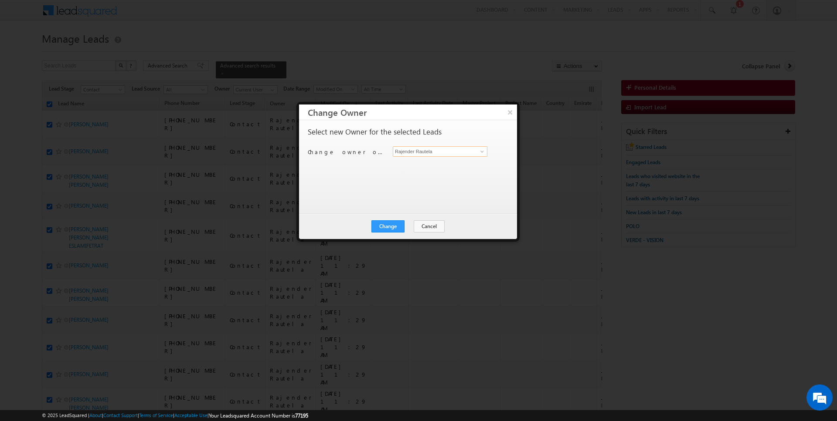
click at [441, 151] on input "Rajender Rautela" at bounding box center [440, 151] width 95 height 10
click at [395, 229] on button "Change" at bounding box center [387, 227] width 33 height 12
click at [402, 229] on button "Close" at bounding box center [409, 227] width 28 height 12
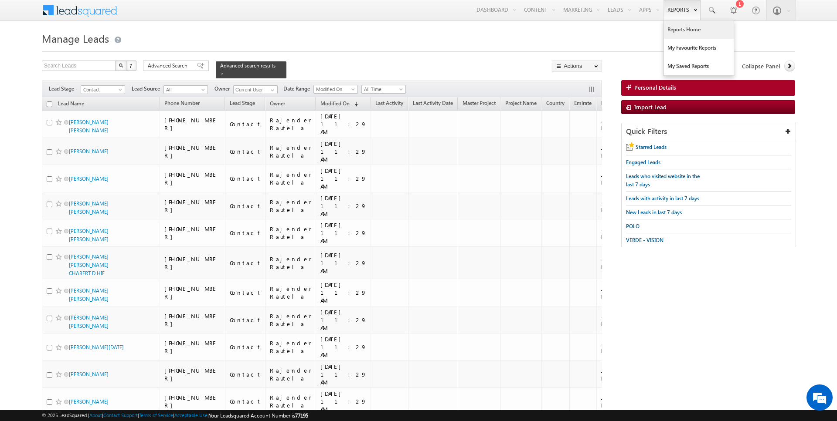
click at [676, 27] on link "Reports Home" at bounding box center [699, 29] width 70 height 18
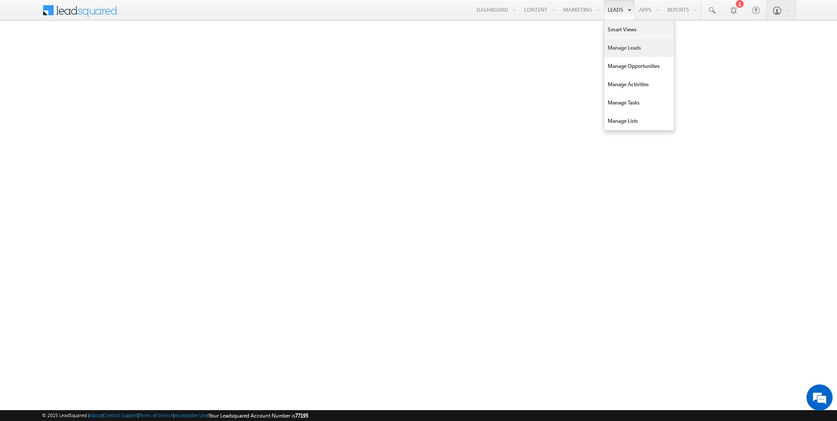
click at [622, 45] on link "Manage Leads" at bounding box center [639, 48] width 70 height 18
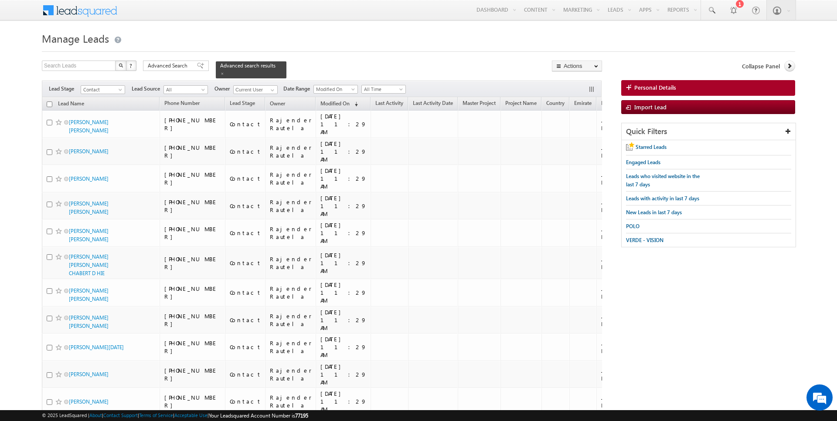
click at [51, 102] on input "checkbox" at bounding box center [50, 105] width 6 height 6
checkbox input "true"
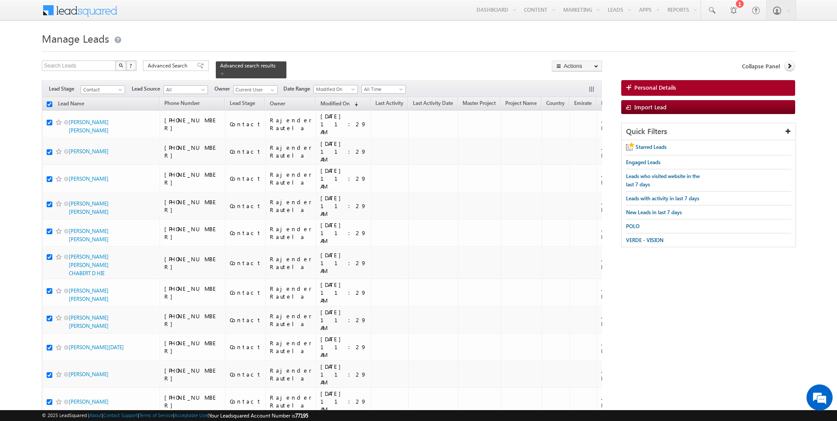
checkbox input "true"
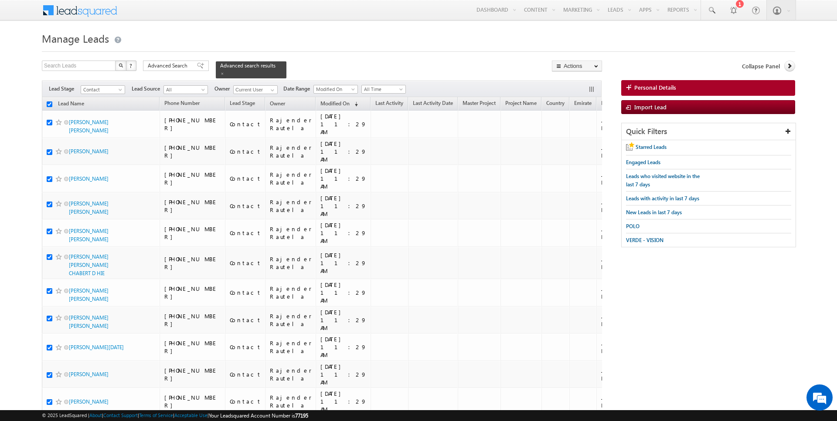
checkbox input "true"
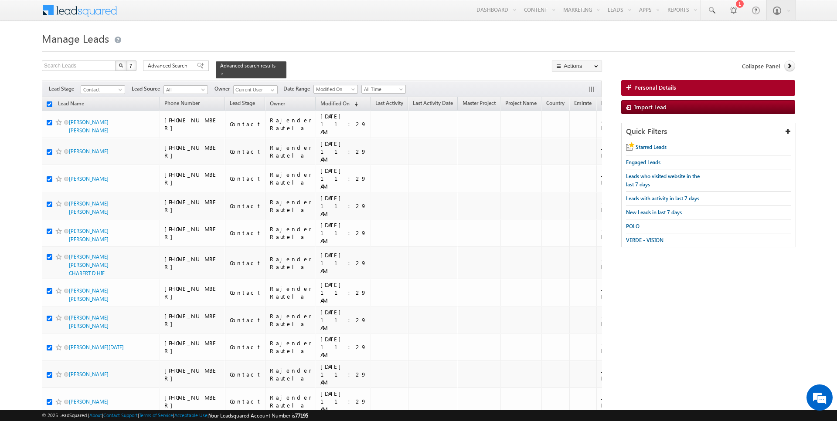
checkbox input "true"
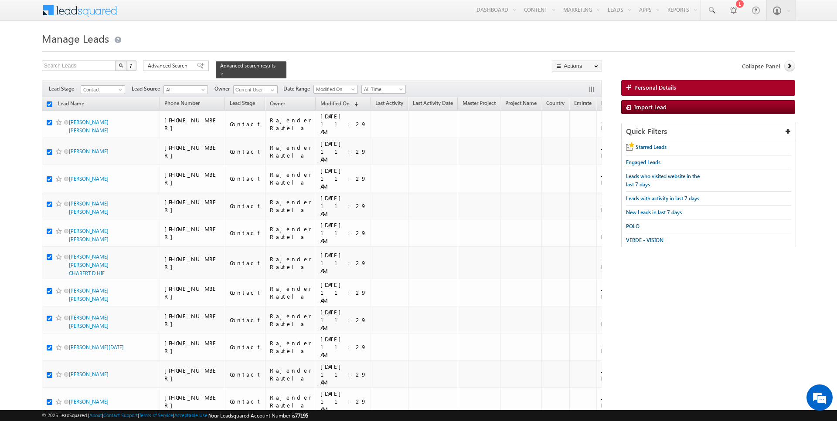
checkbox input "true"
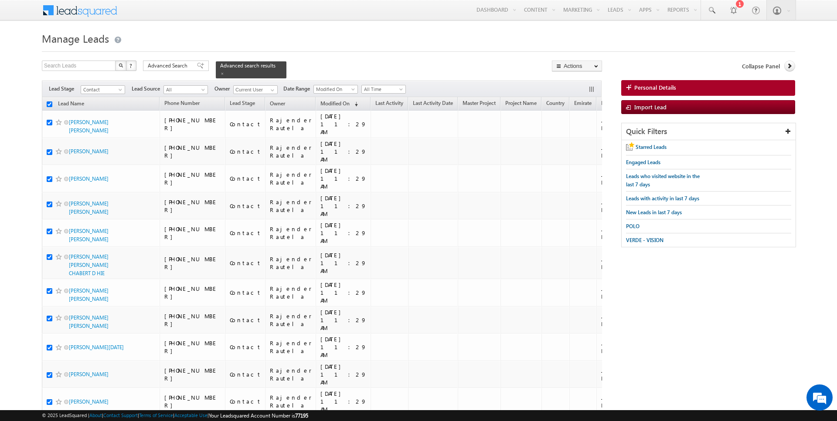
checkbox input "true"
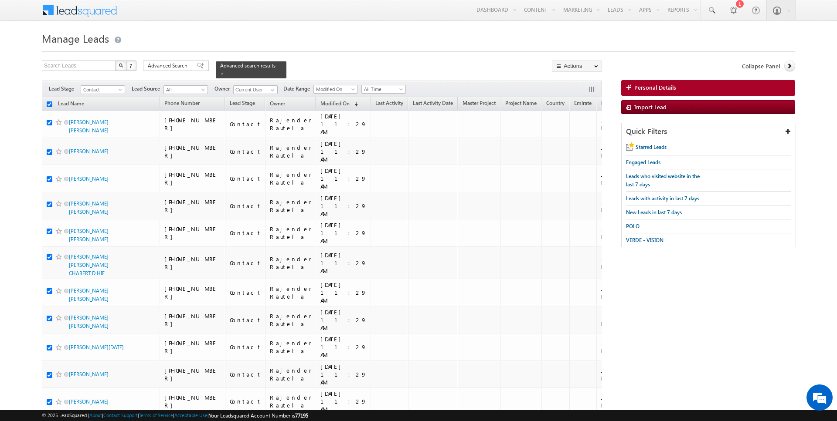
checkbox input "true"
click at [51, 102] on input "checkbox" at bounding box center [50, 105] width 6 height 6
checkbox input "false"
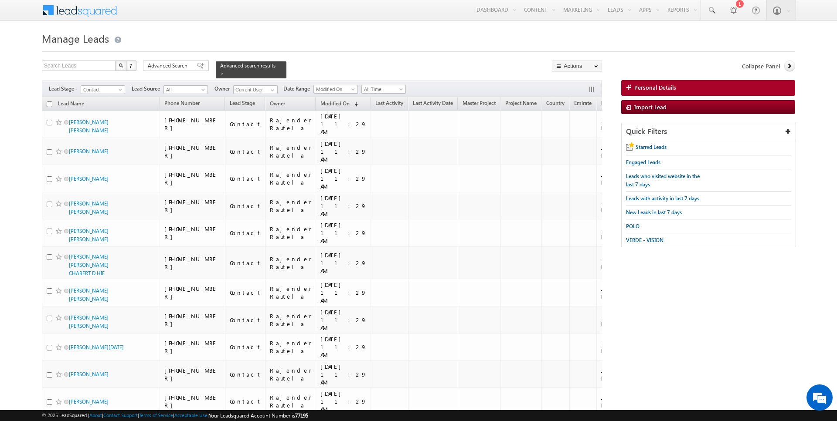
checkbox input "false"
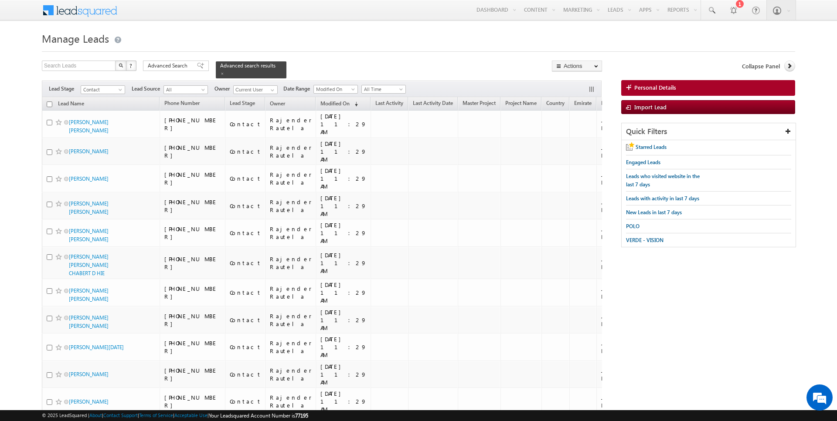
checkbox input "false"
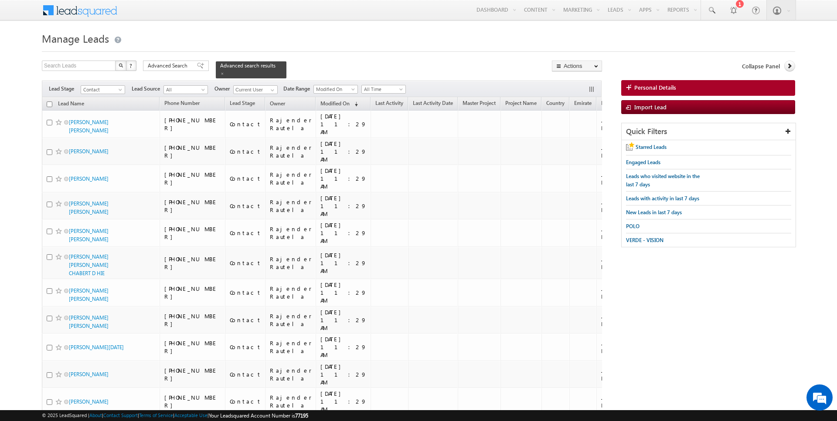
checkbox input "false"
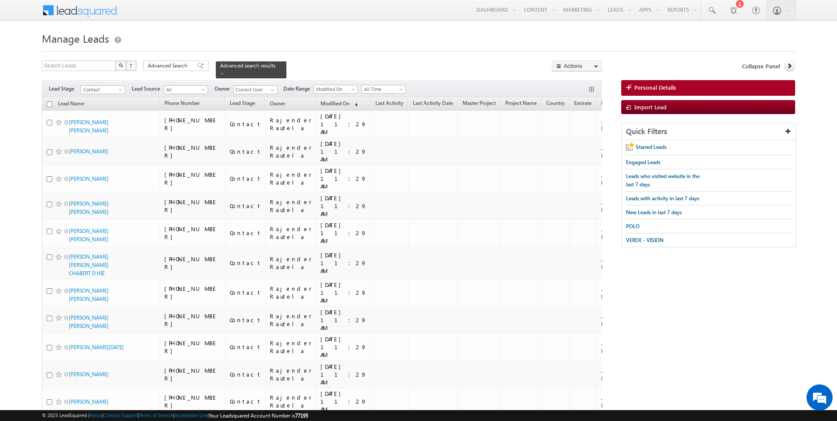
checkbox input "false"
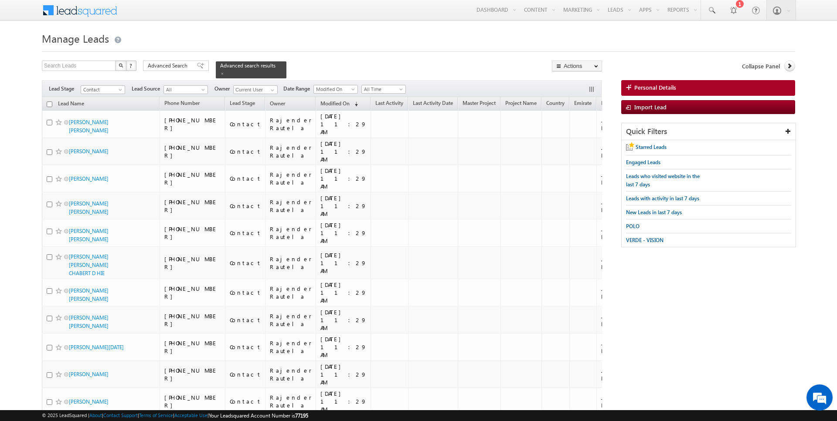
checkbox input "false"
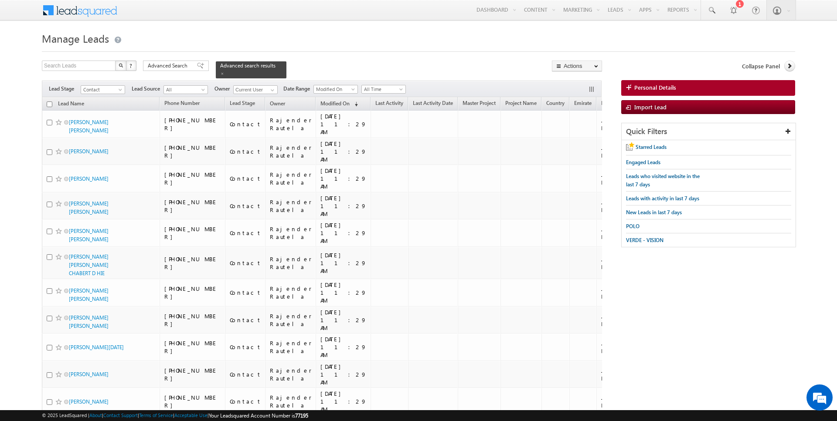
checkbox input "false"
click at [632, 239] on span "VERDE - VISION" at bounding box center [644, 240] width 37 height 7
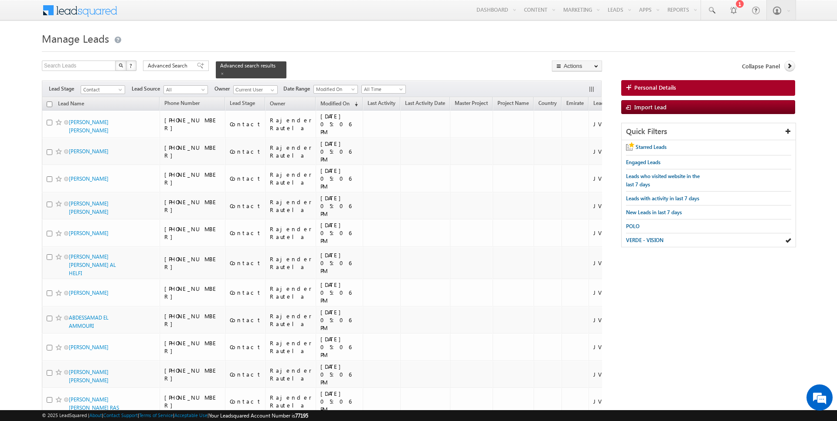
click at [49, 104] on input "checkbox" at bounding box center [50, 105] width 6 height 6
checkbox input "true"
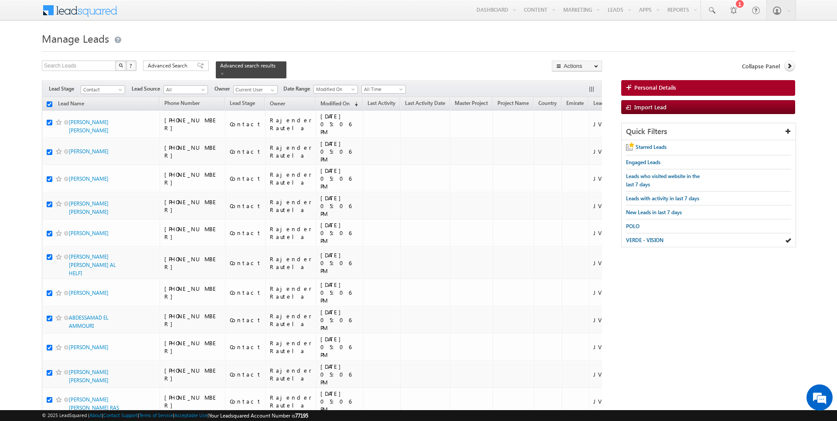
checkbox input "true"
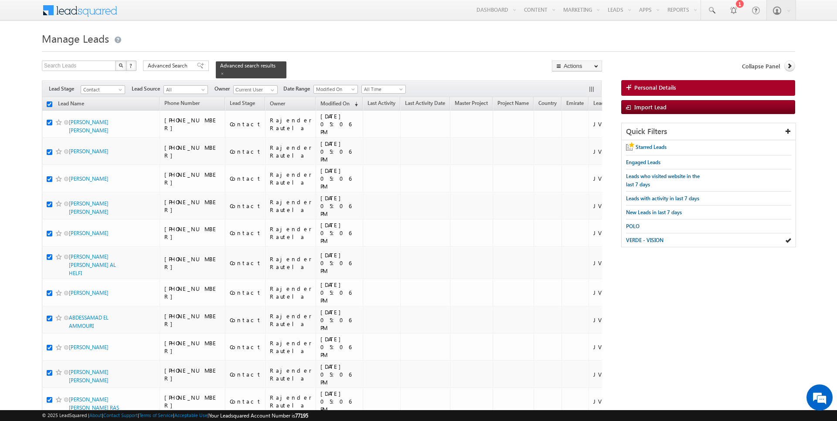
checkbox input "true"
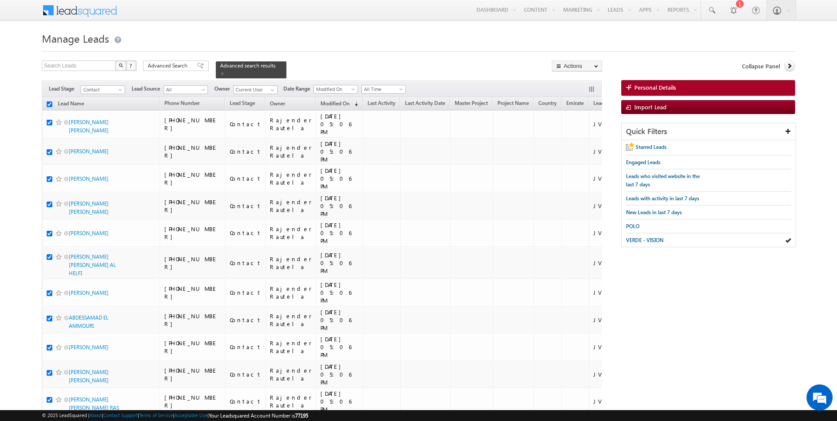
checkbox input "true"
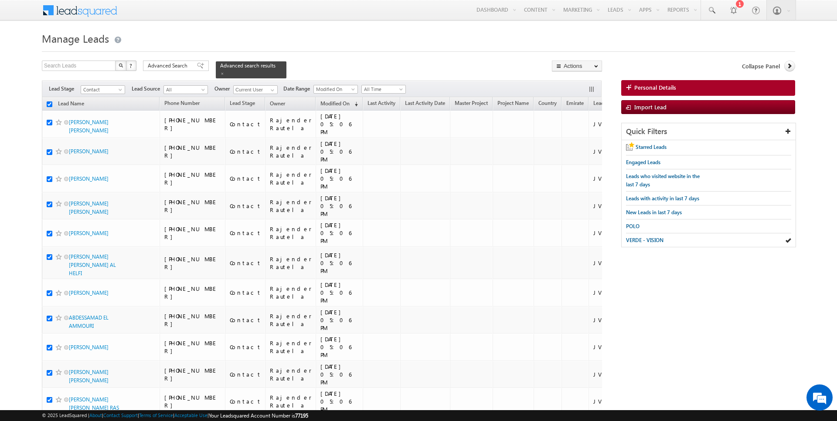
checkbox input "true"
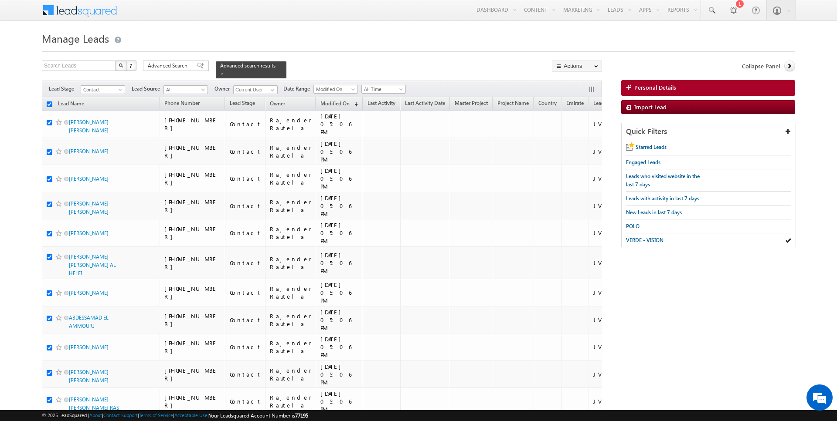
checkbox input "true"
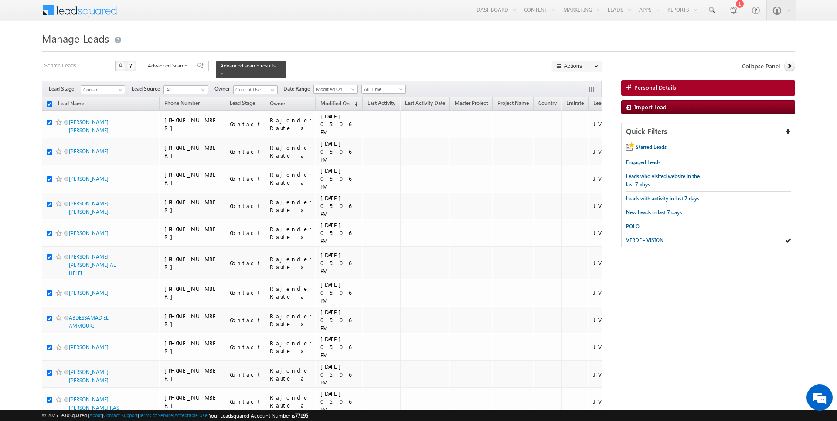
checkbox input "true"
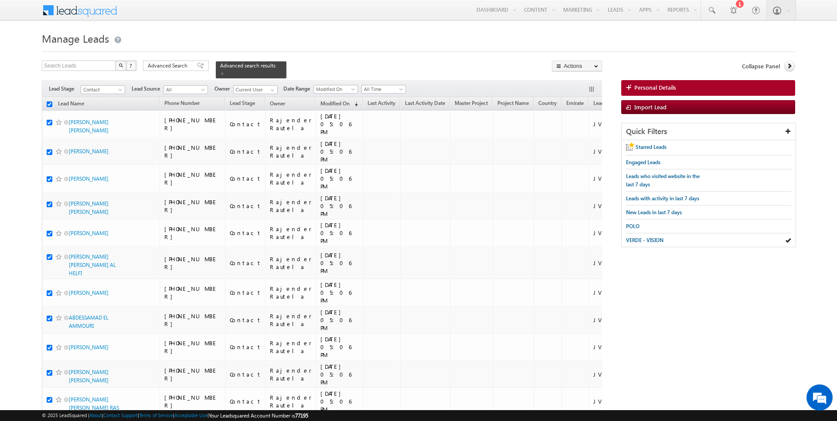
checkbox input "true"
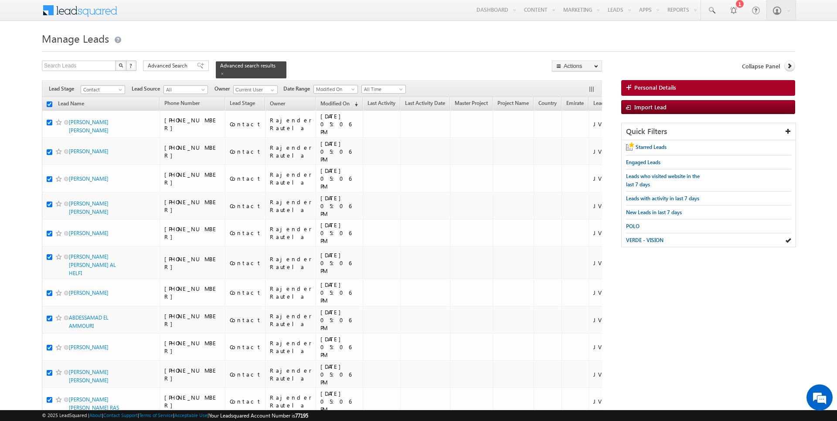
checkbox input "true"
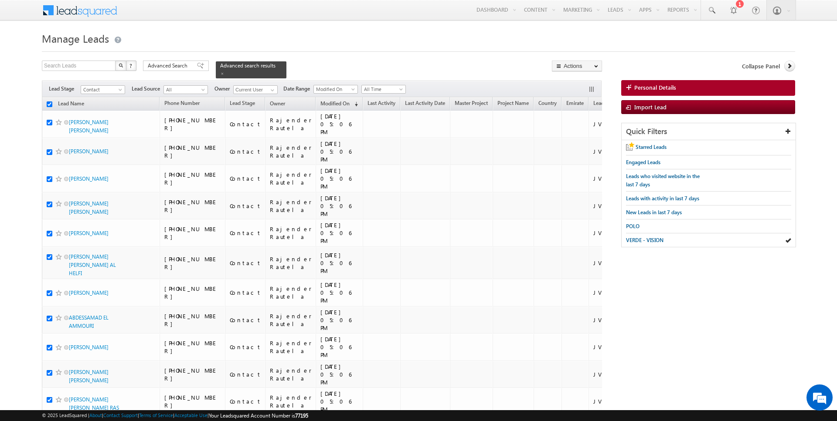
checkbox input "true"
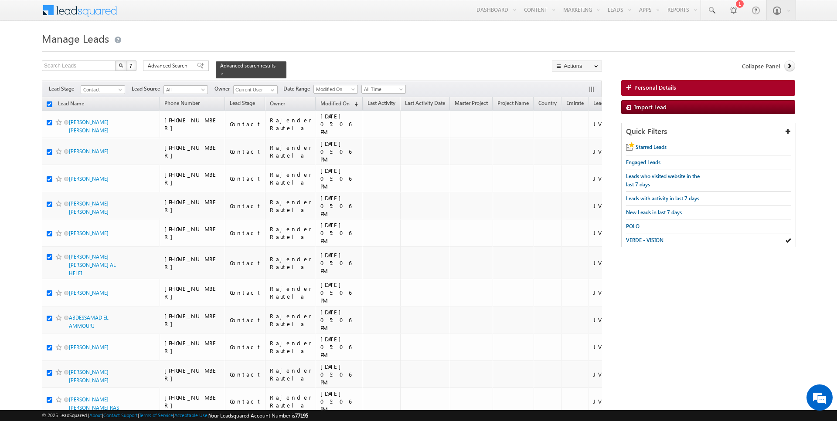
checkbox input "true"
click at [581, 141] on link "Change Owner" at bounding box center [576, 141] width 49 height 10
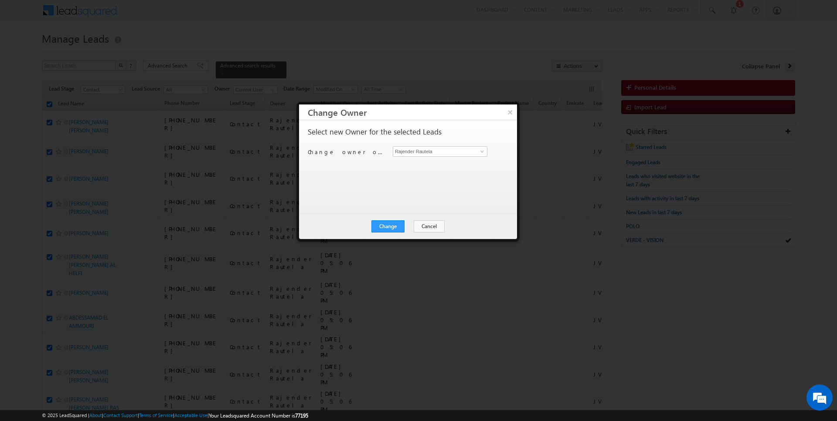
click at [438, 156] on div "Change owner of 50 leads to Rajender Rautela Rajender Rautela" at bounding box center [407, 153] width 199 height 14
click at [436, 151] on input "Rajender Rautela" at bounding box center [440, 151] width 95 height 10
type input "SUNNY MEHROTRA"
click at [392, 222] on button "Change" at bounding box center [387, 227] width 33 height 12
click at [412, 226] on button "Close" at bounding box center [409, 227] width 28 height 12
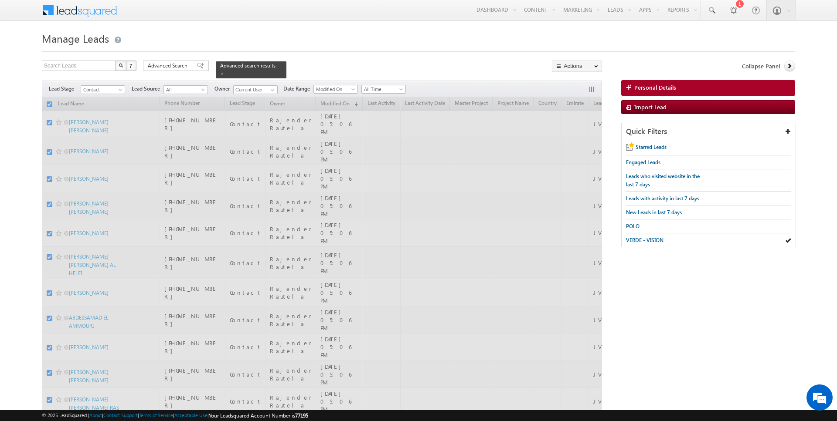
checkbox input "false"
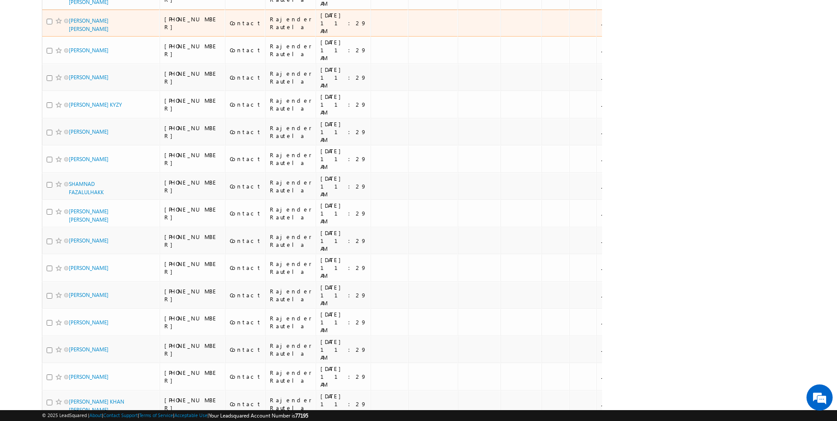
scroll to position [830, 0]
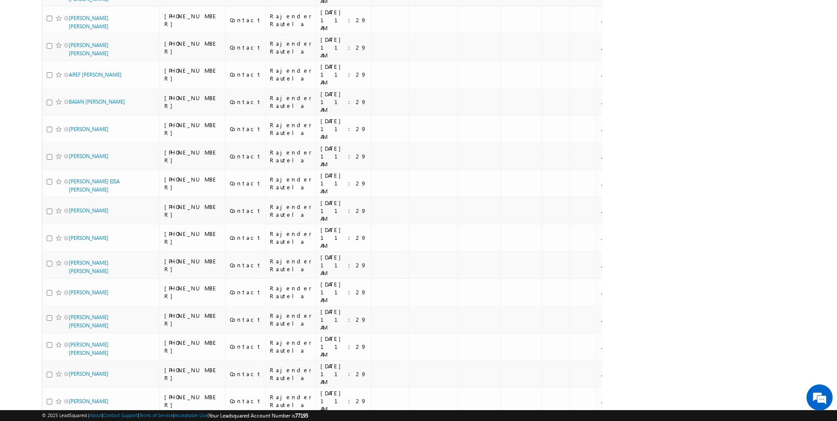
scroll to position [846, 0]
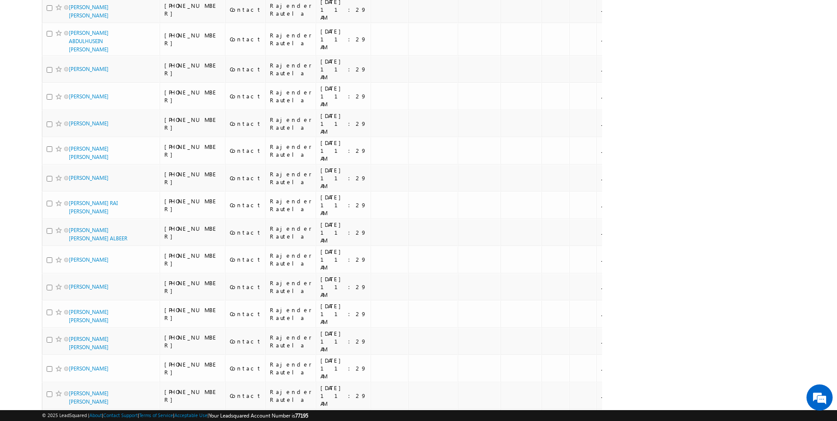
scroll to position [880, 0]
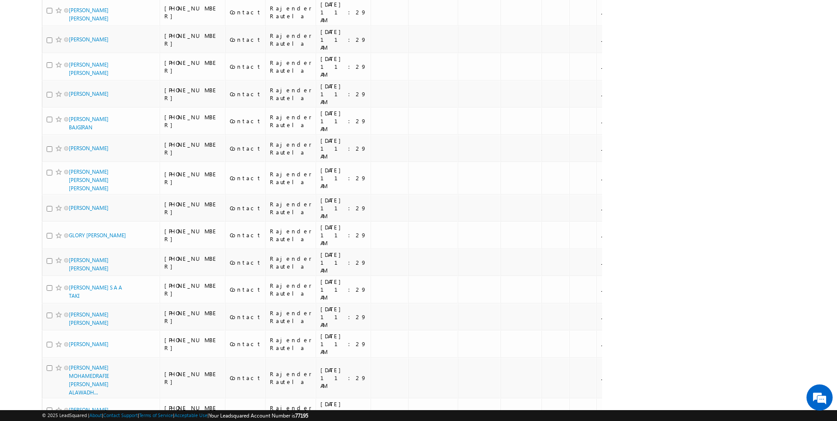
scroll to position [853, 0]
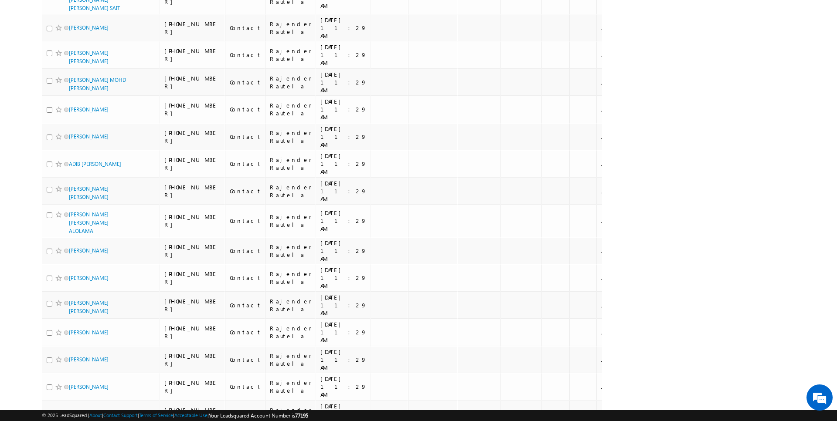
scroll to position [854, 0]
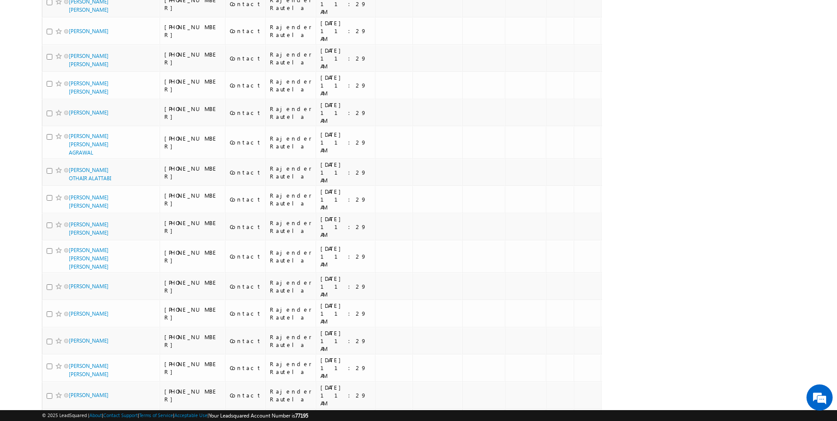
scroll to position [855, 0]
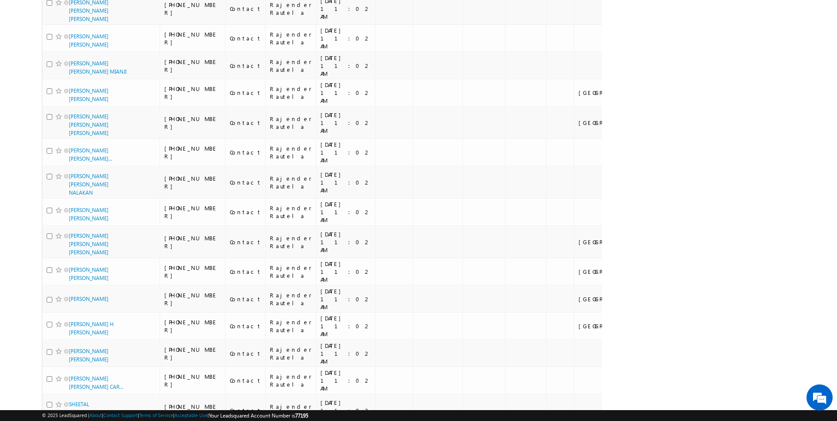
scroll to position [0, 0]
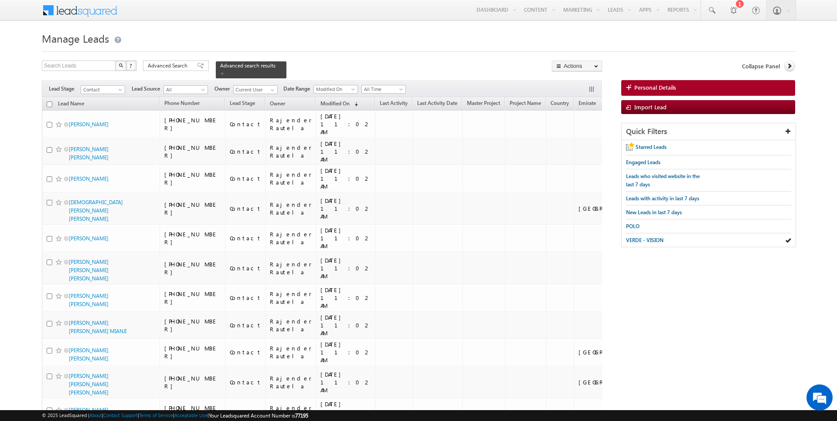
click at [50, 102] on input "checkbox" at bounding box center [50, 105] width 6 height 6
checkbox input "true"
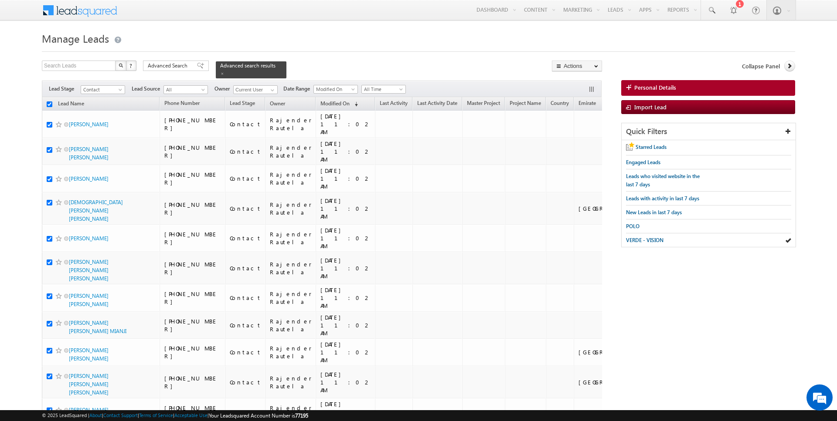
checkbox input "true"
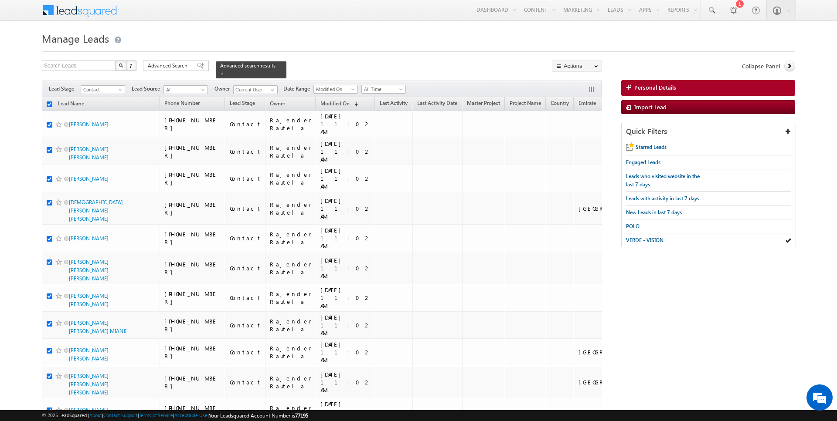
checkbox input "true"
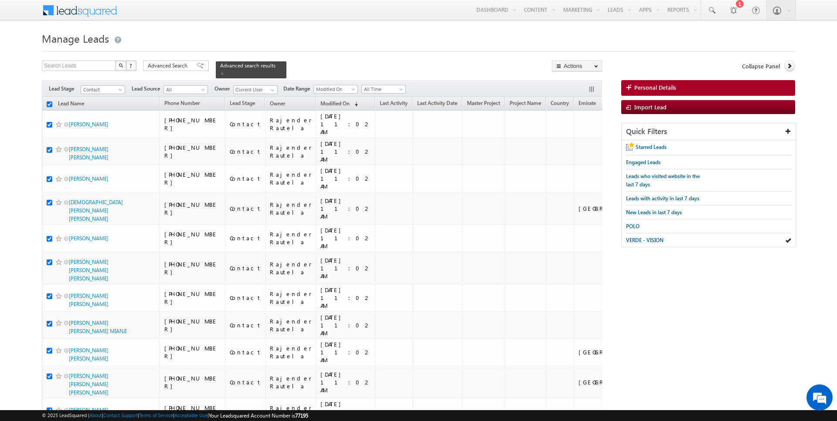
checkbox input "true"
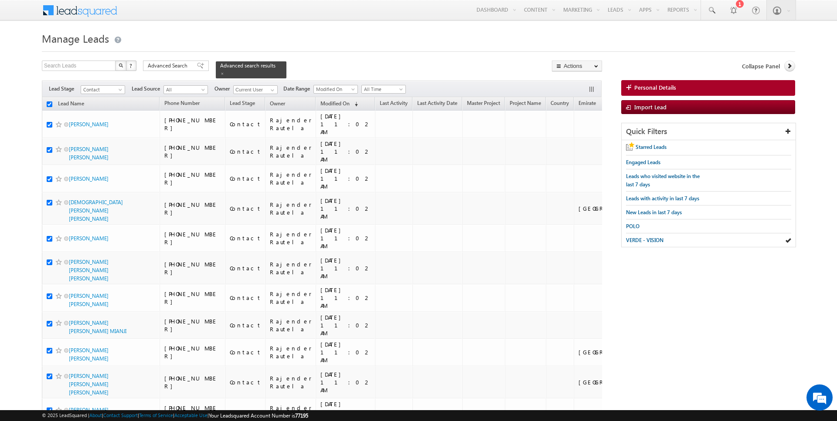
checkbox input "true"
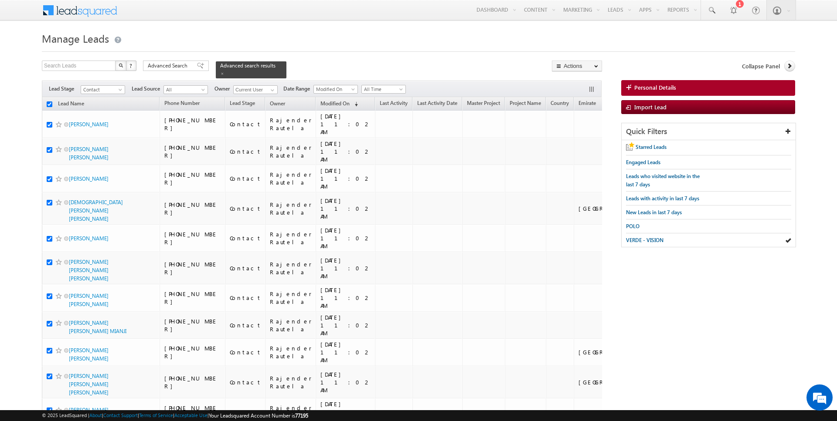
checkbox input "true"
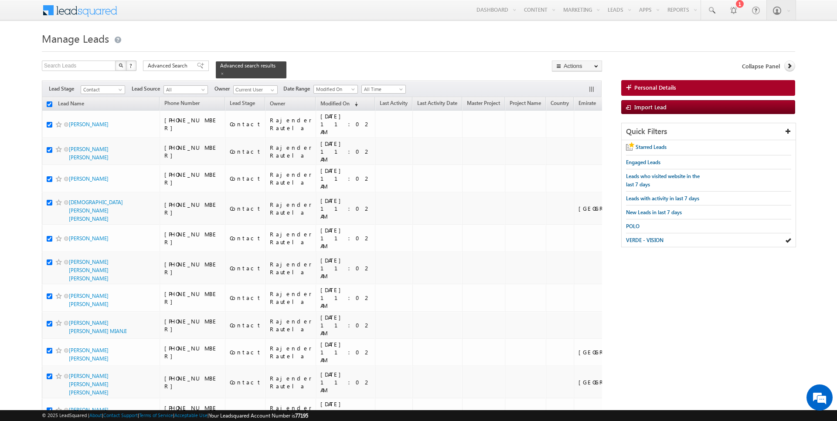
checkbox input "true"
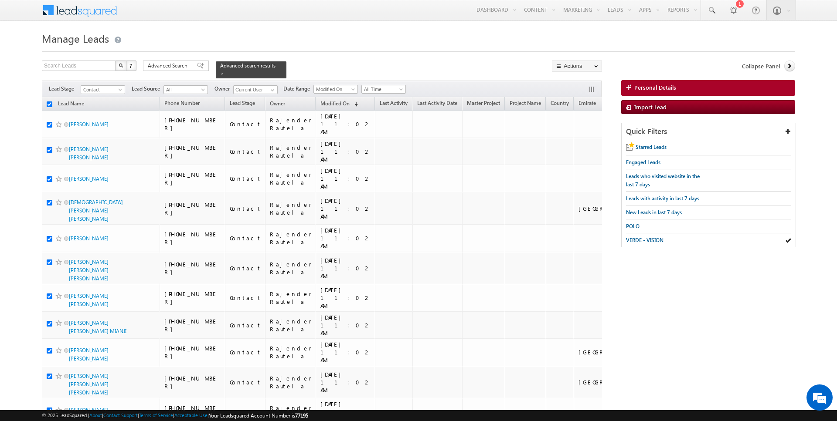
checkbox input "true"
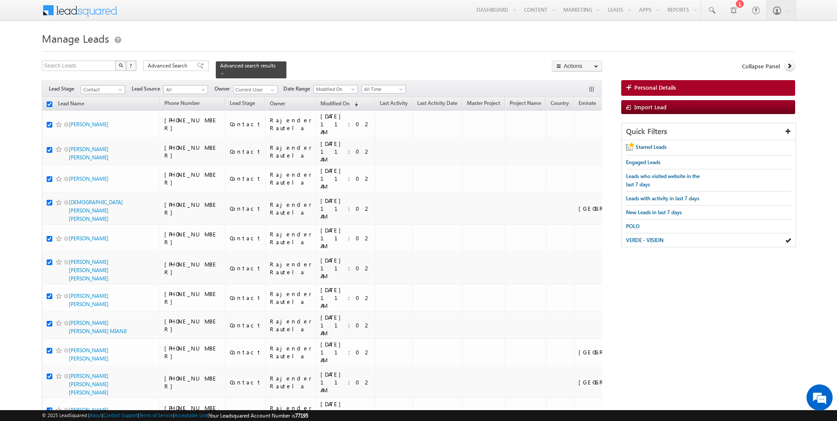
checkbox input "true"
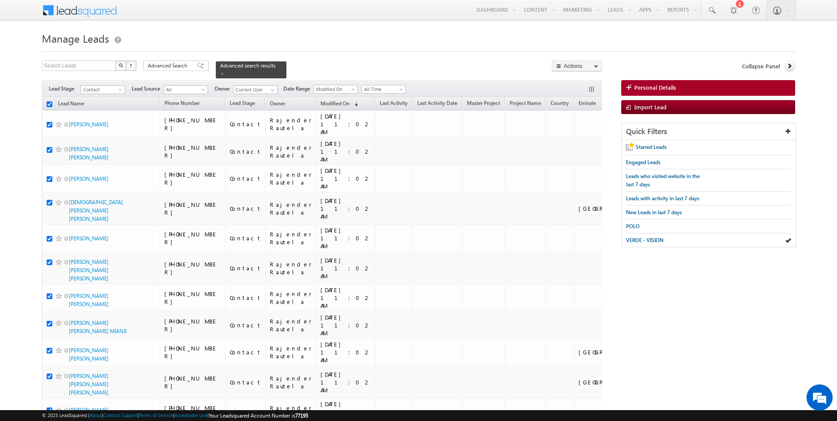
checkbox input "true"
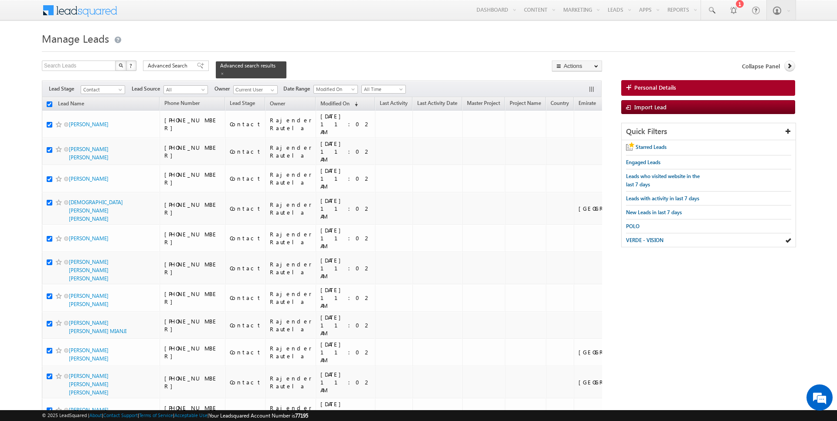
checkbox input "true"
click at [578, 143] on link "Change Owner" at bounding box center [576, 141] width 49 height 10
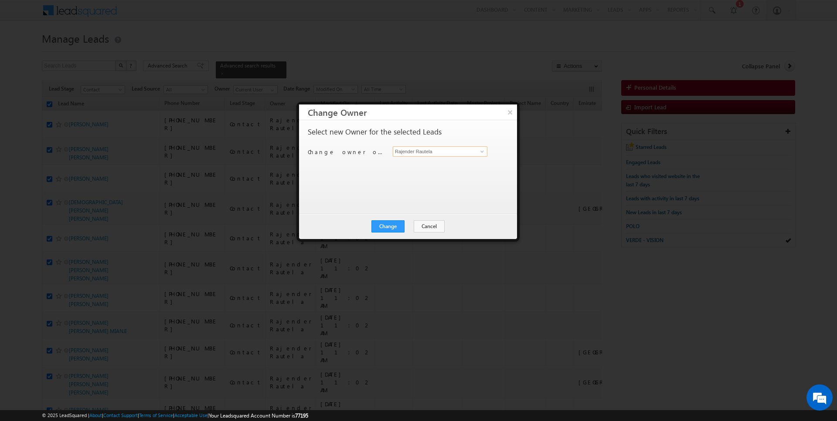
click at [431, 148] on input "Rajender Rautela" at bounding box center [440, 151] width 95 height 10
type input "Kartik Sharma"
click at [398, 221] on button "Change" at bounding box center [387, 227] width 33 height 12
click at [415, 230] on button "Close" at bounding box center [409, 227] width 28 height 12
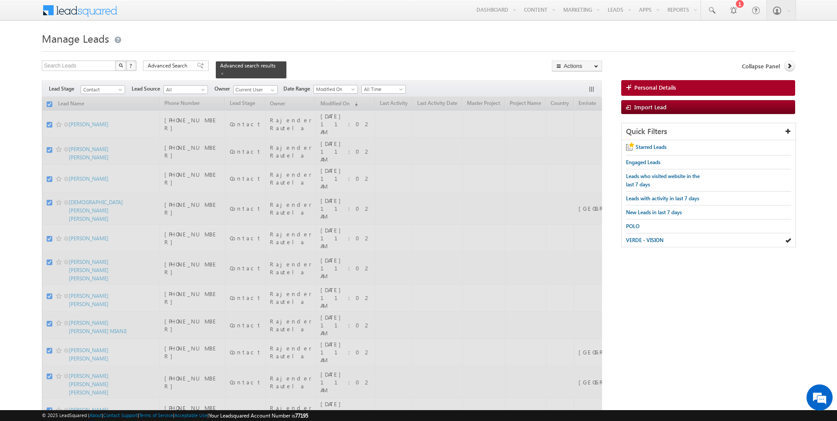
checkbox input "false"
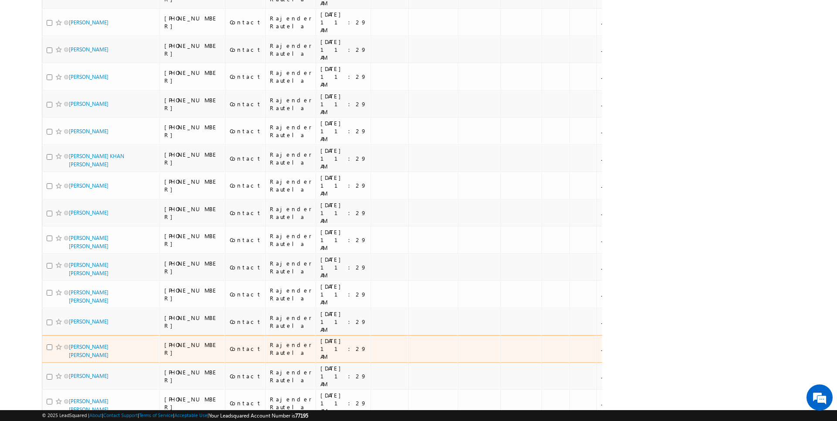
scroll to position [830, 0]
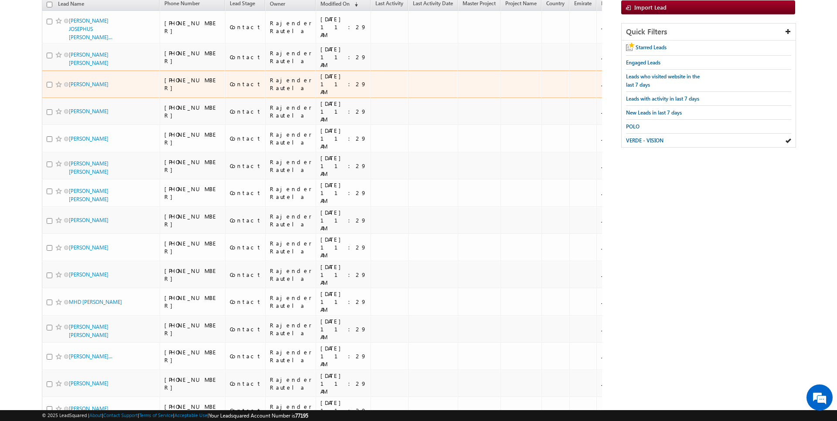
scroll to position [846, 0]
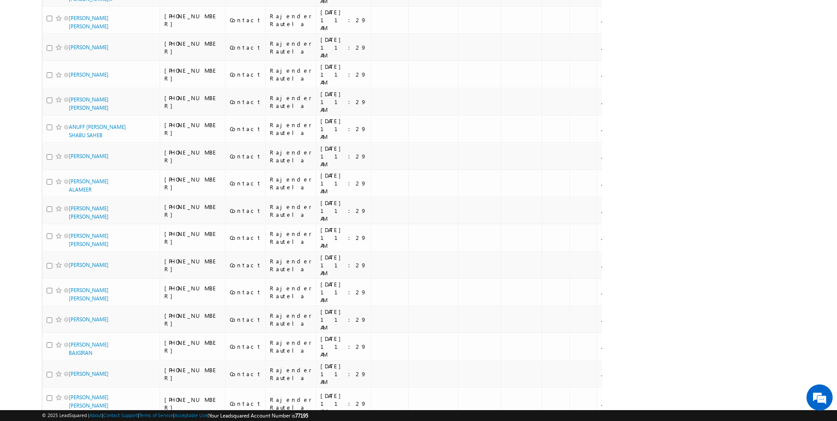
scroll to position [853, 0]
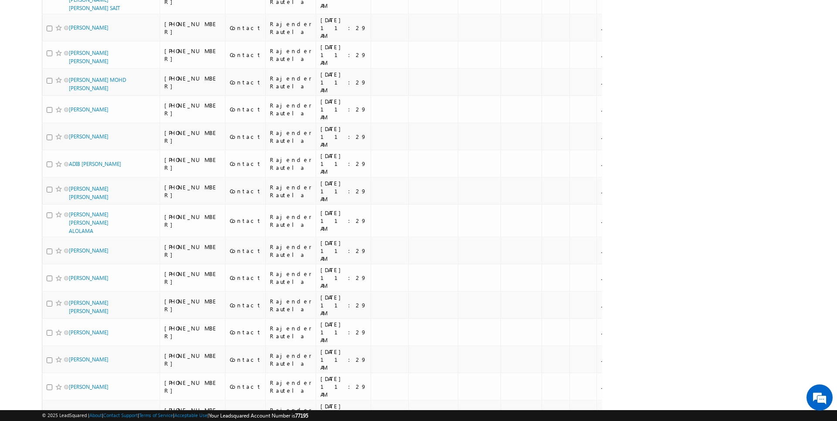
scroll to position [854, 0]
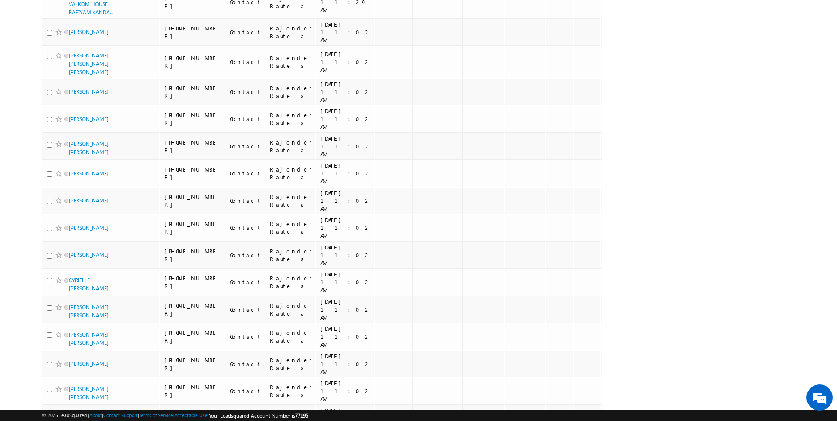
scroll to position [0, 0]
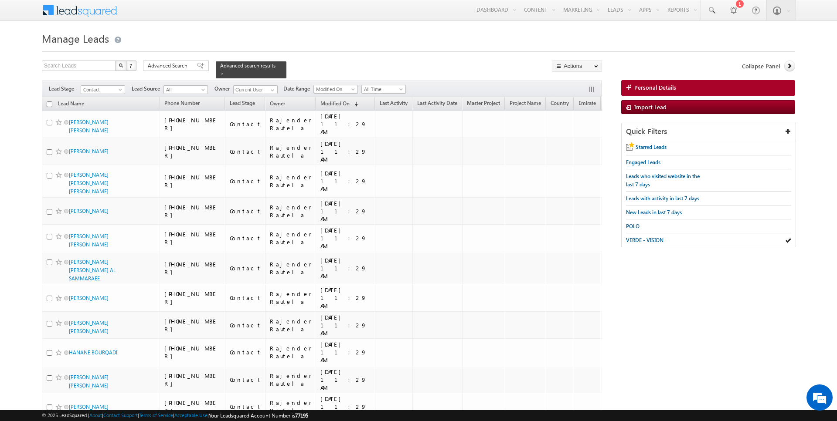
click at [52, 102] on th "Lead Name" at bounding box center [101, 104] width 118 height 14
click at [51, 103] on input "checkbox" at bounding box center [50, 105] width 6 height 6
checkbox input "true"
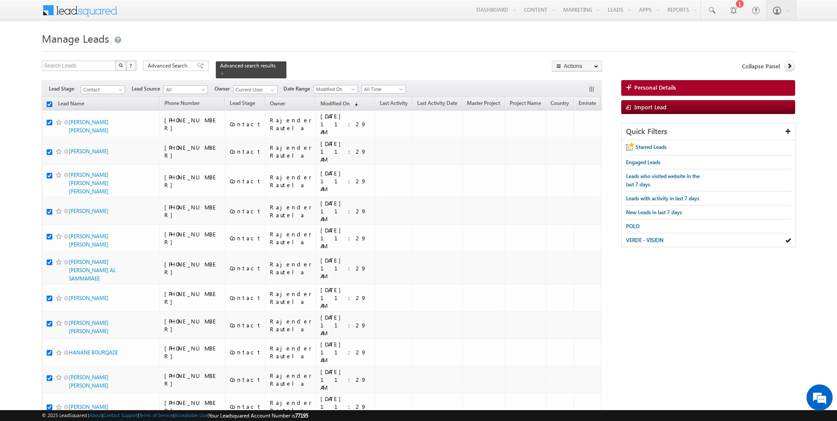
checkbox input "true"
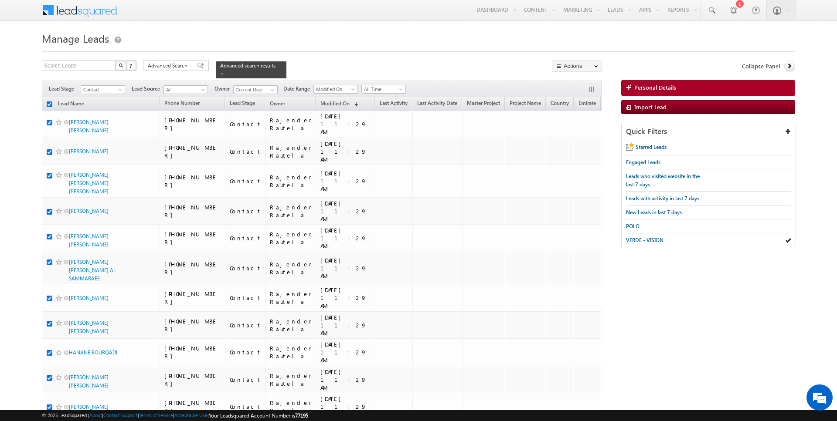
checkbox input "true"
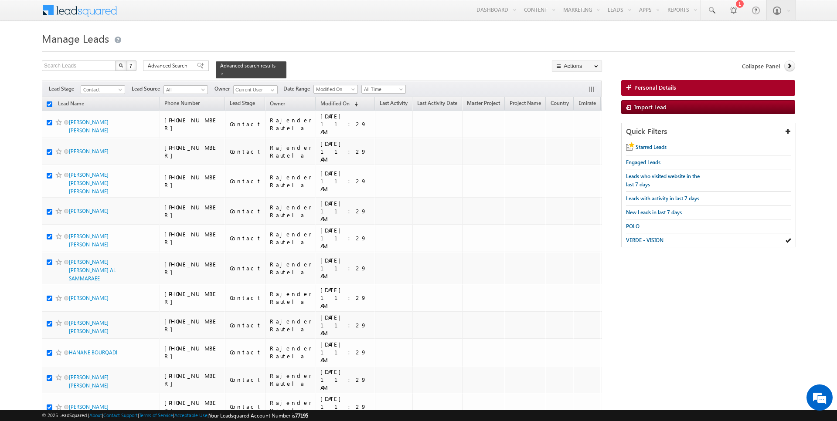
checkbox input "true"
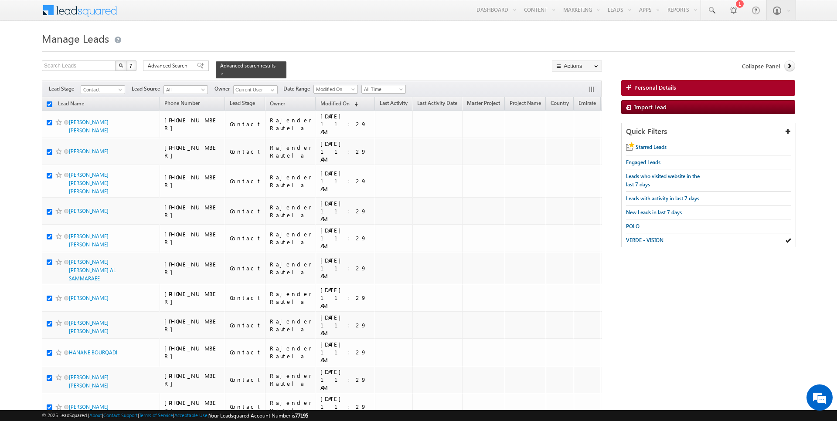
checkbox input "true"
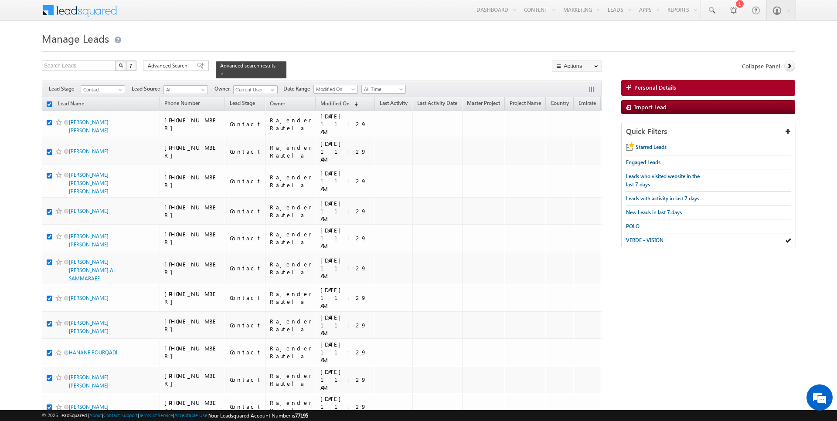
checkbox input "true"
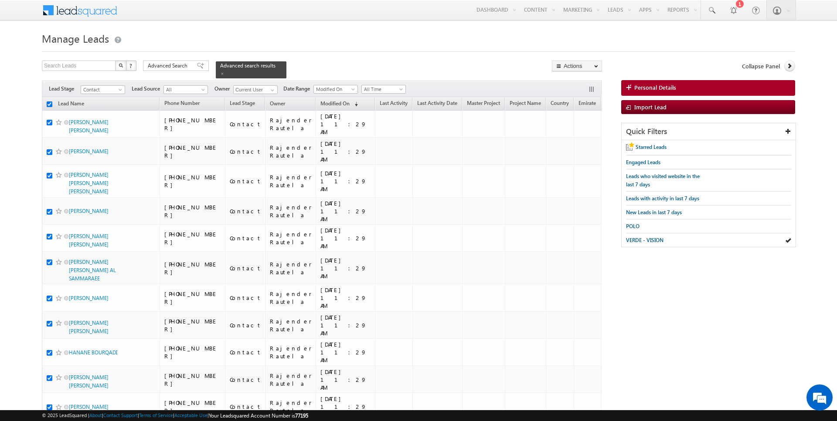
checkbox input "true"
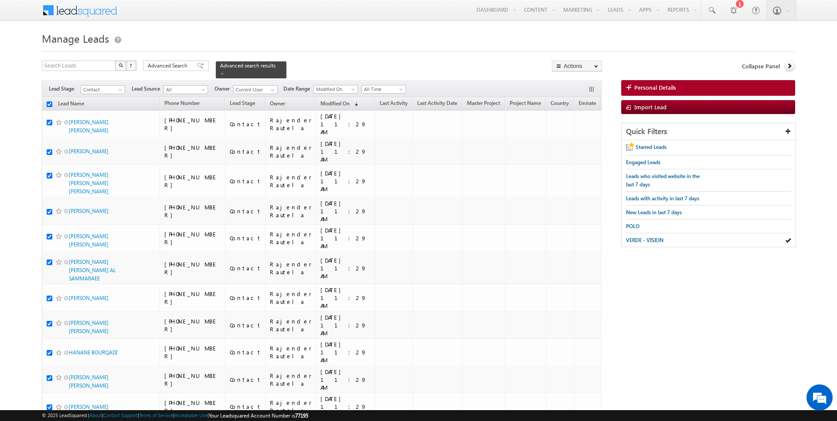
checkbox input "true"
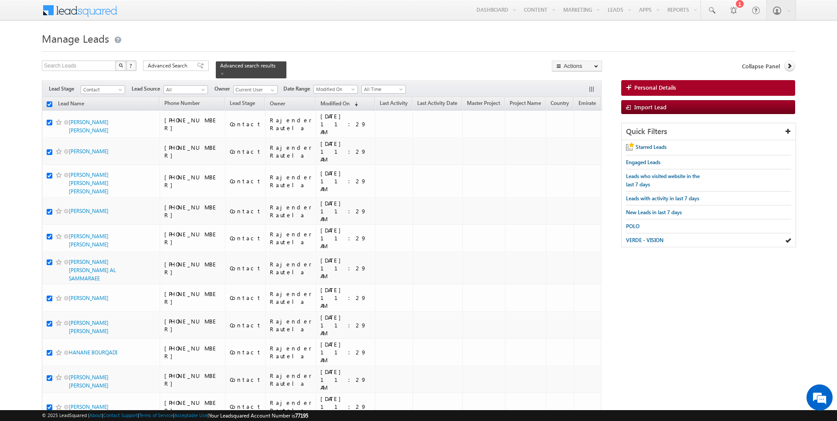
checkbox input "true"
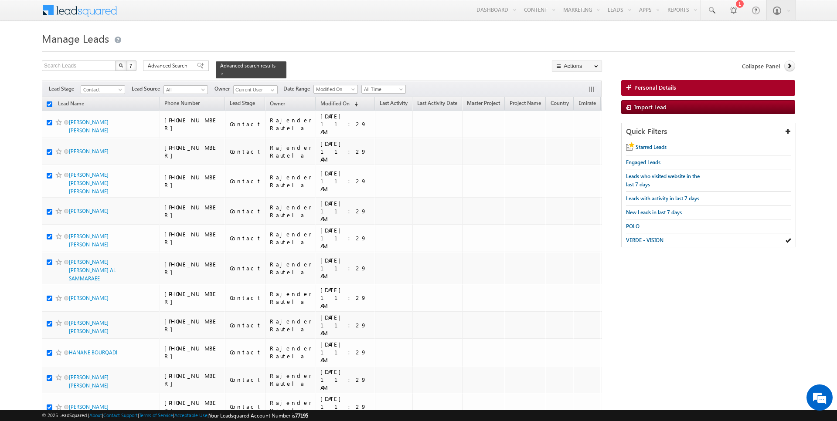
checkbox input "true"
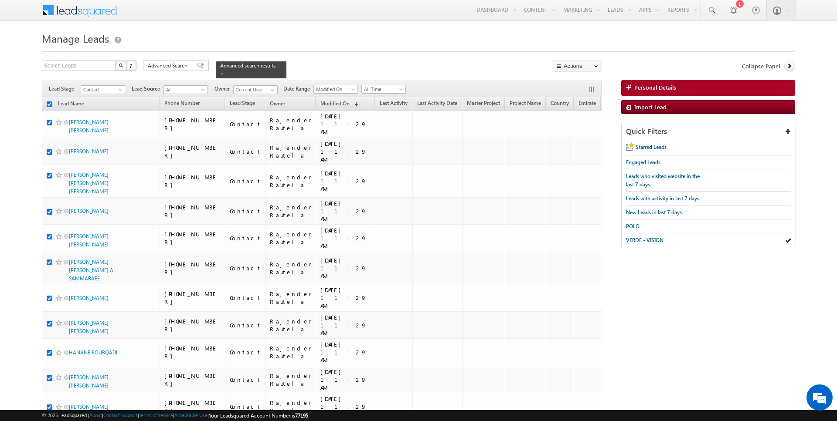
checkbox input "true"
click at [574, 141] on link "Change Owner" at bounding box center [576, 141] width 49 height 10
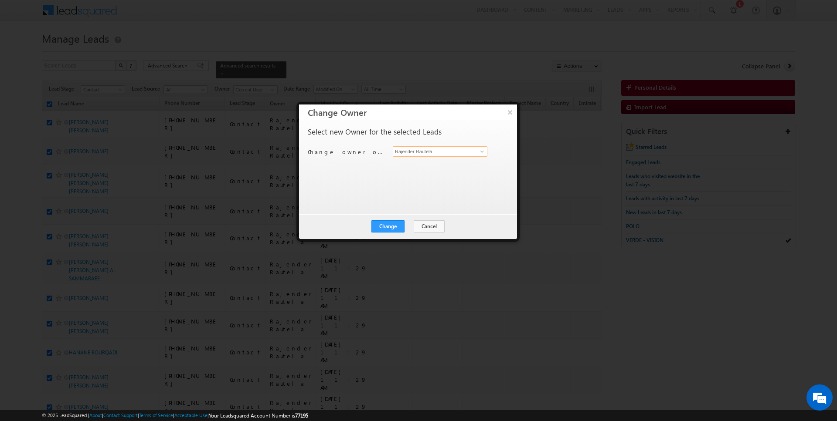
click at [430, 149] on input "Rajender Rautela" at bounding box center [440, 151] width 95 height 10
click at [427, 227] on button "Cancel" at bounding box center [429, 227] width 31 height 12
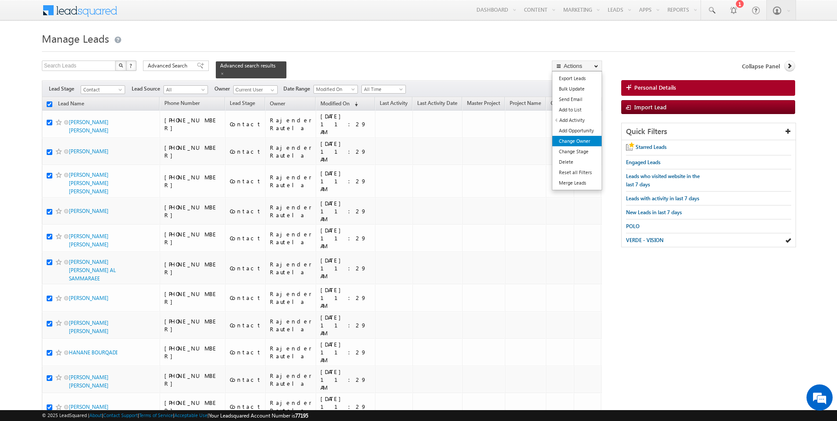
click at [587, 141] on link "Change Owner" at bounding box center [576, 141] width 49 height 10
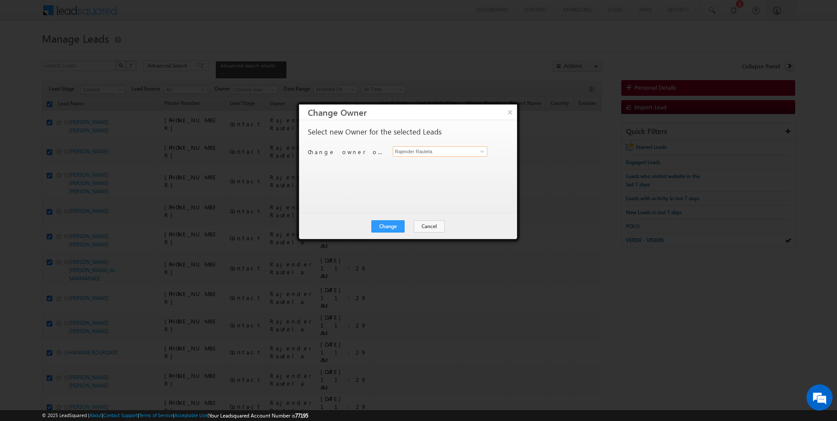
click at [442, 155] on input "Rajender Rautela" at bounding box center [440, 151] width 95 height 10
type input "[PERSON_NAME]"
click at [394, 228] on button "Change" at bounding box center [387, 227] width 33 height 12
click at [406, 229] on button "Close" at bounding box center [409, 227] width 28 height 12
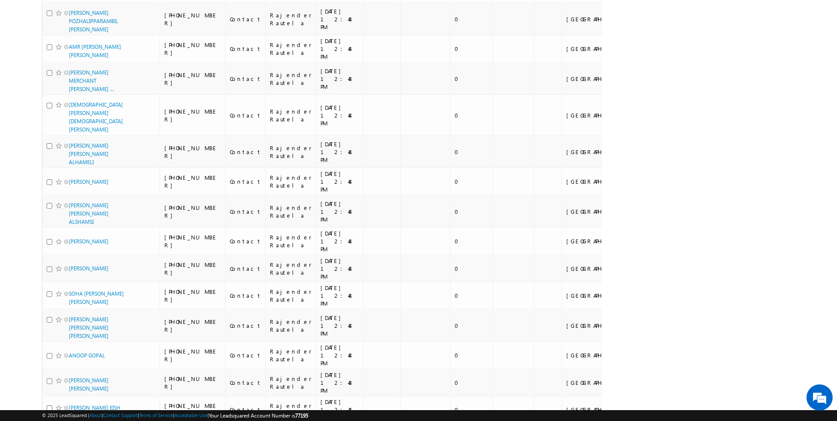
scroll to position [904, 0]
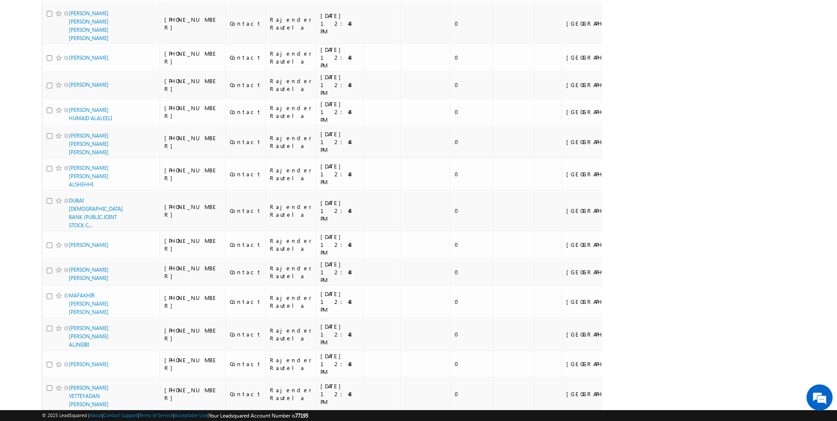
scroll to position [918, 0]
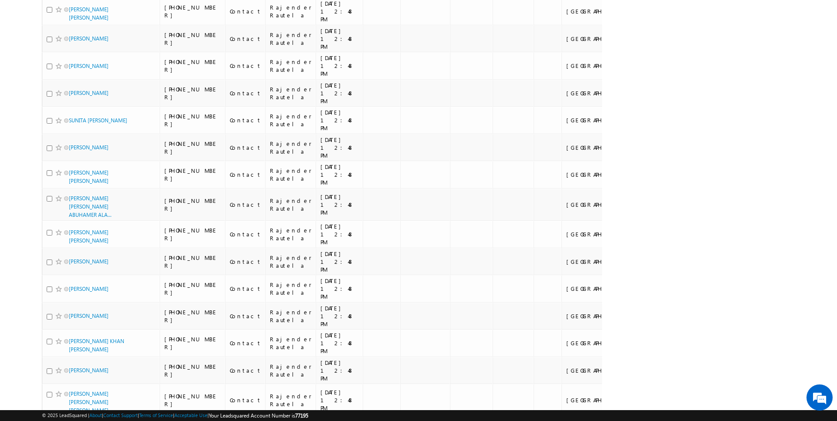
scroll to position [0, 0]
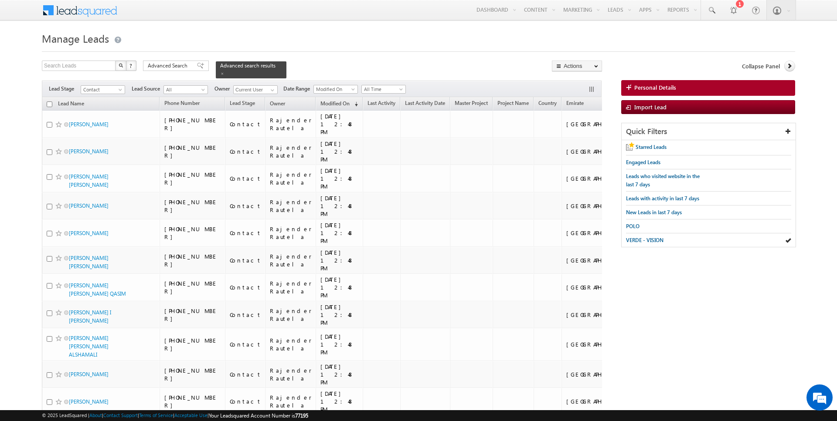
click at [49, 104] on input "checkbox" at bounding box center [50, 105] width 6 height 6
checkbox input "true"
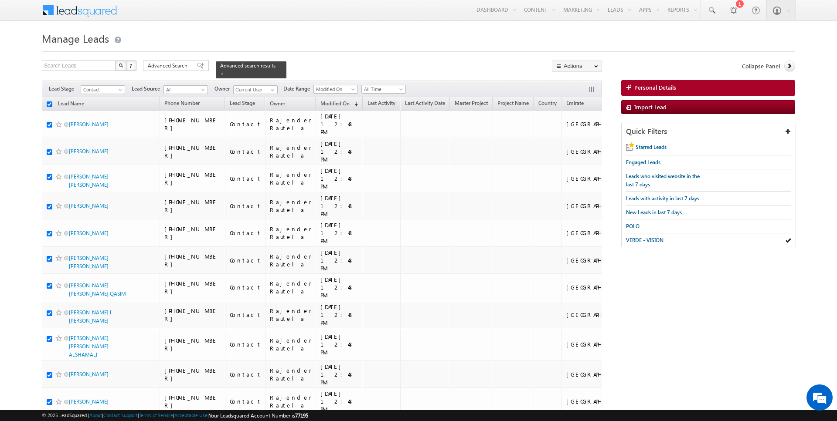
checkbox input "true"
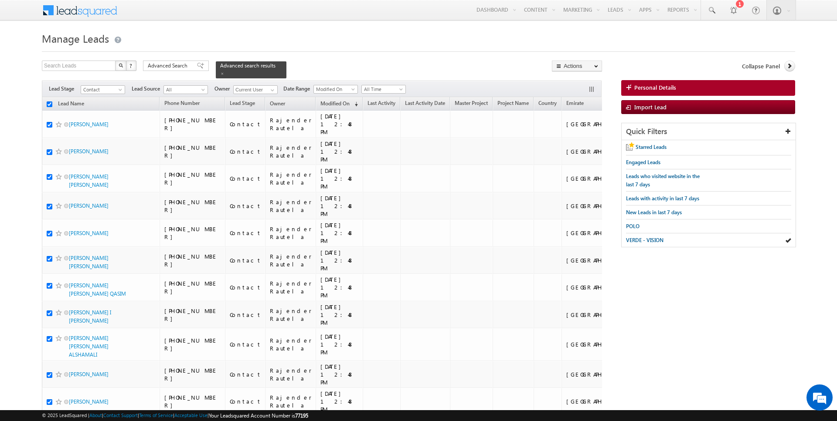
checkbox input "true"
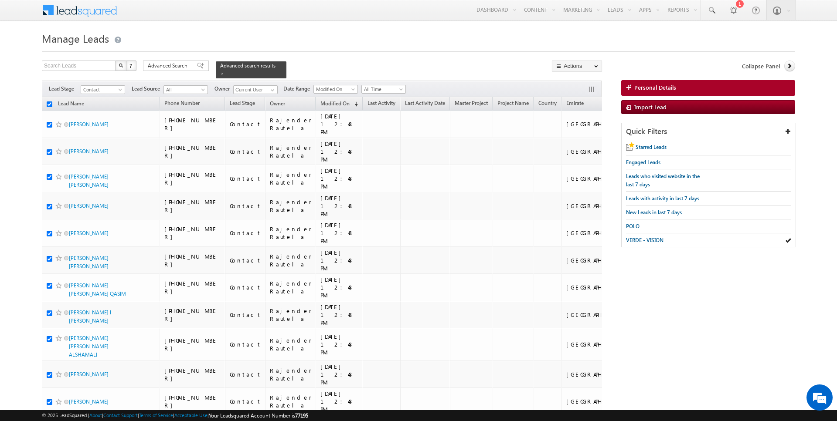
checkbox input "true"
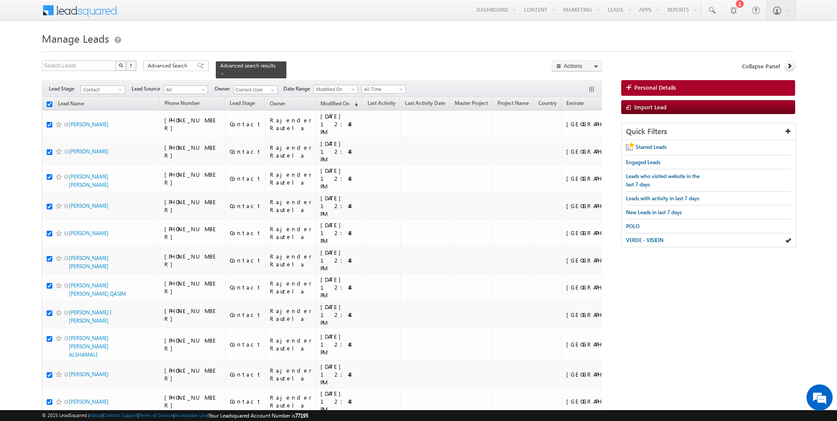
checkbox input "true"
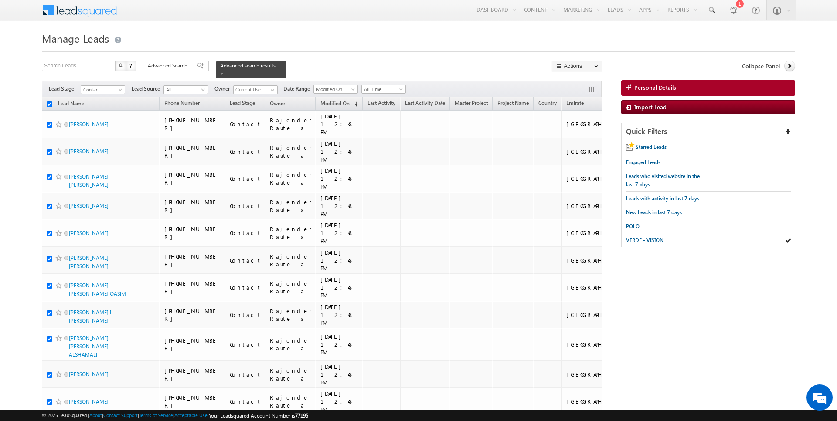
checkbox input "true"
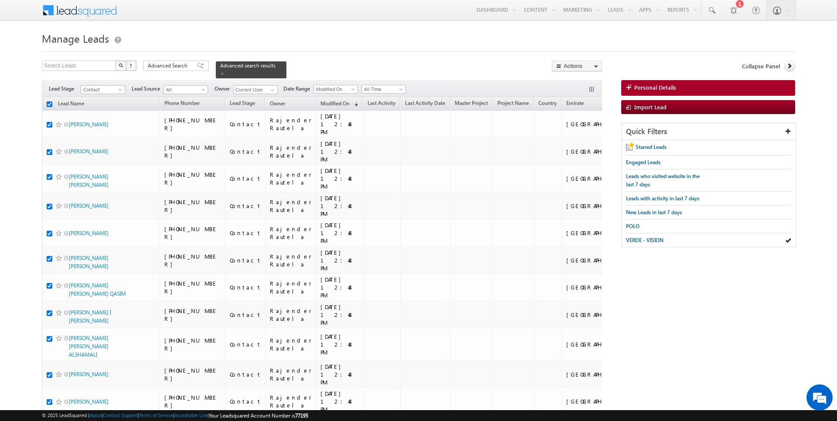
checkbox input "true"
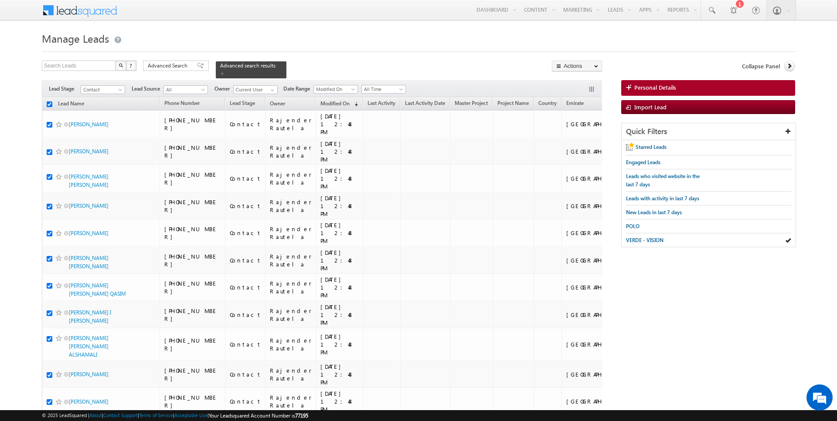
checkbox input "true"
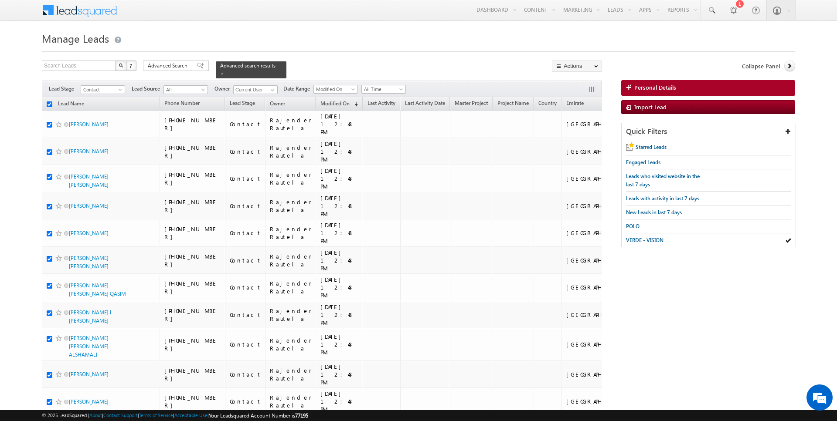
checkbox input "true"
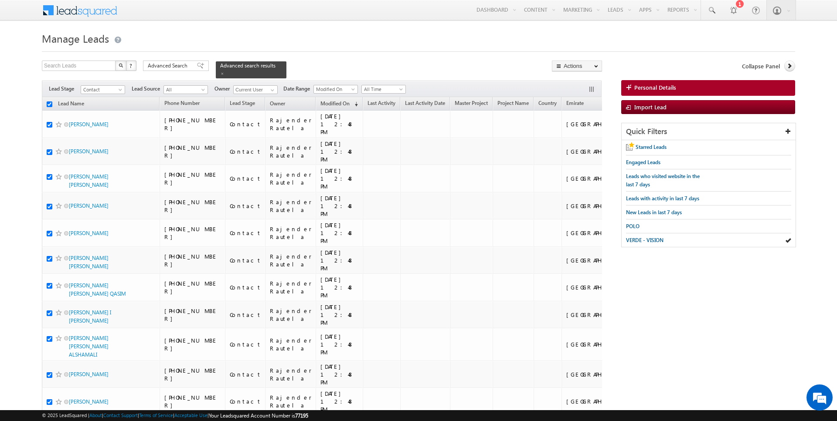
checkbox input "true"
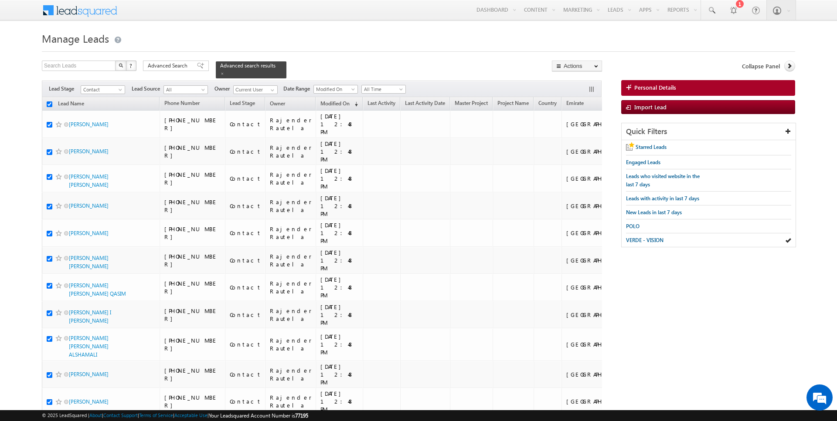
checkbox input "true"
click at [575, 138] on link "Change Owner" at bounding box center [576, 141] width 49 height 10
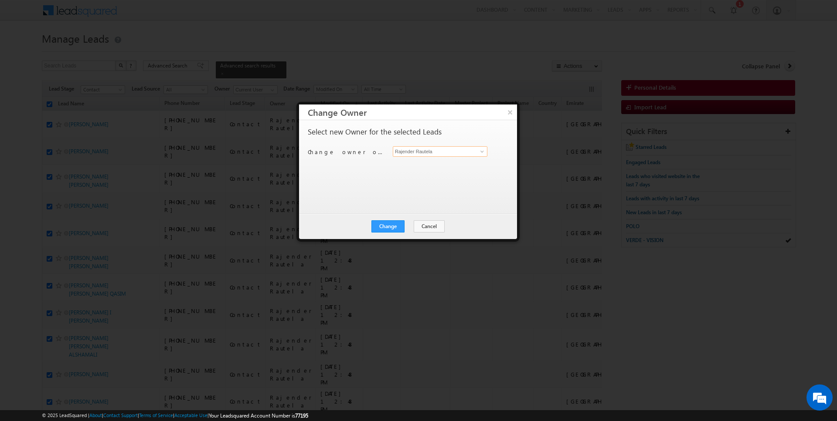
click at [456, 152] on input "Rajender Rautela" at bounding box center [440, 151] width 95 height 10
type input "[PERSON_NAME]"
click at [394, 229] on button "Change" at bounding box center [387, 227] width 33 height 12
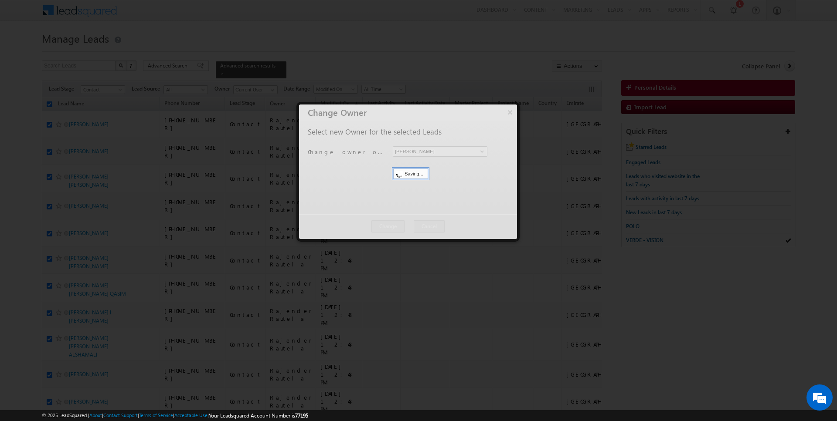
click at [0, 0] on button "Close" at bounding box center [0, 0] width 0 height 0
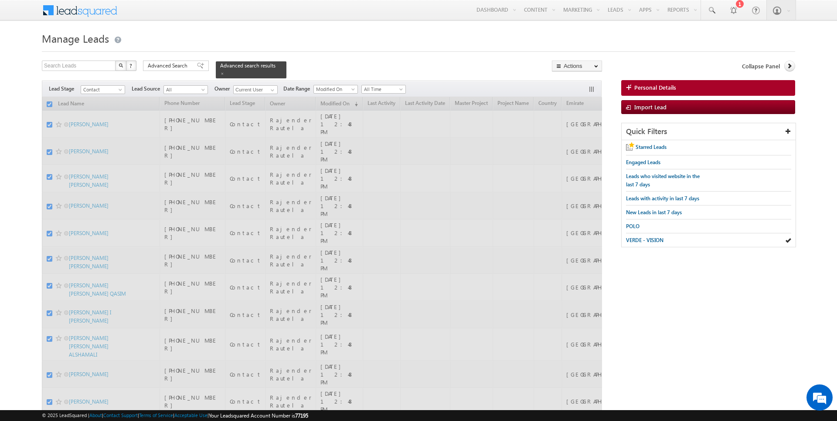
checkbox input "false"
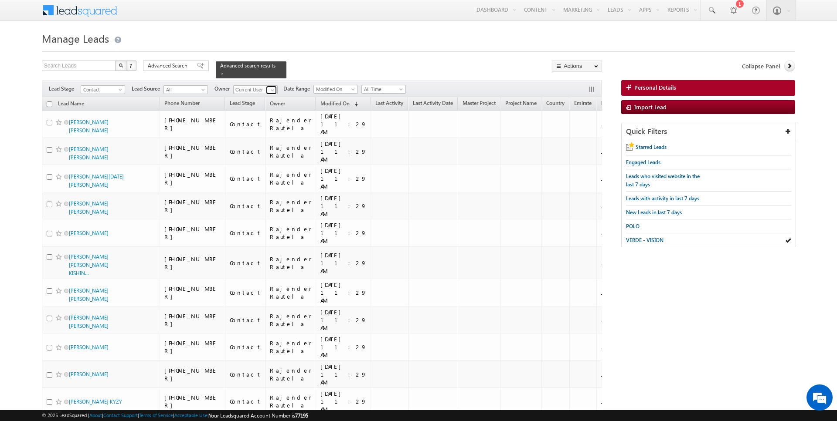
click at [271, 92] on span at bounding box center [272, 90] width 7 height 7
type input "[PERSON_NAME]"
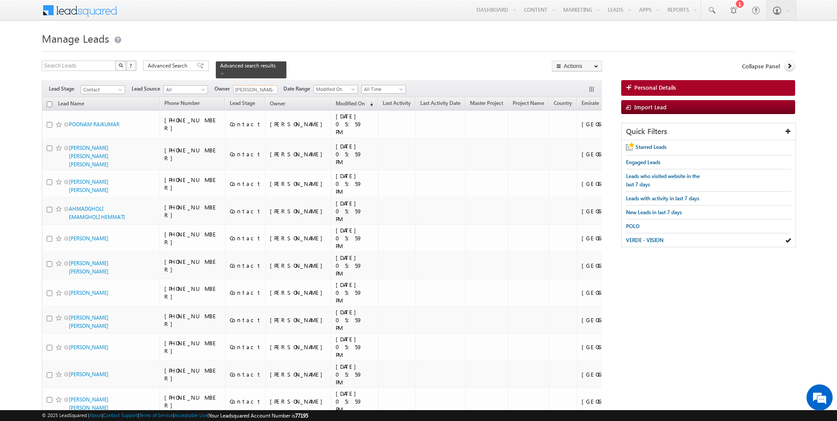
click at [50, 103] on input "checkbox" at bounding box center [50, 105] width 6 height 6
checkbox input "true"
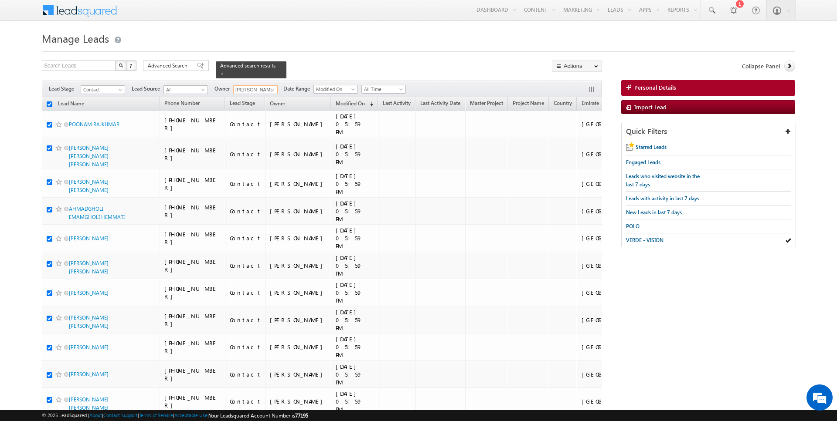
checkbox input "true"
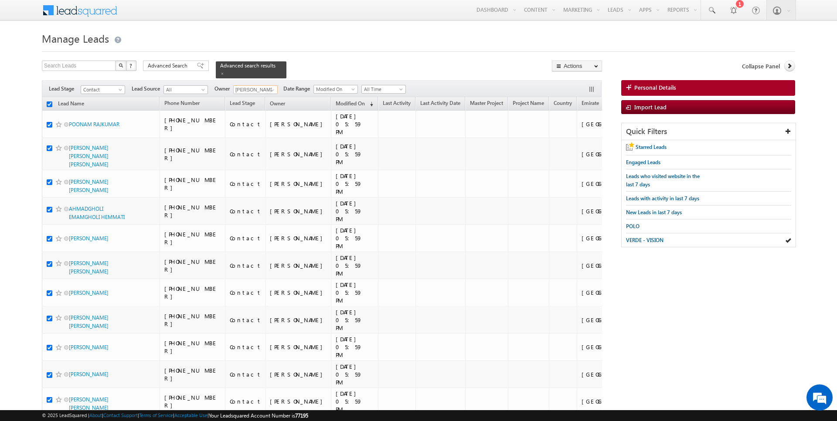
checkbox input "true"
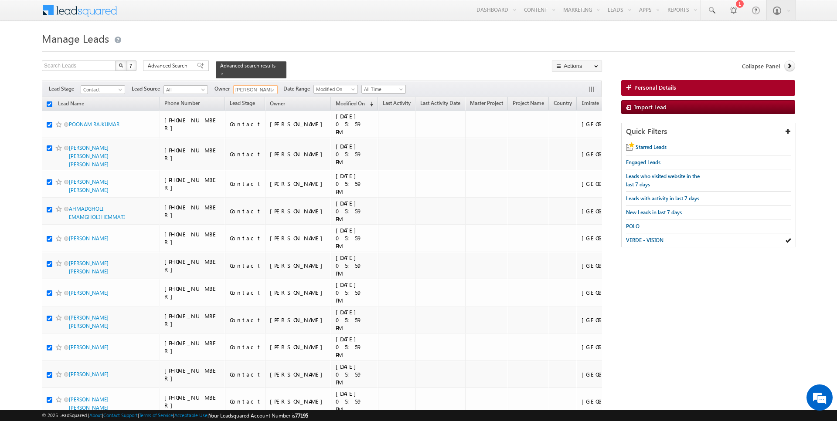
checkbox input "true"
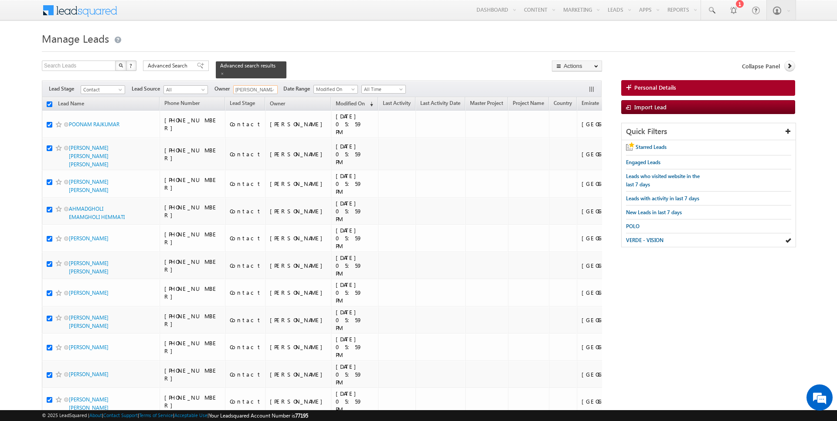
checkbox input "true"
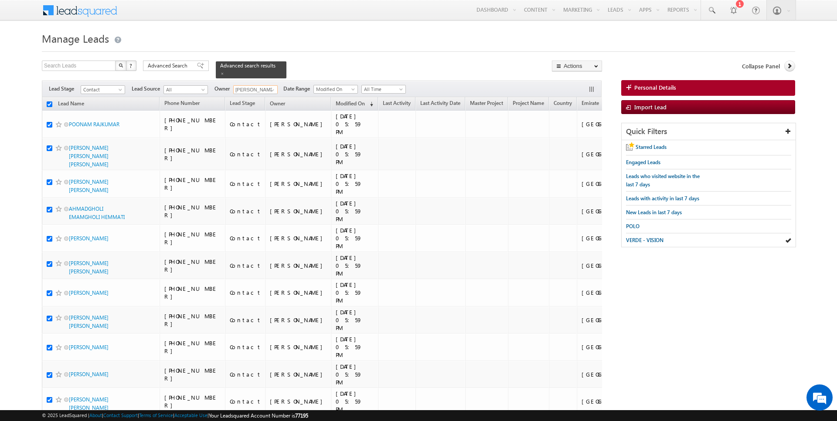
checkbox input "true"
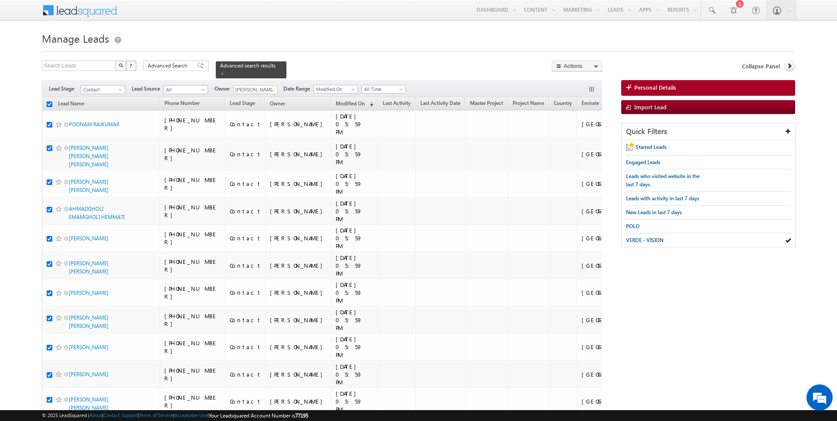
checkbox input "true"
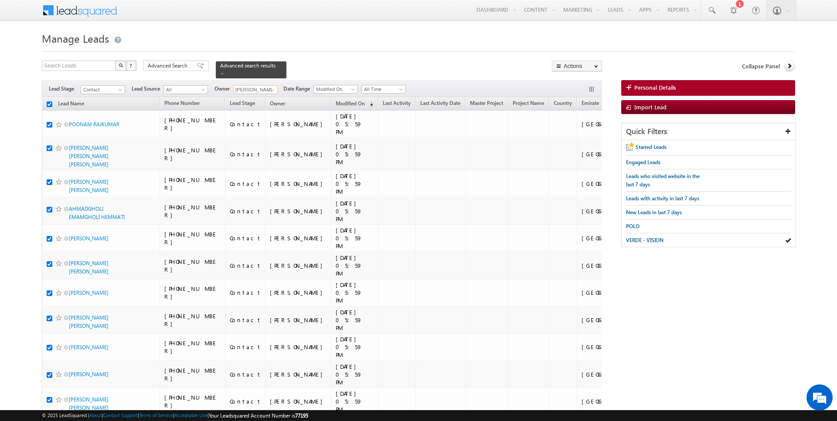
checkbox input "true"
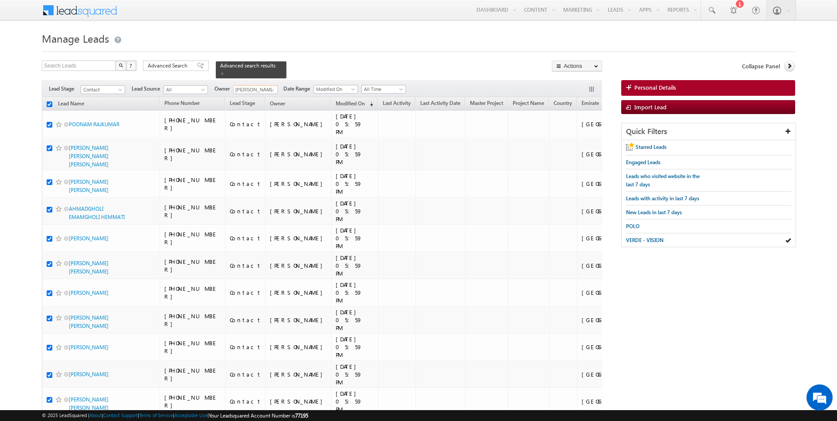
checkbox input "true"
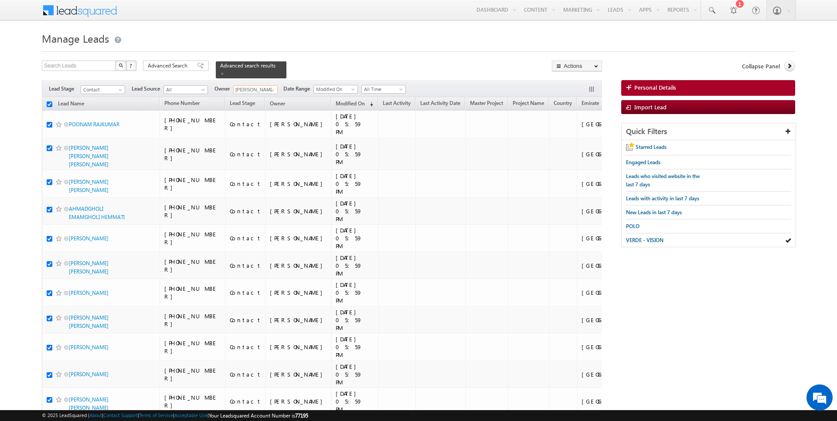
checkbox input "true"
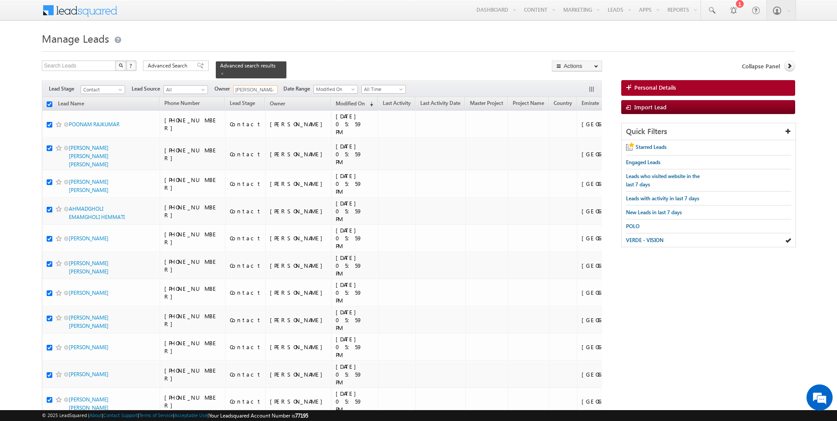
checkbox input "true"
type input "[PERSON_NAME]"
click at [578, 143] on link "Change Owner" at bounding box center [576, 141] width 49 height 10
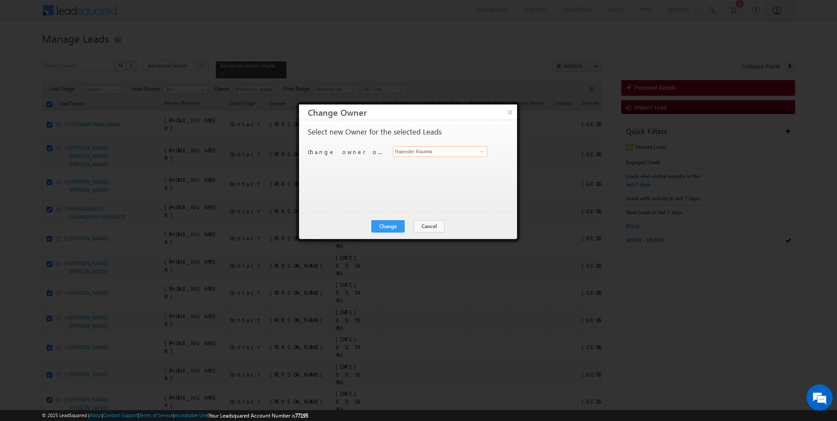
click at [428, 153] on input "Rajender Rautela" at bounding box center [440, 151] width 95 height 10
click at [391, 224] on button "Change" at bounding box center [387, 227] width 33 height 12
click at [412, 227] on button "Close" at bounding box center [409, 227] width 28 height 12
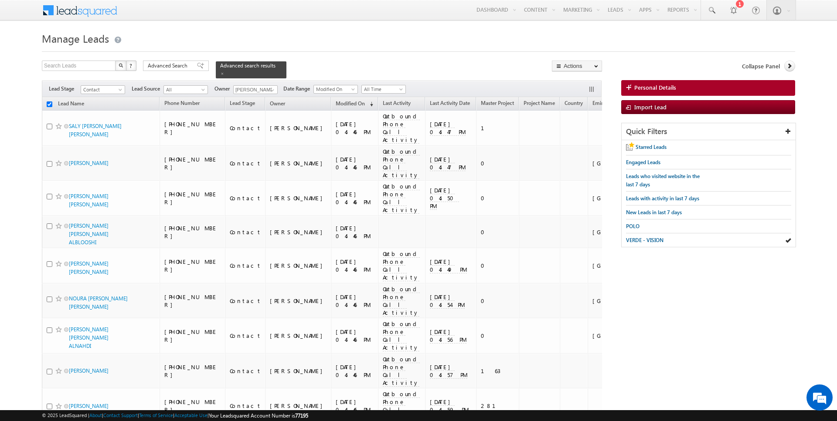
checkbox input "false"
click at [267, 90] on link at bounding box center [271, 90] width 11 height 9
click at [263, 107] on link "Current User" at bounding box center [276, 107] width 87 height 10
type input "Current User"
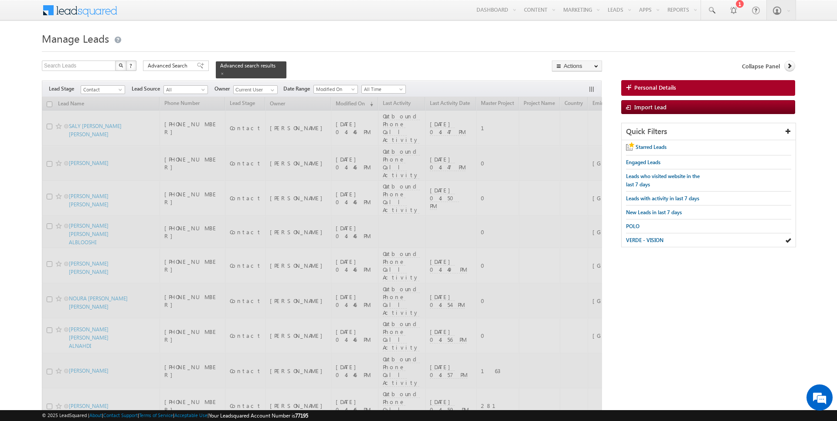
click at [305, 70] on div "Search Leads X ? 1212 results found Advanced Search Advanced Search Advanced se…" at bounding box center [322, 70] width 560 height 18
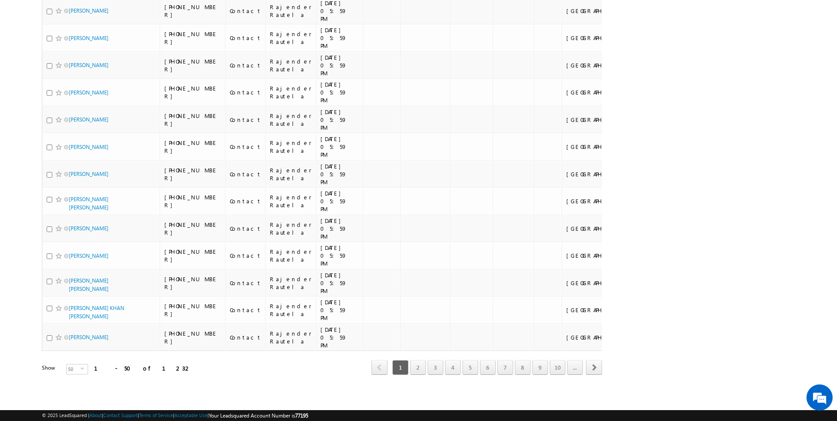
scroll to position [1890, 0]
click at [507, 369] on link "7" at bounding box center [505, 367] width 16 height 15
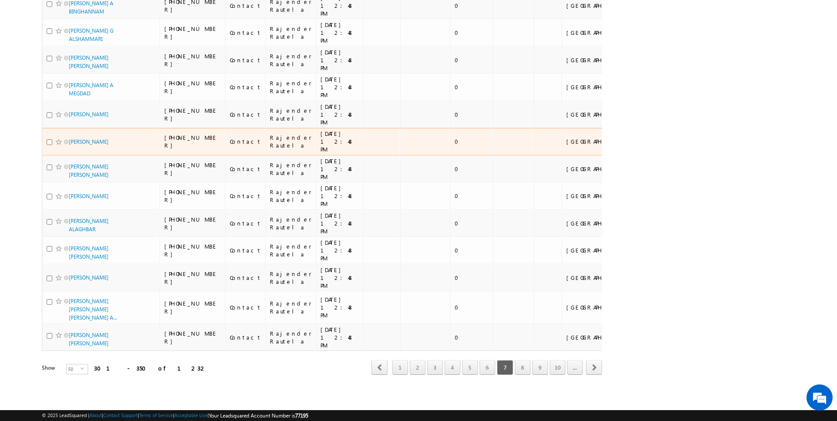
scroll to position [904, 0]
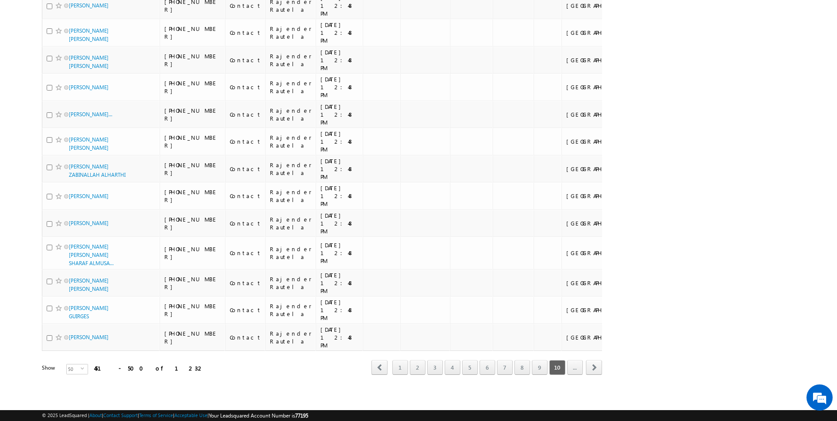
scroll to position [1890, 0]
click at [578, 371] on link "..." at bounding box center [575, 367] width 16 height 15
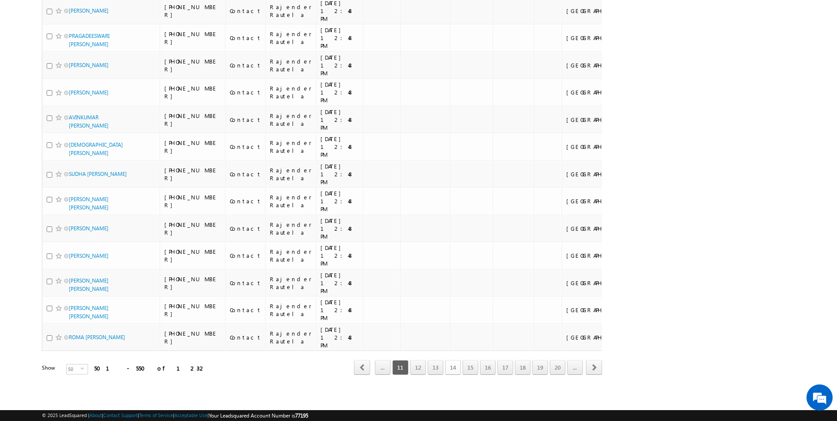
click at [454, 371] on link "14" at bounding box center [453, 367] width 16 height 15
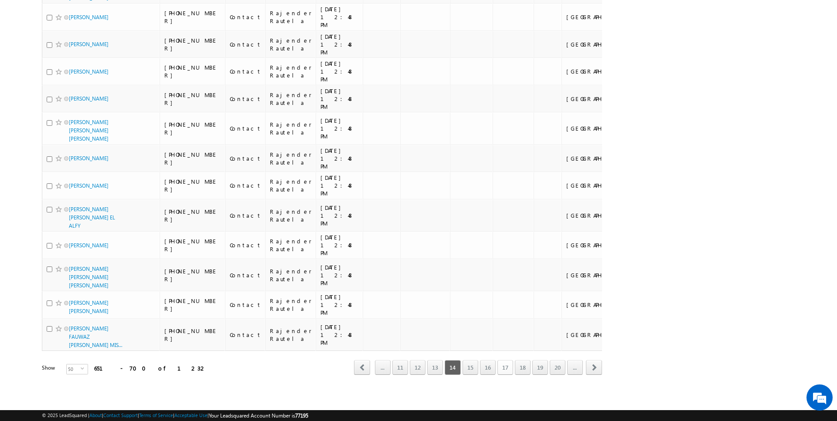
click at [508, 371] on link "17" at bounding box center [505, 367] width 16 height 15
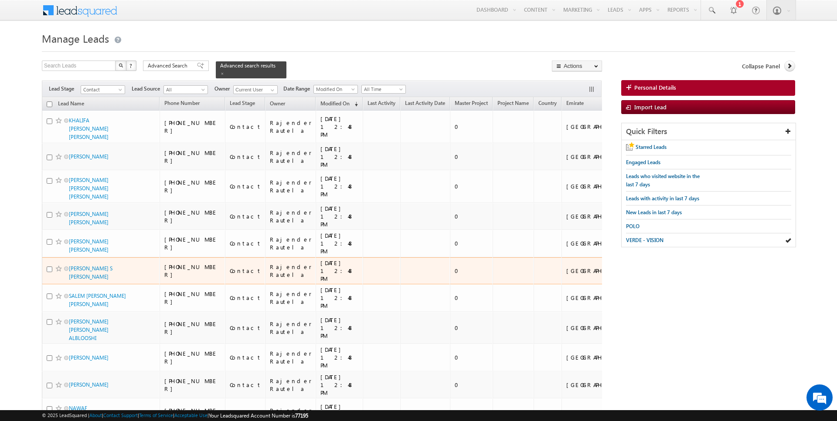
scroll to position [887, 0]
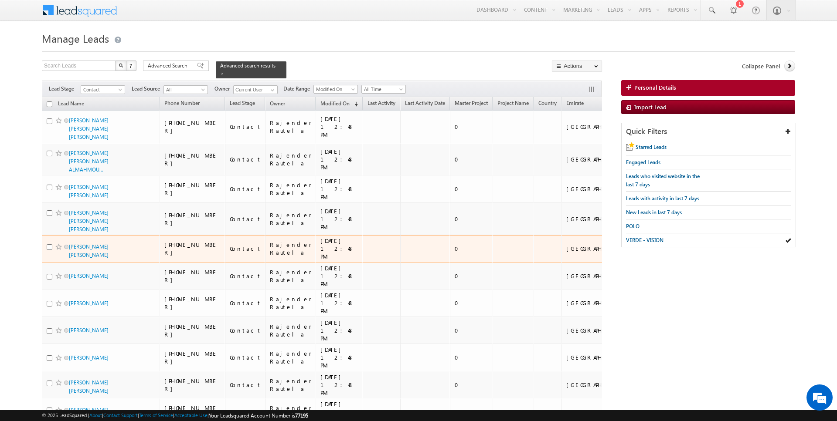
scroll to position [889, 0]
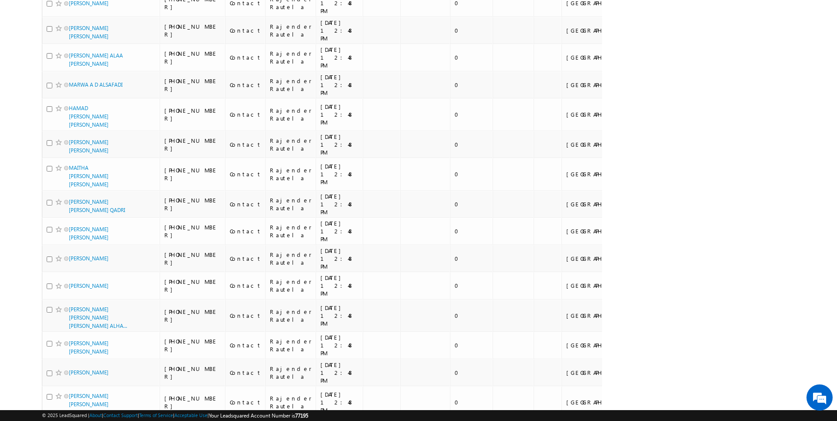
scroll to position [938, 0]
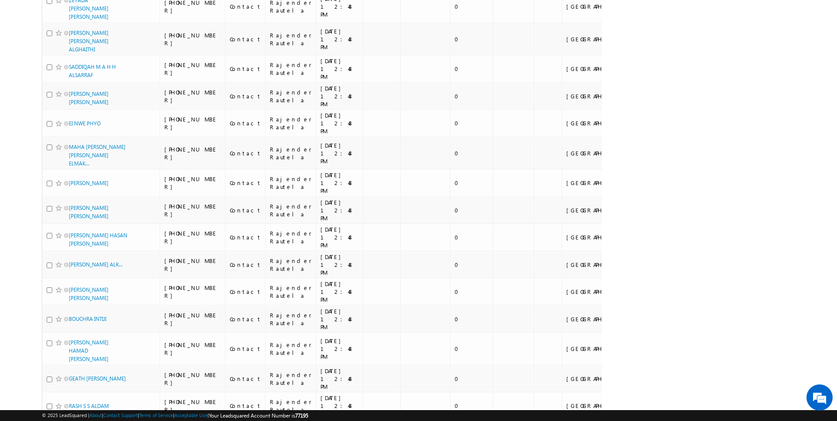
scroll to position [941, 0]
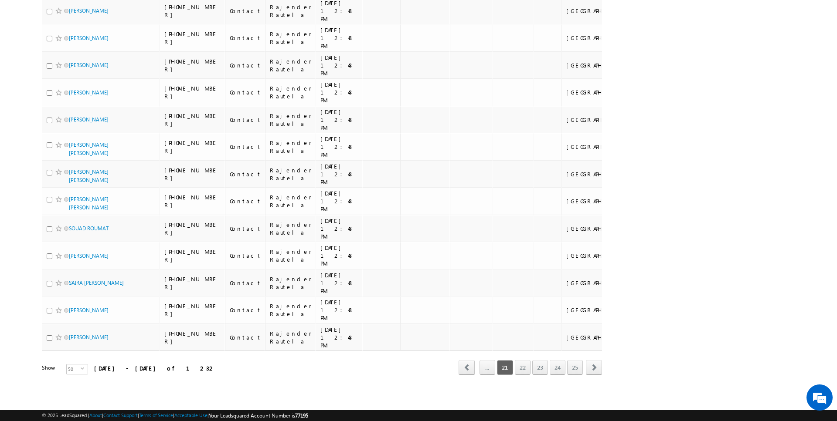
scroll to position [1511, 0]
click at [574, 371] on link "25" at bounding box center [575, 367] width 16 height 15
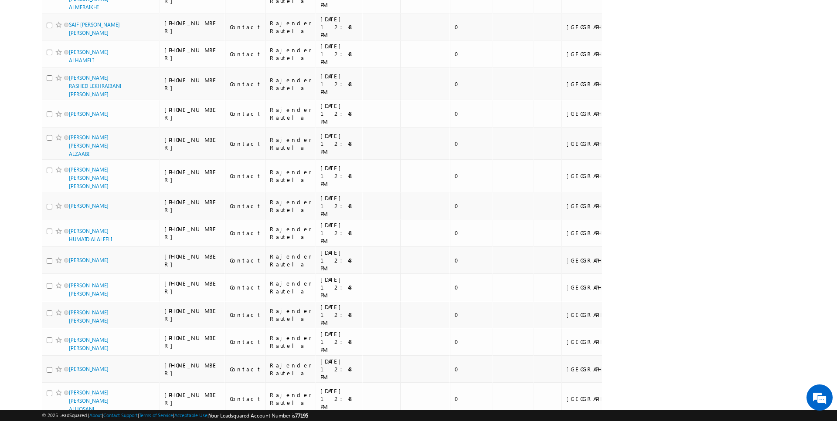
scroll to position [522, 0]
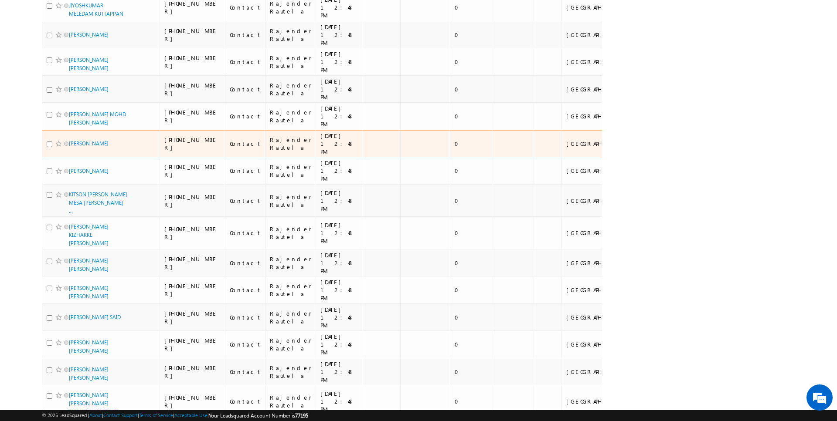
scroll to position [910, 0]
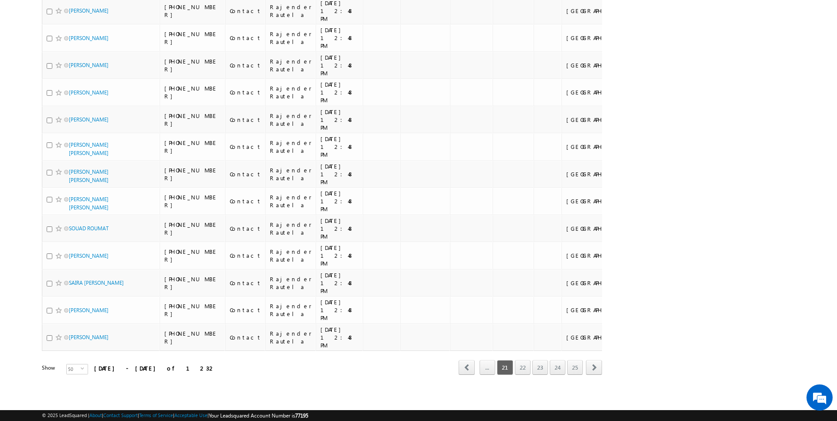
scroll to position [1511, 0]
click at [495, 367] on link "..." at bounding box center [487, 367] width 16 height 15
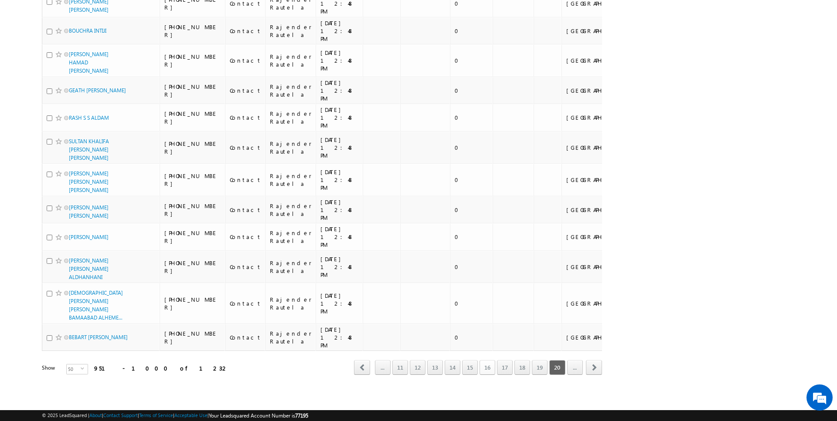
scroll to position [941, 0]
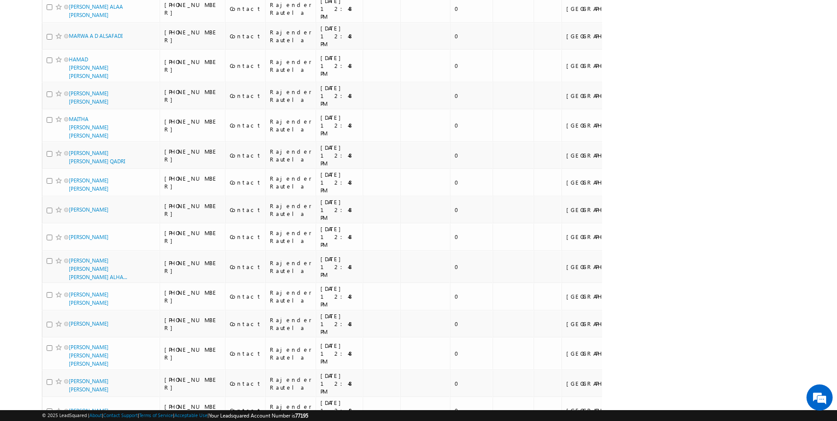
scroll to position [938, 0]
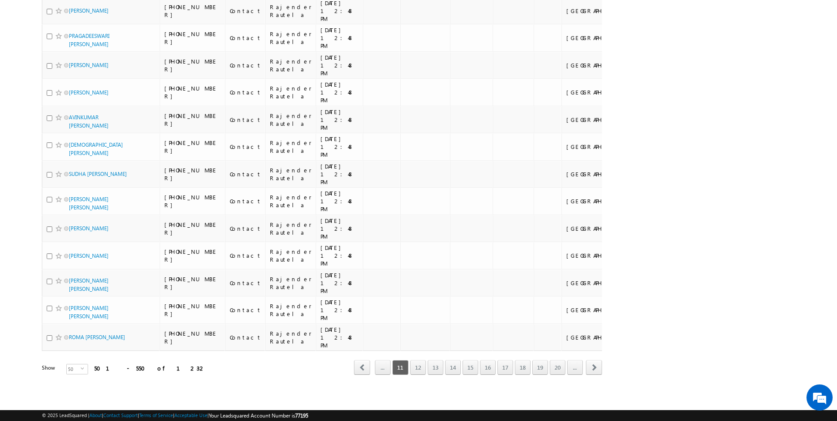
scroll to position [1890, 0]
click at [367, 364] on span "prev" at bounding box center [362, 367] width 16 height 15
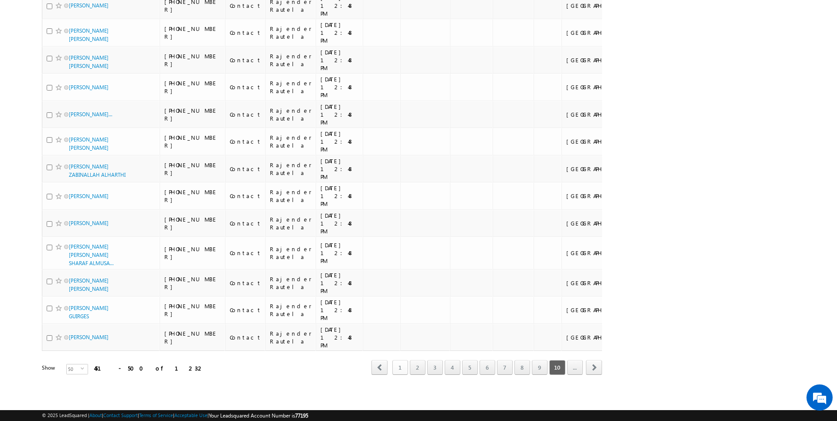
click at [402, 370] on link "1" at bounding box center [400, 367] width 16 height 15
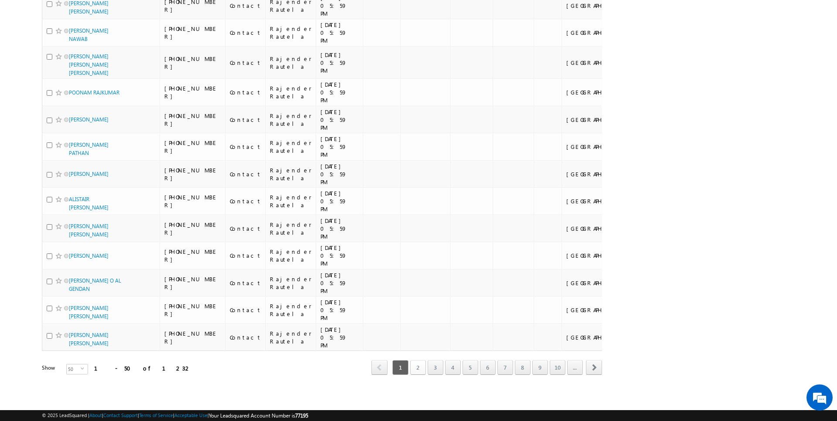
click at [424, 370] on link "2" at bounding box center [418, 367] width 16 height 15
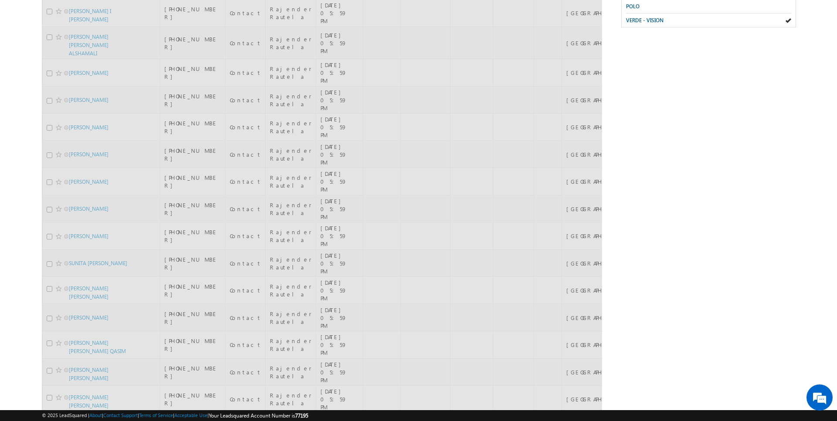
scroll to position [0, 0]
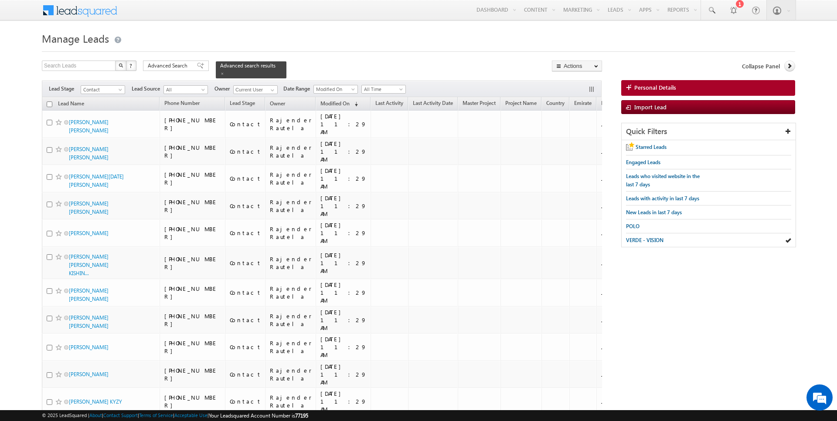
click at [50, 105] on input "checkbox" at bounding box center [50, 105] width 6 height 6
checkbox input "true"
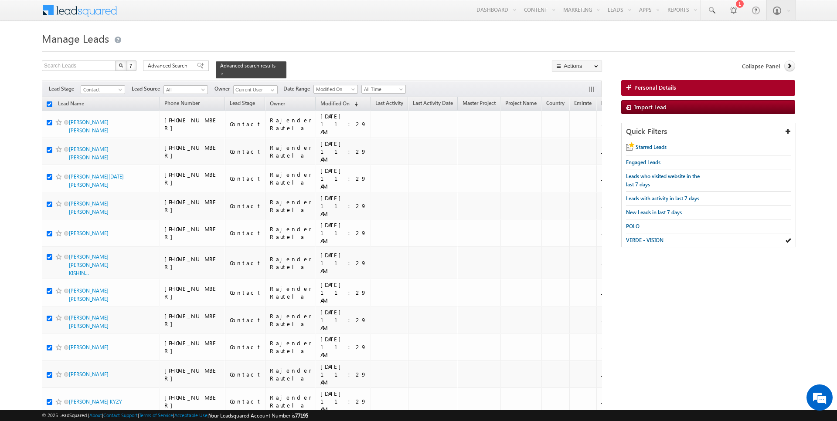
checkbox input "true"
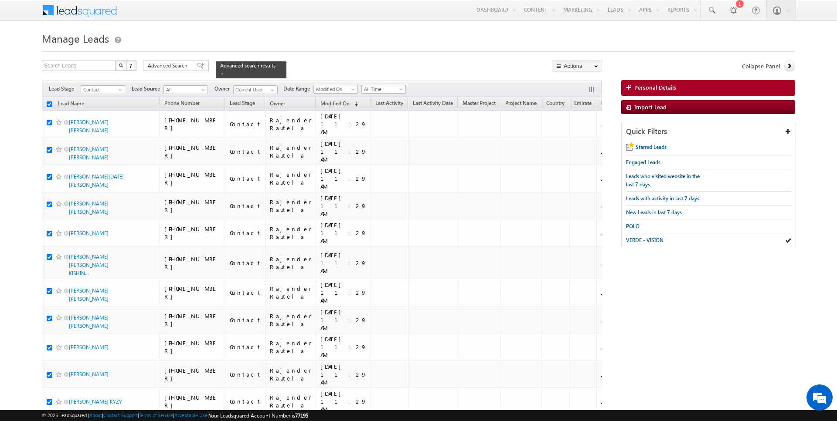
checkbox input "true"
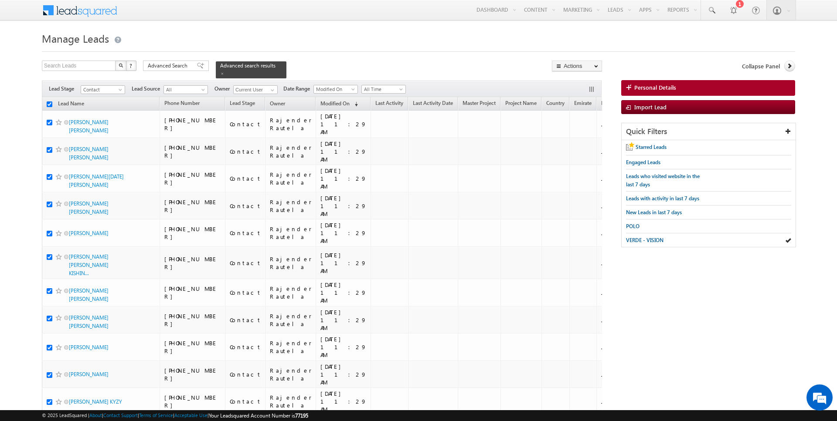
checkbox input "true"
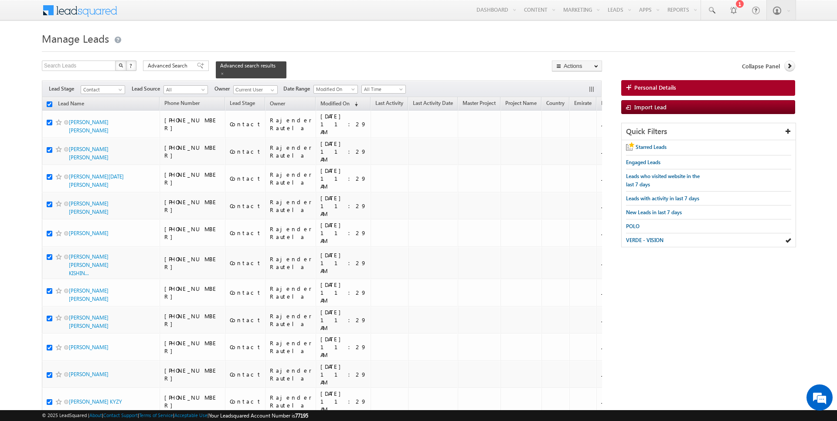
checkbox input "true"
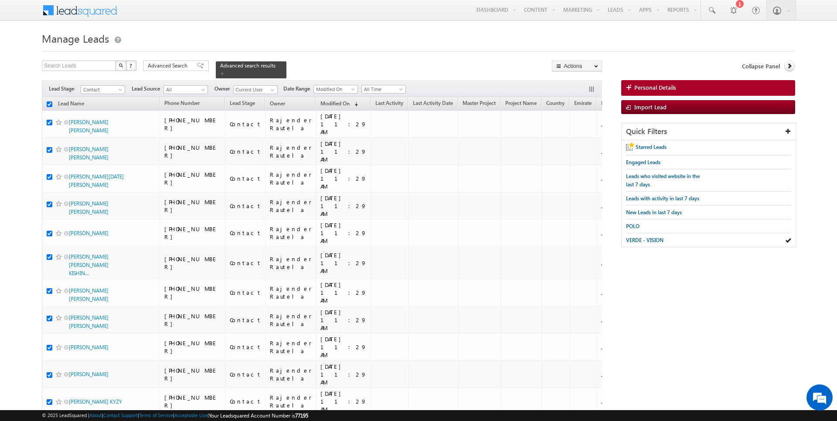
checkbox input "true"
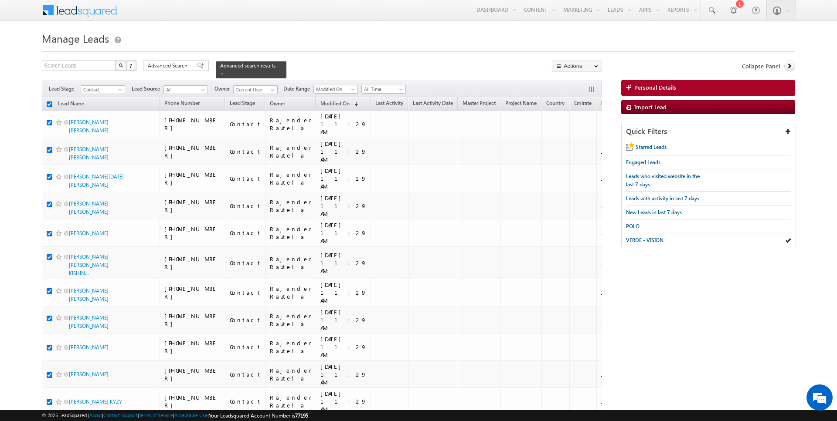
checkbox input "true"
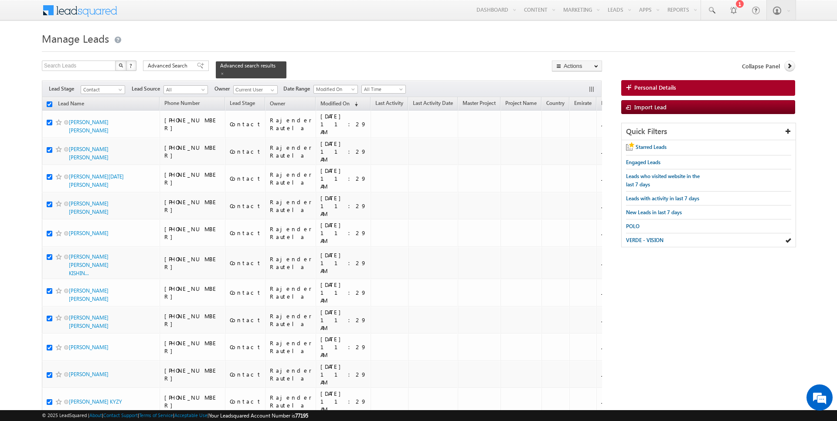
checkbox input "true"
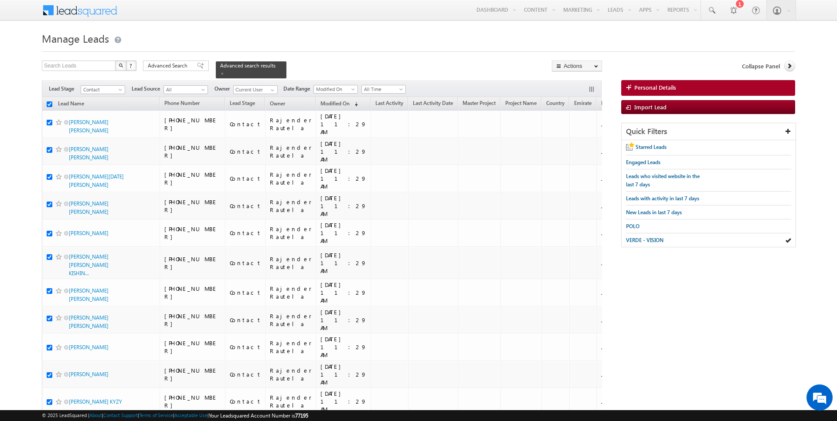
checkbox input "true"
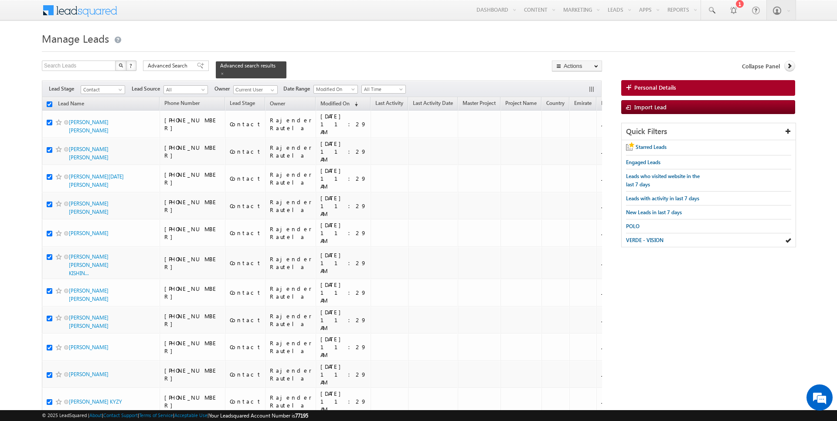
checkbox input "true"
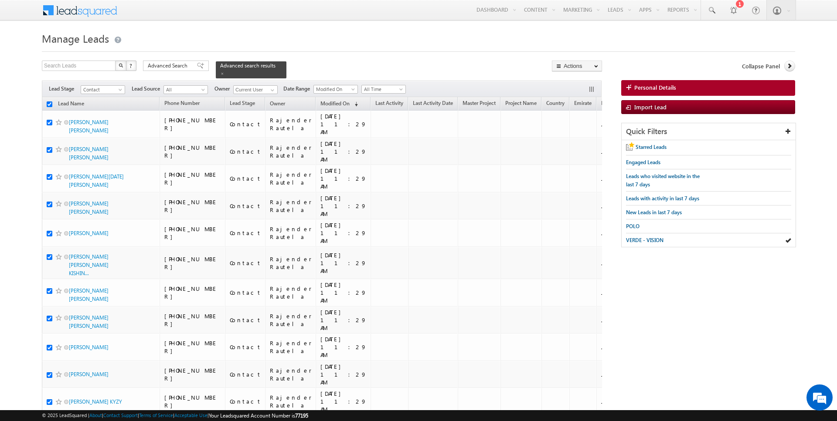
checkbox input "true"
click at [575, 139] on link "Change Owner" at bounding box center [576, 141] width 49 height 10
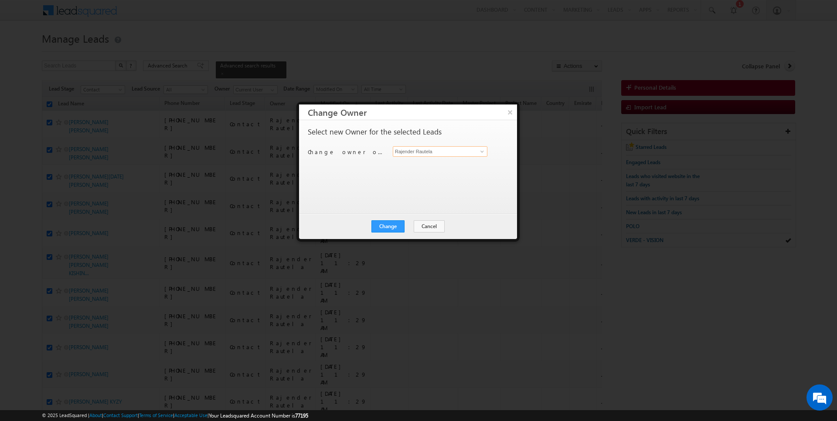
click at [438, 152] on input "Rajender Rautela" at bounding box center [440, 151] width 95 height 10
type input "Anuj Upadhyay"
click at [396, 225] on button "Change" at bounding box center [387, 227] width 33 height 12
click at [409, 225] on button "Close" at bounding box center [409, 227] width 28 height 12
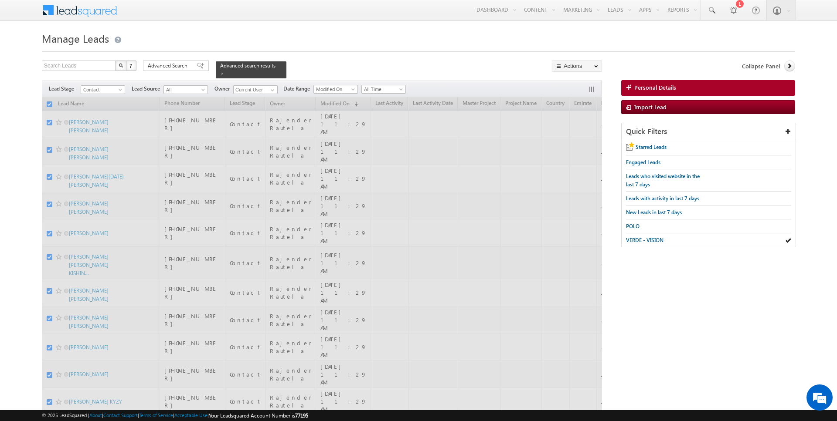
checkbox input "false"
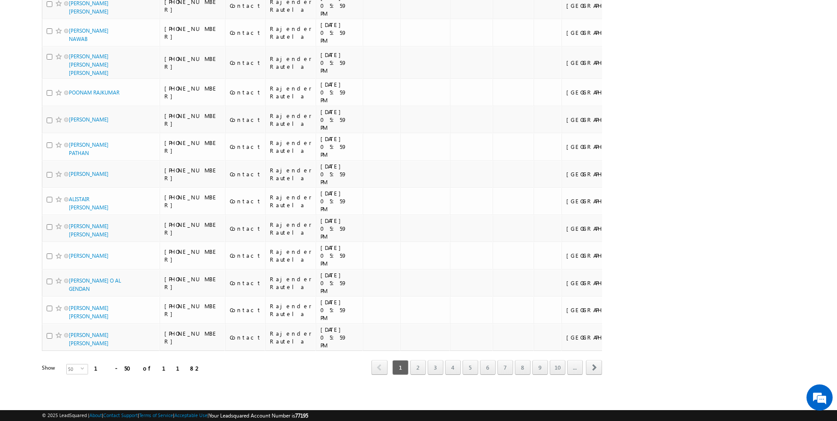
scroll to position [1890, 0]
click at [439, 364] on link "3" at bounding box center [436, 367] width 16 height 15
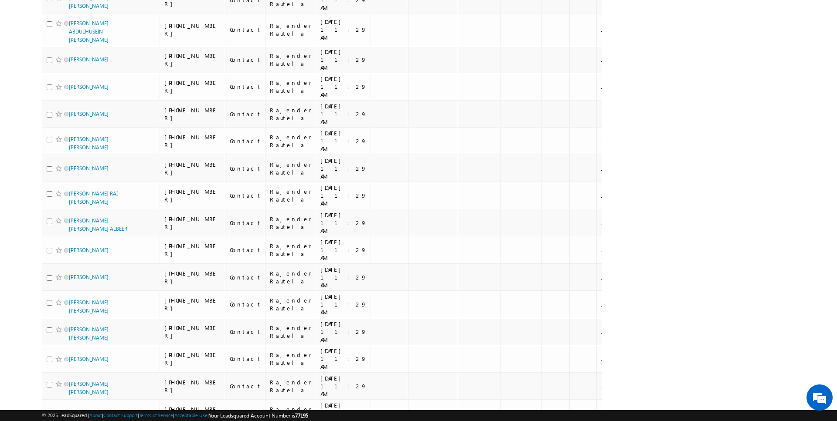
scroll to position [0, 0]
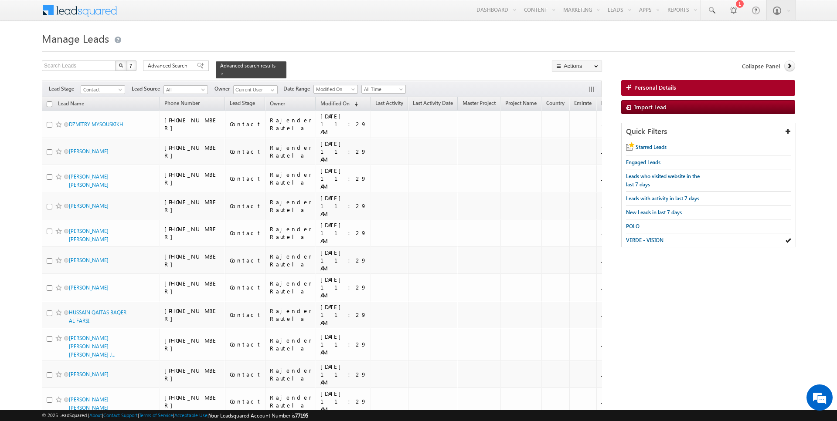
click at [51, 103] on input "checkbox" at bounding box center [50, 105] width 6 height 6
checkbox input "true"
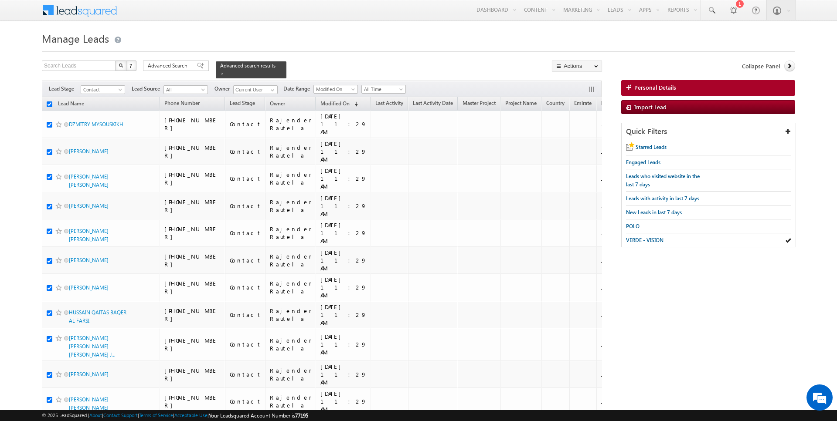
checkbox input "true"
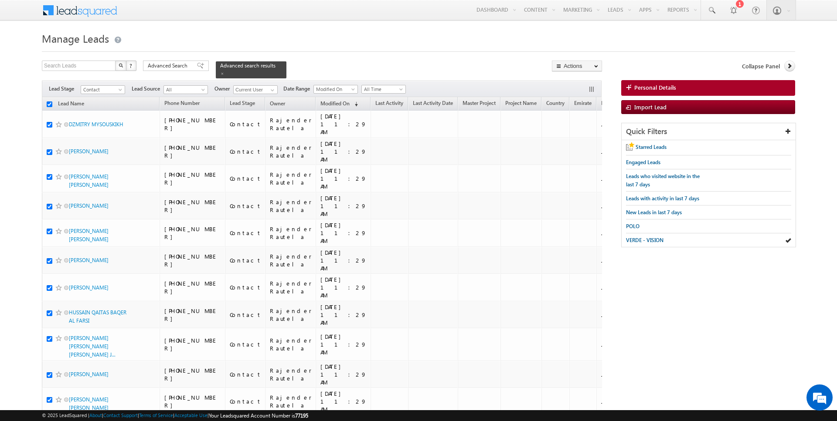
checkbox input "true"
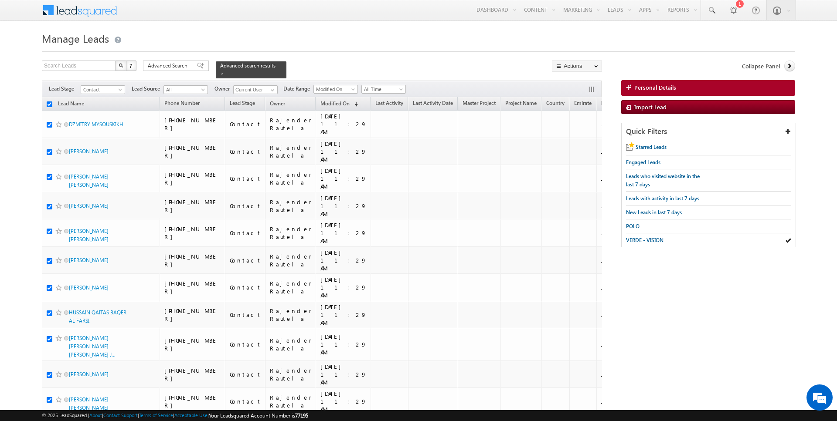
checkbox input "true"
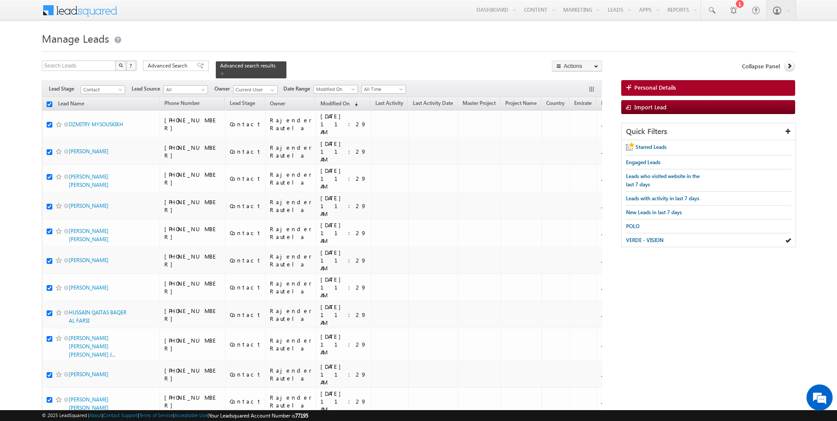
checkbox input "true"
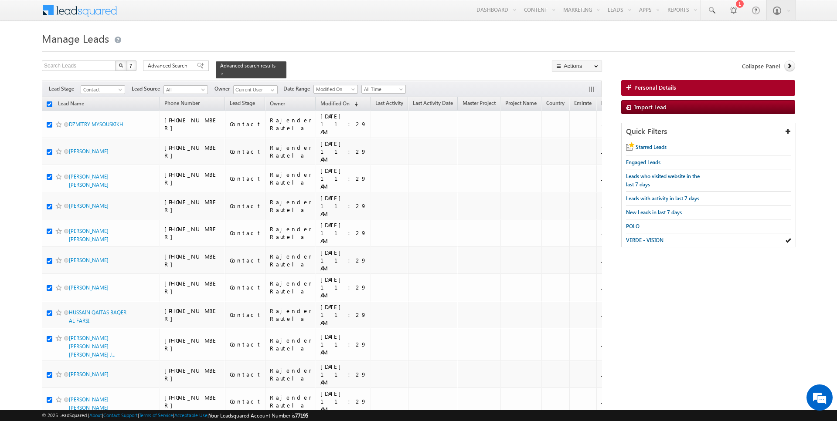
checkbox input "true"
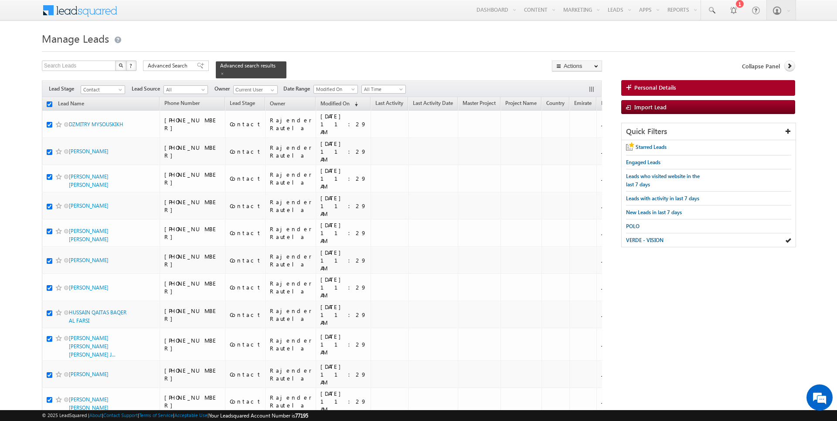
checkbox input "true"
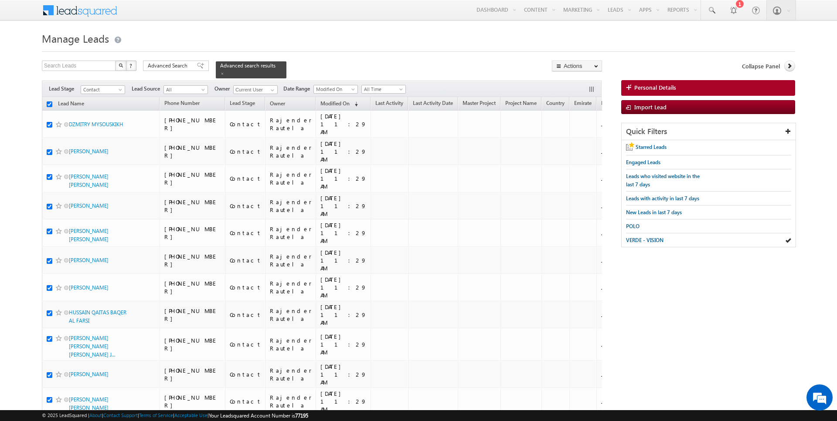
checkbox input "true"
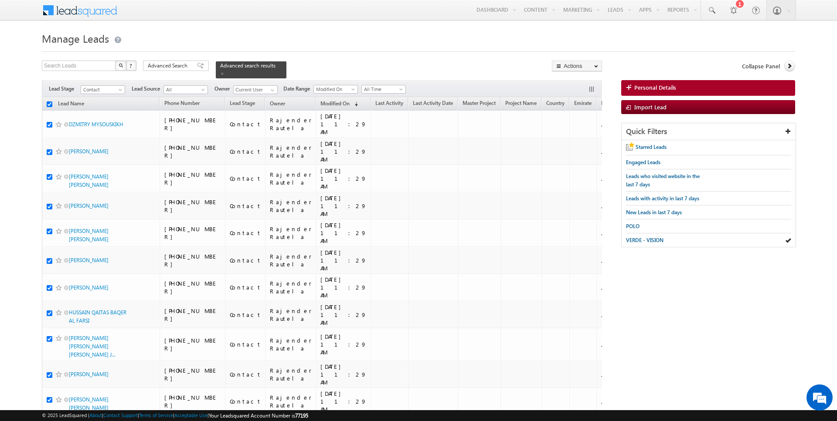
checkbox input "true"
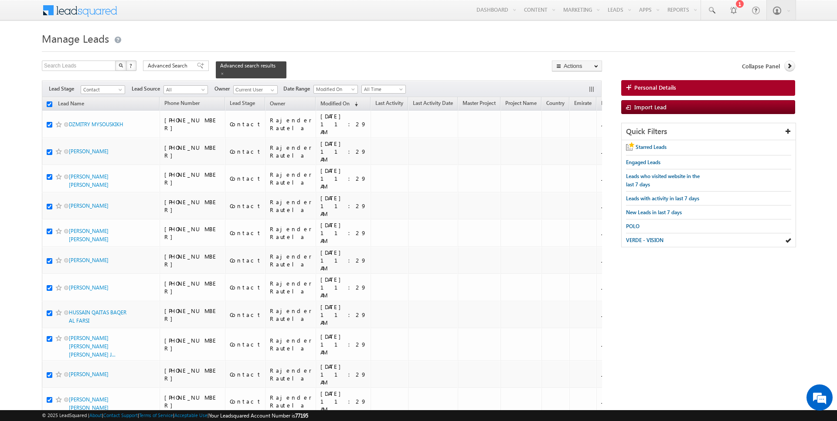
checkbox input "true"
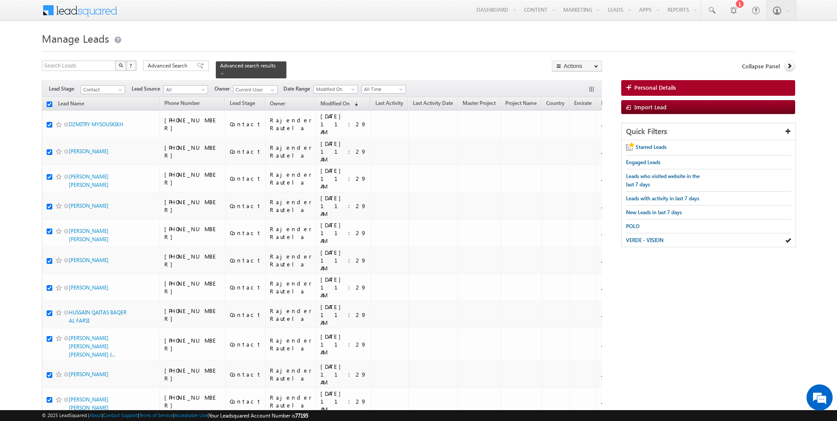
checkbox input "true"
click at [570, 139] on link "Change Owner" at bounding box center [576, 141] width 49 height 10
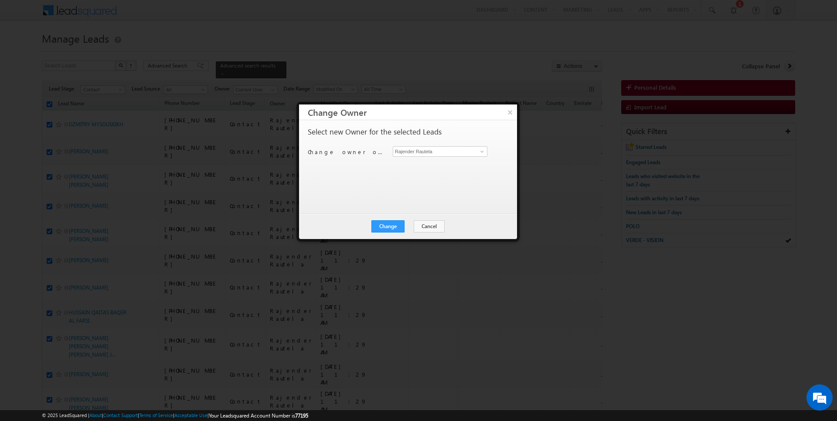
click at [434, 157] on div "Change owner of 50 leads to [PERSON_NAME] [PERSON_NAME]" at bounding box center [407, 153] width 199 height 14
click at [443, 155] on input "Rajender Rautela" at bounding box center [440, 151] width 95 height 10
type input "[PERSON_NAME]"
click at [387, 227] on button "Change" at bounding box center [387, 227] width 33 height 12
click at [412, 227] on button "Close" at bounding box center [409, 227] width 28 height 12
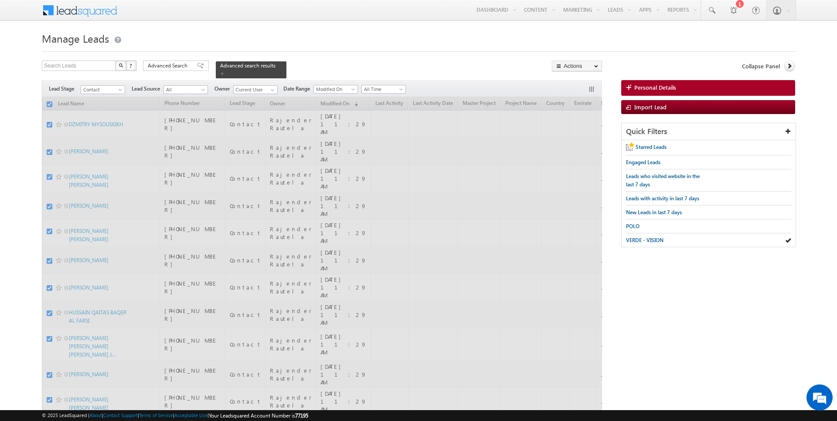
checkbox input "false"
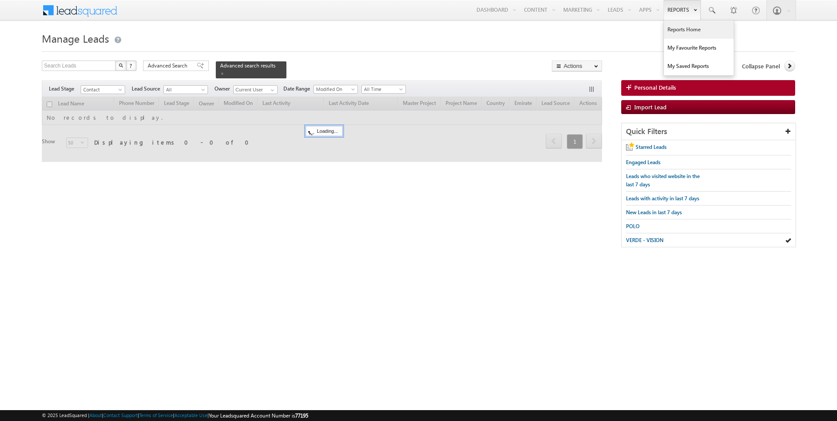
click at [681, 30] on link "Reports Home" at bounding box center [699, 29] width 70 height 18
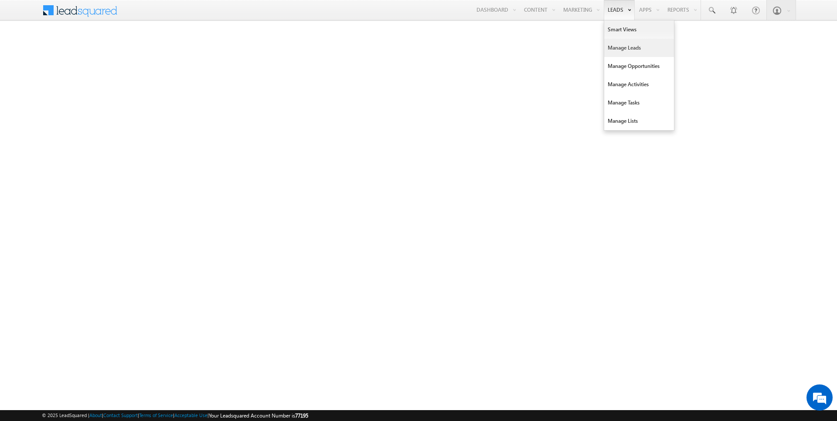
click at [628, 48] on link "Manage Leads" at bounding box center [639, 48] width 70 height 18
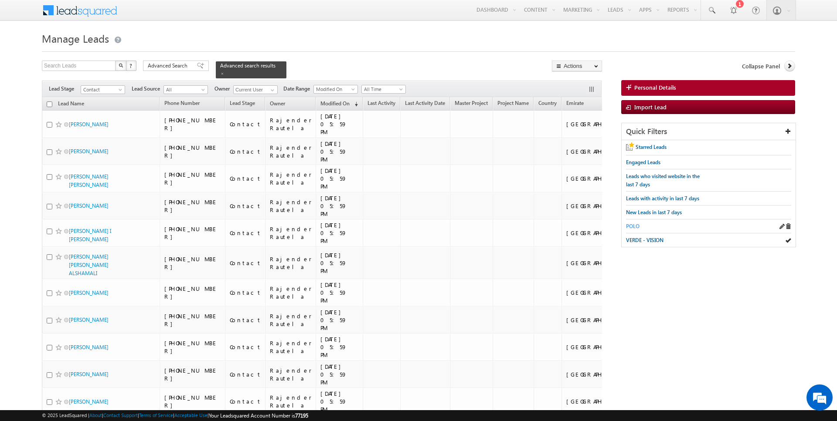
click at [631, 223] on span "POLO" at bounding box center [633, 226] width 14 height 7
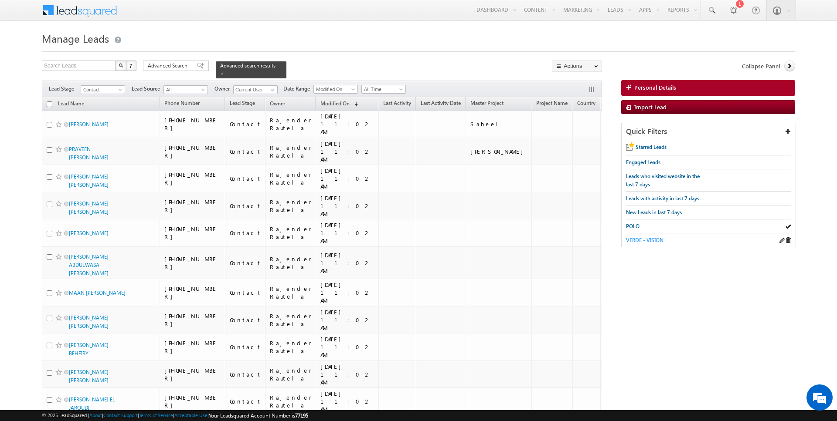
click at [655, 240] on span "VERDE - VISION" at bounding box center [644, 240] width 37 height 7
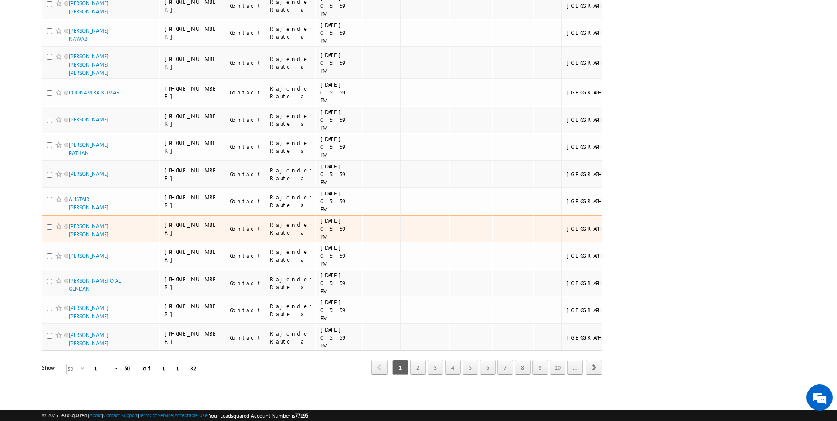
scroll to position [1890, 0]
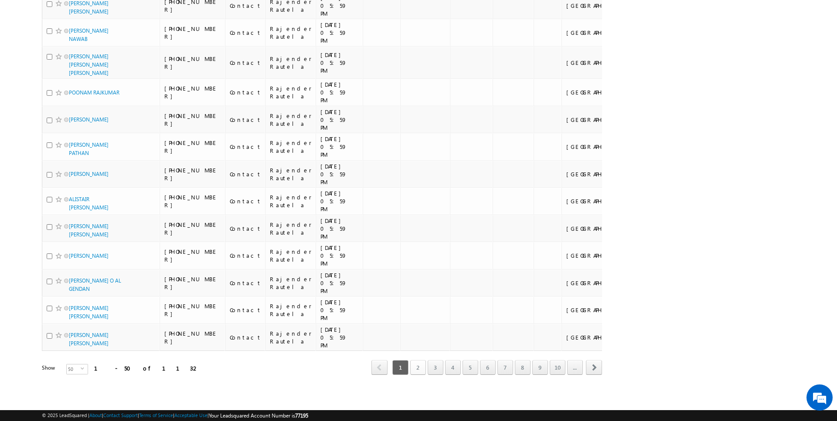
click at [421, 367] on link "2" at bounding box center [418, 367] width 16 height 15
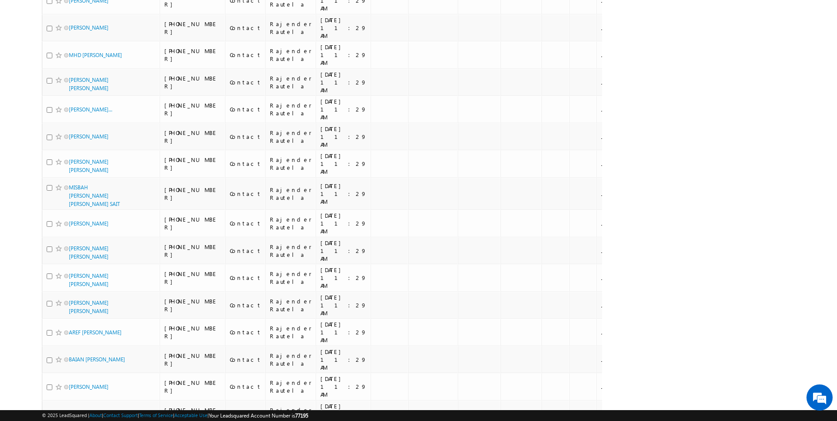
scroll to position [846, 0]
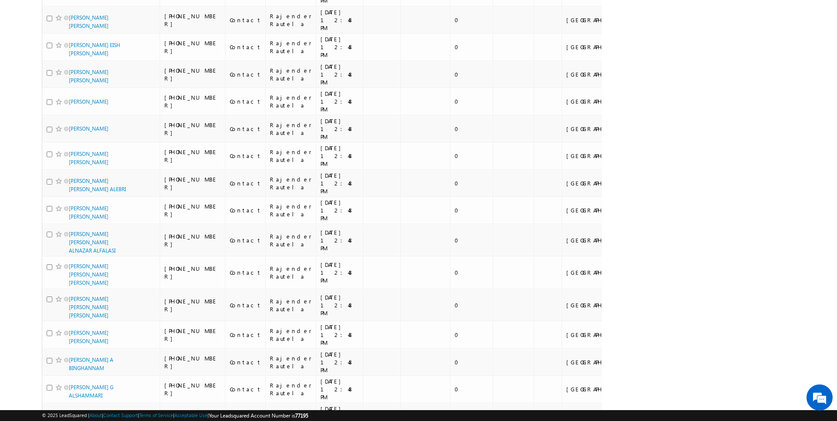
scroll to position [904, 0]
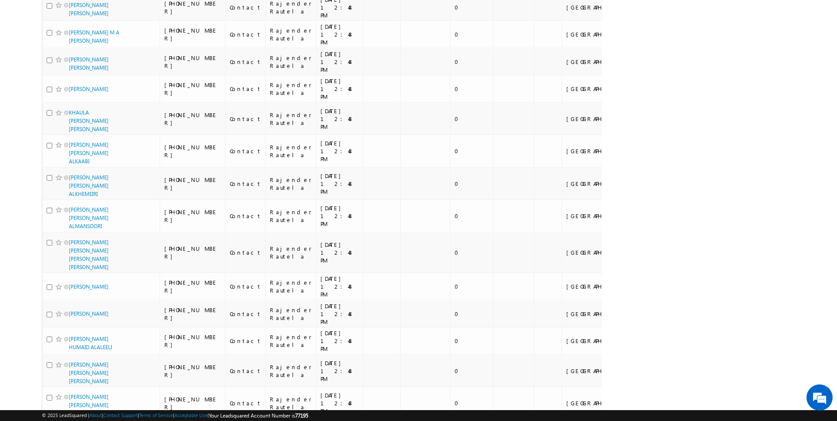
scroll to position [0, 0]
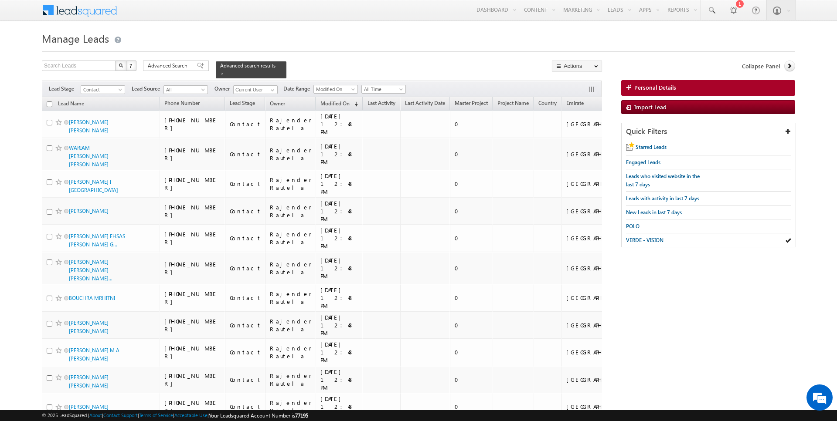
click at [50, 104] on input "checkbox" at bounding box center [50, 105] width 6 height 6
checkbox input "true"
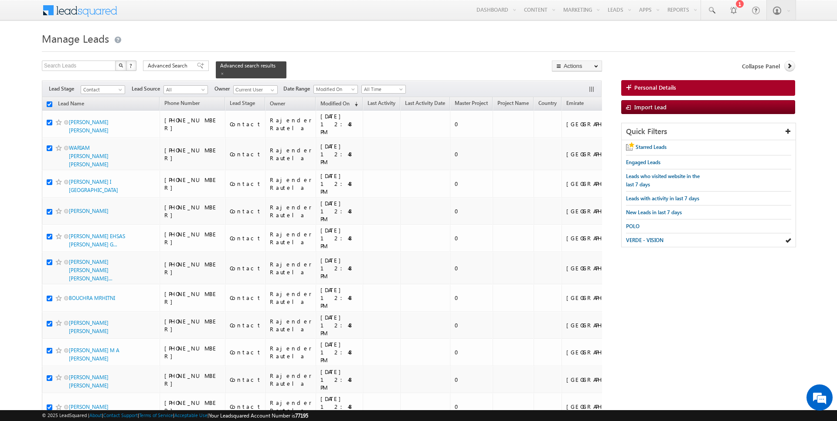
checkbox input "true"
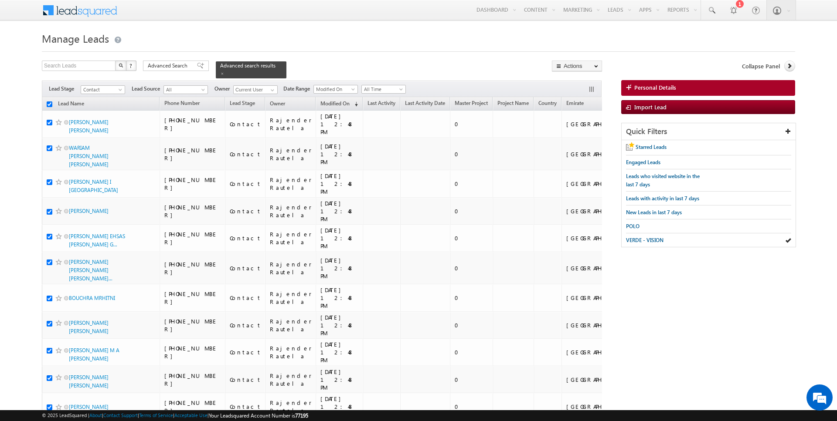
checkbox input "true"
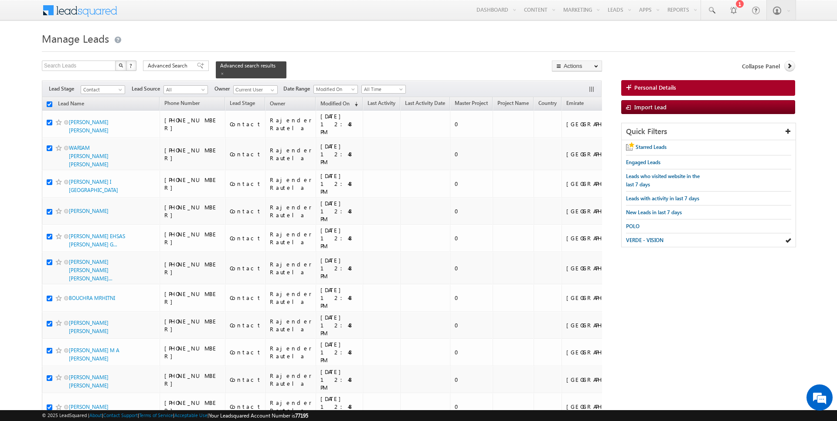
checkbox input "true"
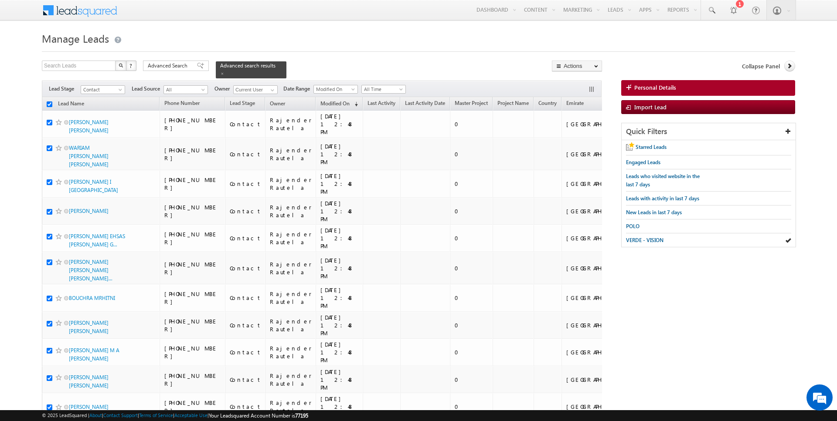
checkbox input "true"
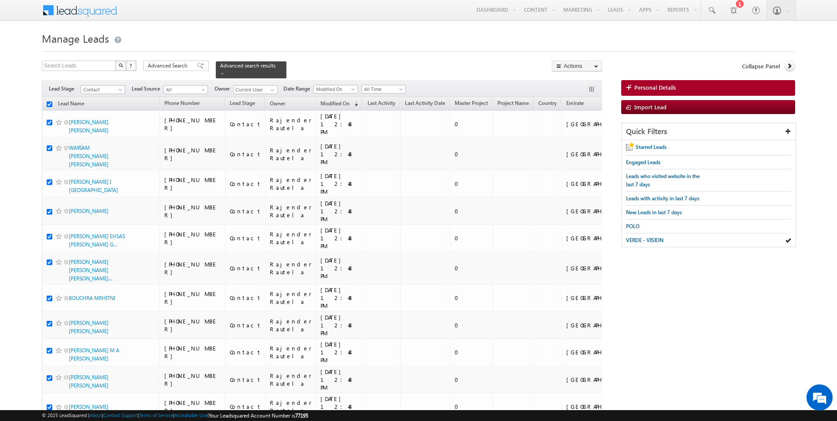
checkbox input "true"
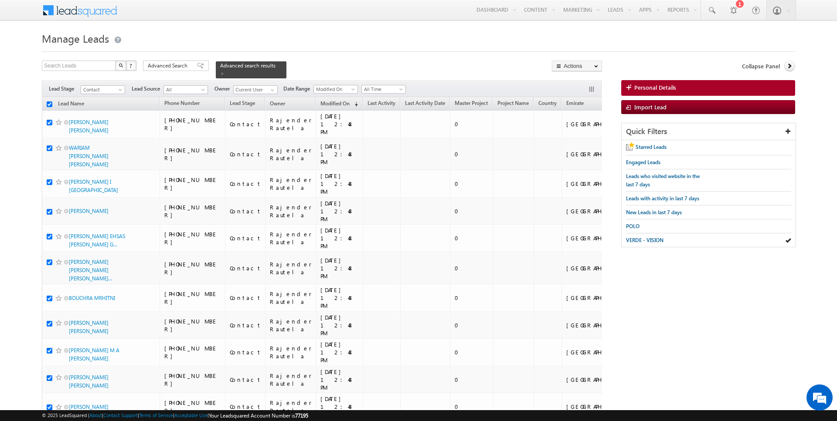
checkbox input "true"
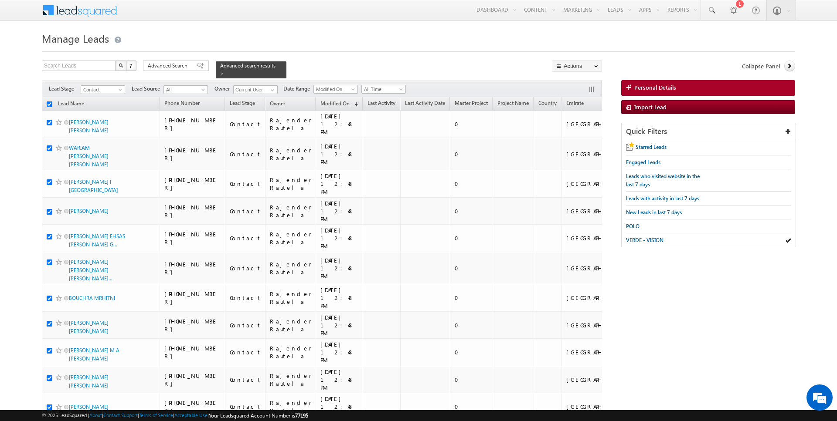
checkbox input "true"
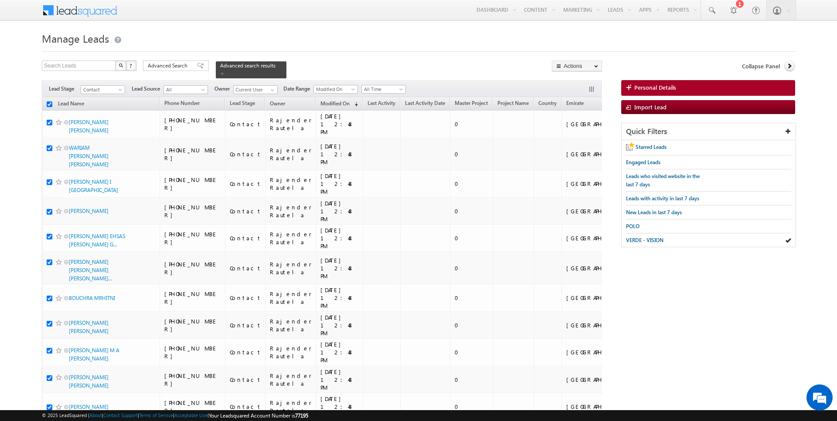
checkbox input "true"
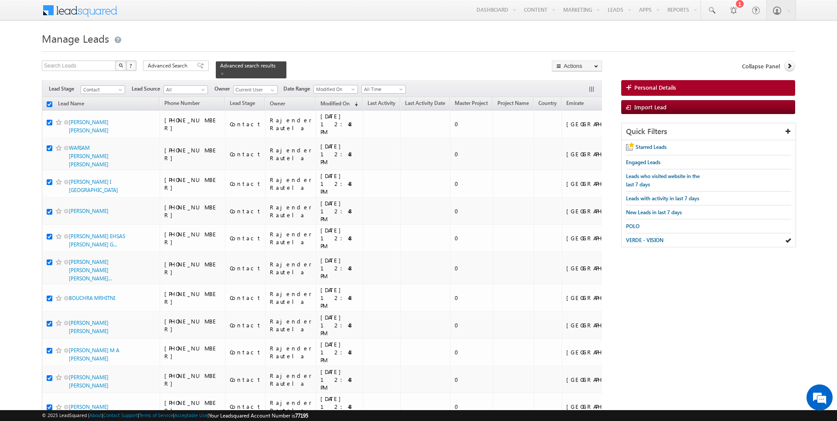
checkbox input "true"
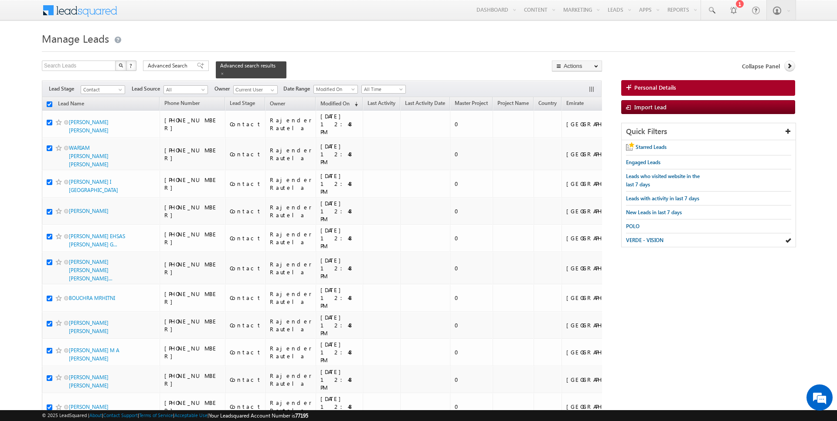
checkbox input "true"
click at [679, 30] on link "Reports Home" at bounding box center [699, 29] width 70 height 18
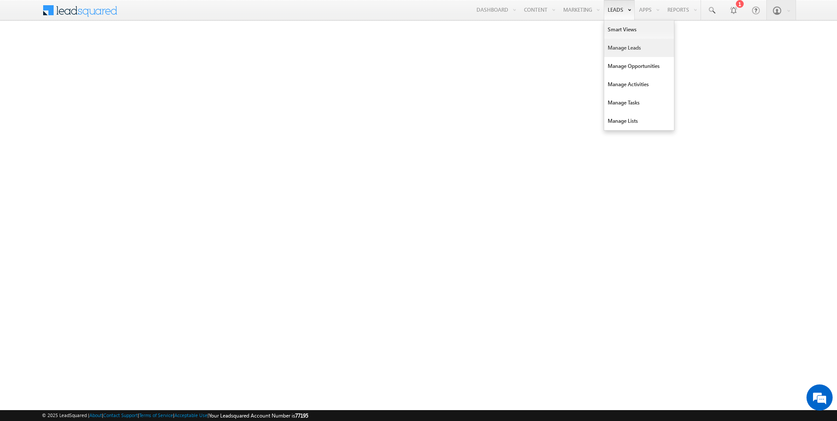
click at [619, 51] on link "Manage Leads" at bounding box center [639, 48] width 70 height 18
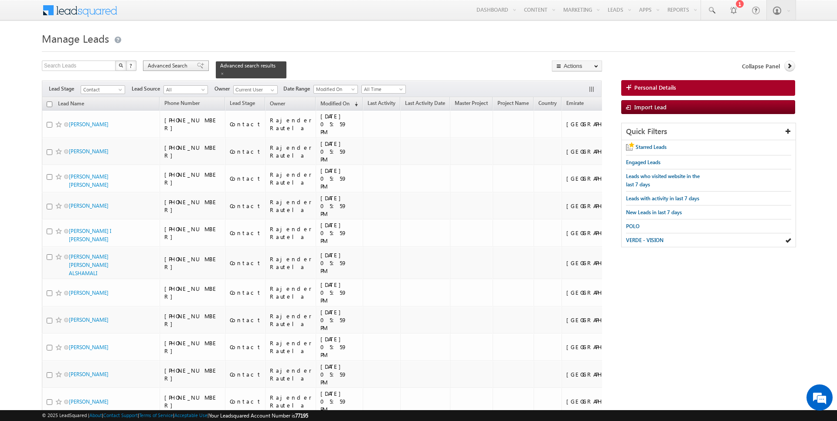
click at [167, 65] on span "Advanced Search" at bounding box center [169, 66] width 42 height 8
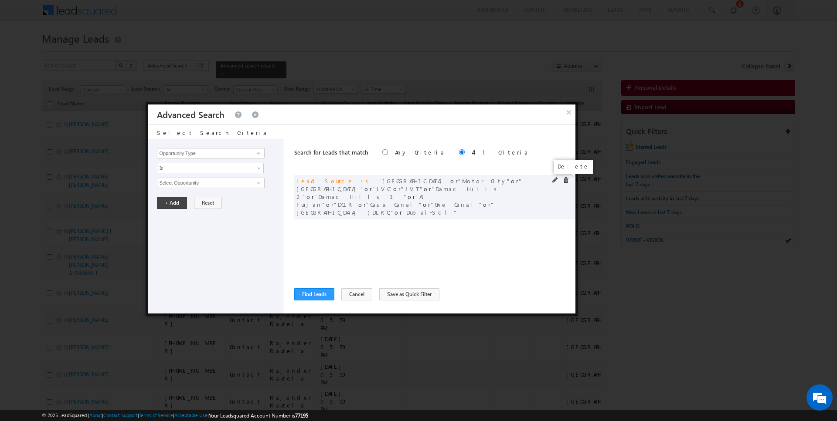
click at [565, 180] on span at bounding box center [566, 180] width 6 height 6
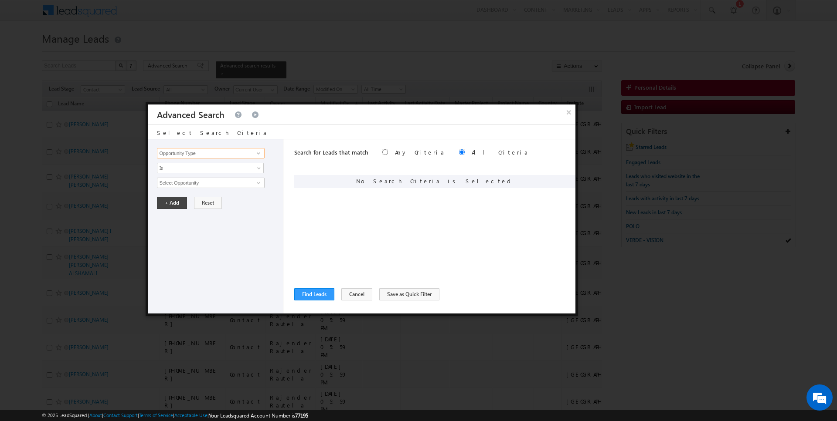
click at [222, 153] on input "Opportunity Type" at bounding box center [210, 153] width 107 height 10
type input "Lead Source"
click at [195, 182] on span "None Selected" at bounding box center [206, 183] width 99 height 10
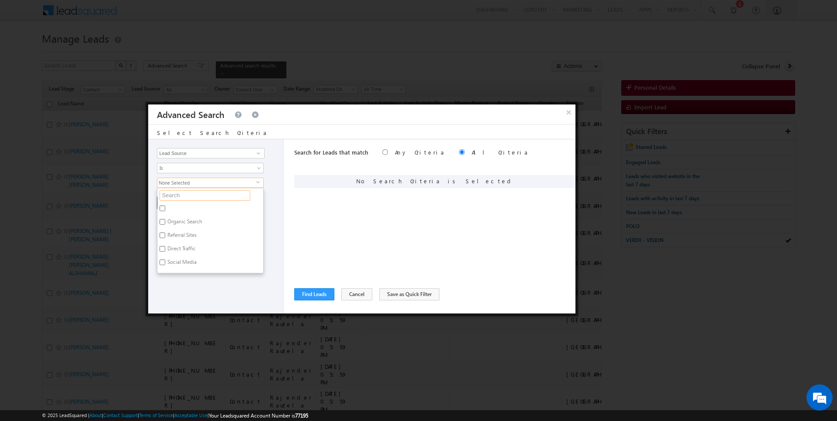
click at [195, 194] on input "text" at bounding box center [205, 195] width 91 height 10
type input "jumeir"
click at [180, 207] on label "JUMEIRAH HEIGHTS" at bounding box center [189, 210] width 65 height 14
click at [165, 207] on input "JUMEIRAH HEIGHTS" at bounding box center [163, 209] width 6 height 6
checkbox input "true"
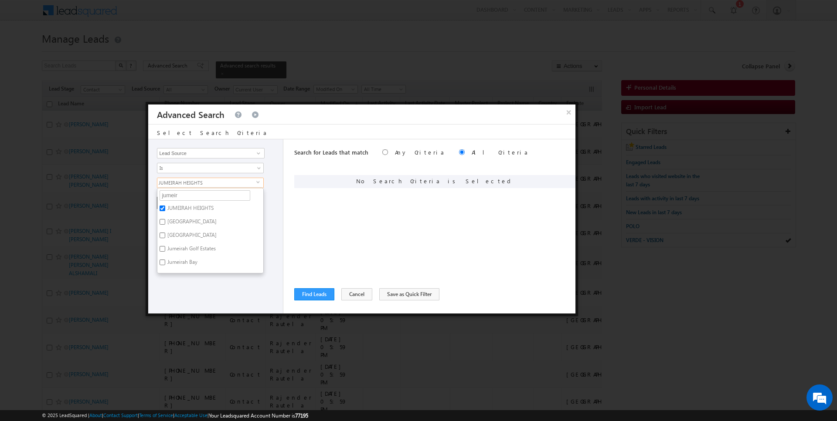
click at [334, 216] on div "Search for Leads that match Any Criteria All Criteria Note that the current tri…" at bounding box center [434, 226] width 281 height 174
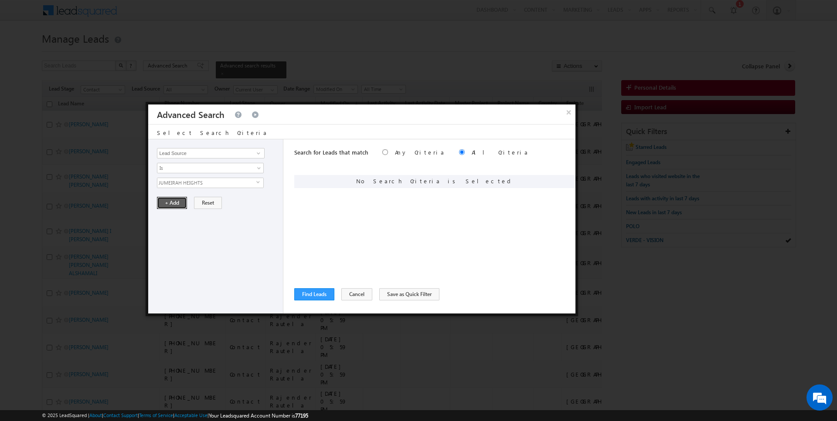
click at [166, 201] on button "+ Add" at bounding box center [172, 203] width 30 height 12
click at [319, 296] on button "Find Leads" at bounding box center [314, 295] width 40 height 12
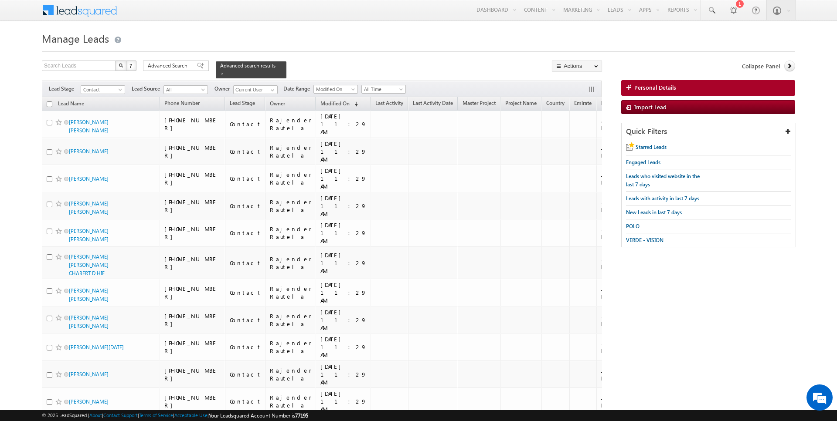
click at [50, 102] on input "checkbox" at bounding box center [50, 105] width 6 height 6
checkbox input "true"
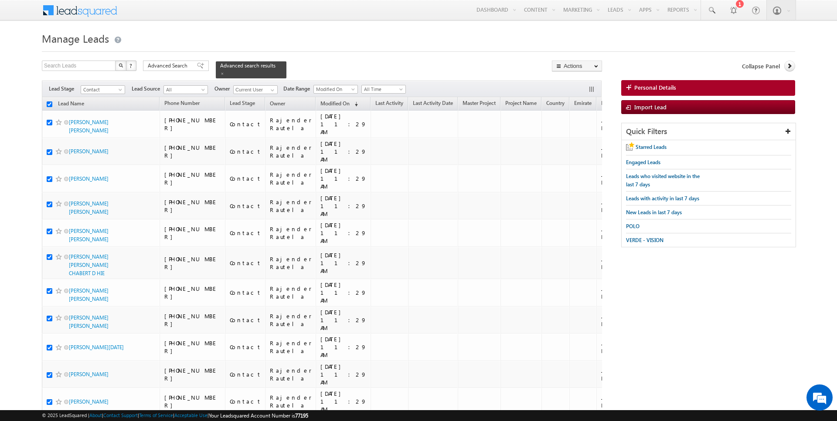
checkbox input "true"
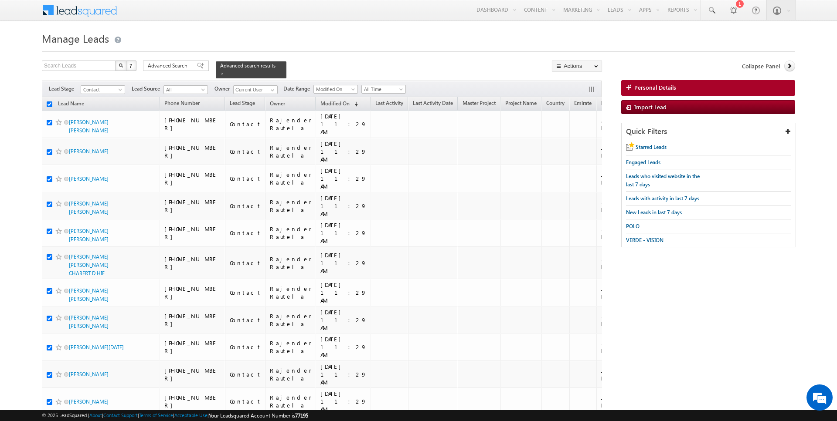
checkbox input "true"
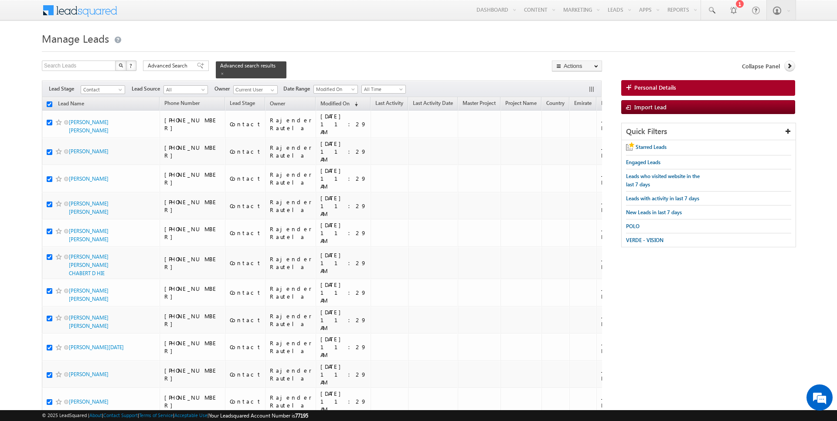
checkbox input "true"
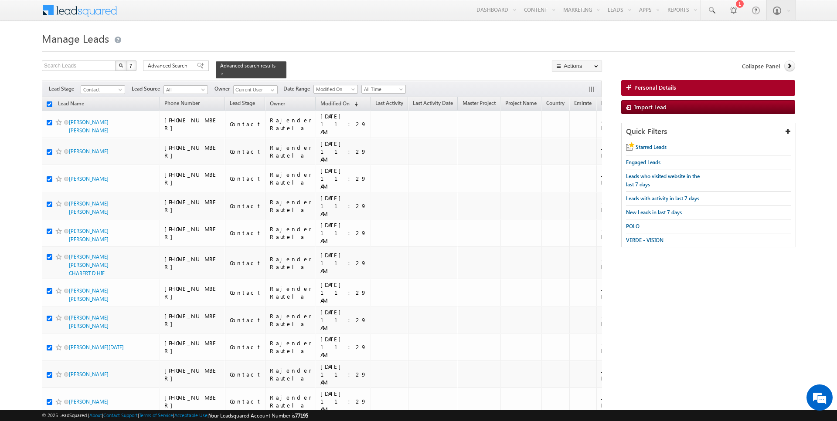
checkbox input "true"
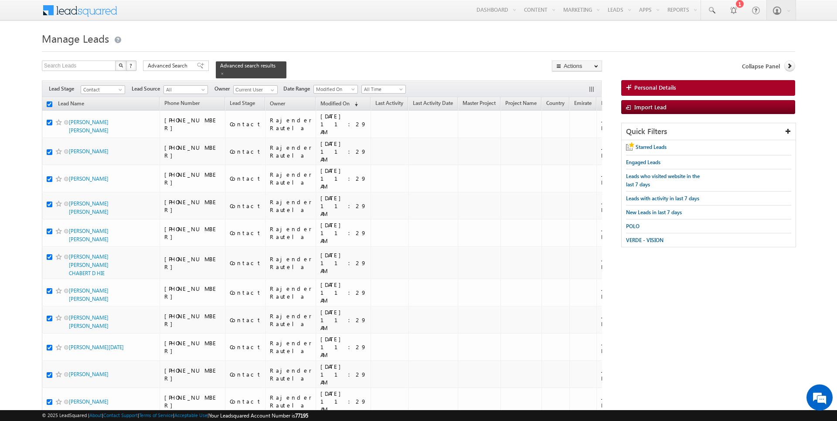
checkbox input "true"
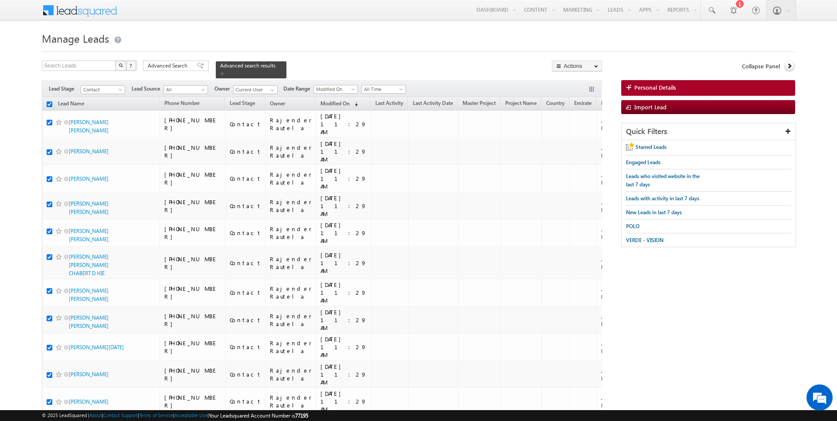
checkbox input "true"
click at [577, 139] on link "Change Owner" at bounding box center [576, 141] width 49 height 10
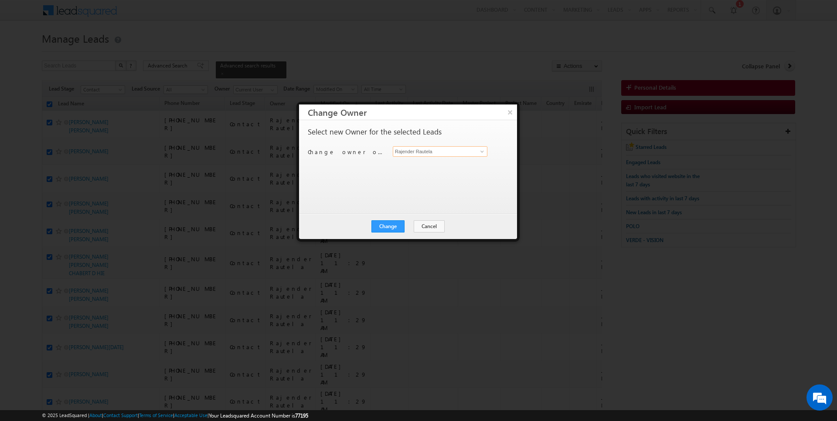
click at [418, 151] on input "Rajender Rautela" at bounding box center [440, 151] width 95 height 10
type input "a"
type input "A"
click at [419, 166] on span "amansingh.yadav@indglobal.ae" at bounding box center [435, 168] width 78 height 7
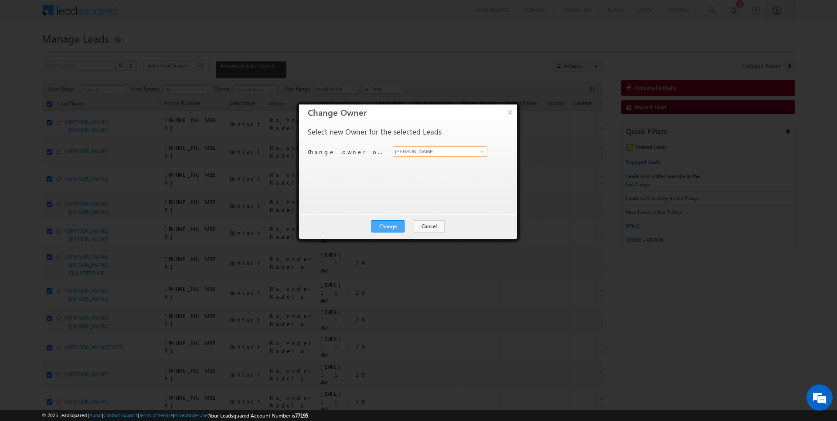
type input "AmanSingh Yadav"
click at [393, 226] on button "Change" at bounding box center [387, 227] width 33 height 12
click at [416, 229] on button "Close" at bounding box center [409, 227] width 28 height 12
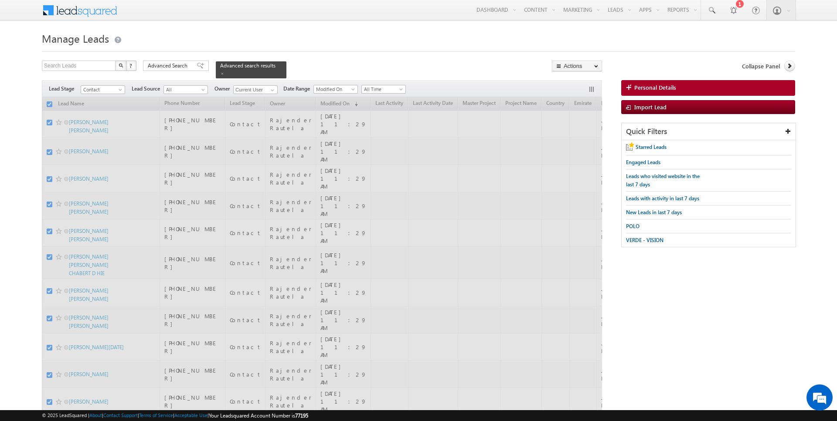
checkbox input "false"
